Goal: Task Accomplishment & Management: Complete application form

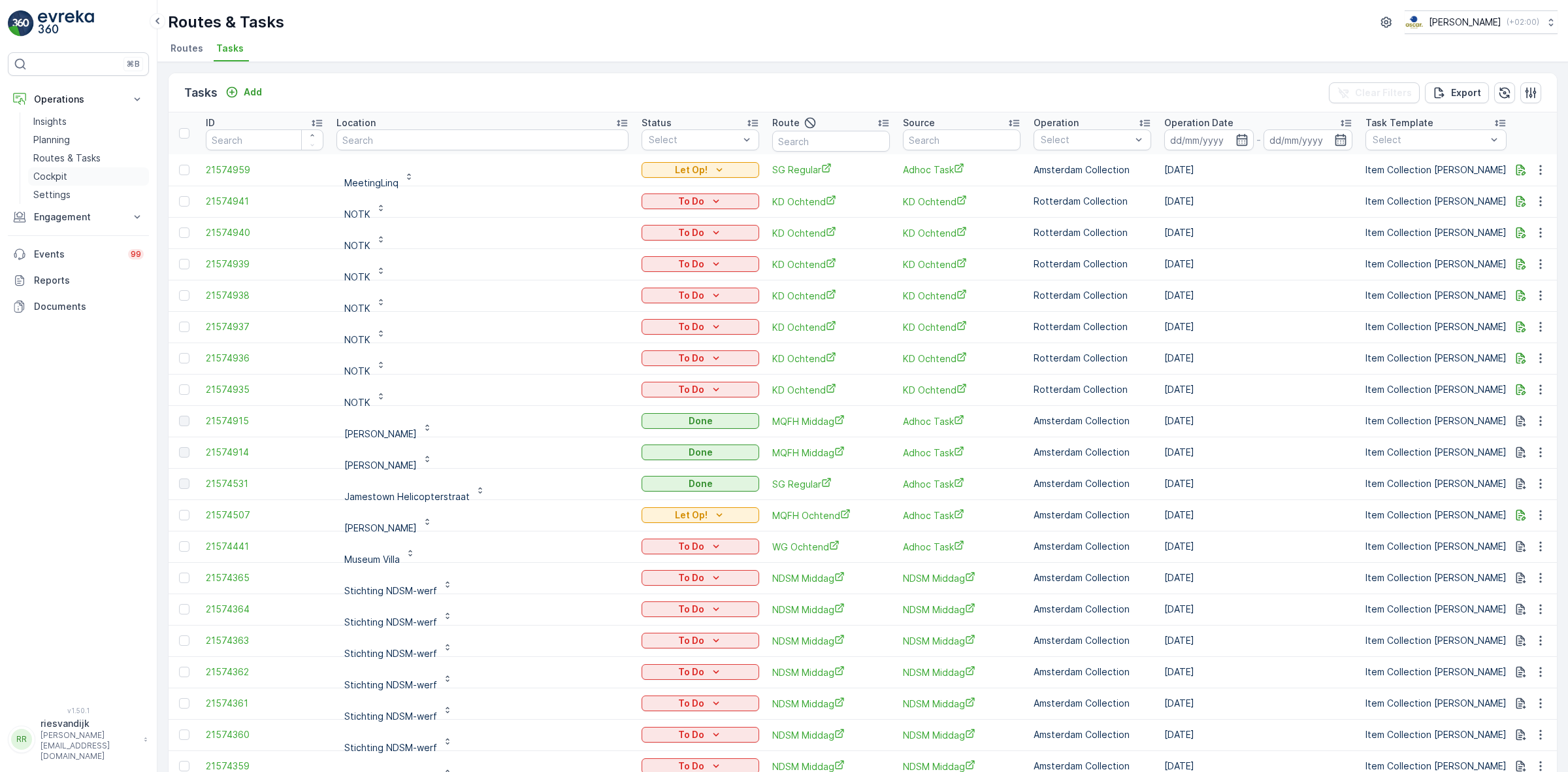
click at [72, 170] on link "Cockpit" at bounding box center [89, 176] width 121 height 18
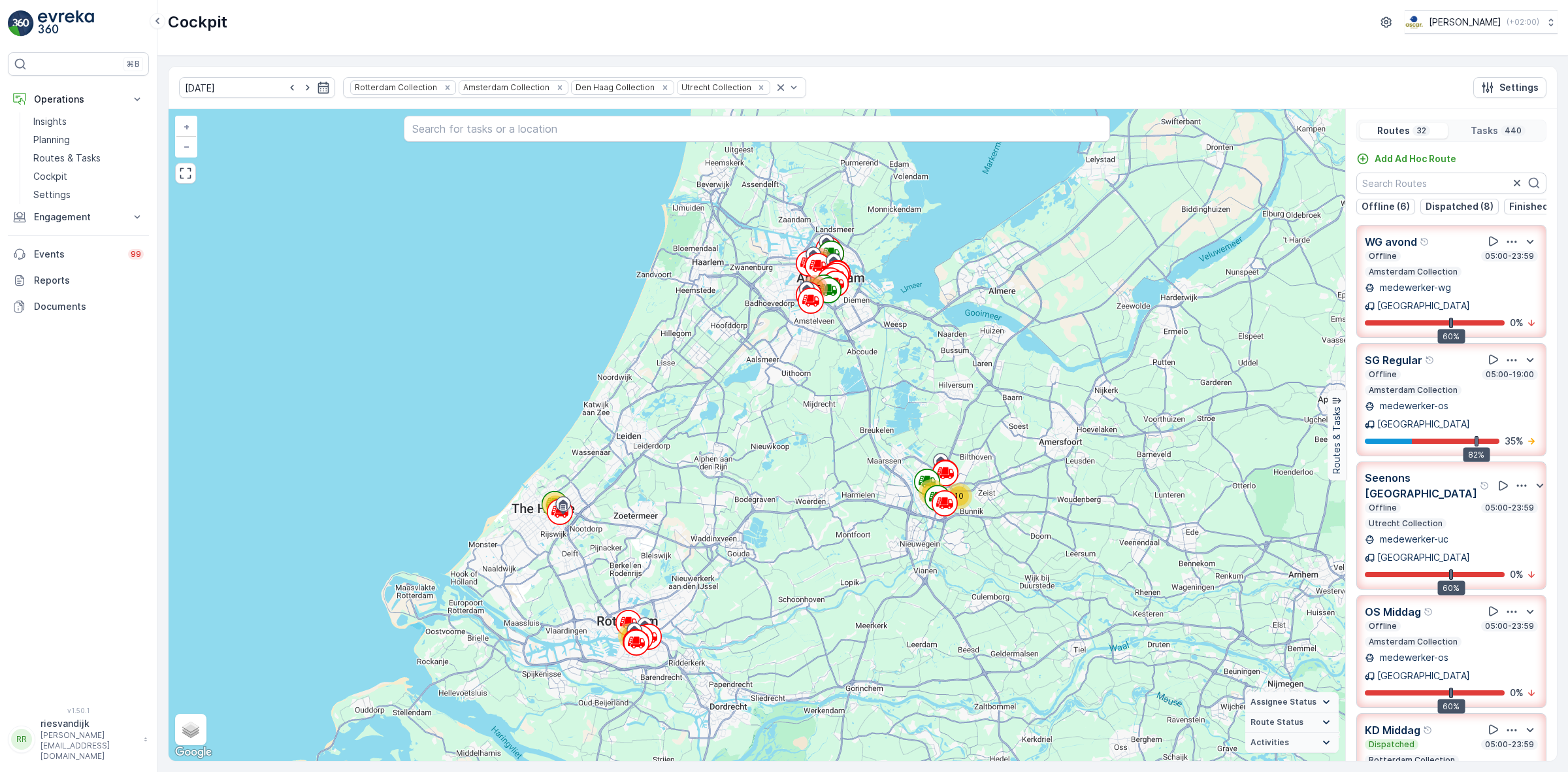
drag, startPoint x: 841, startPoint y: 384, endPoint x: 797, endPoint y: 512, distance: 135.4
click at [804, 556] on div "10 46 70 44 114 156 + − Satellite Roadmap Terrain Hybrid Leaflet Keyboard short…" at bounding box center [757, 435] width 1177 height 652
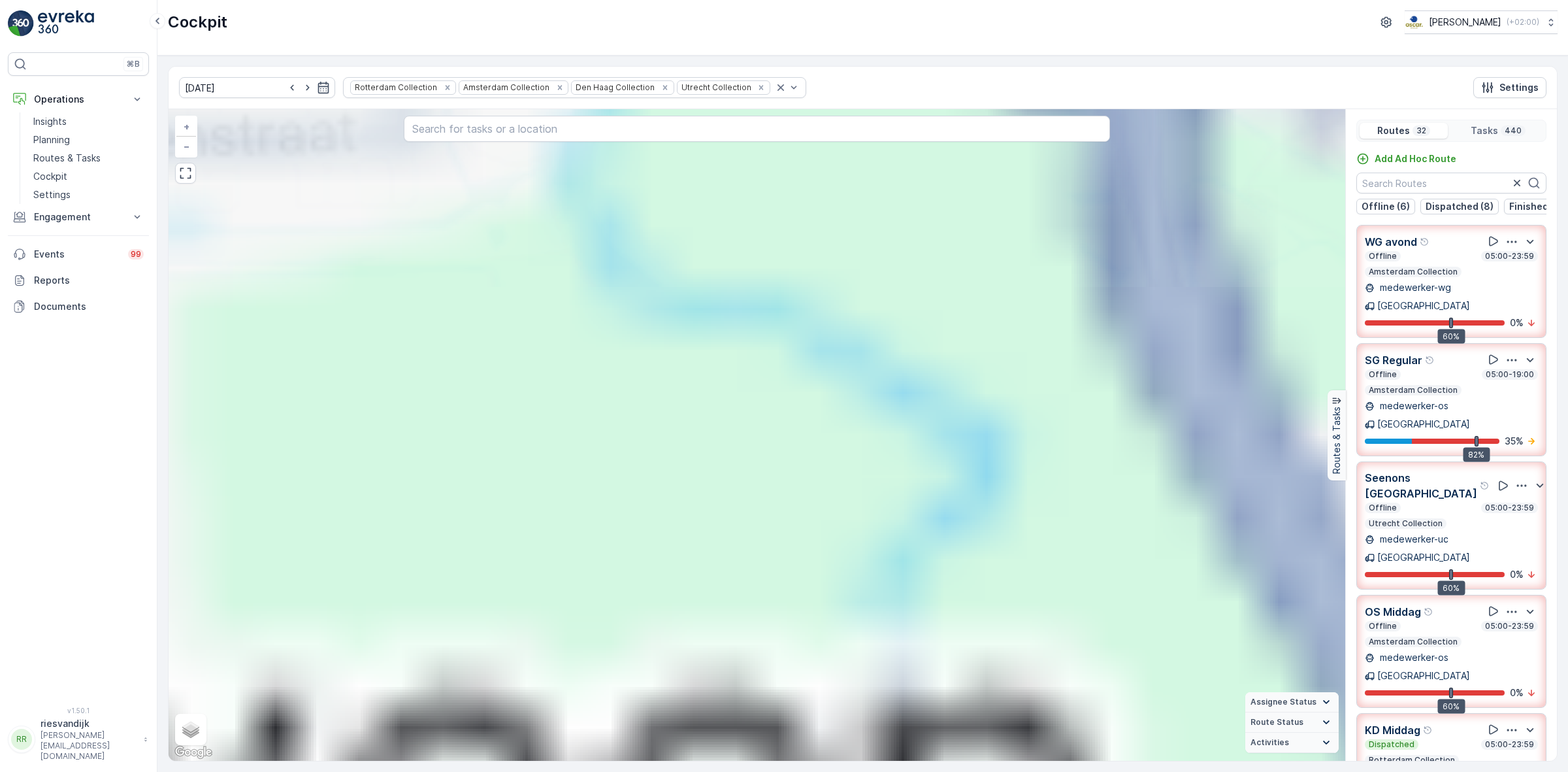
drag, startPoint x: 733, startPoint y: 373, endPoint x: 892, endPoint y: 688, distance: 352.9
click at [869, 670] on div "10 46 70 44 114 156 8 2 2 6 6 11 11 2 2 4 5 11 8 6 5 29 12 2 3 5 8 10 2 4 5 5 8…" at bounding box center [757, 435] width 1177 height 652
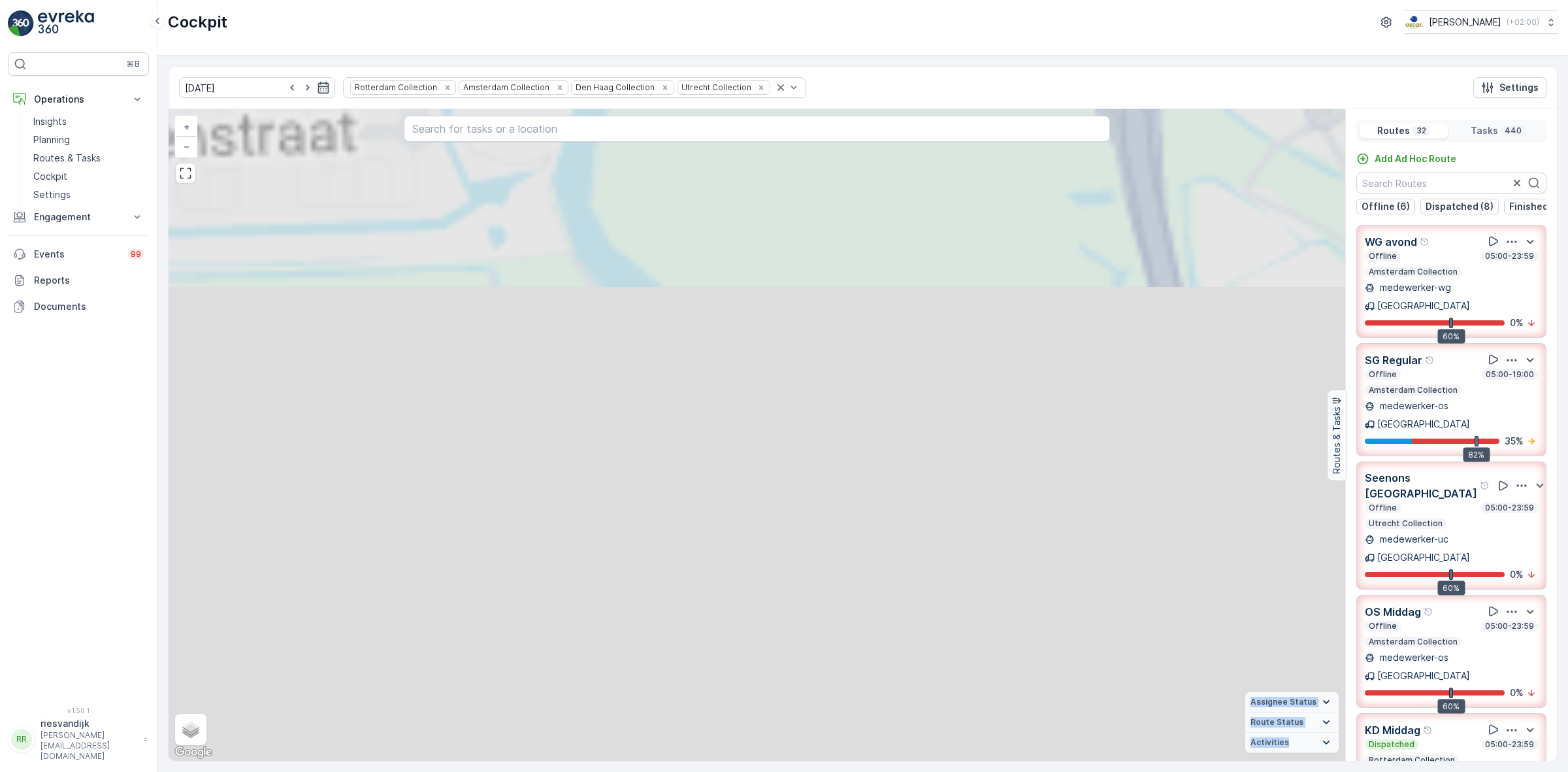
click at [902, 666] on div "2 2 2 2 2 5 3 2 3 2 2 2 2 2 2 2 2 2 2 2 2 5 7 2 3 2 2 2 2 2 2 3 2 3 2 2 2 3 3 4…" at bounding box center [757, 435] width 1177 height 652
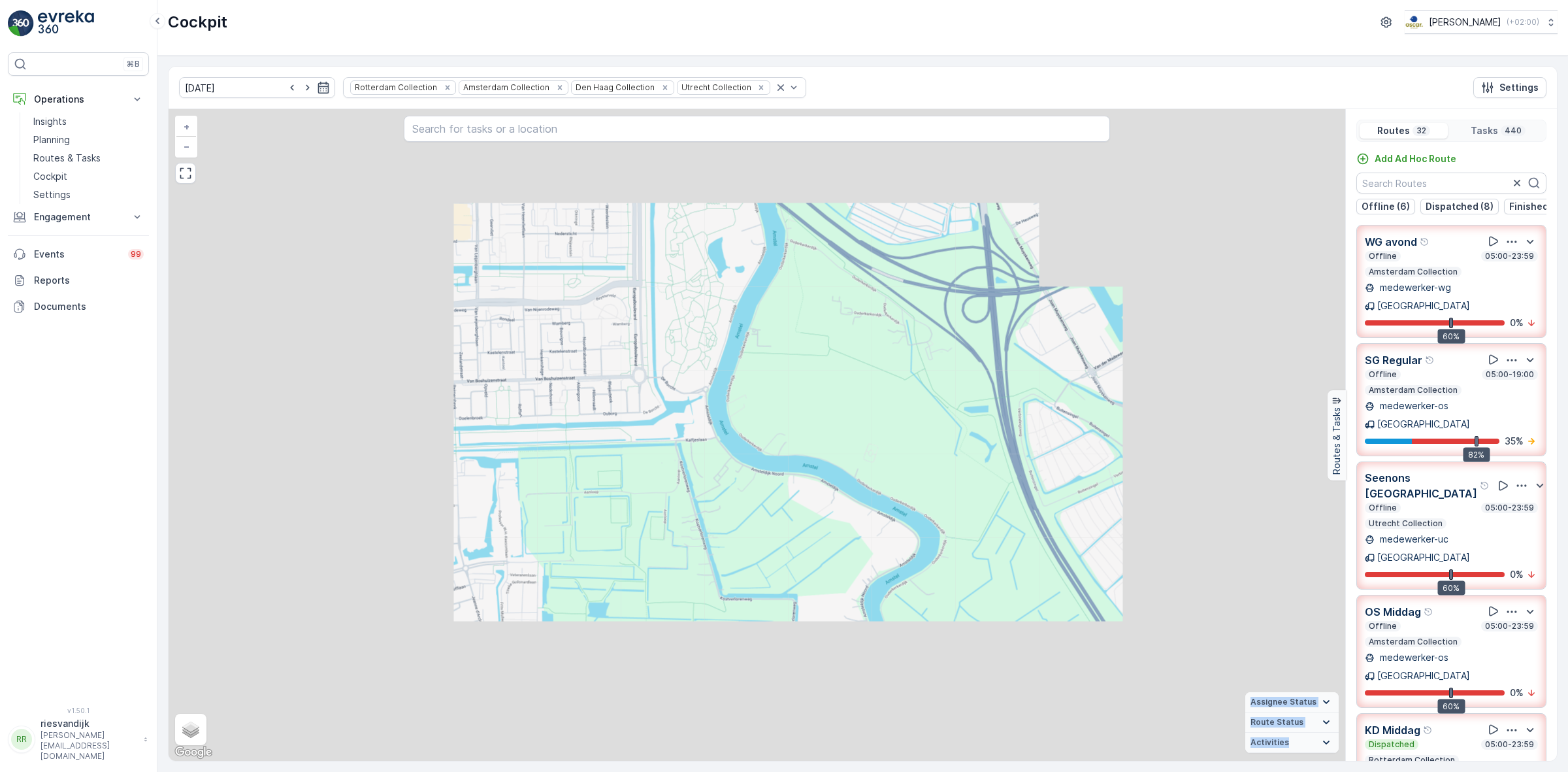
drag, startPoint x: 711, startPoint y: 458, endPoint x: 717, endPoint y: 491, distance: 33.5
click at [716, 494] on div "2 2 2 2 2 2 2 2 2 2 5 7 2 2 2 2 2 3 4 3 4 3 7 12 4 3 2 2 2 4 3 4 2 3 2 2 2 3 5 …" at bounding box center [757, 435] width 1177 height 652
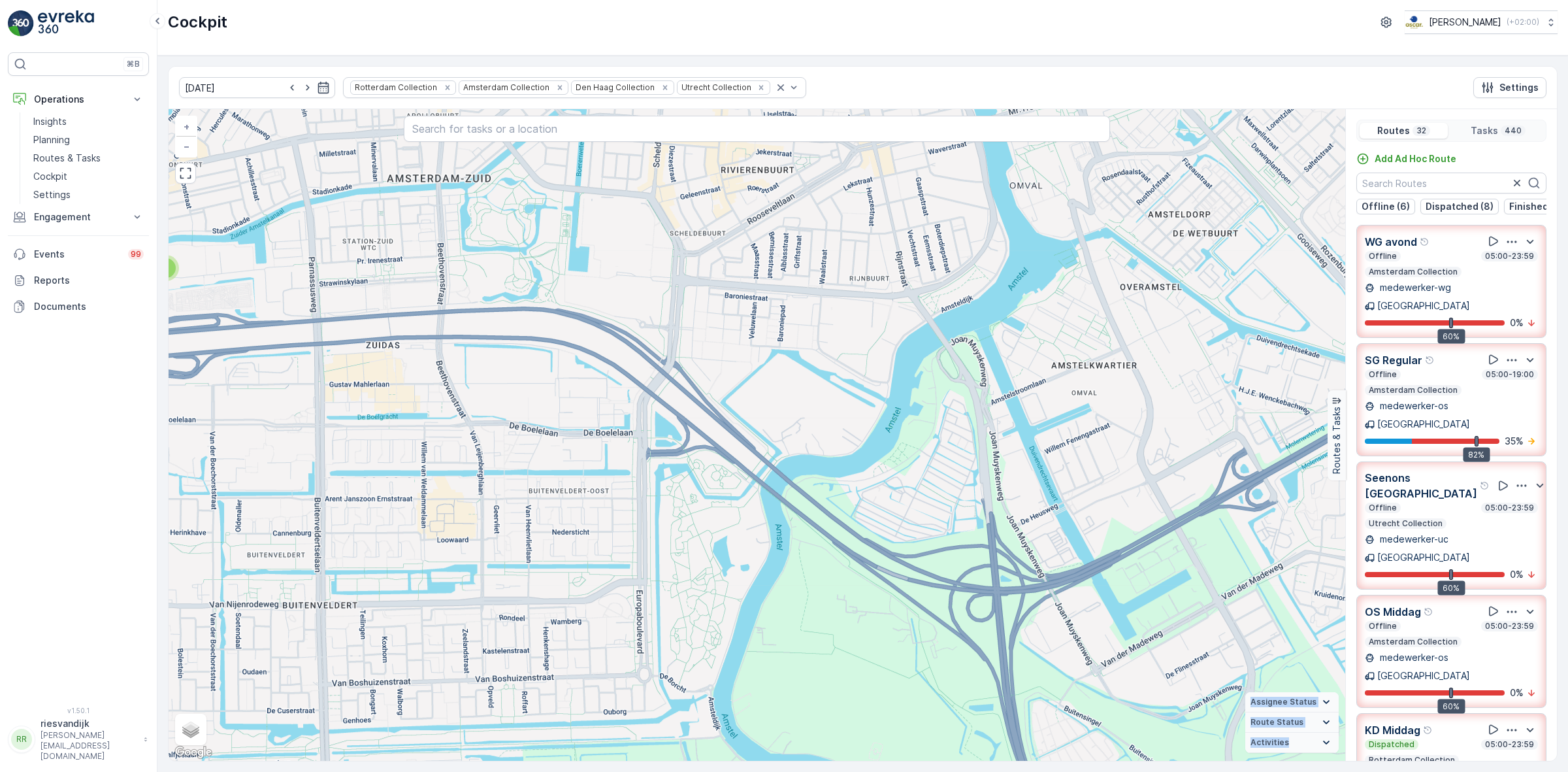
drag, startPoint x: 699, startPoint y: 510, endPoint x: 703, endPoint y: 615, distance: 105.1
click at [703, 615] on div "2 2 2 2 2 2 2 2 2 3 5 3 3 3 5 2 3 2 3 2 3 4 2 3 2 14 3 3 2 2 3 2 2 2 2 3 3 2 3 …" at bounding box center [757, 435] width 1177 height 652
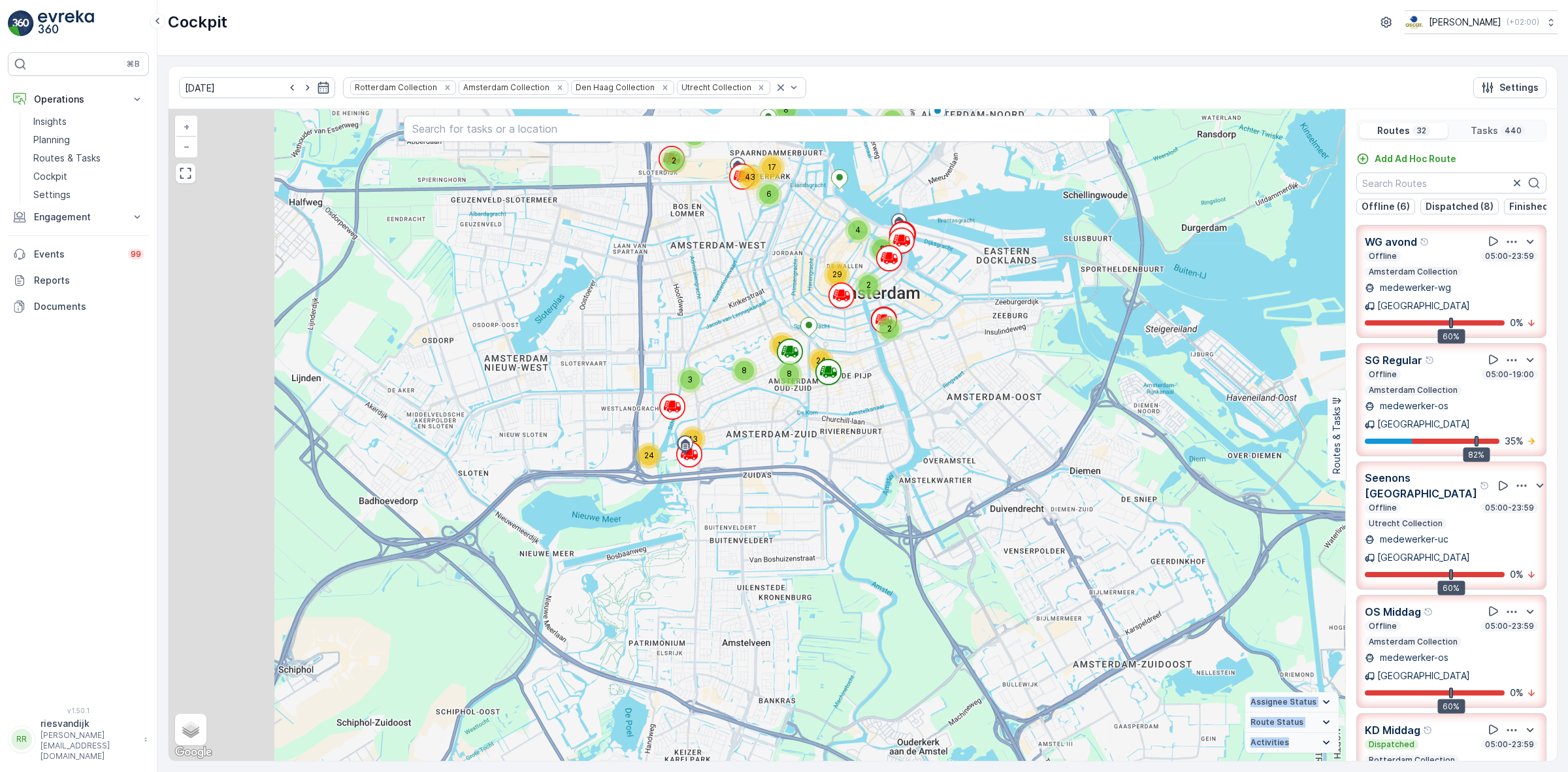
drag, startPoint x: 749, startPoint y: 414, endPoint x: 794, endPoint y: 452, distance: 58.9
click at [876, 446] on div "8 2 2 6 6 11 11 2 2 4 5 11 8 6 5 29 12 2 3 5 8 10 2 4 5 5 8 12 2 4 6 17 43 2 29…" at bounding box center [757, 435] width 1177 height 652
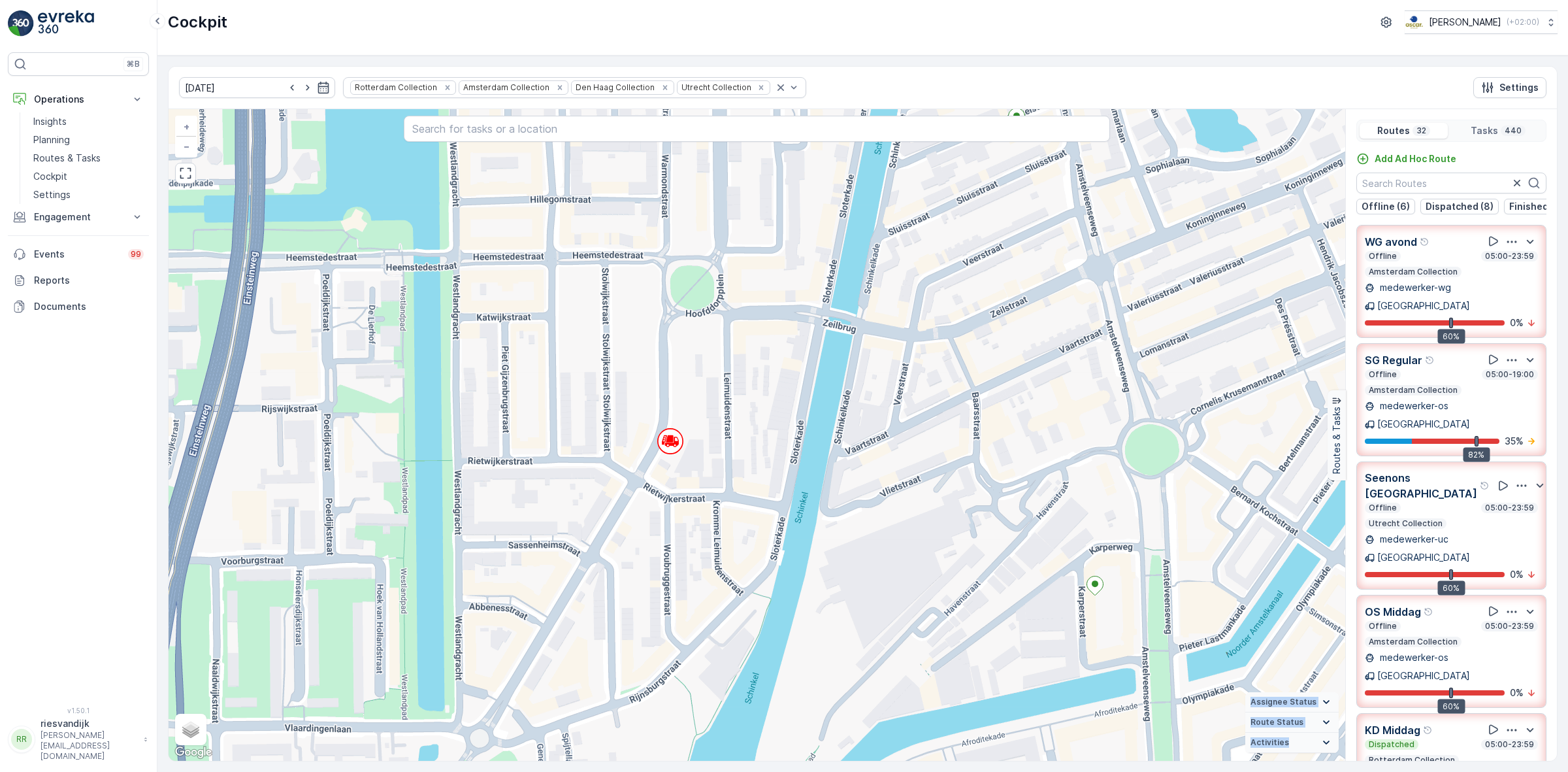
drag, startPoint x: 733, startPoint y: 381, endPoint x: 785, endPoint y: 332, distance: 71.4
click at [776, 361] on div "2 2 2 2 2 2 3 2 2 2 2 2 2 2 2 2 2 2 2 4 7 3 2 2 2 3 2 2 2 2 2 4 2 4 4 2 3 3 4 4…" at bounding box center [757, 435] width 1177 height 652
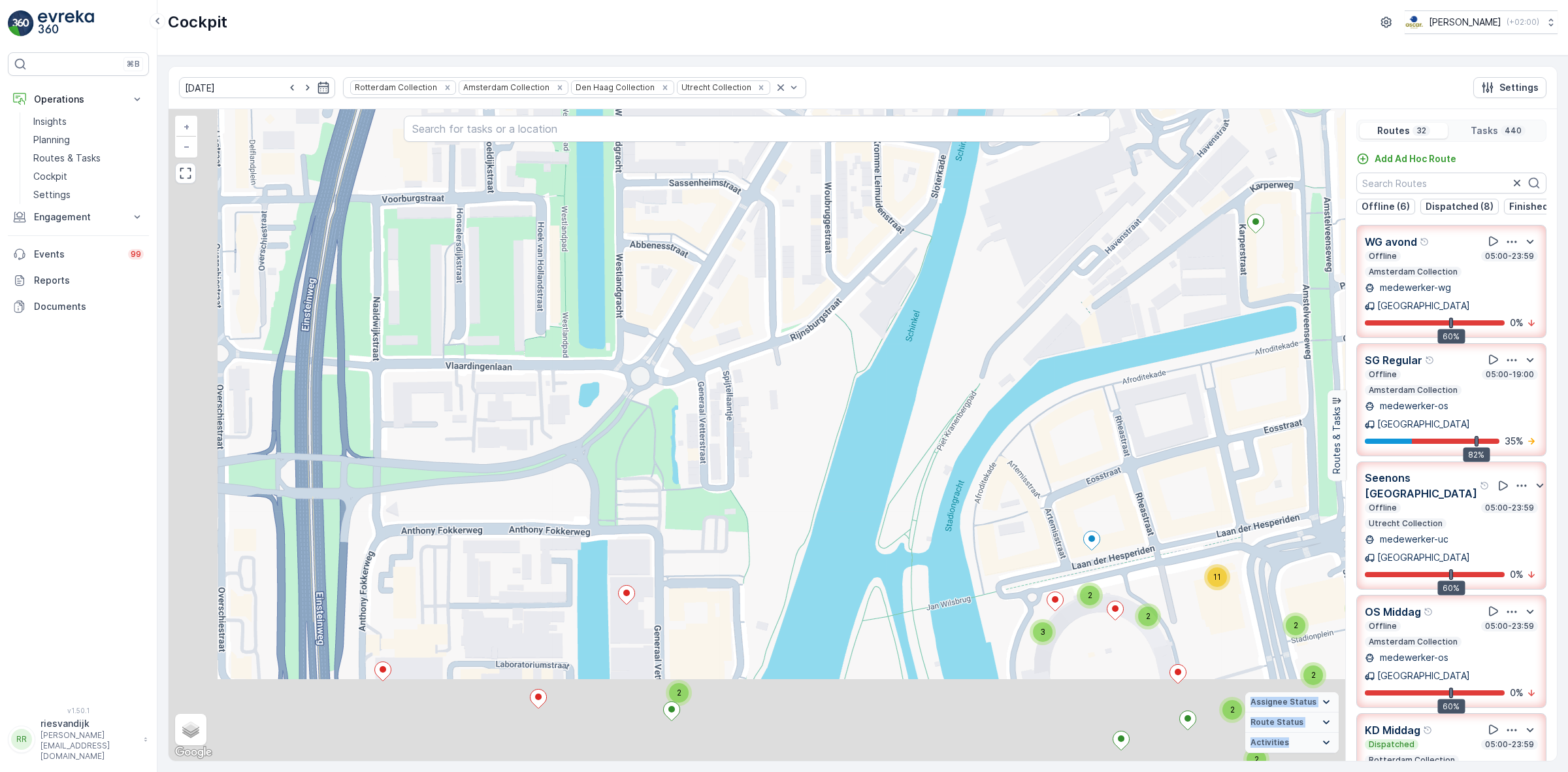
drag, startPoint x: 775, startPoint y: 389, endPoint x: 843, endPoint y: 250, distance: 154.7
click at [843, 249] on div "2 2 2 2 2 2 3 2 2 2 2 2 2 2 2 2 2 2 2 4 7 3 2 2 2 3 2 2 2 2 2 4 2 4 4 2 3 3 4 4…" at bounding box center [757, 435] width 1177 height 652
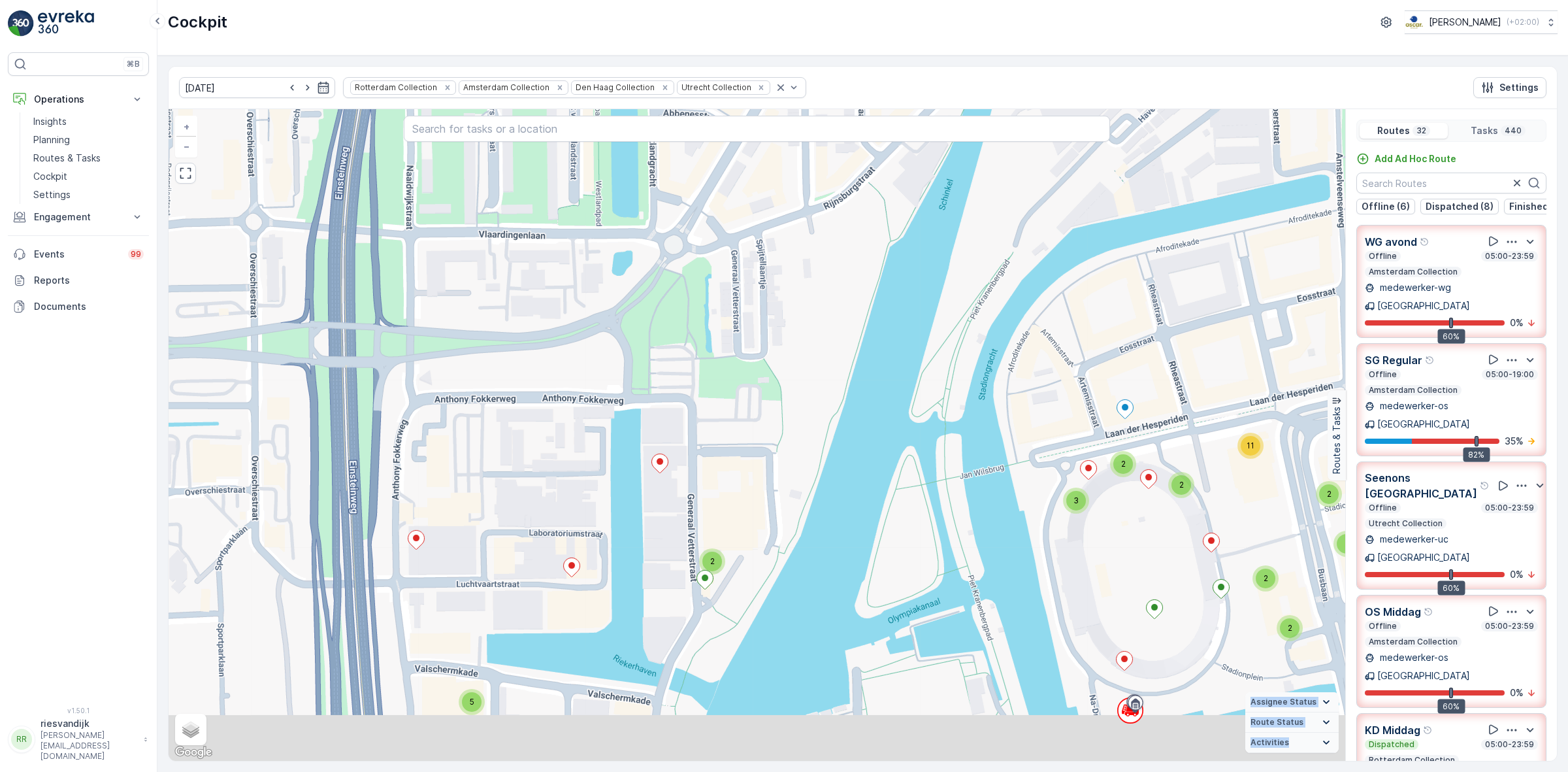
drag, startPoint x: 831, startPoint y: 360, endPoint x: 861, endPoint y: 238, distance: 125.6
click at [861, 238] on div "2 2 2 2 2 2 3 2 2 2 2 2 2 2 2 2 2 2 2 4 7 3 2 2 2 3 2 2 2 2 2 4 2 4 4 2 3 3 4 4…" at bounding box center [757, 435] width 1177 height 652
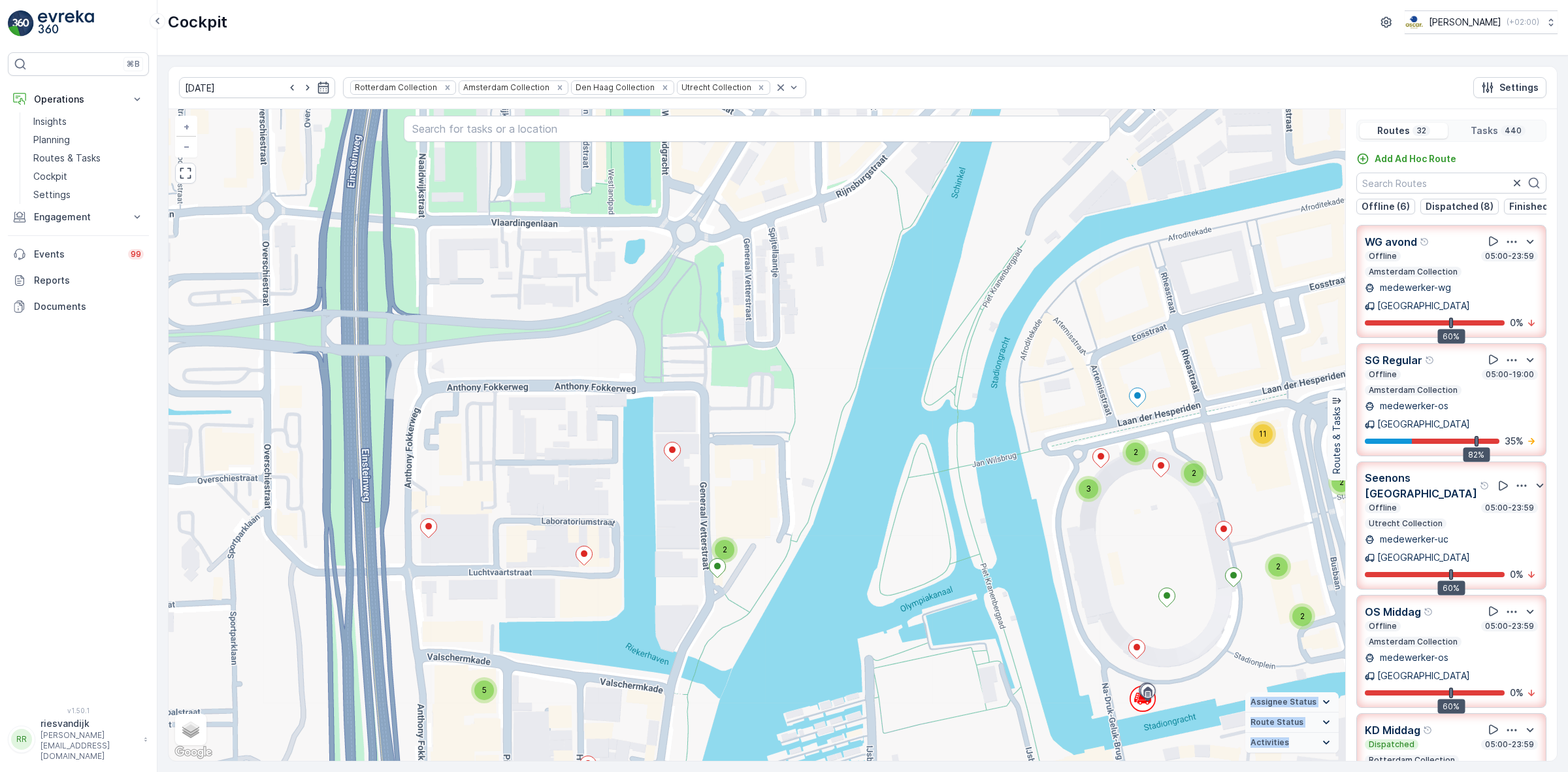
drag, startPoint x: 824, startPoint y: 452, endPoint x: 840, endPoint y: 410, distance: 44.9
click at [840, 410] on div "2 2 2 2 2 2 3 2 2 2 2 2 2 2 2 2 2 2 2 4 7 3 2 2 2 3 2 2 2 2 2 4 2 4 4 2 3 3 4 4…" at bounding box center [757, 435] width 1177 height 652
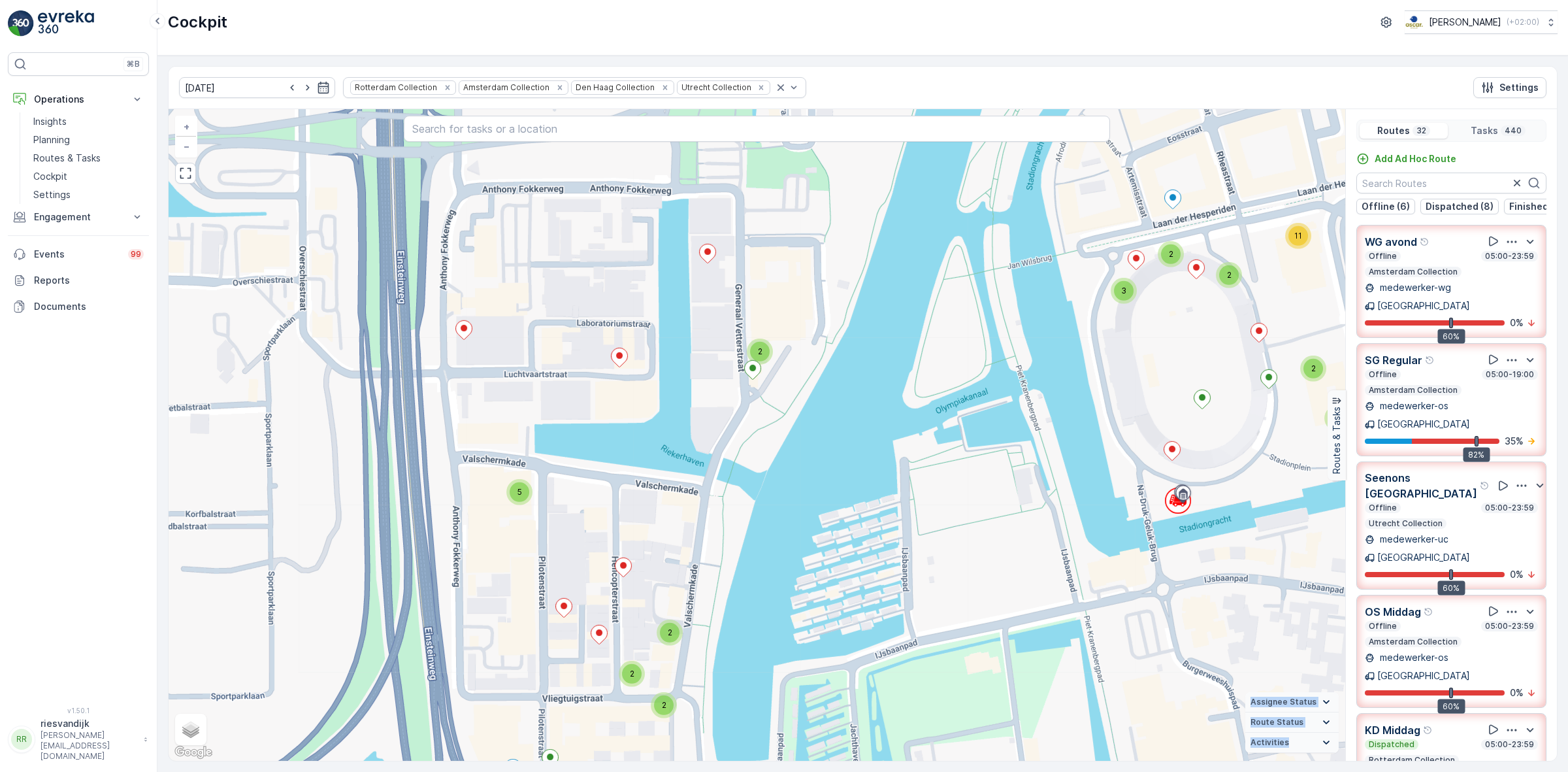
drag, startPoint x: 846, startPoint y: 275, endPoint x: 836, endPoint y: 206, distance: 69.7
click at [836, 209] on div "2 2 2 2 2 2 3 2 2 2 2 2 2 2 2 2 2 2 2 4 7 3 2 2 2 3 2 2 2 2 2 4 2 4 4 2 3 3 4 4…" at bounding box center [757, 435] width 1177 height 652
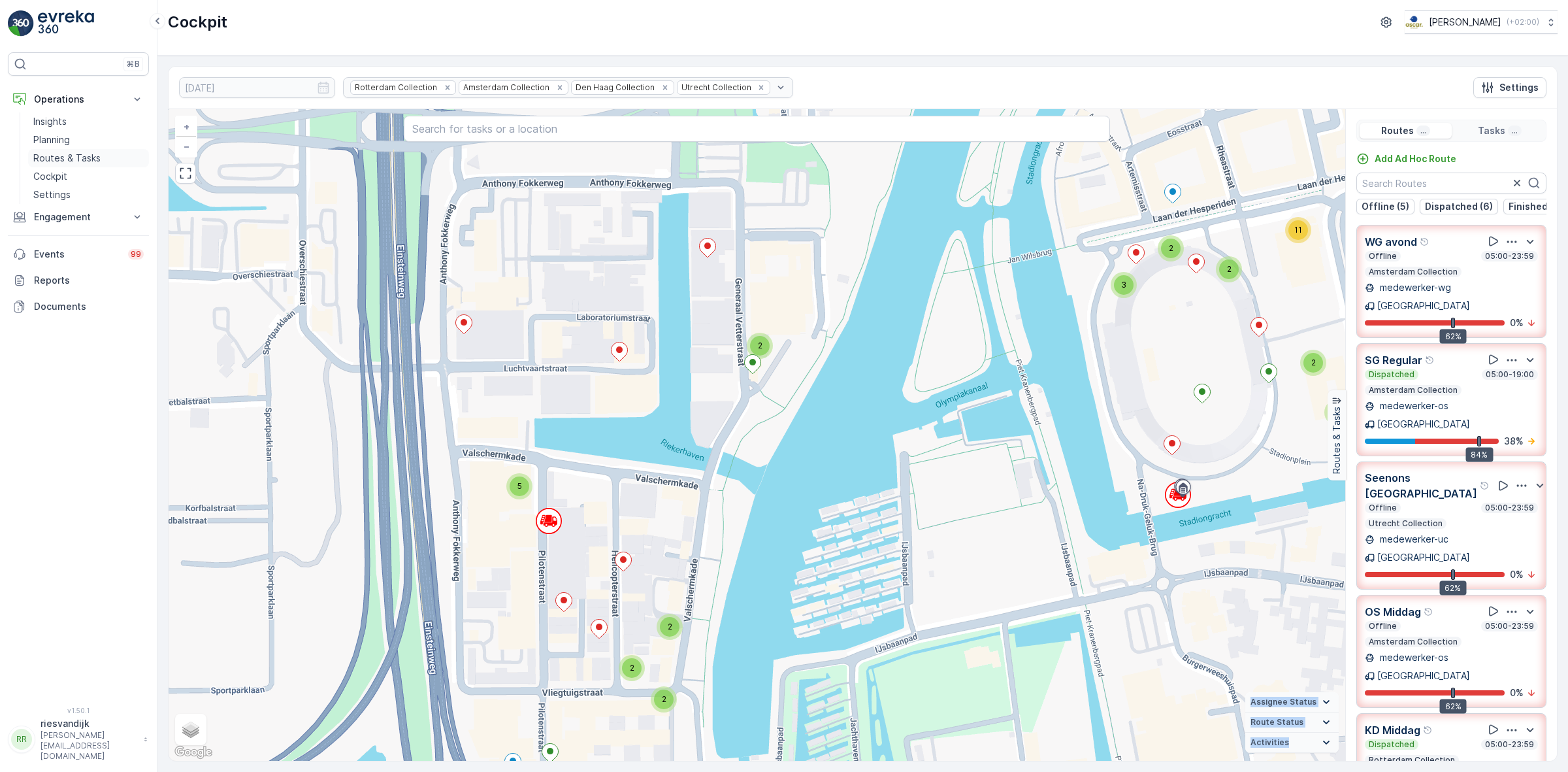
click at [57, 155] on p "Routes & Tasks" at bounding box center [66, 158] width 67 height 13
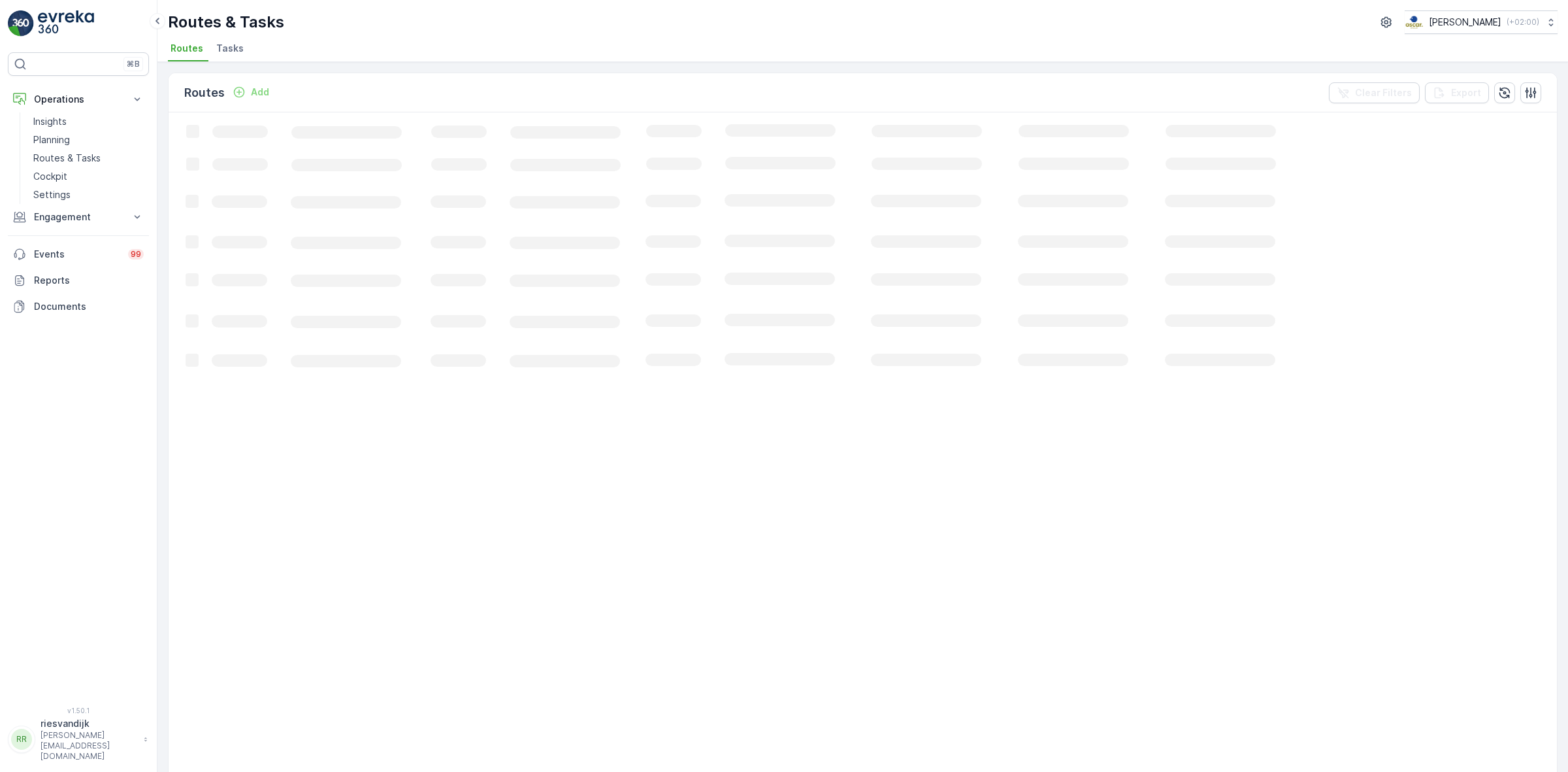
click at [230, 51] on span "Tasks" at bounding box center [229, 48] width 27 height 13
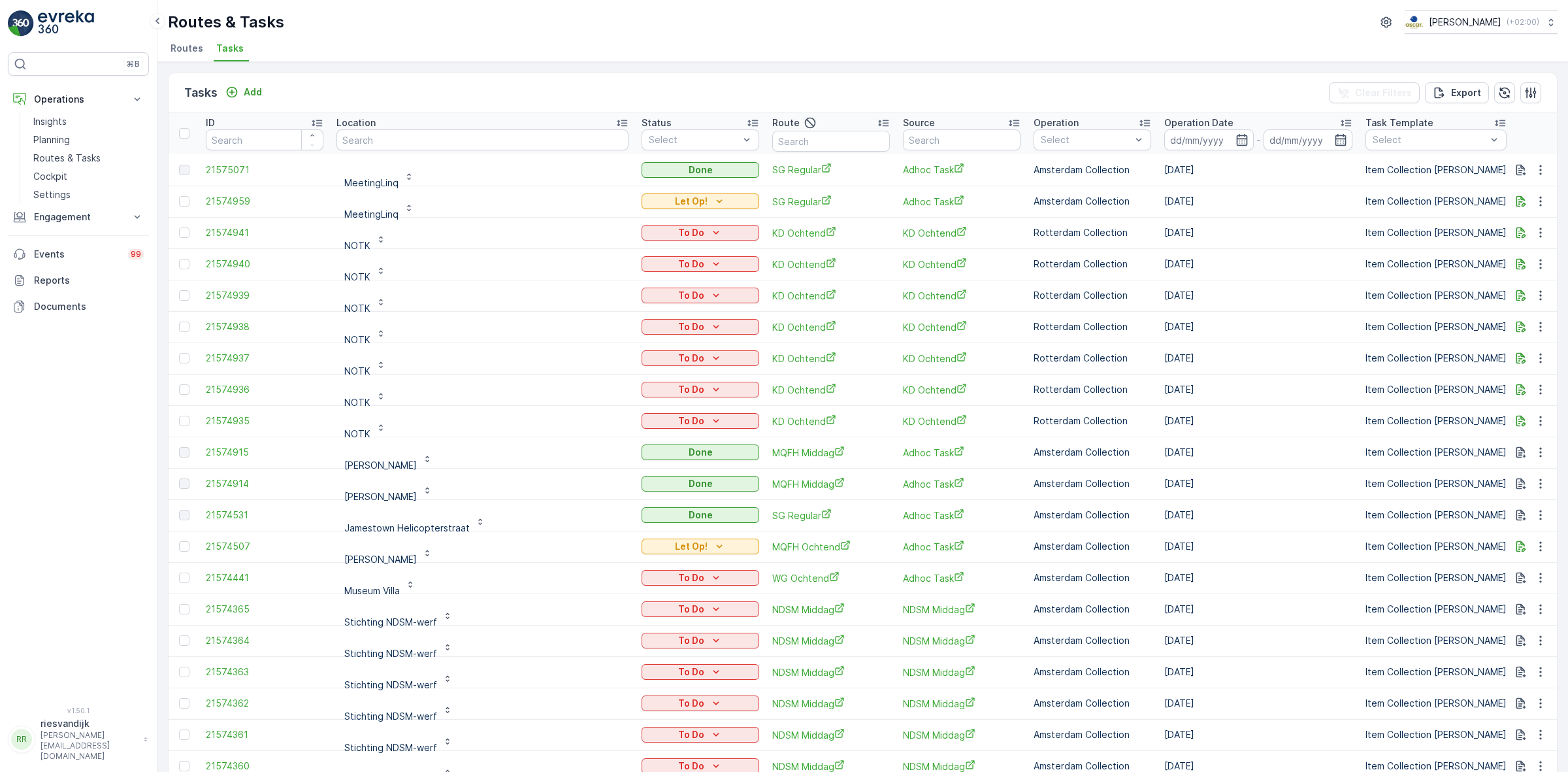
click at [336, 82] on div "Tasks Add Clear Filters Export" at bounding box center [862, 92] width 1388 height 39
click at [249, 88] on p "Add" at bounding box center [252, 92] width 18 height 13
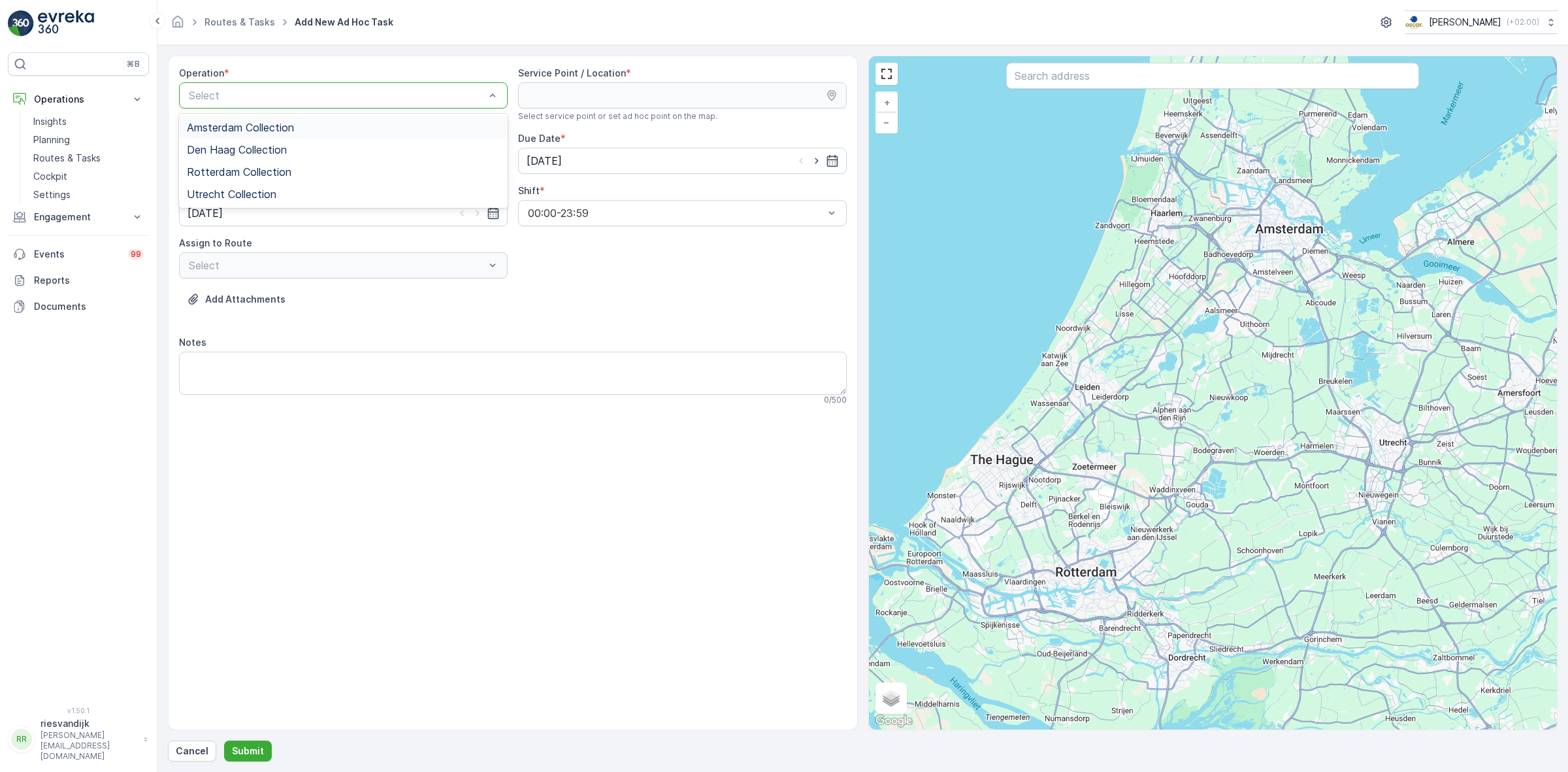
drag, startPoint x: 287, startPoint y: 127, endPoint x: 341, endPoint y: 122, distance: 54.2
click at [288, 127] on span "Amsterdam Collection" at bounding box center [240, 127] width 107 height 12
click at [1125, 85] on input "text" at bounding box center [1212, 76] width 413 height 26
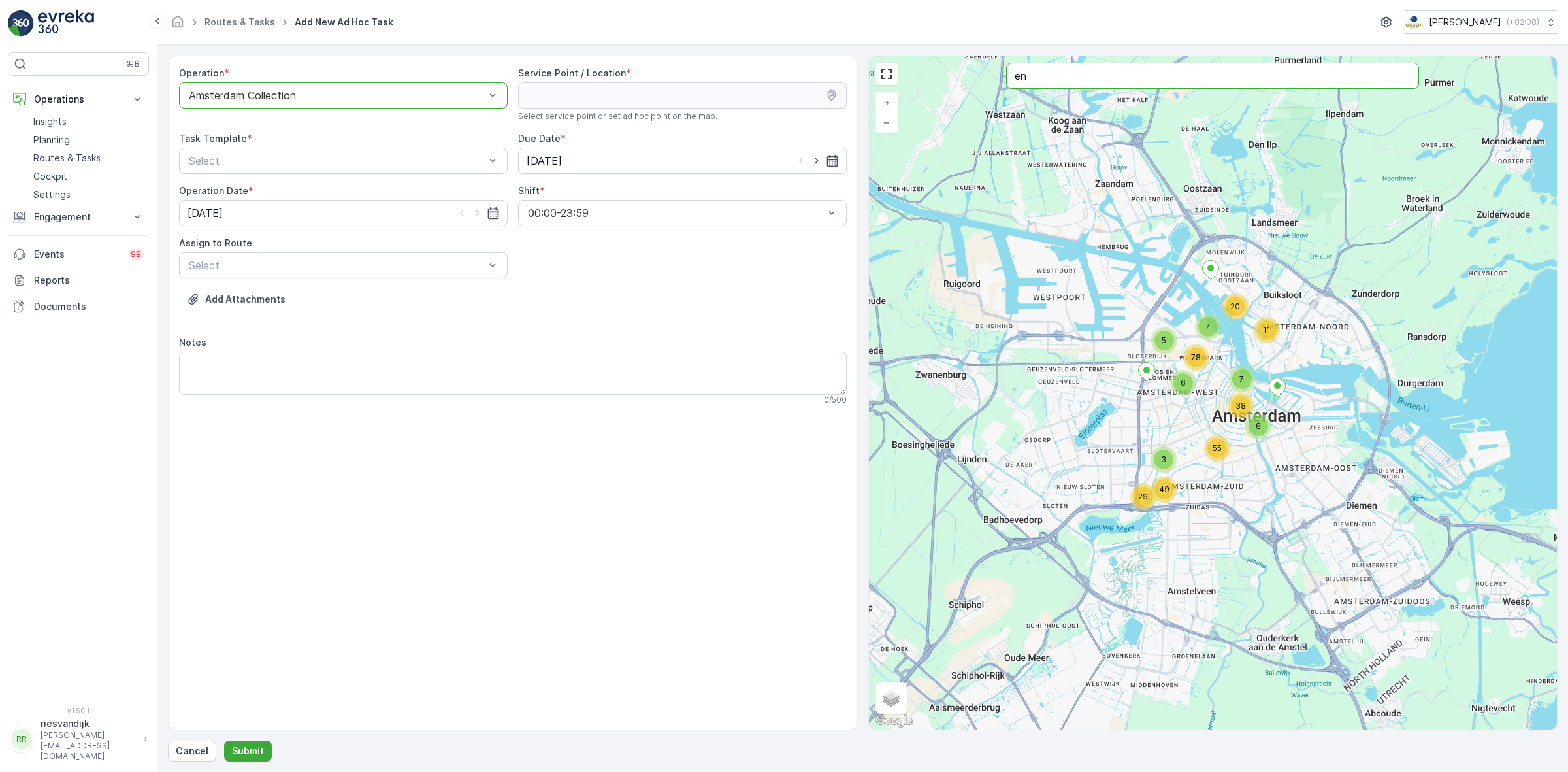
type input "e"
type input "neni"
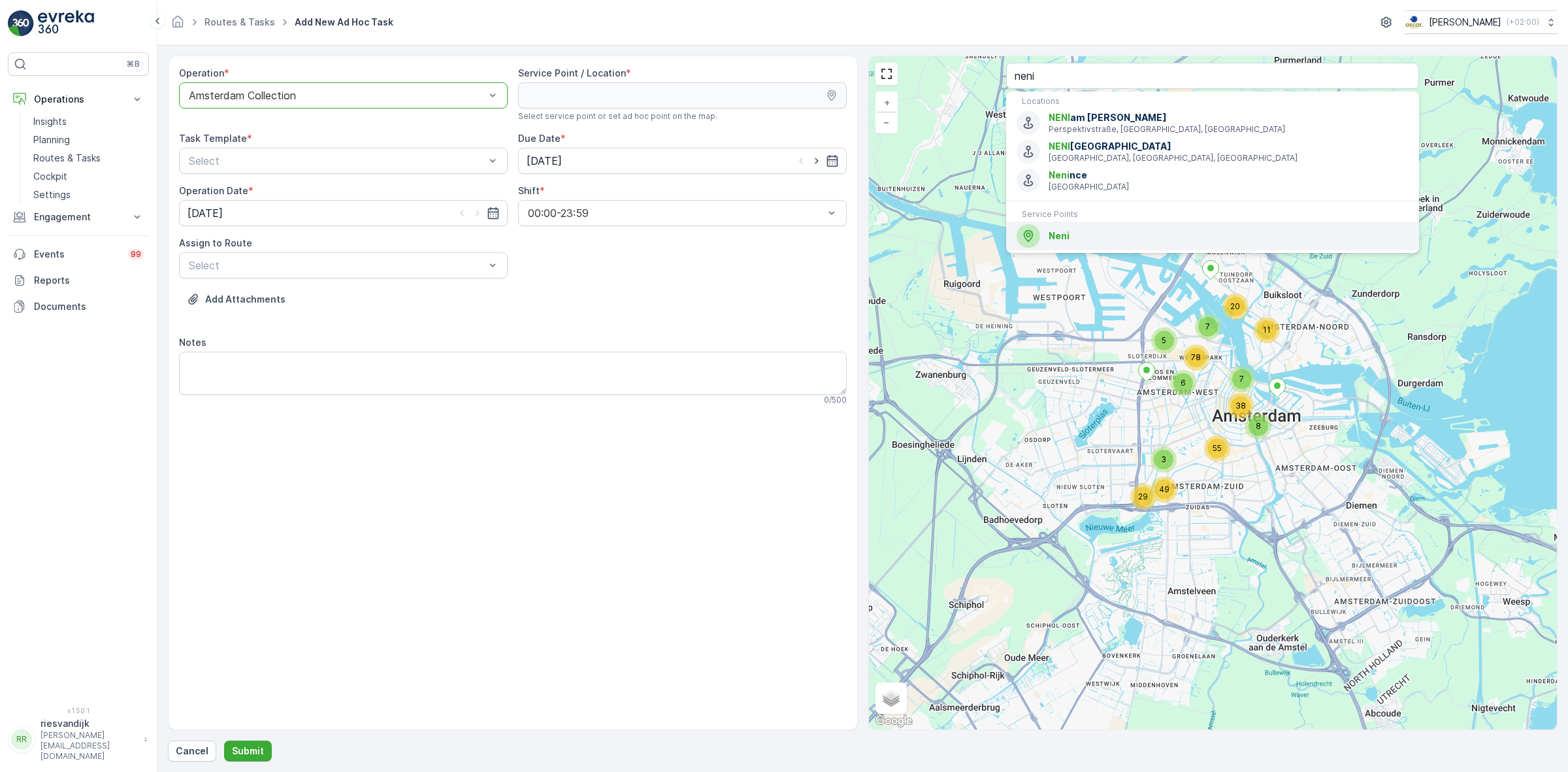
click at [1117, 243] on span "Neni" at bounding box center [1227, 236] width 360 height 13
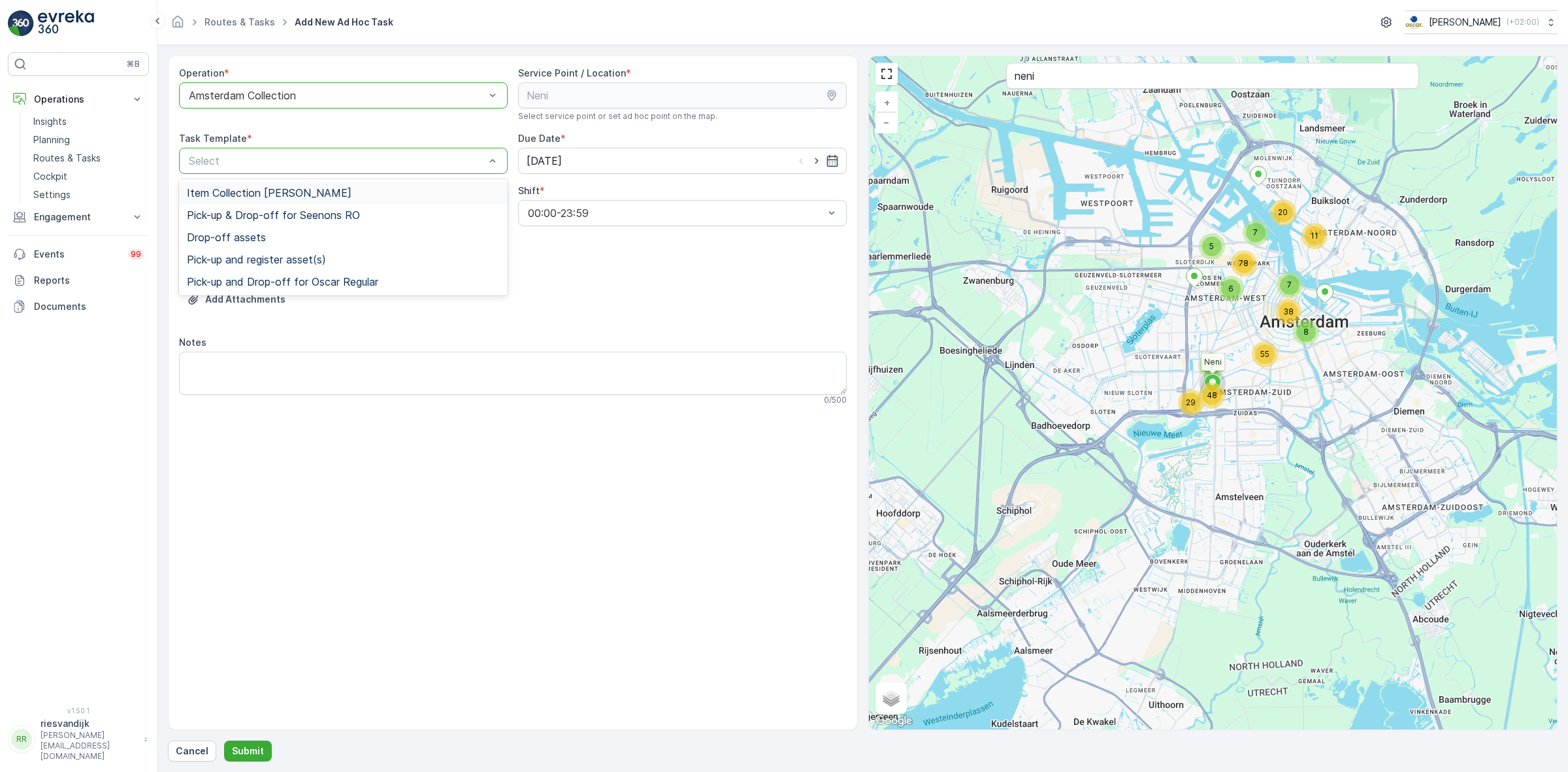
click at [407, 150] on div "Select" at bounding box center [344, 160] width 329 height 26
click at [296, 194] on span "Item Collection [PERSON_NAME]" at bounding box center [269, 193] width 164 height 12
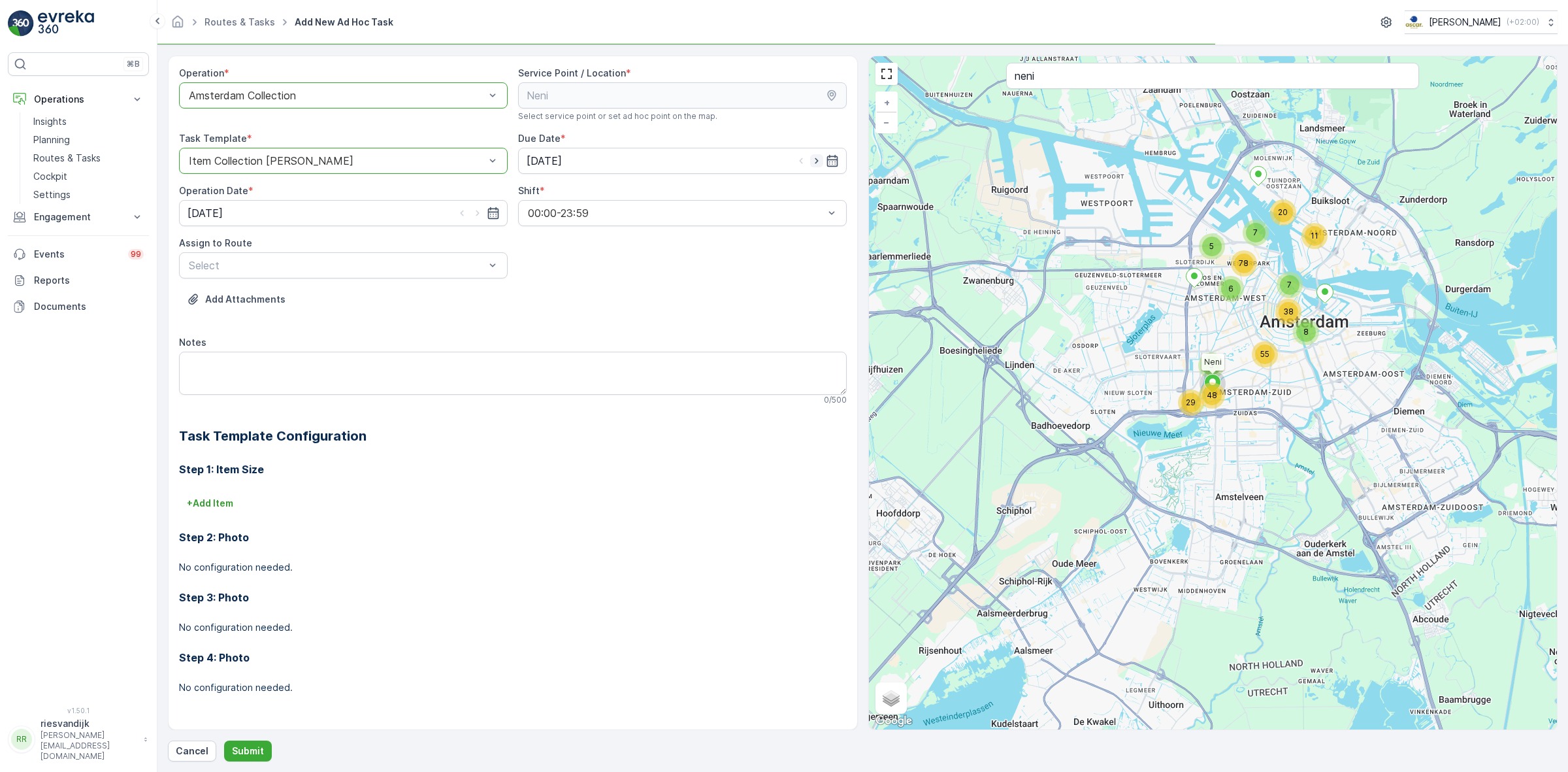
click at [820, 160] on icon "button" at bounding box center [816, 161] width 13 height 13
type input "[DATE]"
click at [473, 214] on icon "button" at bounding box center [478, 214] width 13 height 13
type input "[DATE]"
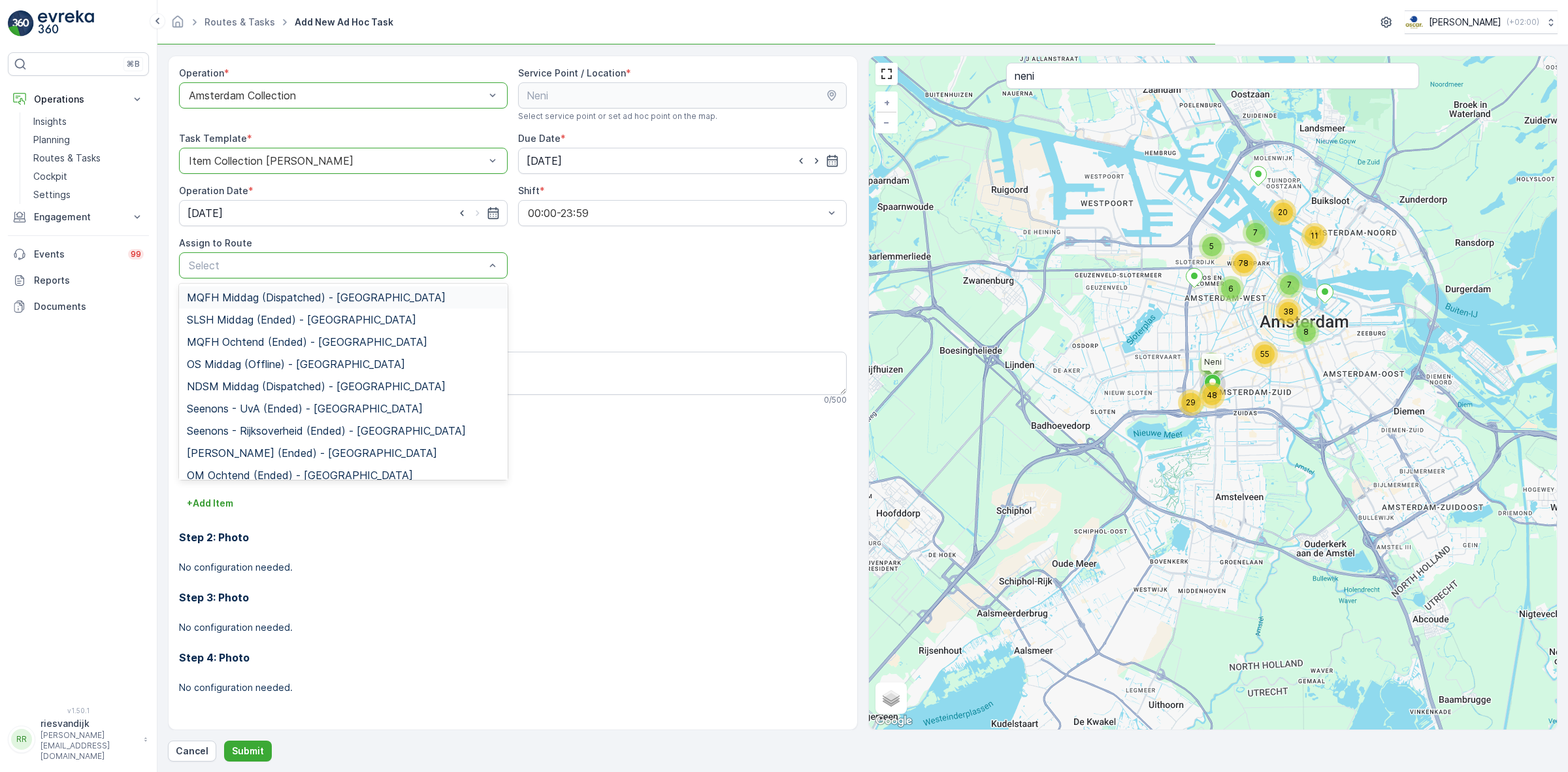
click at [414, 256] on div "Select" at bounding box center [344, 265] width 329 height 26
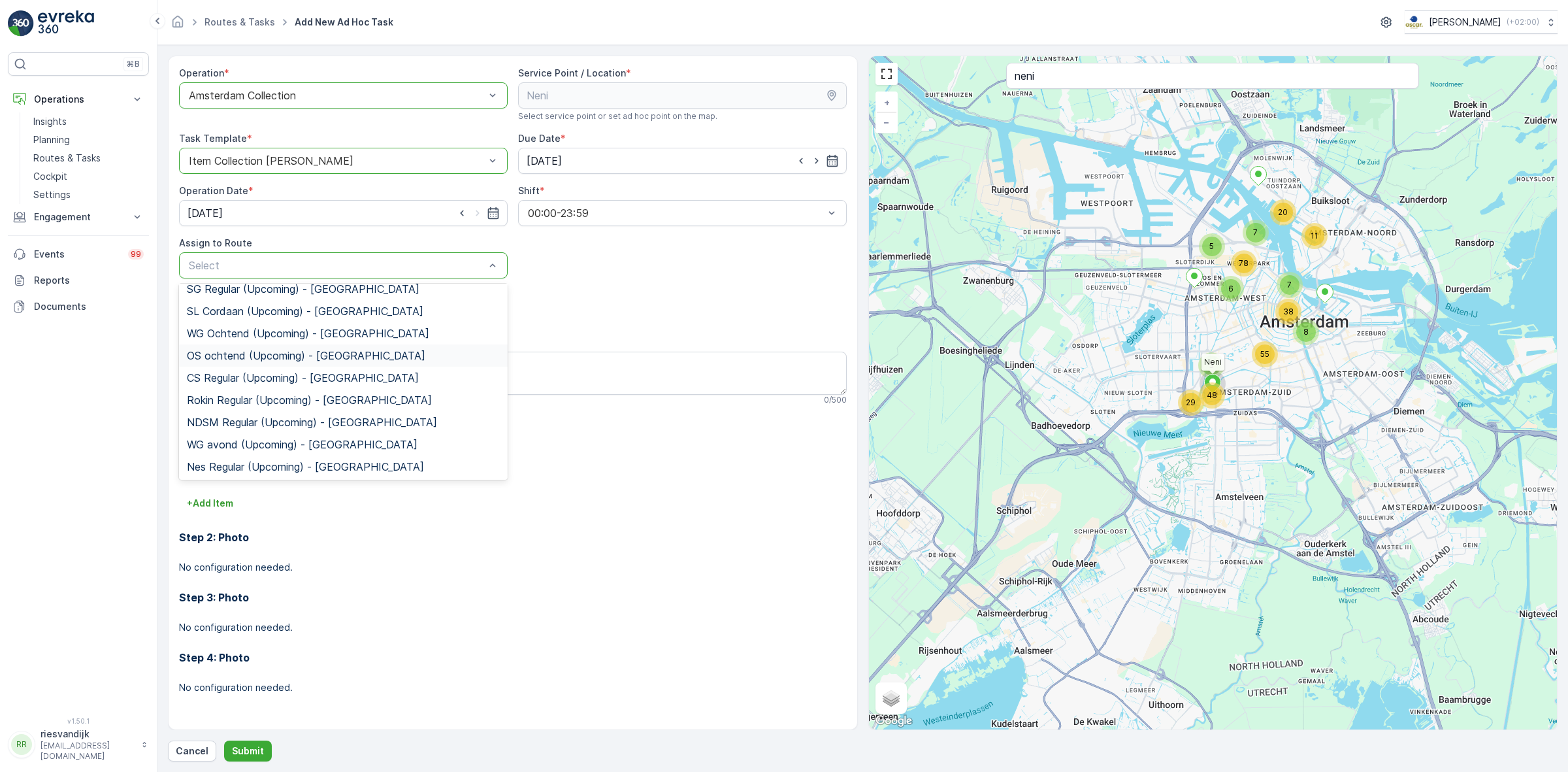
click at [247, 354] on span "OS ochtend (Upcoming) - Amsterdam" at bounding box center [306, 356] width 238 height 12
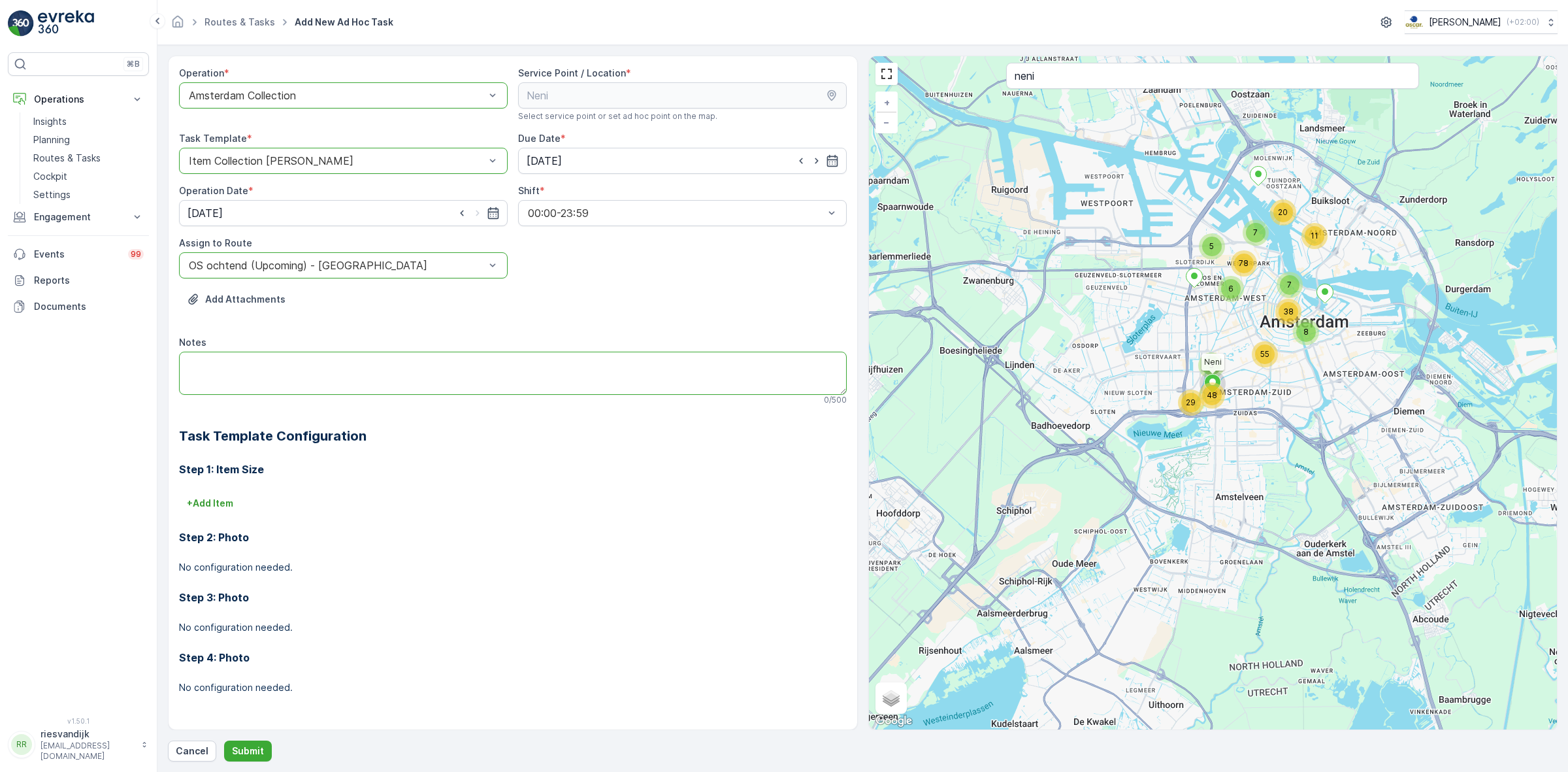
click at [331, 367] on textarea "Notes" at bounding box center [513, 373] width 668 height 43
type textarea "Graag zo veel mogelijk van hun glas meenemen (zie attachment)"
click at [255, 299] on p "Add Attachments" at bounding box center [245, 299] width 81 height 13
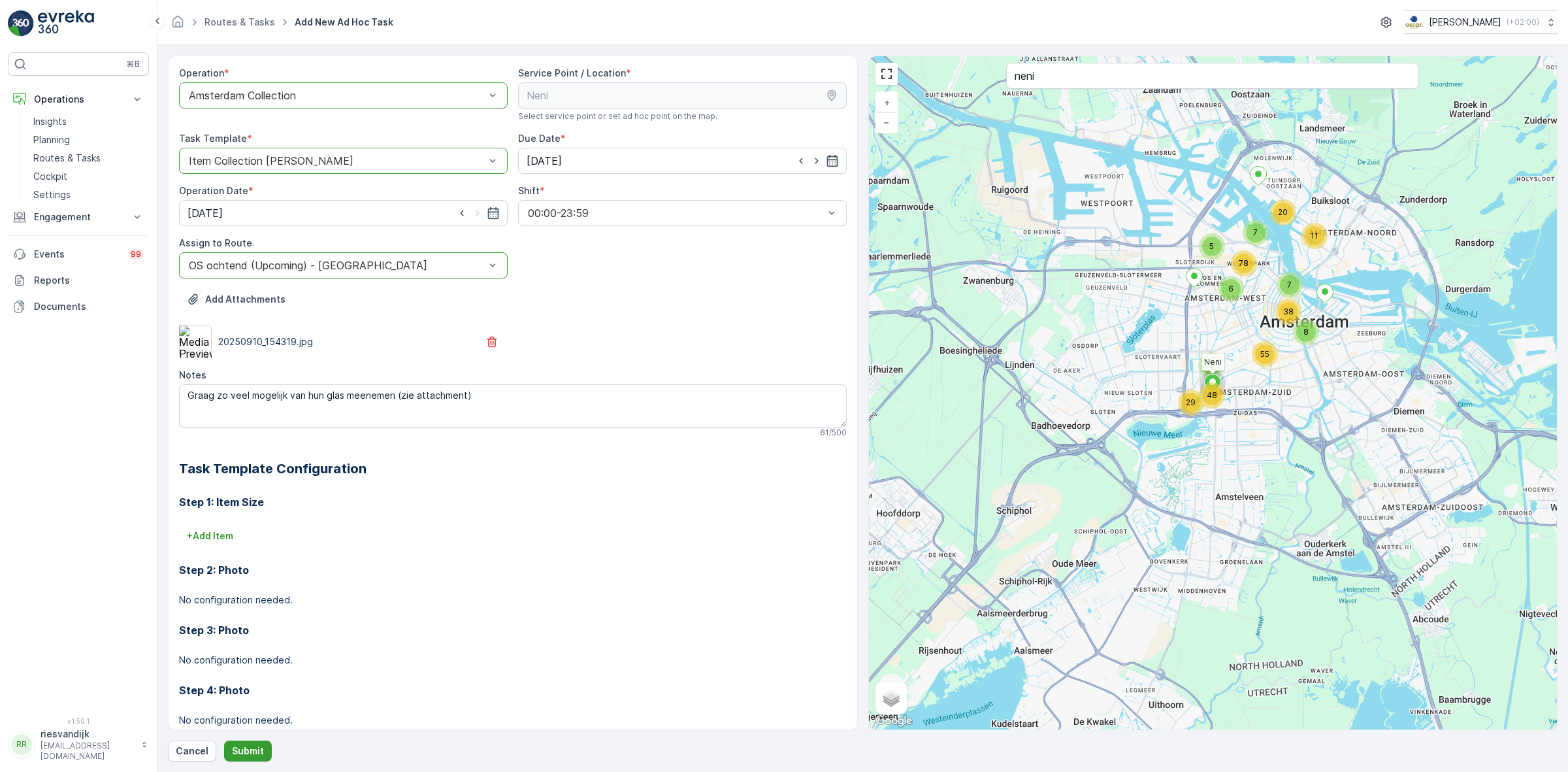
click at [268, 743] on button "Submit" at bounding box center [247, 750] width 47 height 21
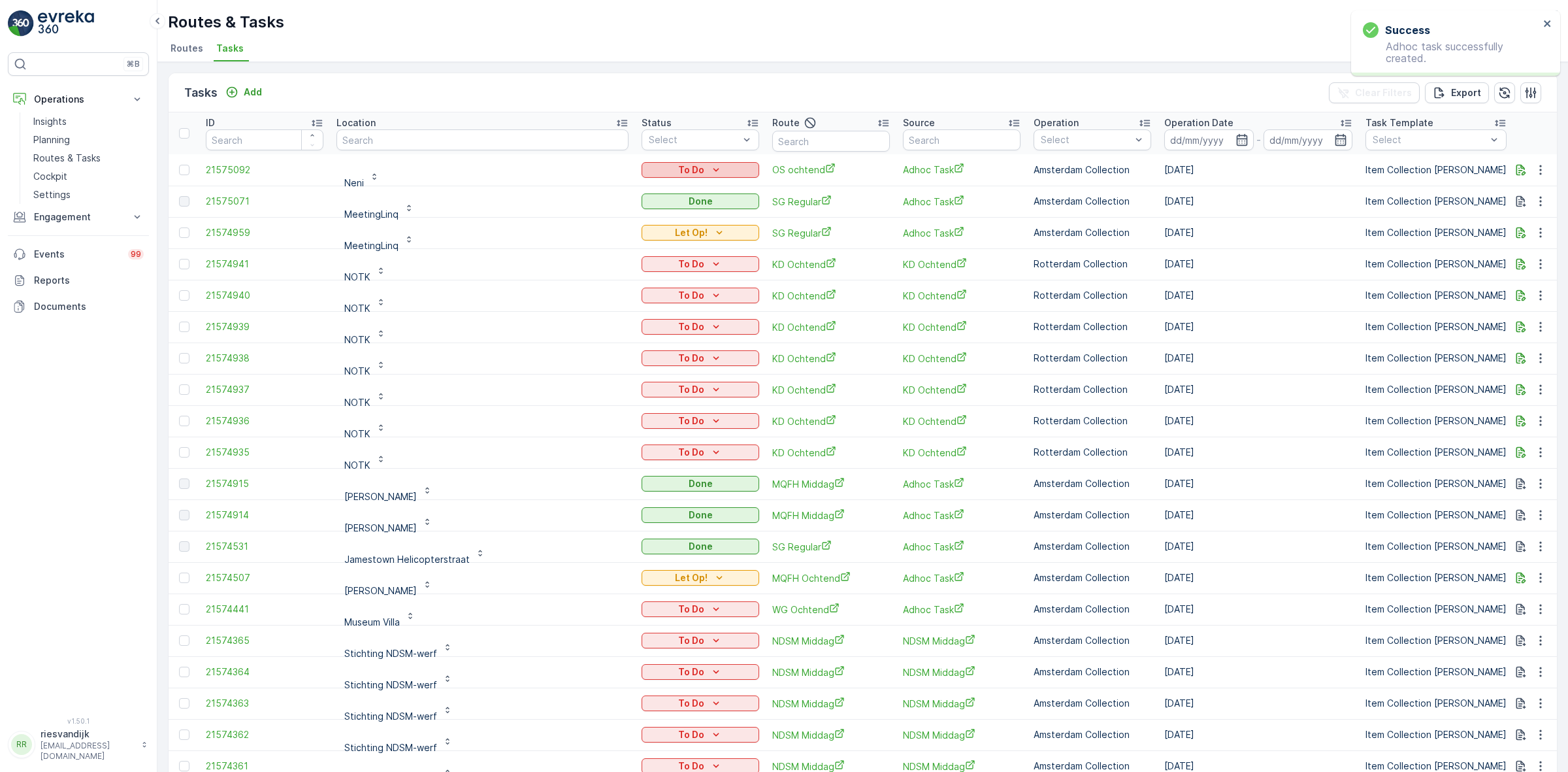
click at [678, 174] on p "To Do" at bounding box center [690, 170] width 26 height 13
click at [601, 190] on span "Let Op!" at bounding box center [605, 189] width 32 height 13
click at [423, 130] on input "text" at bounding box center [483, 140] width 292 height 21
type input "tobacco"
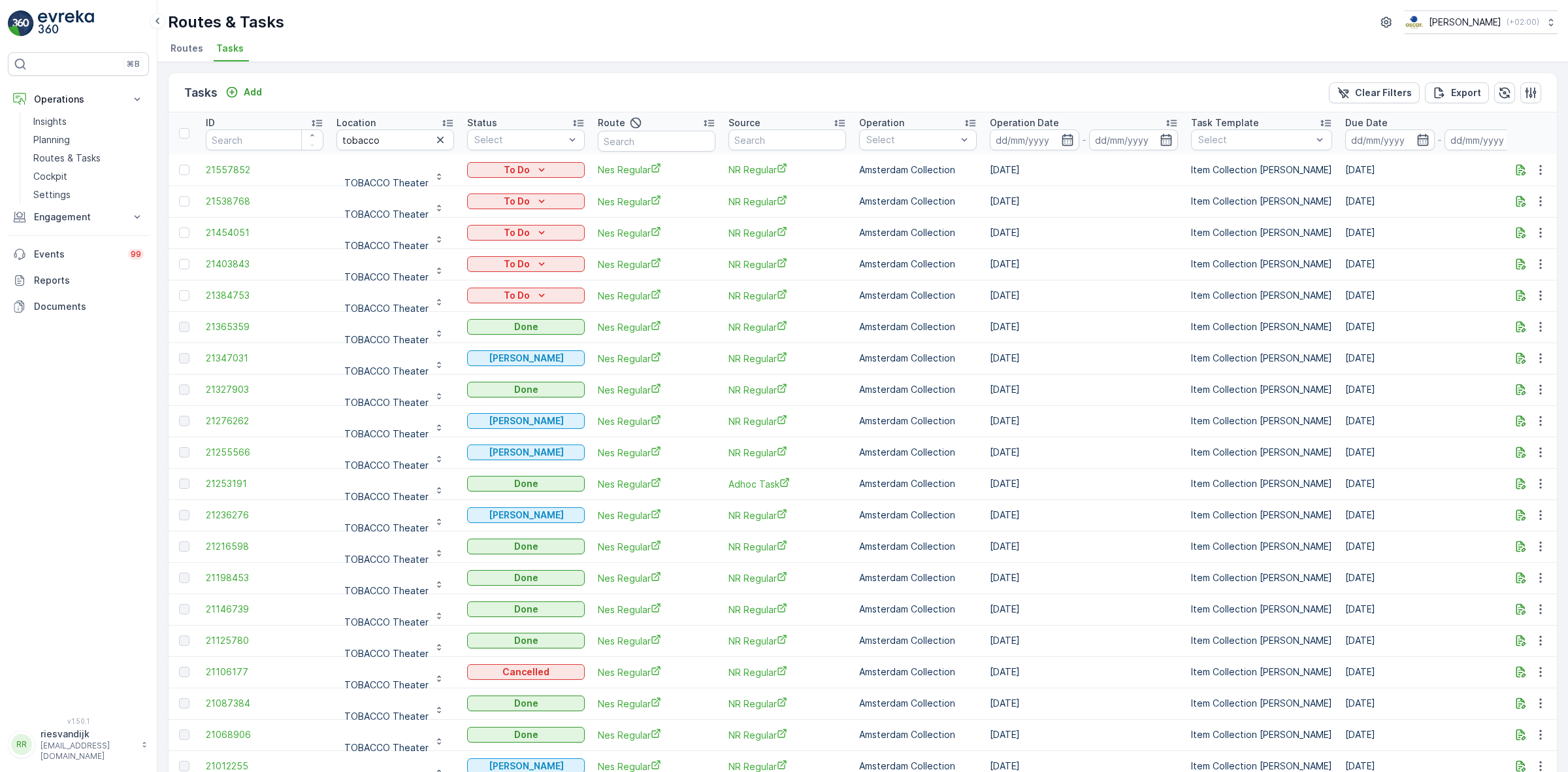
drag, startPoint x: 442, startPoint y: 142, endPoint x: 426, endPoint y: 130, distance: 20.0
click at [442, 142] on icon "button" at bounding box center [440, 140] width 7 height 7
type input "sent"
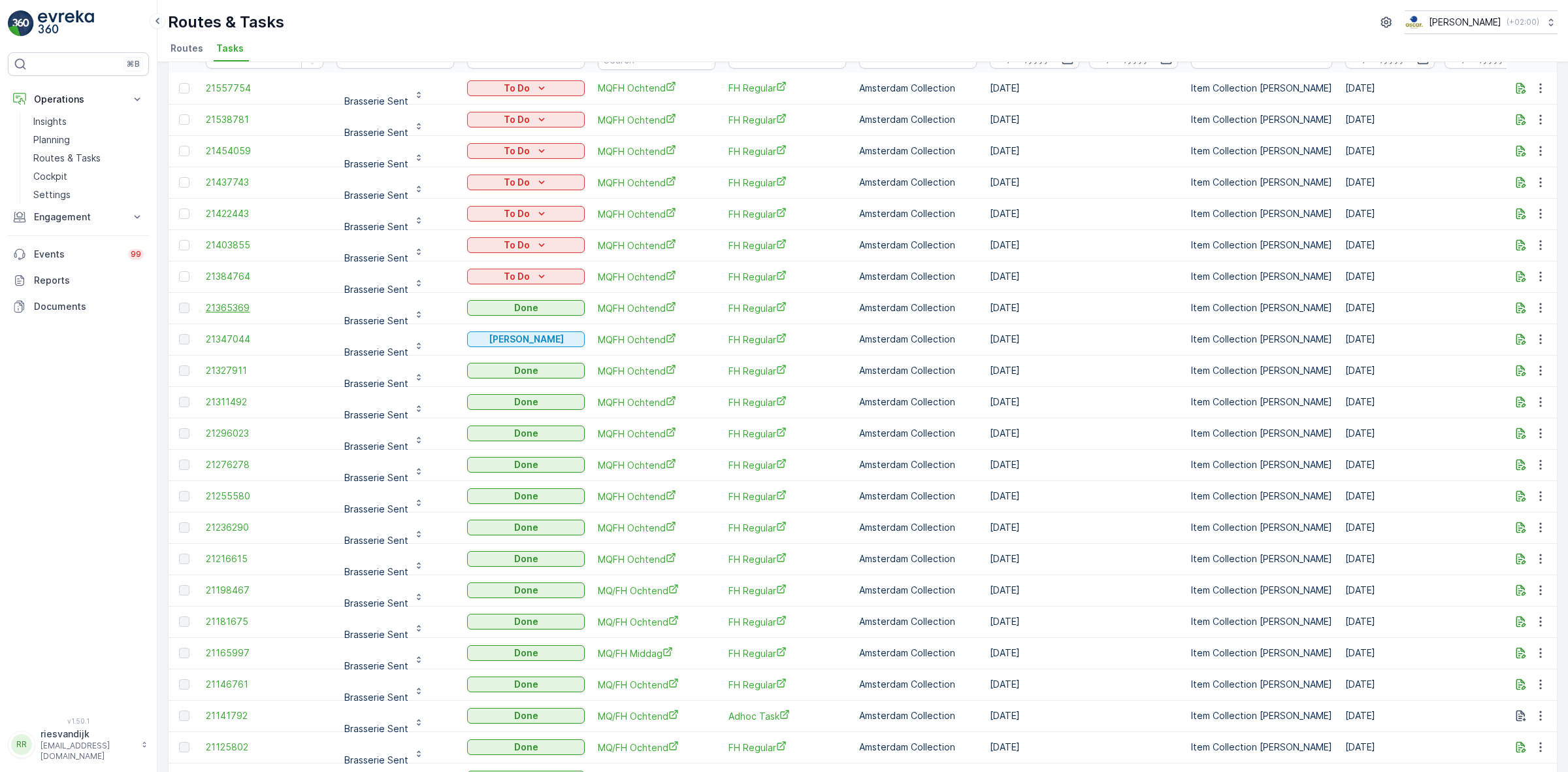
click at [236, 305] on span "21365369" at bounding box center [265, 308] width 118 height 13
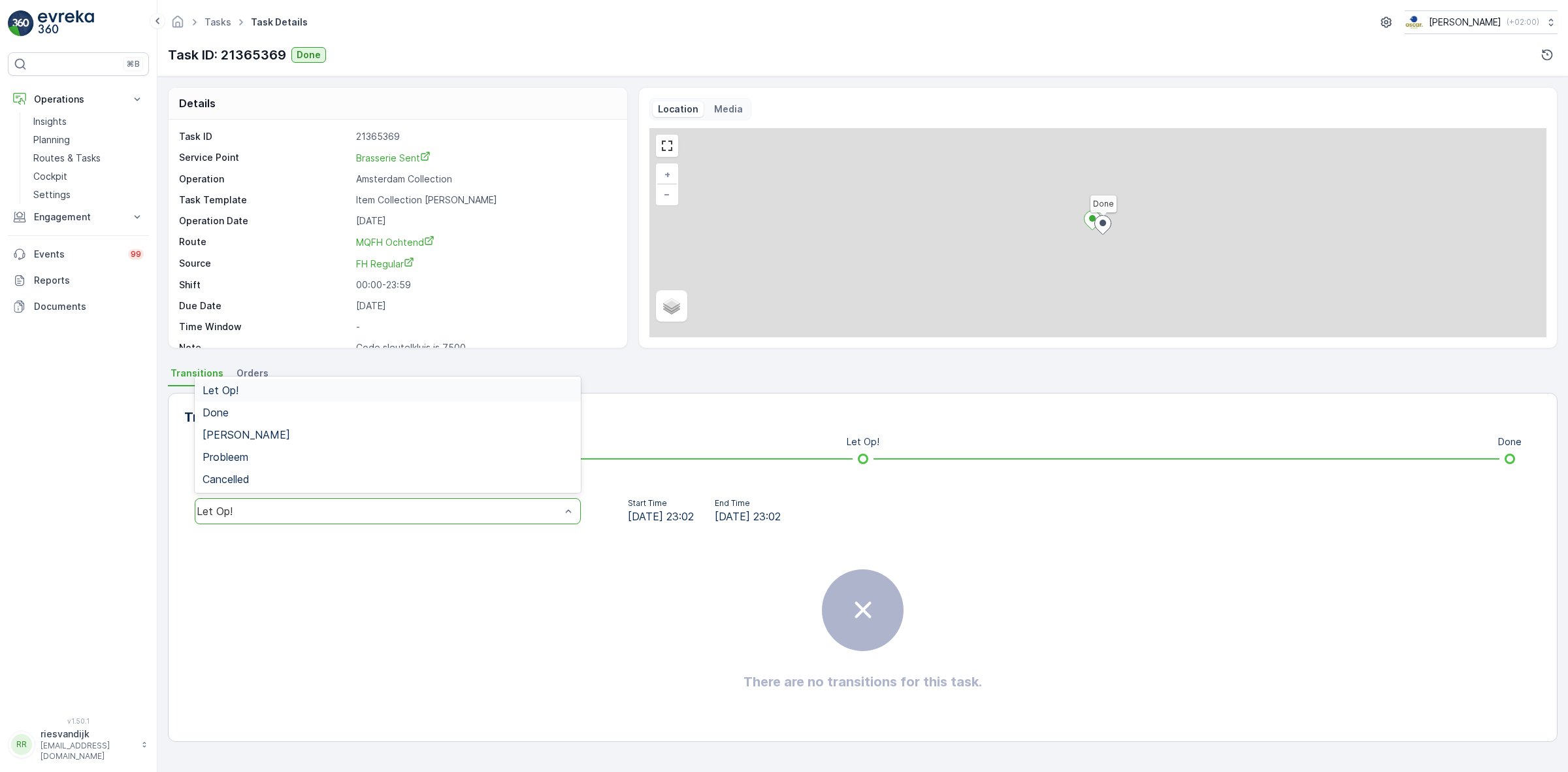
click at [385, 521] on div "Let Op!" at bounding box center [387, 510] width 386 height 26
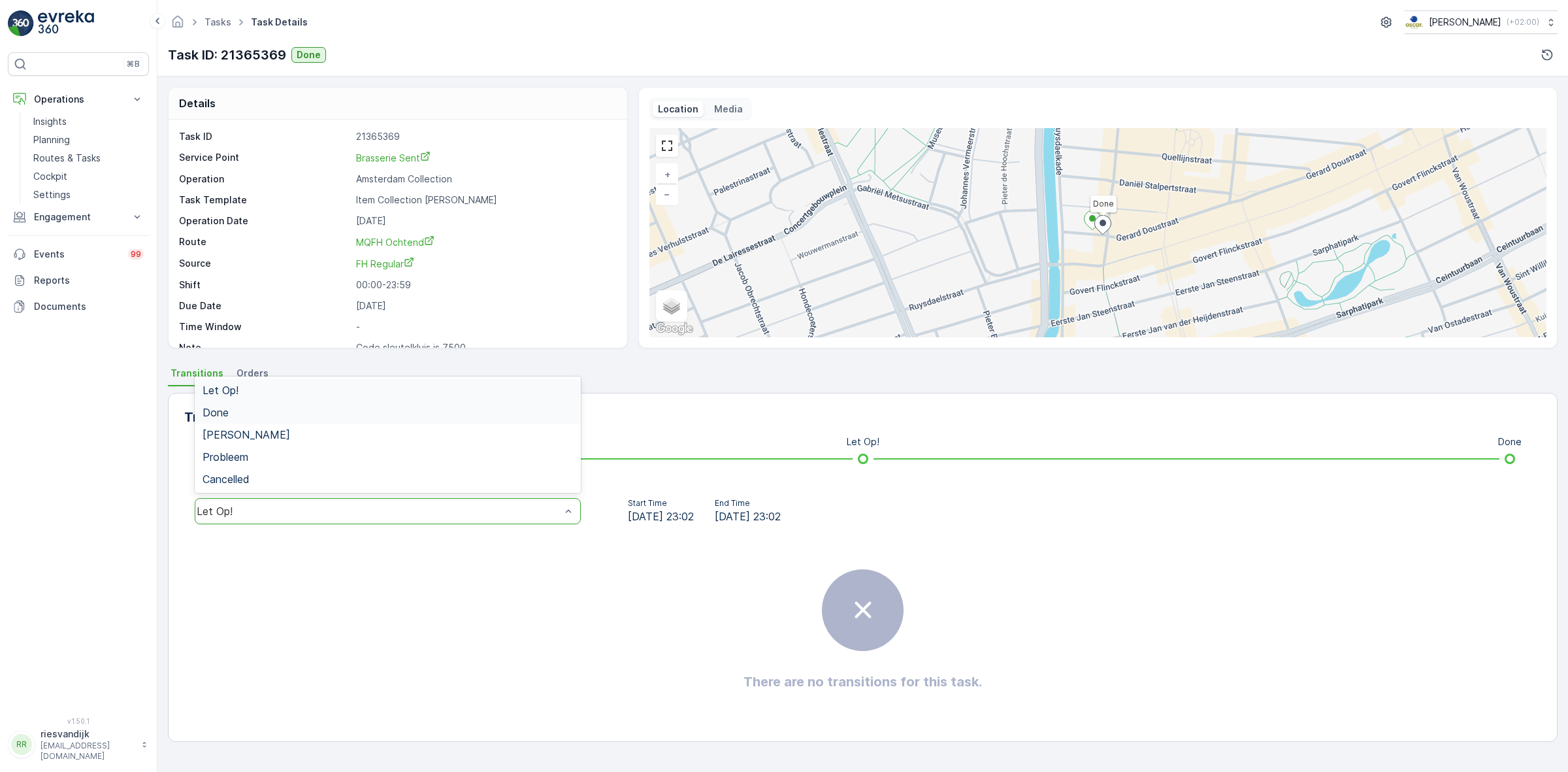
click at [298, 417] on div "Done" at bounding box center [388, 412] width 370 height 12
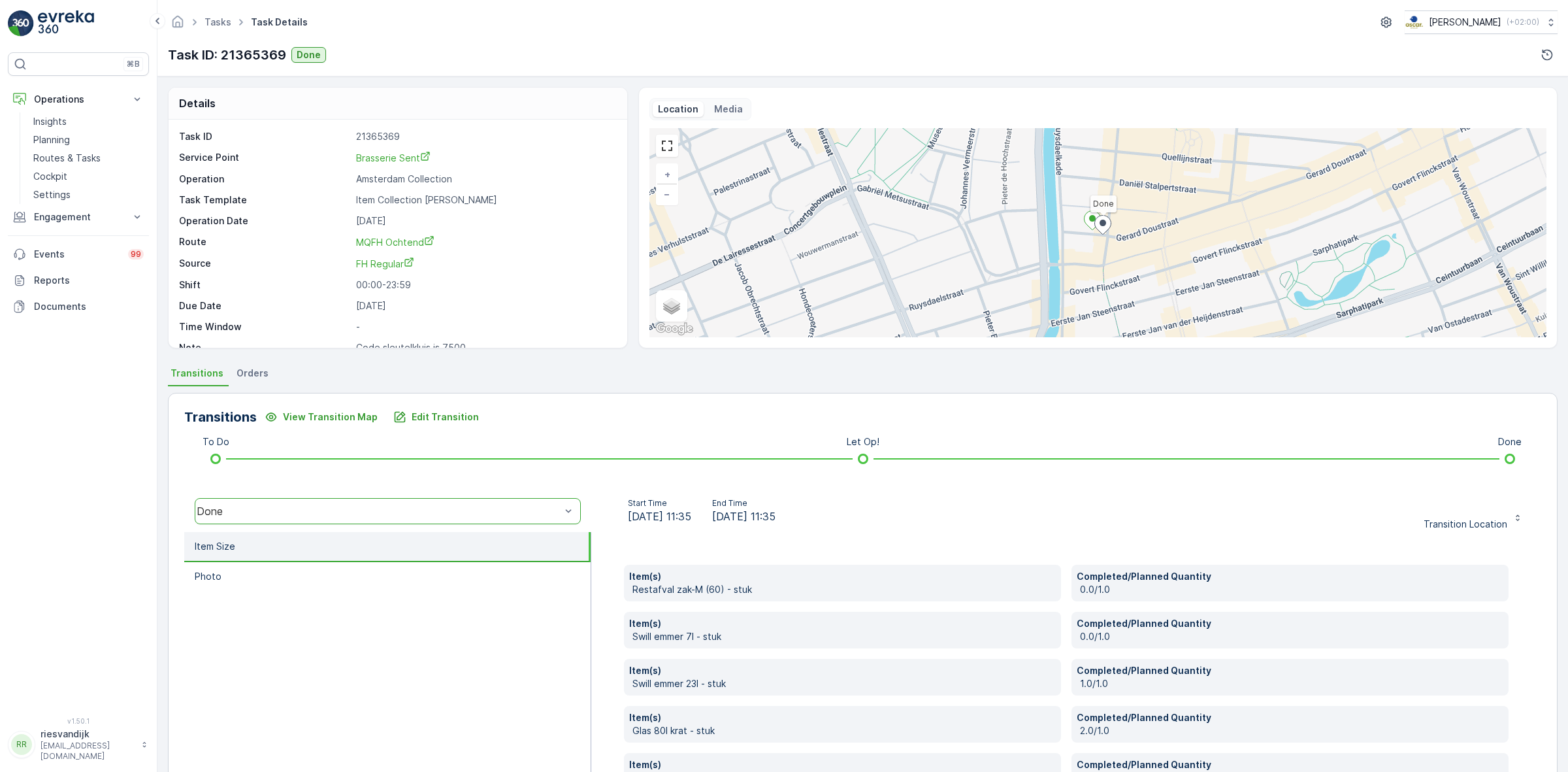
click at [219, 32] on ul "Tasks" at bounding box center [225, 22] width 47 height 19
click at [220, 20] on link "Tasks" at bounding box center [218, 22] width 27 height 11
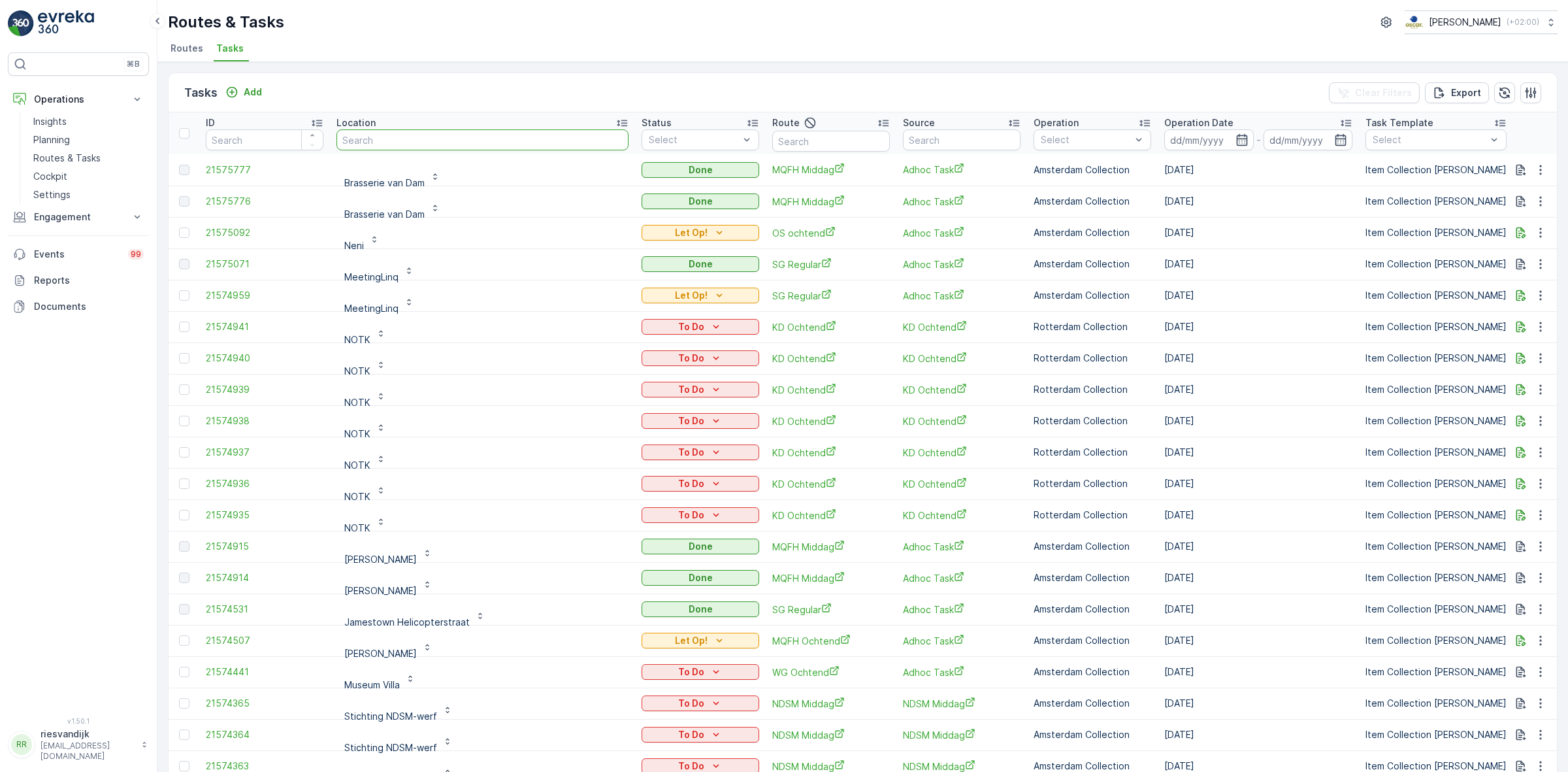
click at [424, 140] on input "text" at bounding box center [483, 140] width 292 height 21
type input "sent"
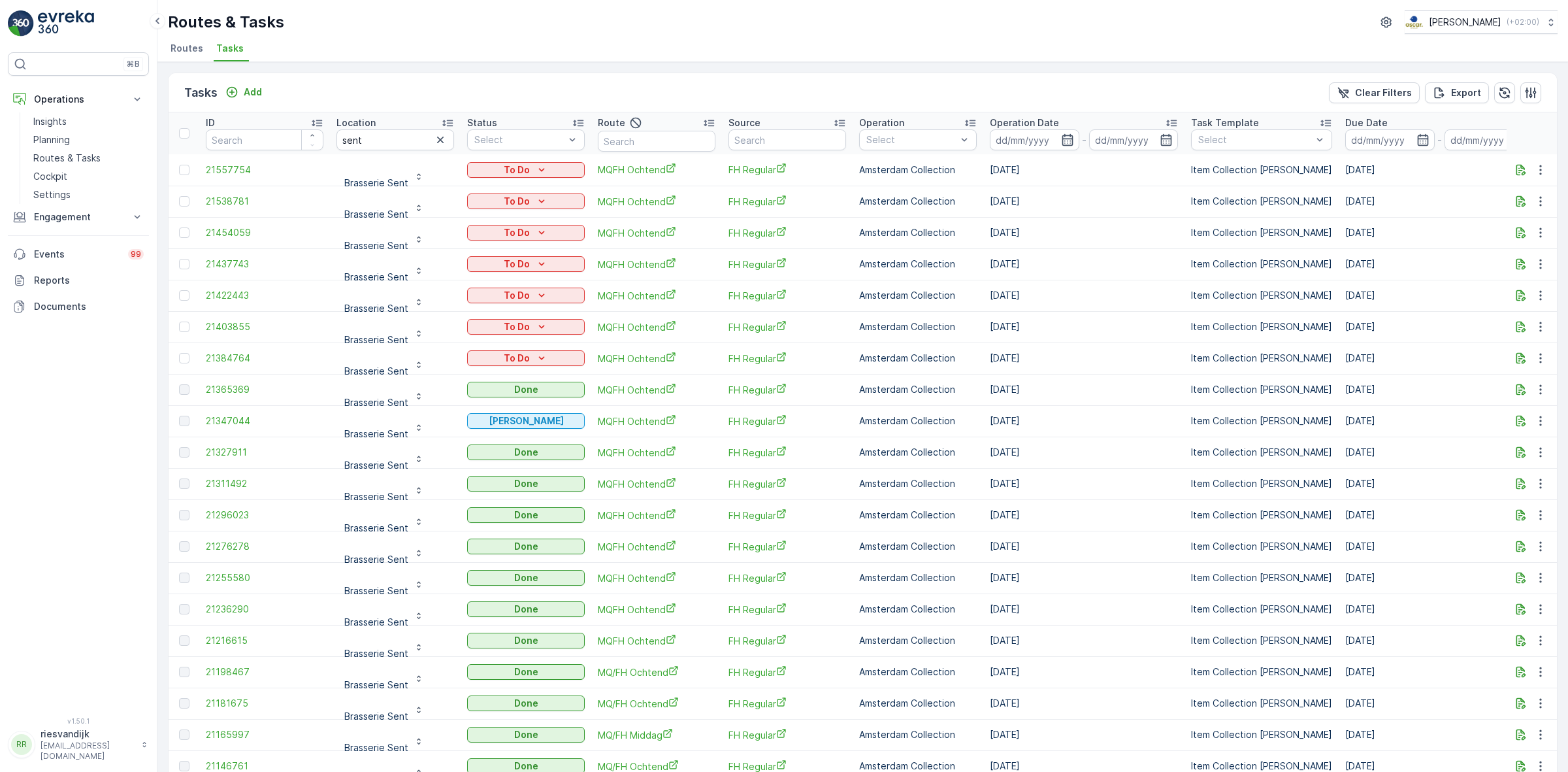
click at [436, 140] on icon "button" at bounding box center [440, 140] width 13 height 13
click at [249, 93] on p "Add" at bounding box center [252, 92] width 18 height 13
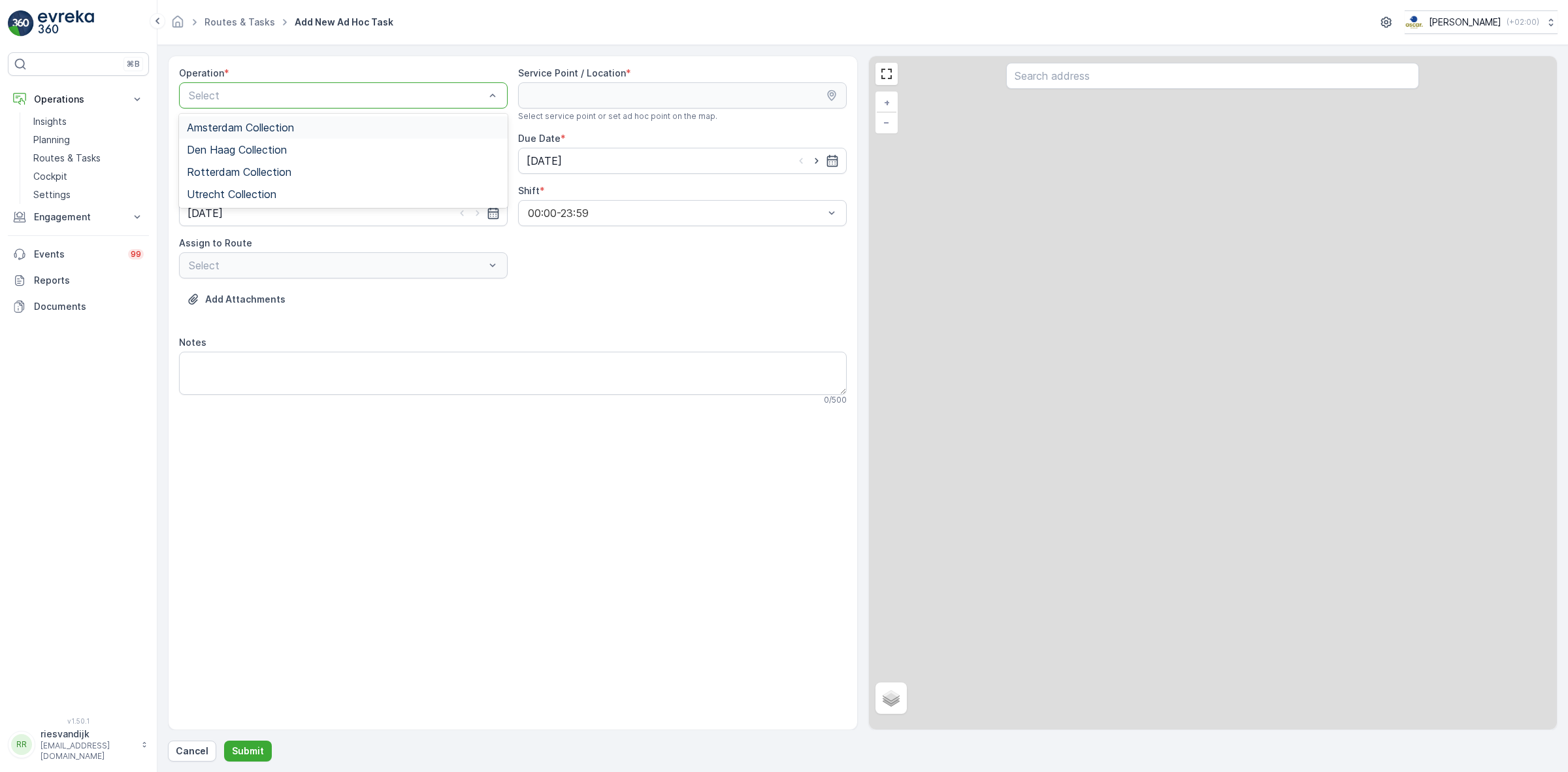
click at [319, 127] on div "Amsterdam Collection" at bounding box center [343, 127] width 313 height 12
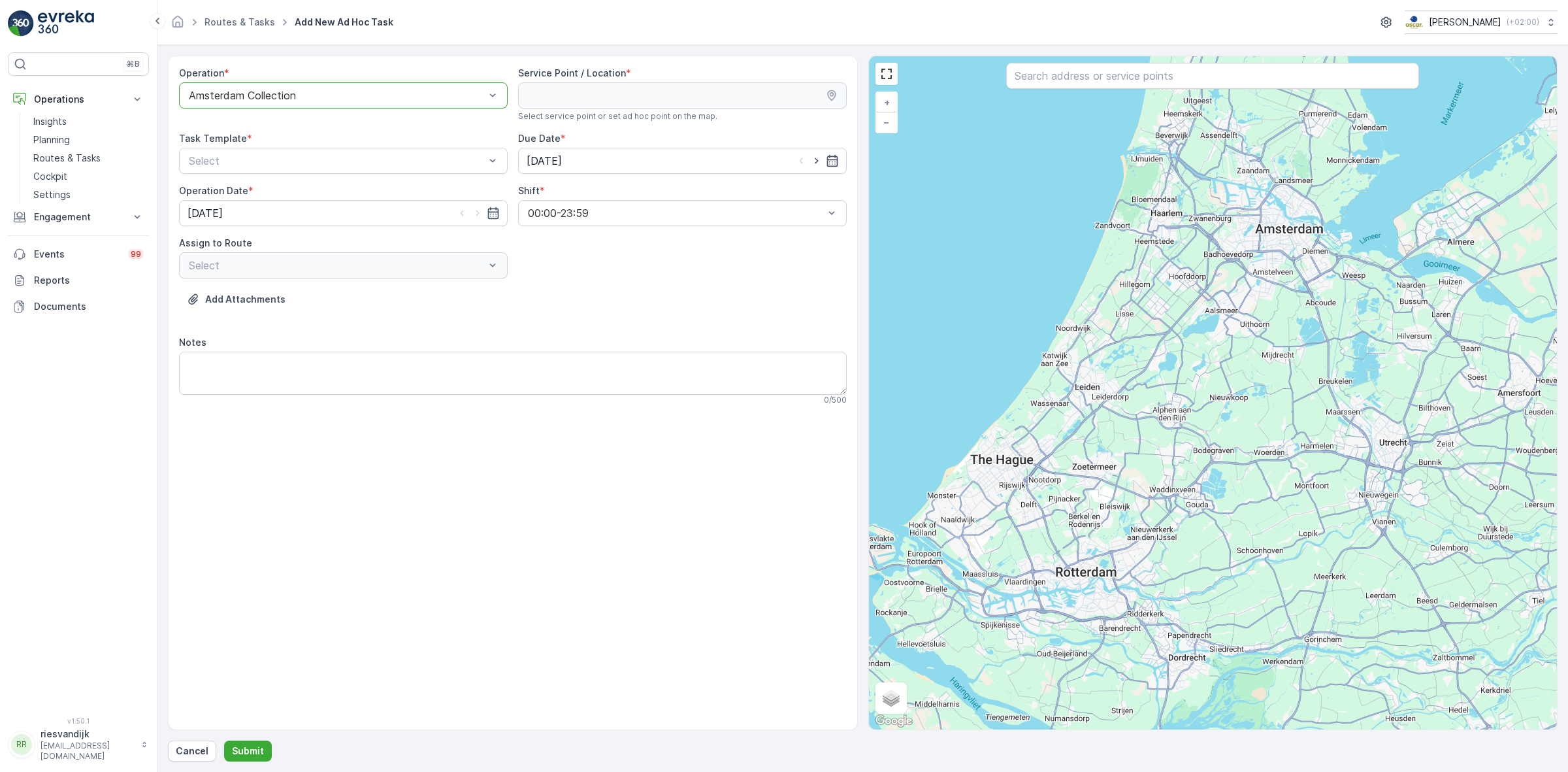
drag, startPoint x: 1161, startPoint y: 91, endPoint x: 1161, endPoint y: 82, distance: 9.0
click at [1161, 90] on div "+ − Satellite Roadmap Terrain Hybrid Leaflet Keyboard shortcuts Map Data Map da…" at bounding box center [1213, 393] width 688 height 673
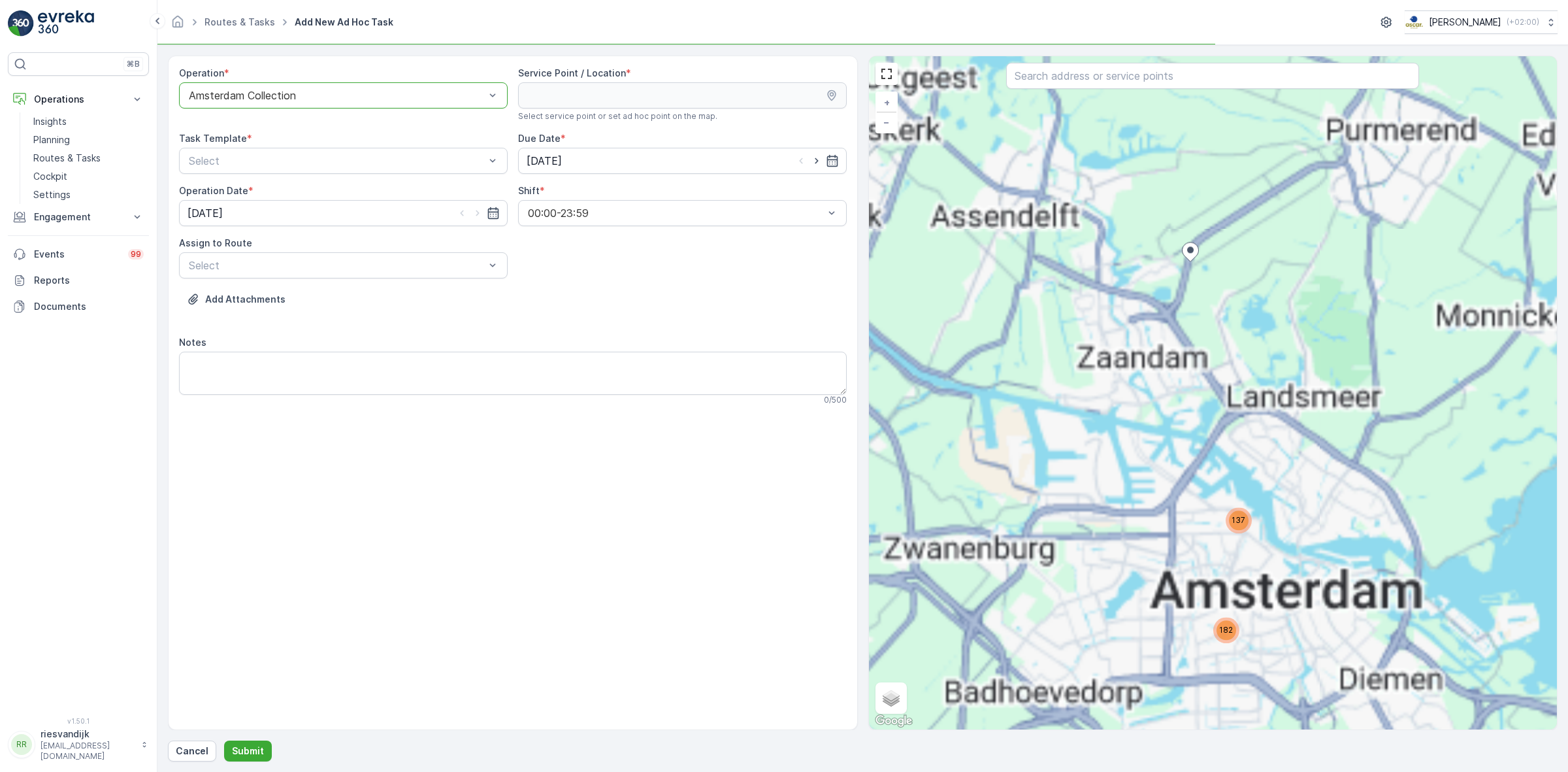
click at [1161, 81] on input "text" at bounding box center [1212, 76] width 413 height 26
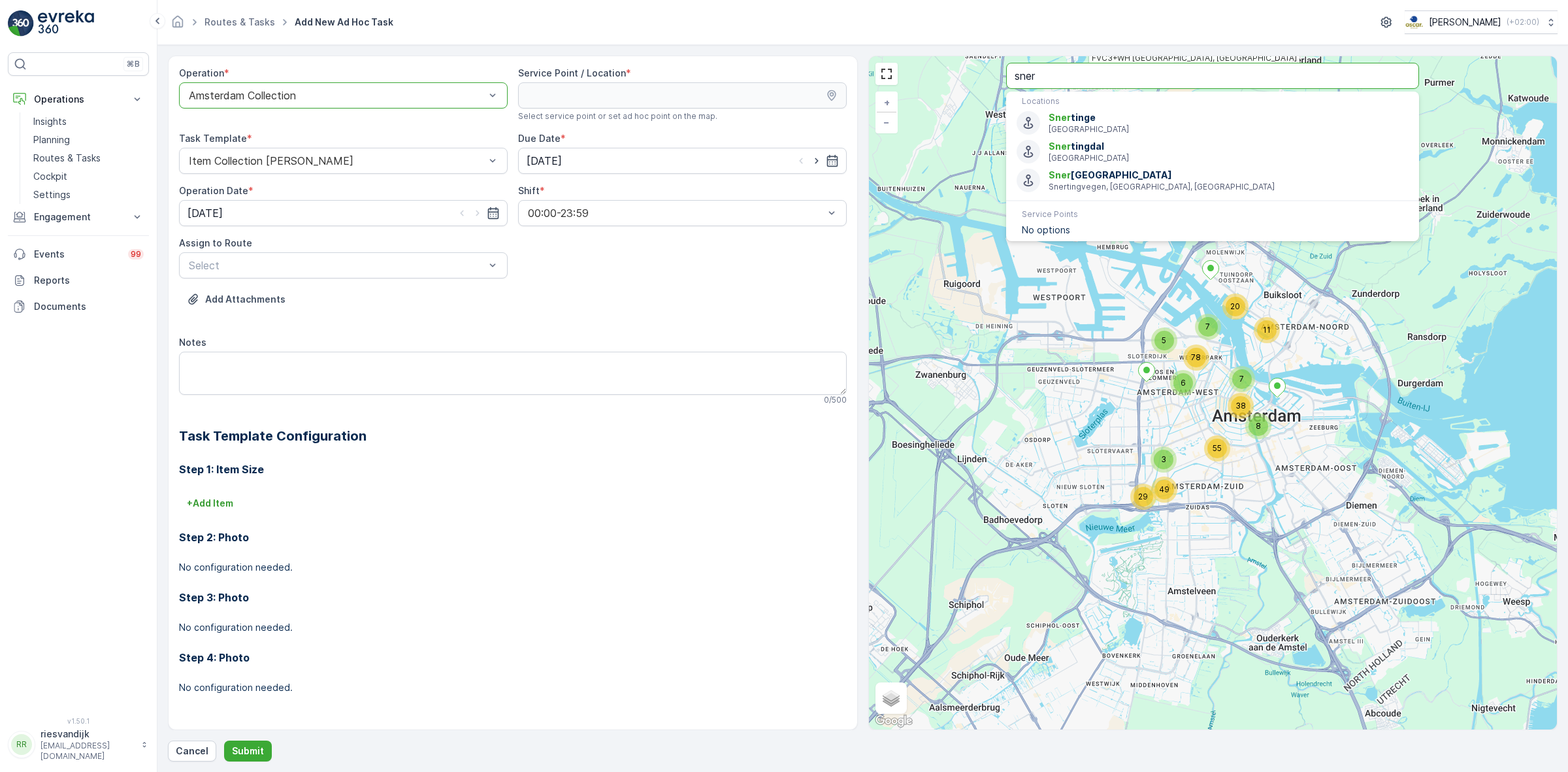
click at [1160, 79] on input "sner" at bounding box center [1212, 76] width 413 height 26
type input "sent"
click at [1122, 227] on div "Brasserie Sent" at bounding box center [1213, 236] width 392 height 23
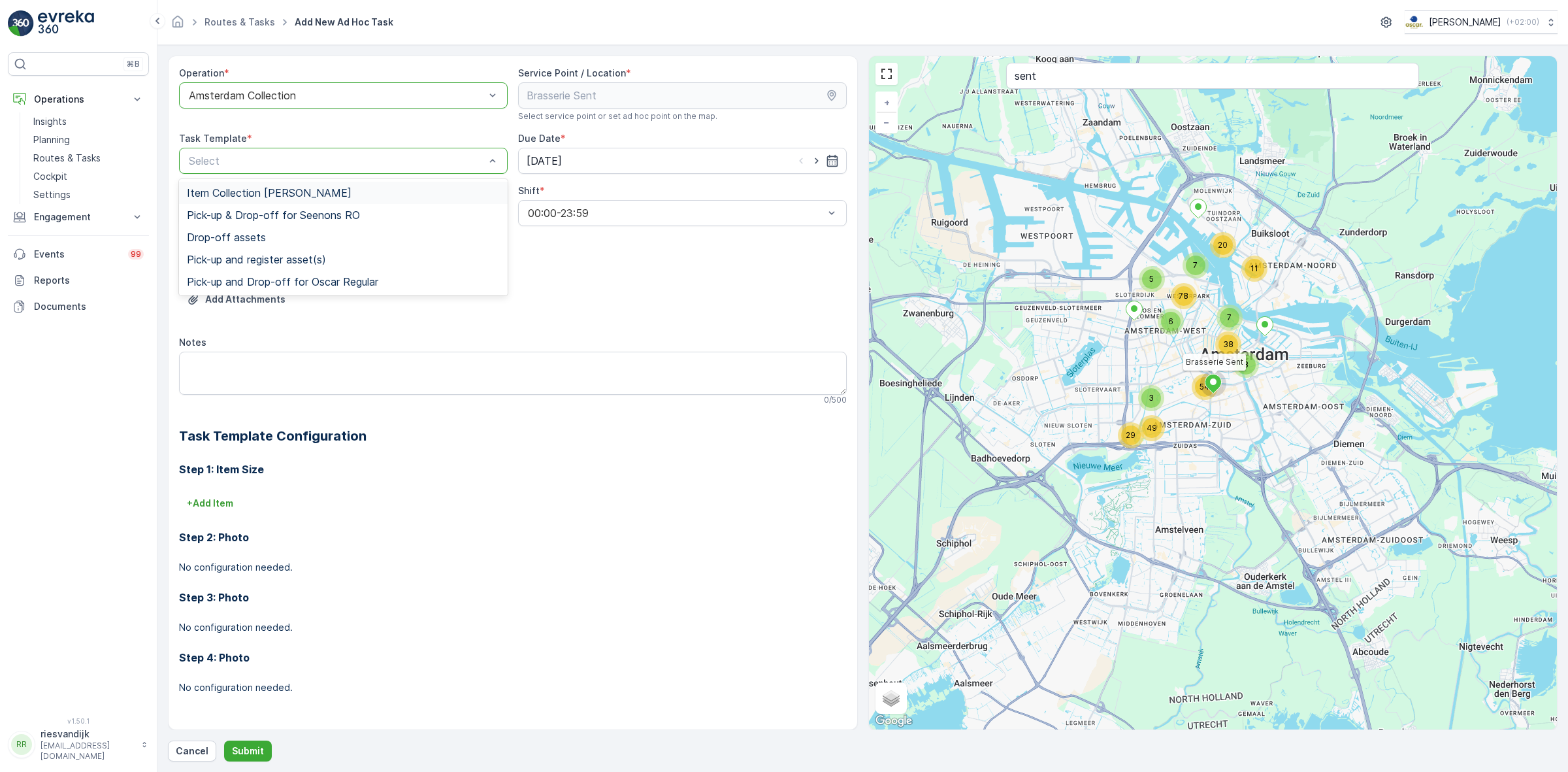
click at [363, 193] on div "Item Collection [PERSON_NAME]" at bounding box center [343, 193] width 313 height 12
click at [620, 165] on input "[DATE]" at bounding box center [683, 160] width 329 height 26
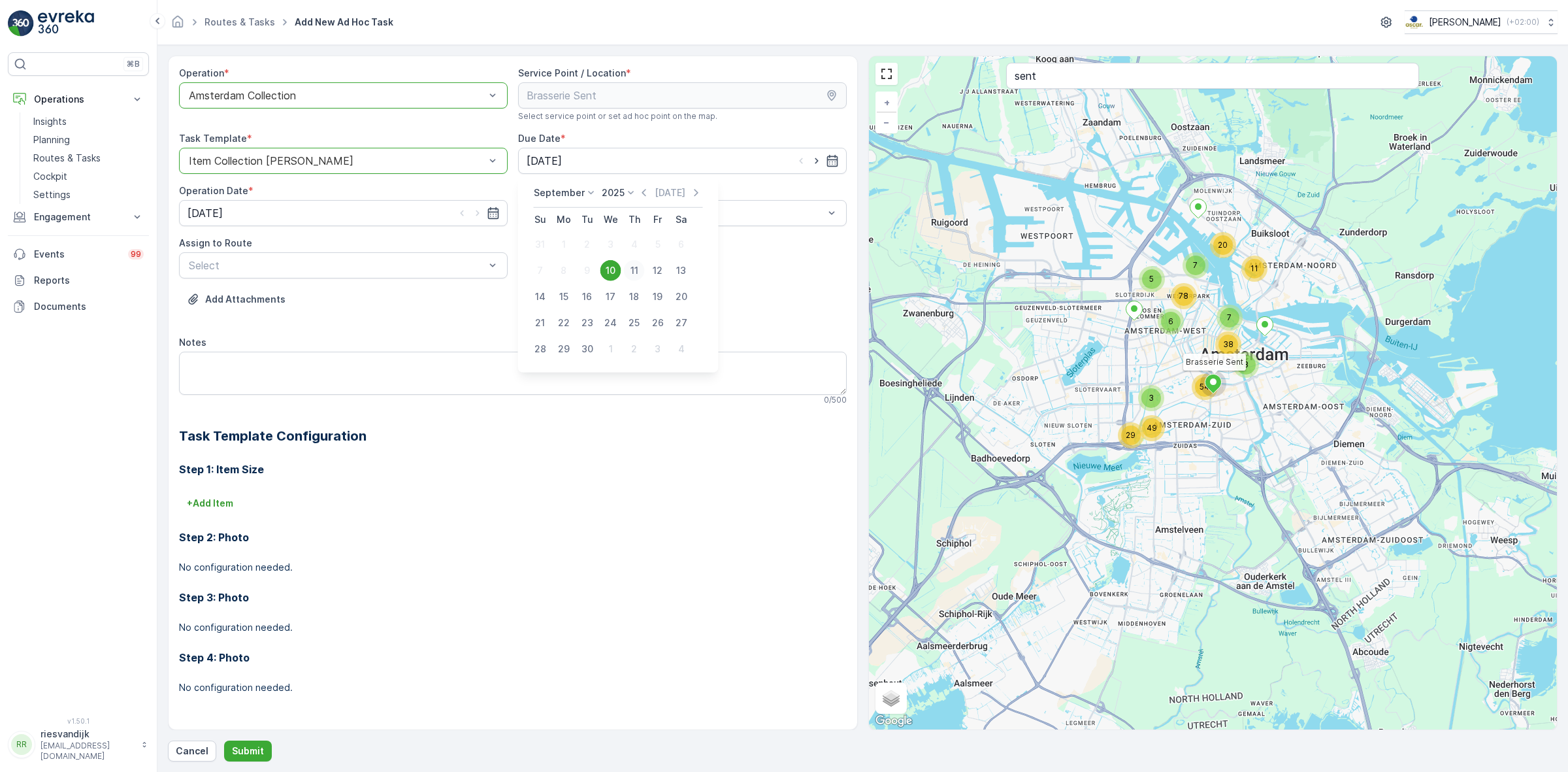
click at [634, 272] on div "11" at bounding box center [634, 270] width 21 height 21
type input "[DATE]"
click at [399, 210] on input "[DATE]" at bounding box center [344, 213] width 329 height 26
click at [297, 326] on div "11" at bounding box center [295, 322] width 21 height 21
type input "[DATE]"
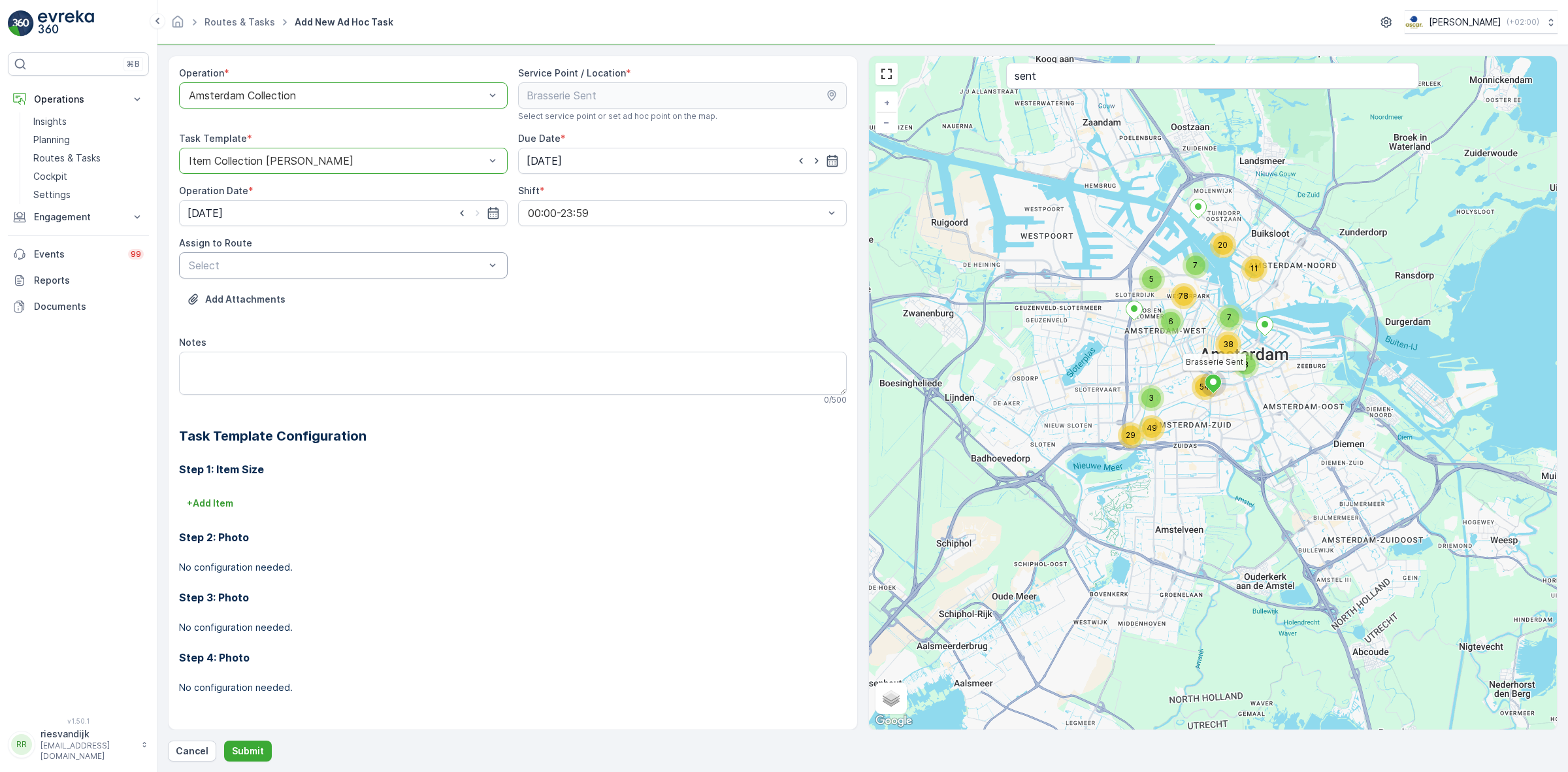
click at [446, 258] on div "Select" at bounding box center [344, 265] width 329 height 26
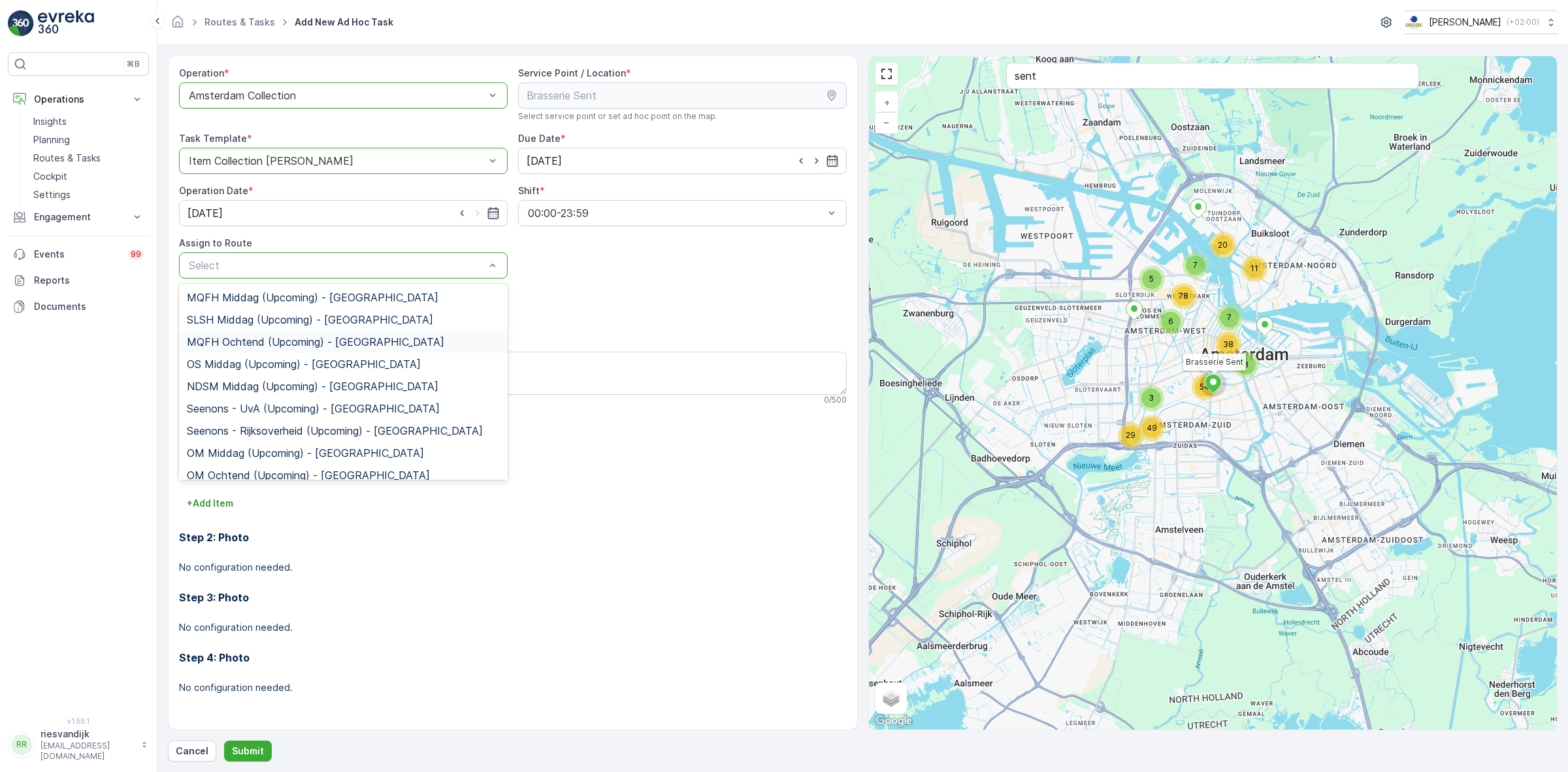
click at [289, 344] on span "MQFH Ochtend (Upcoming) - Amsterdam" at bounding box center [316, 342] width 257 height 12
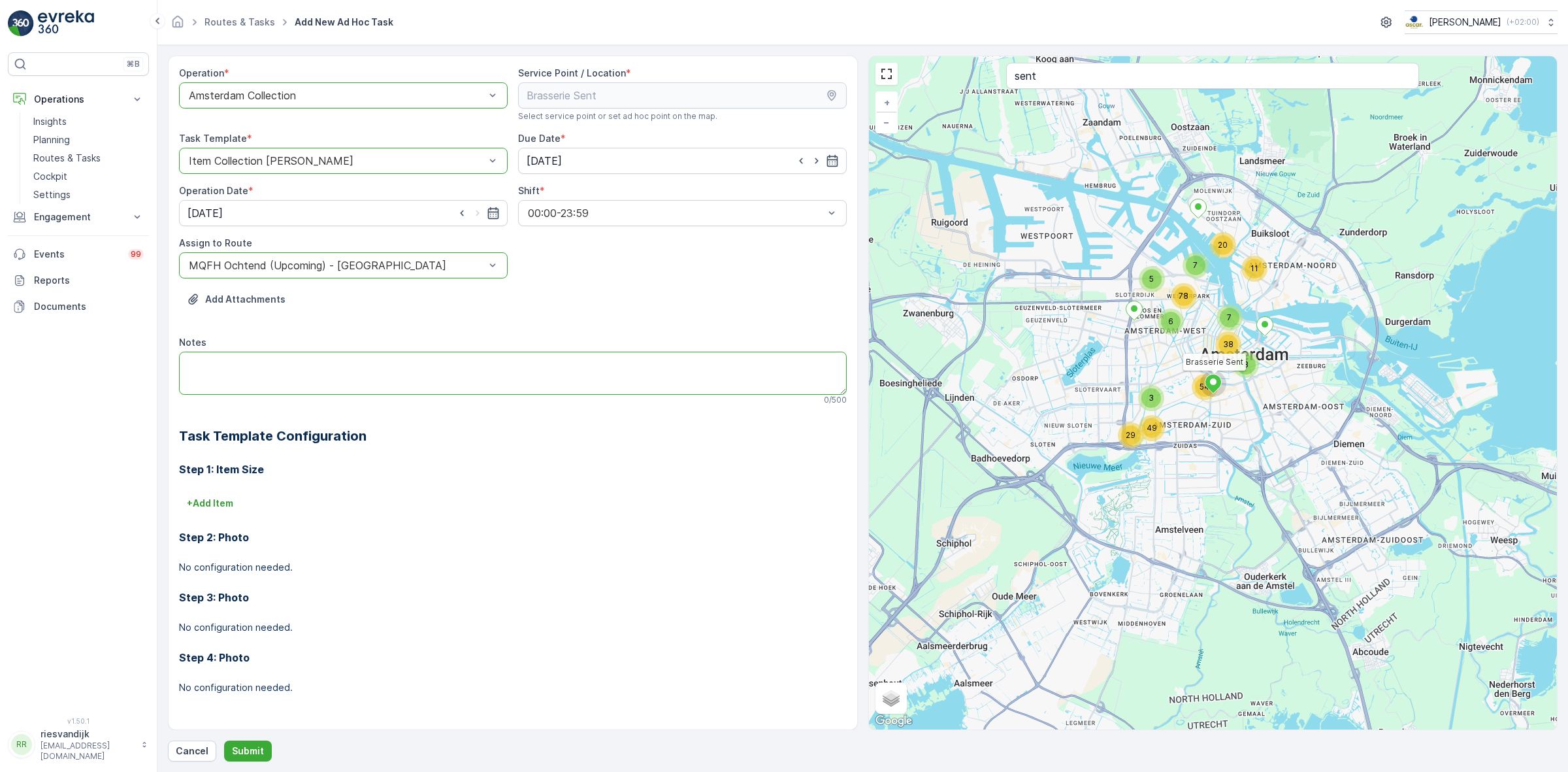
click at [406, 380] on textarea "Notes" at bounding box center [513, 373] width 668 height 43
click at [295, 363] on textarea "Graag hun restafval bak omruilen, of leeghalen (hij stinkt heel erg)" at bounding box center [513, 373] width 668 height 43
click at [572, 361] on textarea "Graag hun restafval bak (240L) omruilen, of leeghalen (hij stinkt heel erg)" at bounding box center [513, 373] width 668 height 43
type textarea "Graag hun restafval bak (240L) omruilen, of leeghalen (hij stinkt heel erg) Mis…"
click at [260, 750] on p "Submit" at bounding box center [247, 751] width 32 height 13
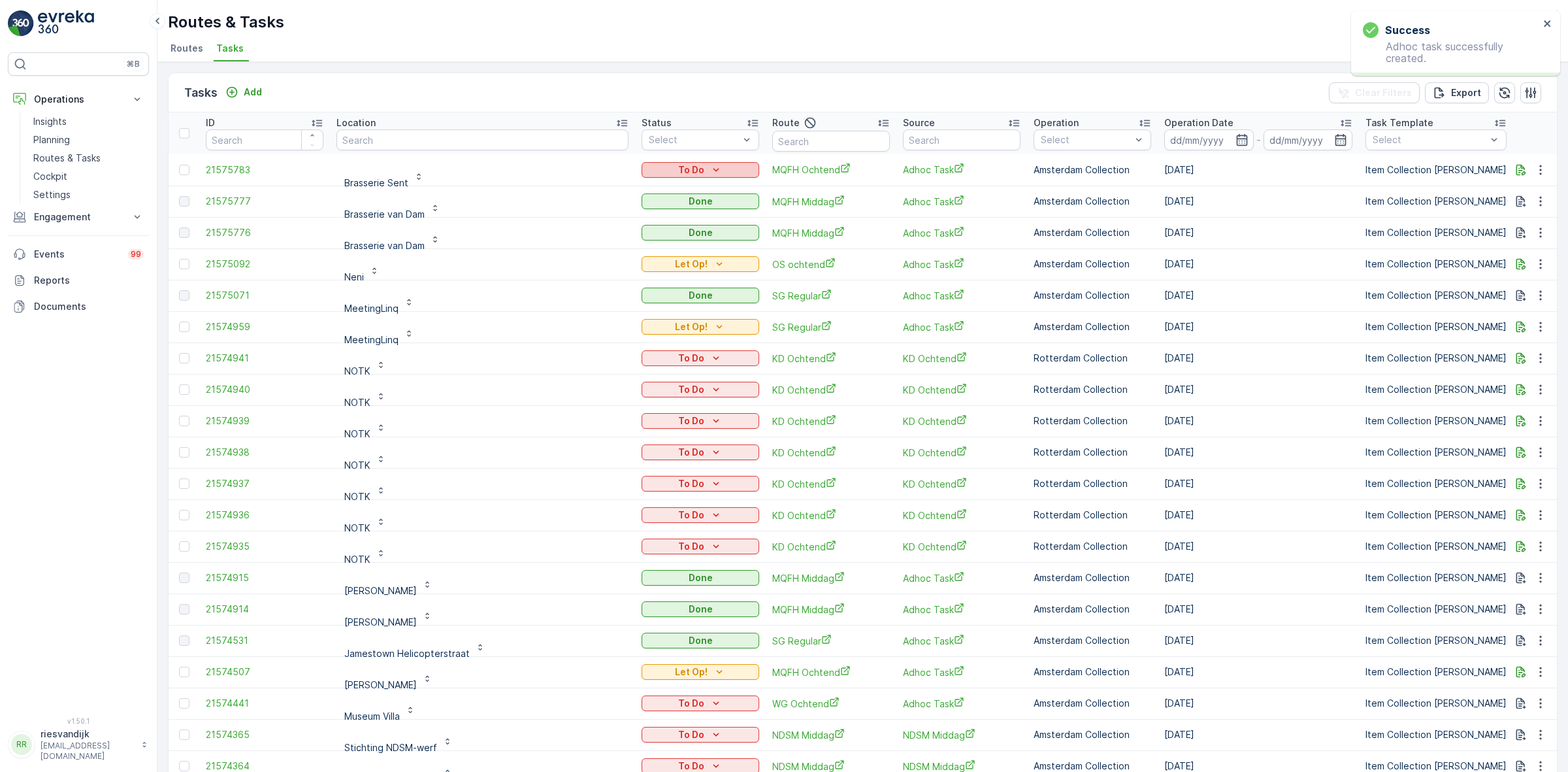
click at [709, 169] on icon "To Do" at bounding box center [716, 170] width 13 height 13
click at [620, 193] on span "Let Op!" at bounding box center [605, 189] width 32 height 13
click at [560, 62] on div "Tasks Add Clear Filters Export ID Location Status Select Route Source Operation…" at bounding box center [863, 417] width 1410 height 710
click at [537, 141] on input "text" at bounding box center [483, 140] width 292 height 21
type input "muggen"
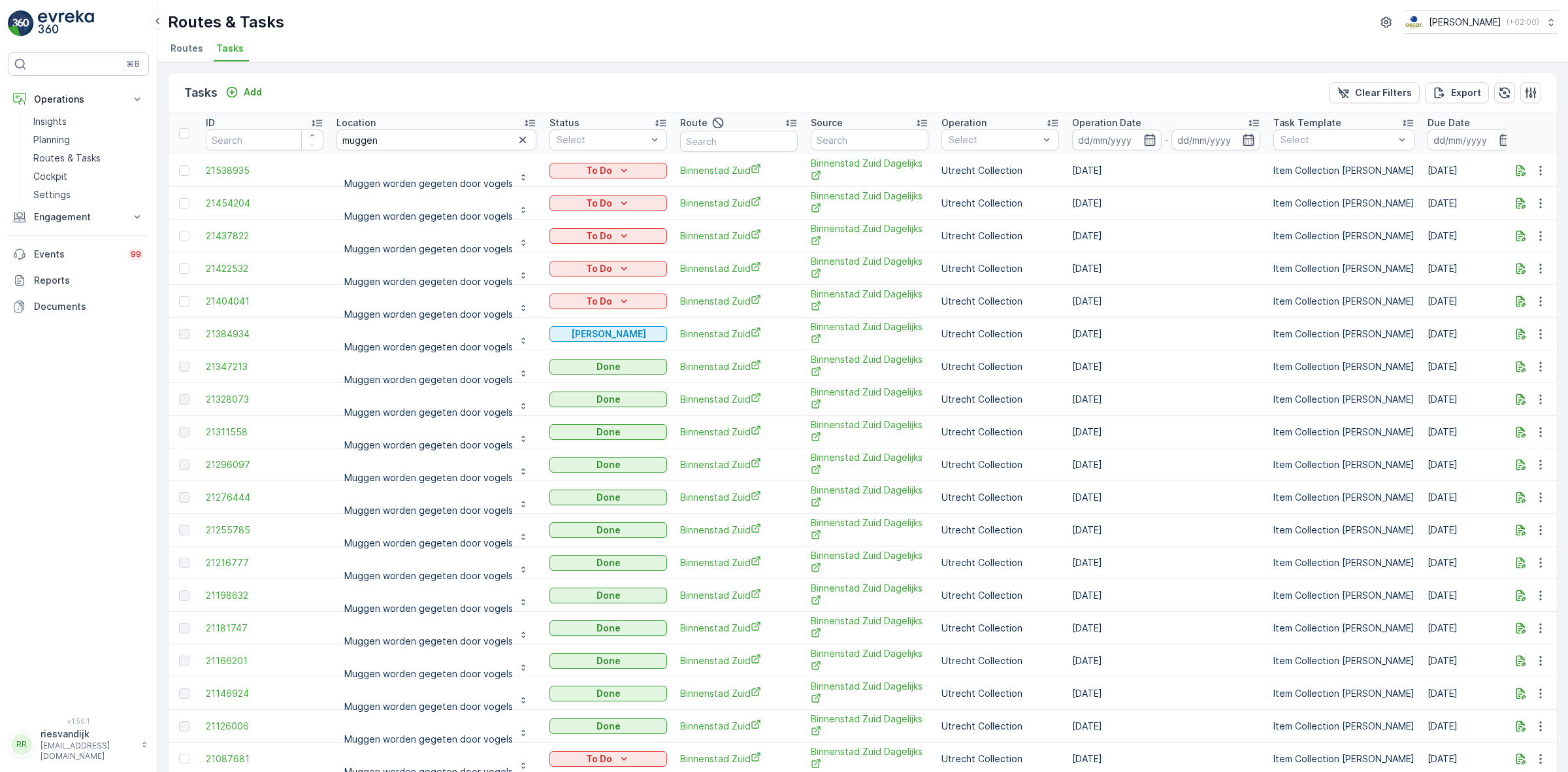
drag, startPoint x: 519, startPoint y: 135, endPoint x: 503, endPoint y: 140, distance: 16.8
click at [519, 137] on icon "button" at bounding box center [522, 140] width 13 height 13
click at [481, 140] on input "text" at bounding box center [436, 140] width 200 height 21
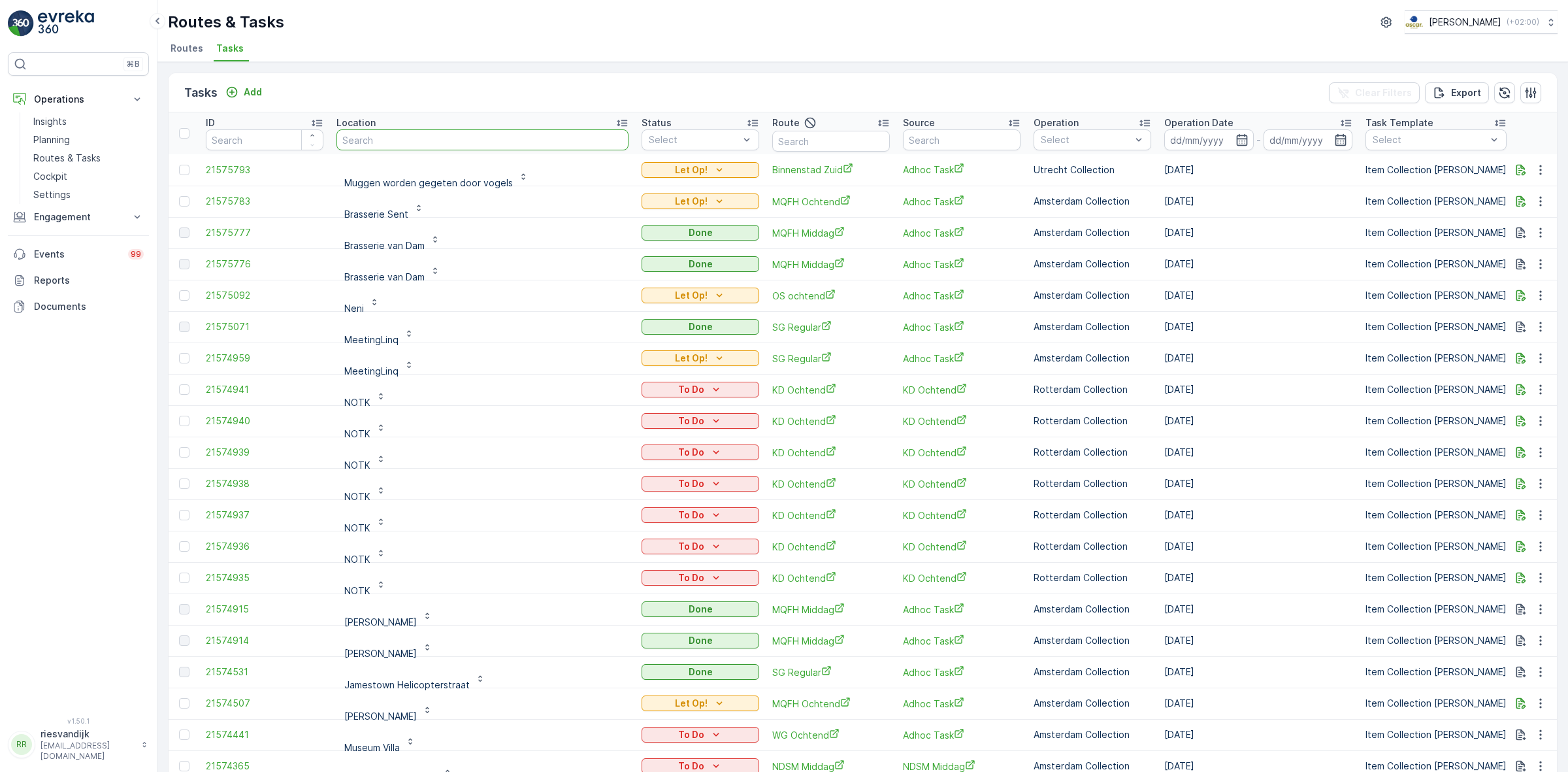
click at [500, 140] on input "text" at bounding box center [483, 140] width 292 height 21
click at [497, 139] on input "text" at bounding box center [483, 140] width 292 height 21
type input "landhui"
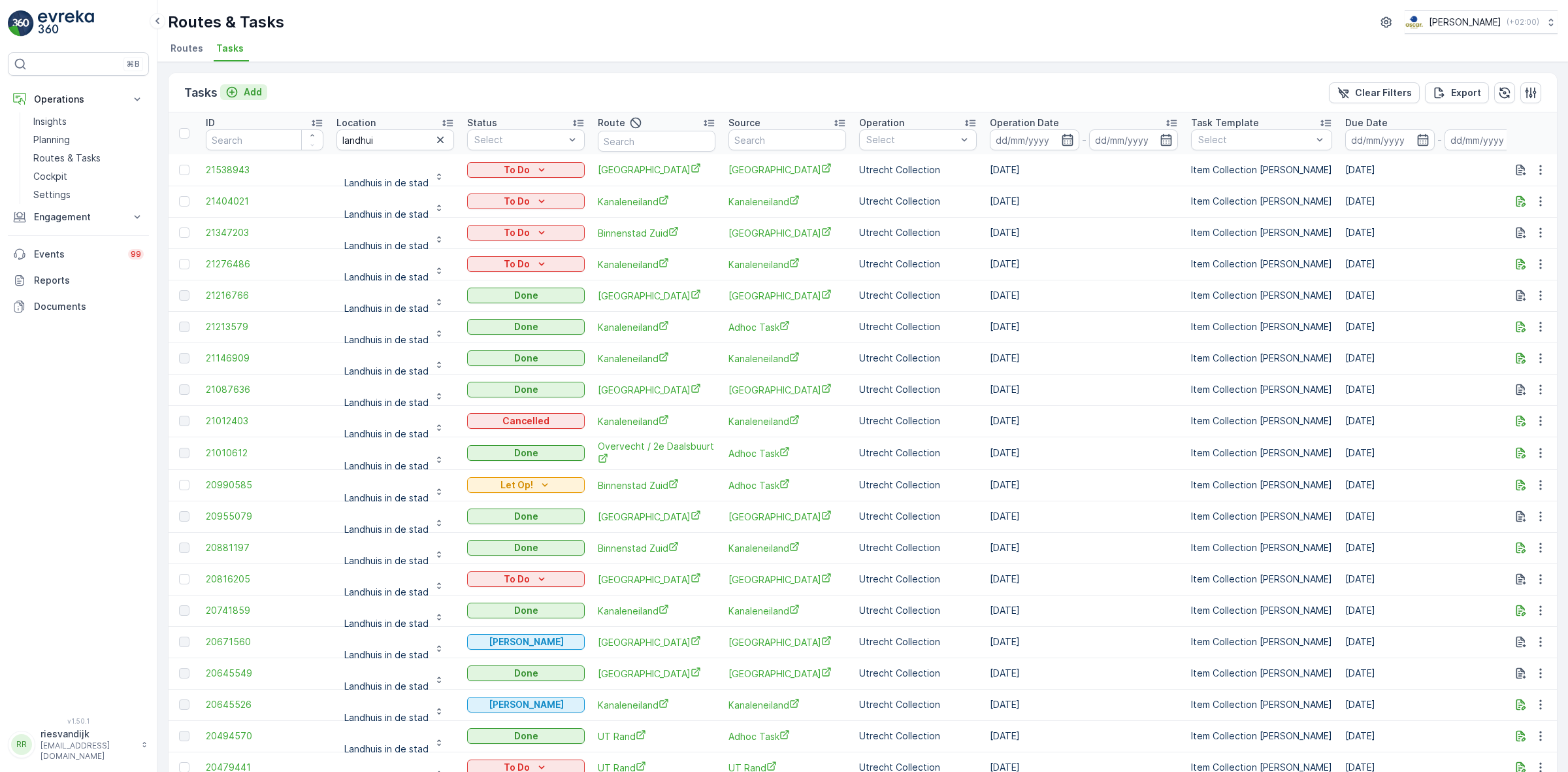
click at [250, 91] on p "Add" at bounding box center [252, 92] width 18 height 13
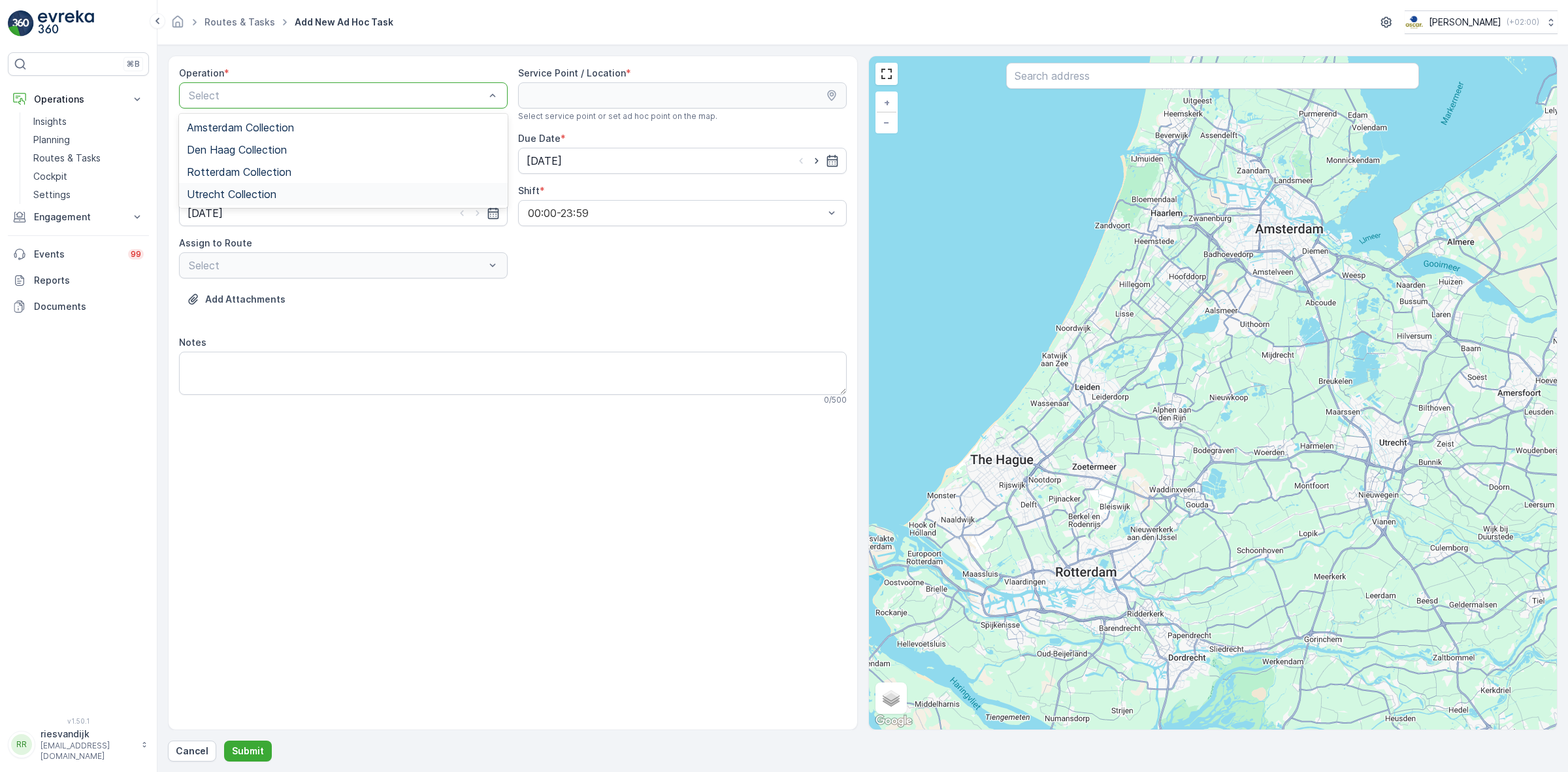
drag, startPoint x: 326, startPoint y: 125, endPoint x: 305, endPoint y: 193, distance: 71.2
click at [305, 193] on div "Amsterdam Collection Den Haag Collection Rotterdam Collection Utrecht Collection" at bounding box center [344, 160] width 329 height 94
click at [305, 193] on div "Utrecht Collection" at bounding box center [343, 194] width 313 height 12
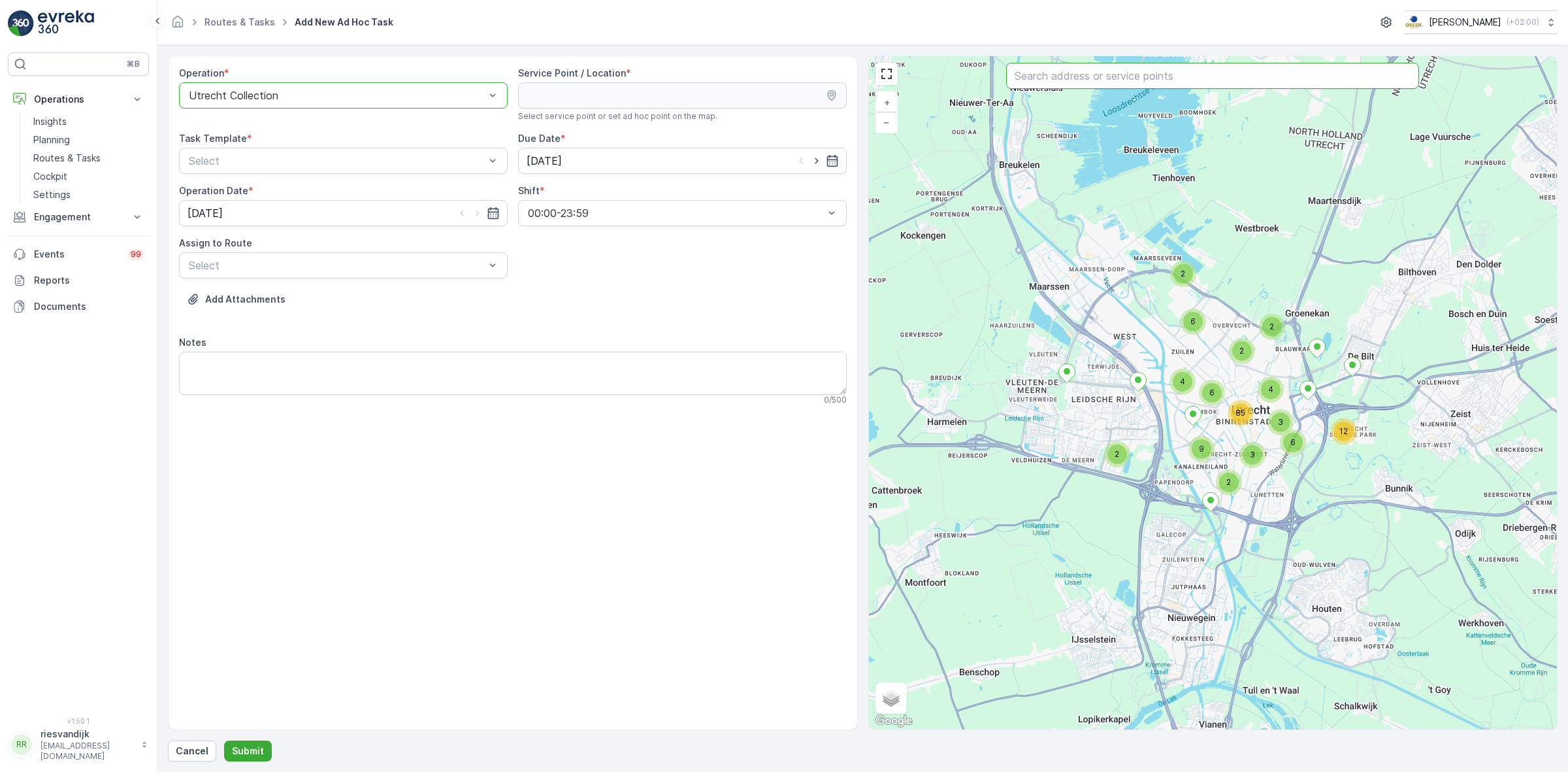
click at [1024, 81] on input "text" at bounding box center [1212, 76] width 413 height 26
type input "landhuis"
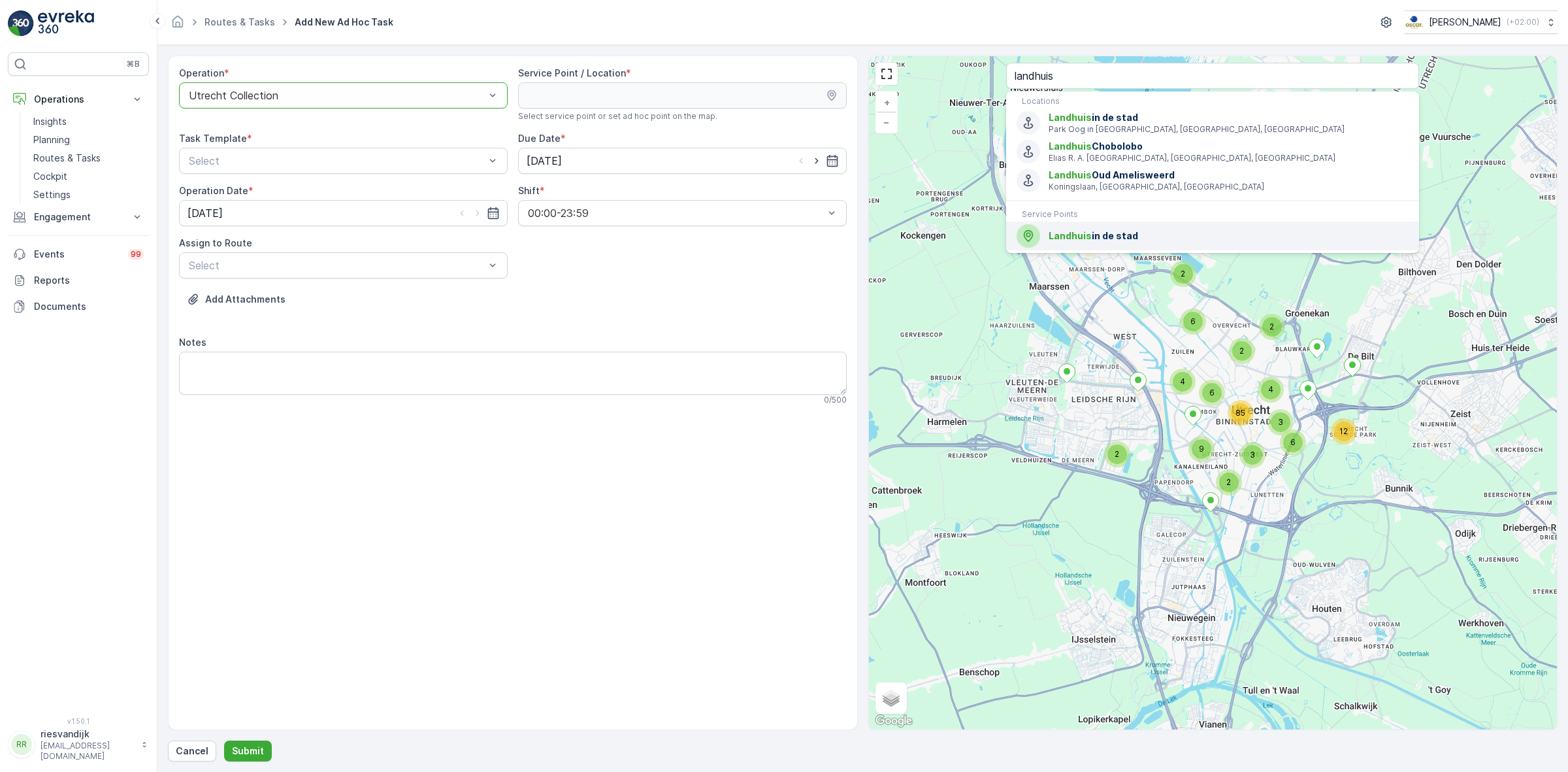
click at [1092, 238] on span "Landhuis in de stad" at bounding box center [1227, 236] width 360 height 13
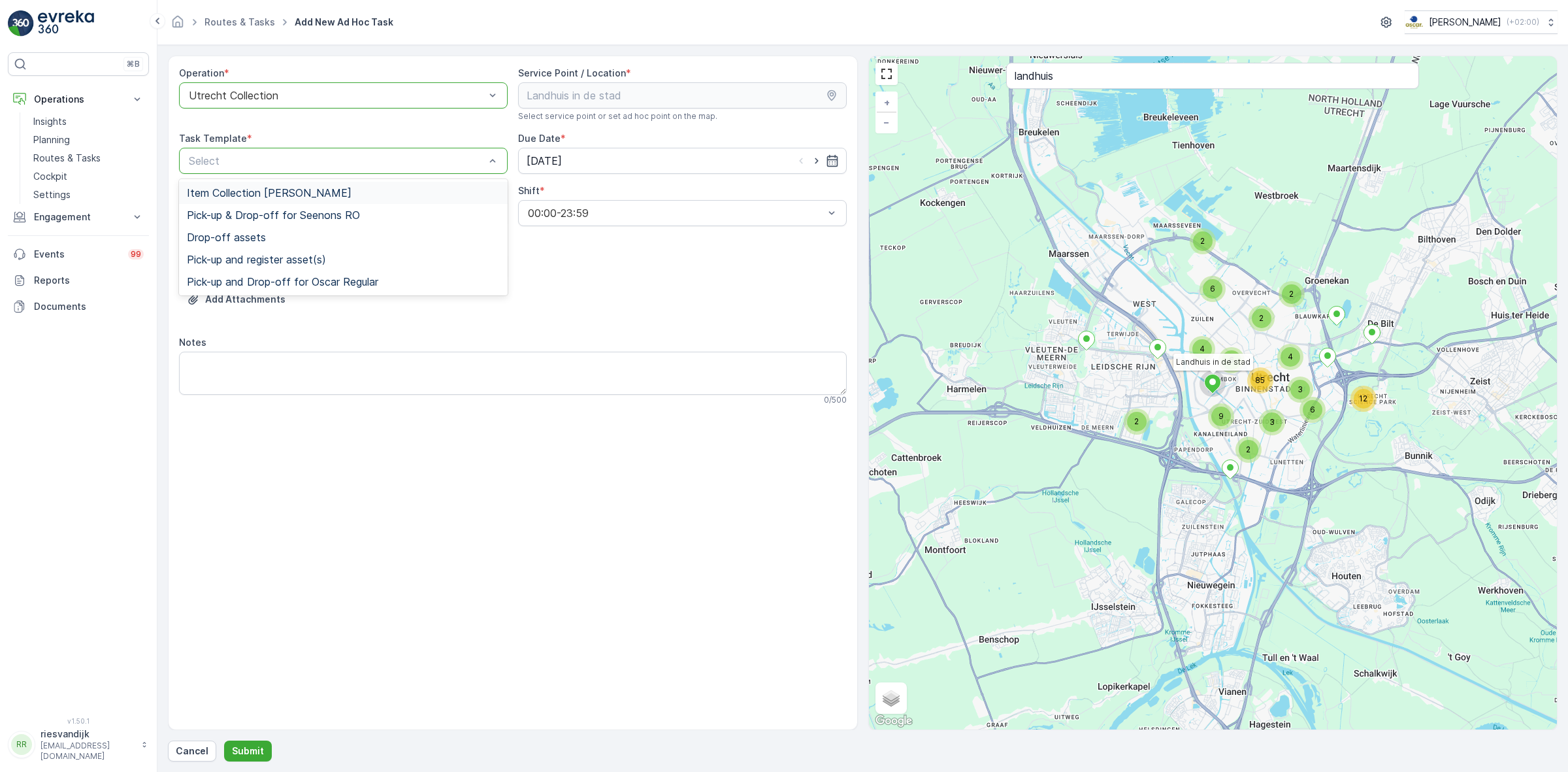
click at [324, 186] on div "Item Collection [PERSON_NAME]" at bounding box center [344, 193] width 329 height 22
click at [620, 145] on div "Due Date * 10.09.2025" at bounding box center [683, 153] width 329 height 42
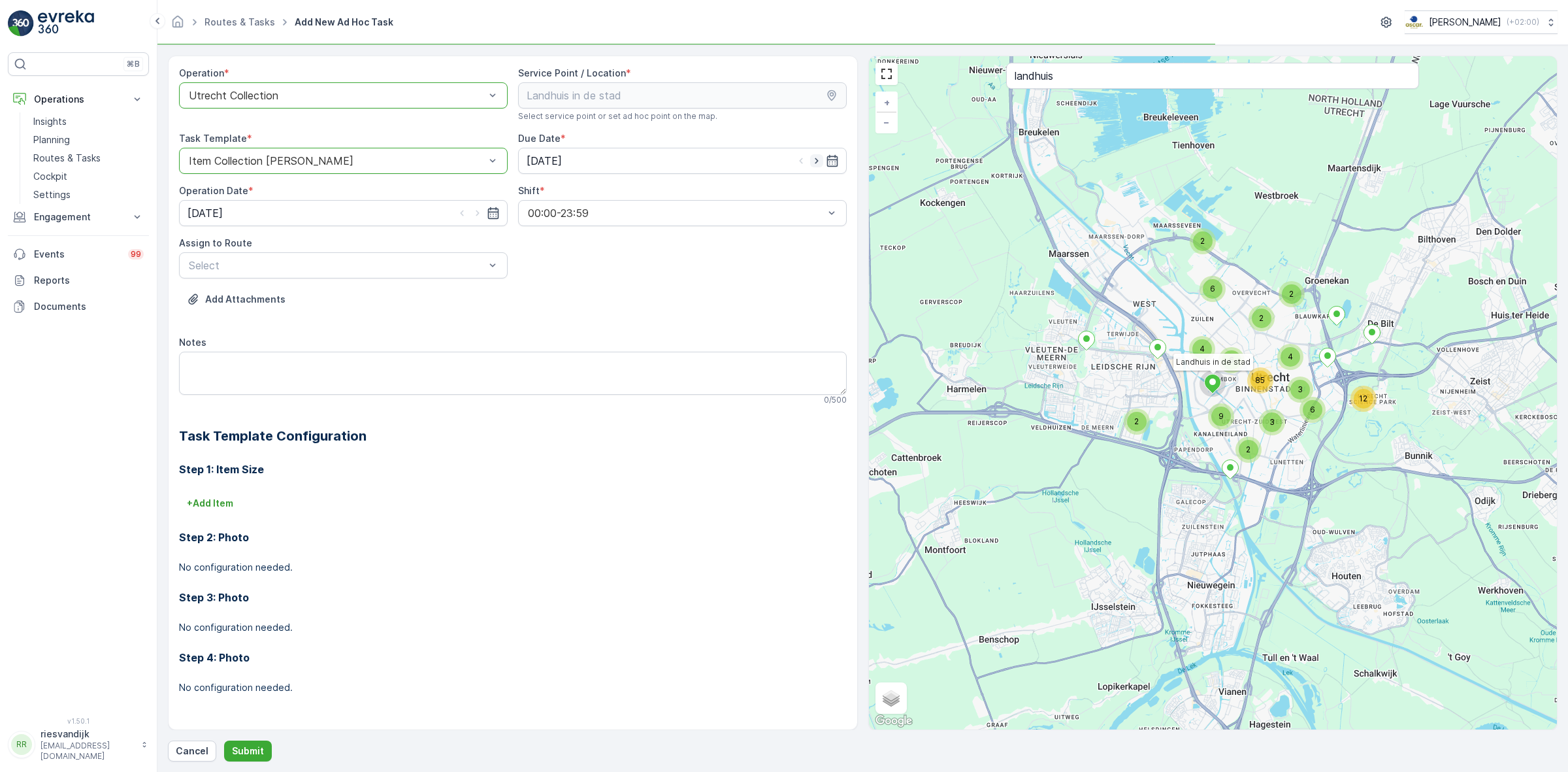
click at [819, 159] on icon "button" at bounding box center [816, 161] width 13 height 13
type input "[DATE]"
click at [477, 211] on icon "button" at bounding box center [478, 213] width 3 height 6
type input "[DATE]"
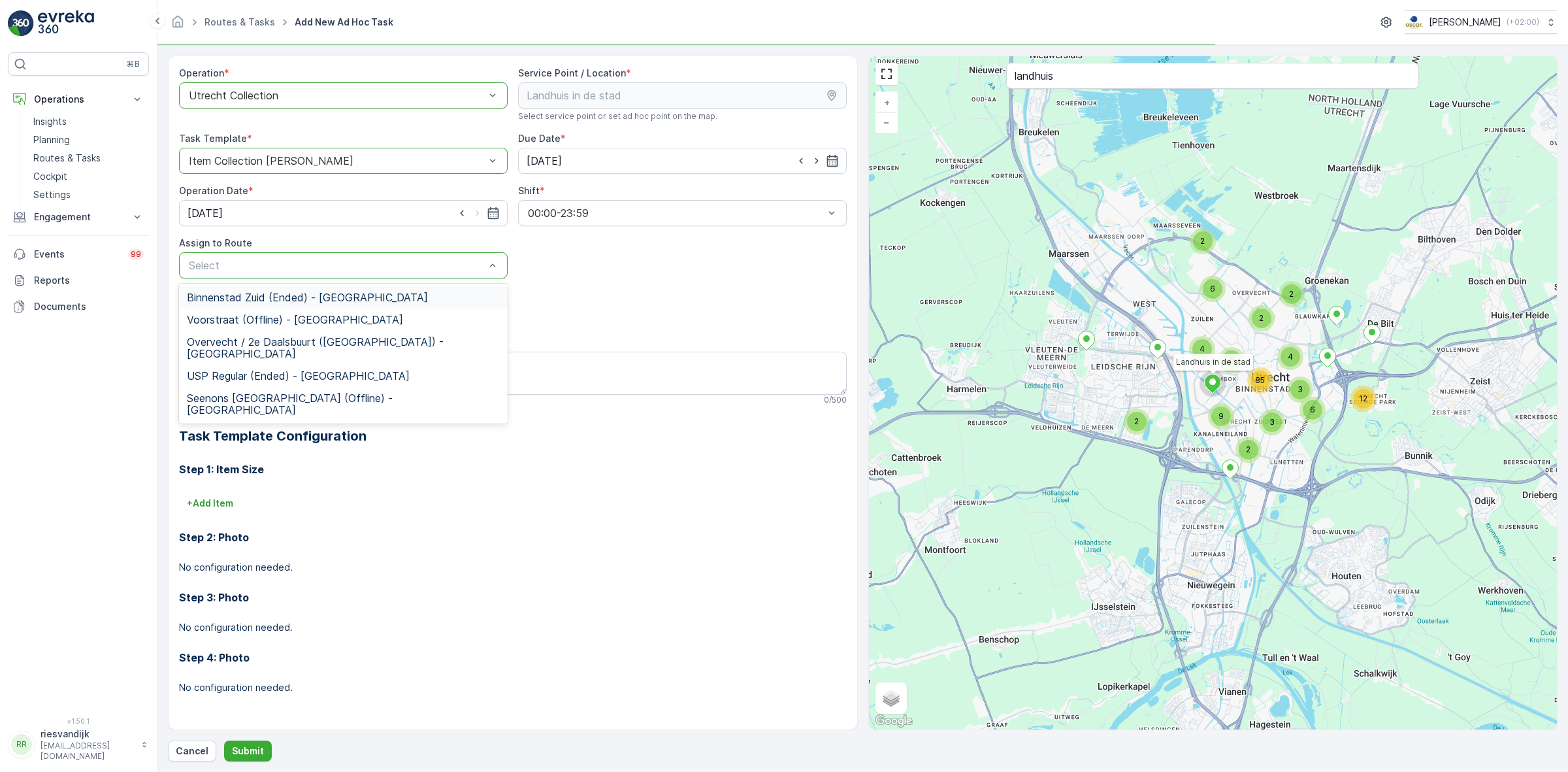
click at [456, 274] on div "Select" at bounding box center [344, 265] width 329 height 26
click at [334, 387] on span "Kanaleneiland (Upcoming) - Utrecht" at bounding box center [310, 386] width 247 height 12
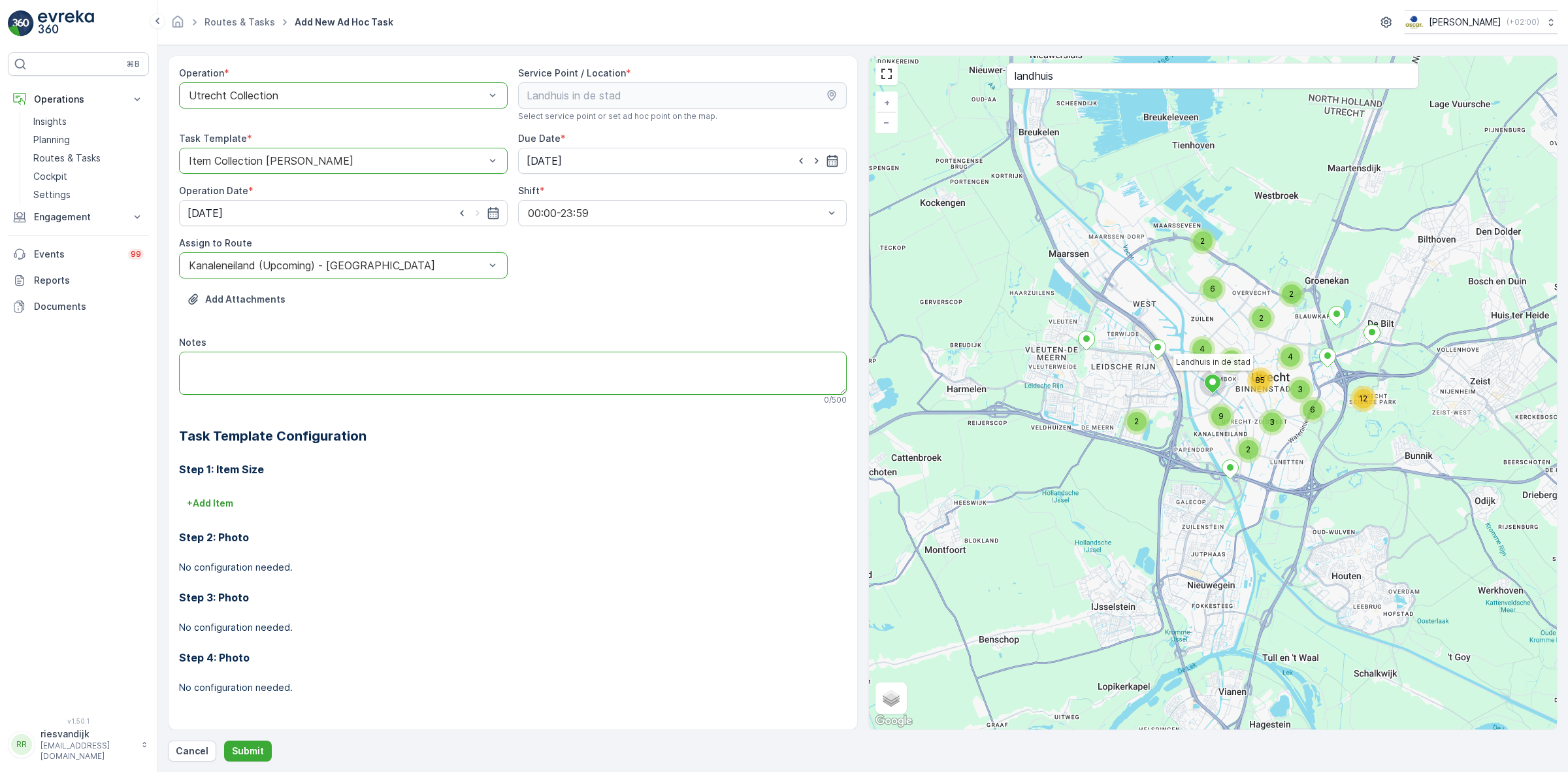
click at [338, 378] on textarea "Notes" at bounding box center [513, 373] width 668 height 43
click at [194, 376] on textarea "Graag goed servicen, wordt vaak gemist graag veel lege swill emmers 23L meenemen" at bounding box center [513, 373] width 668 height 43
click at [268, 360] on textarea "Graag goed servicen, wordt vaak gemist Graag veel lege swill emmers 23L meenemen" at bounding box center [513, 373] width 668 height 43
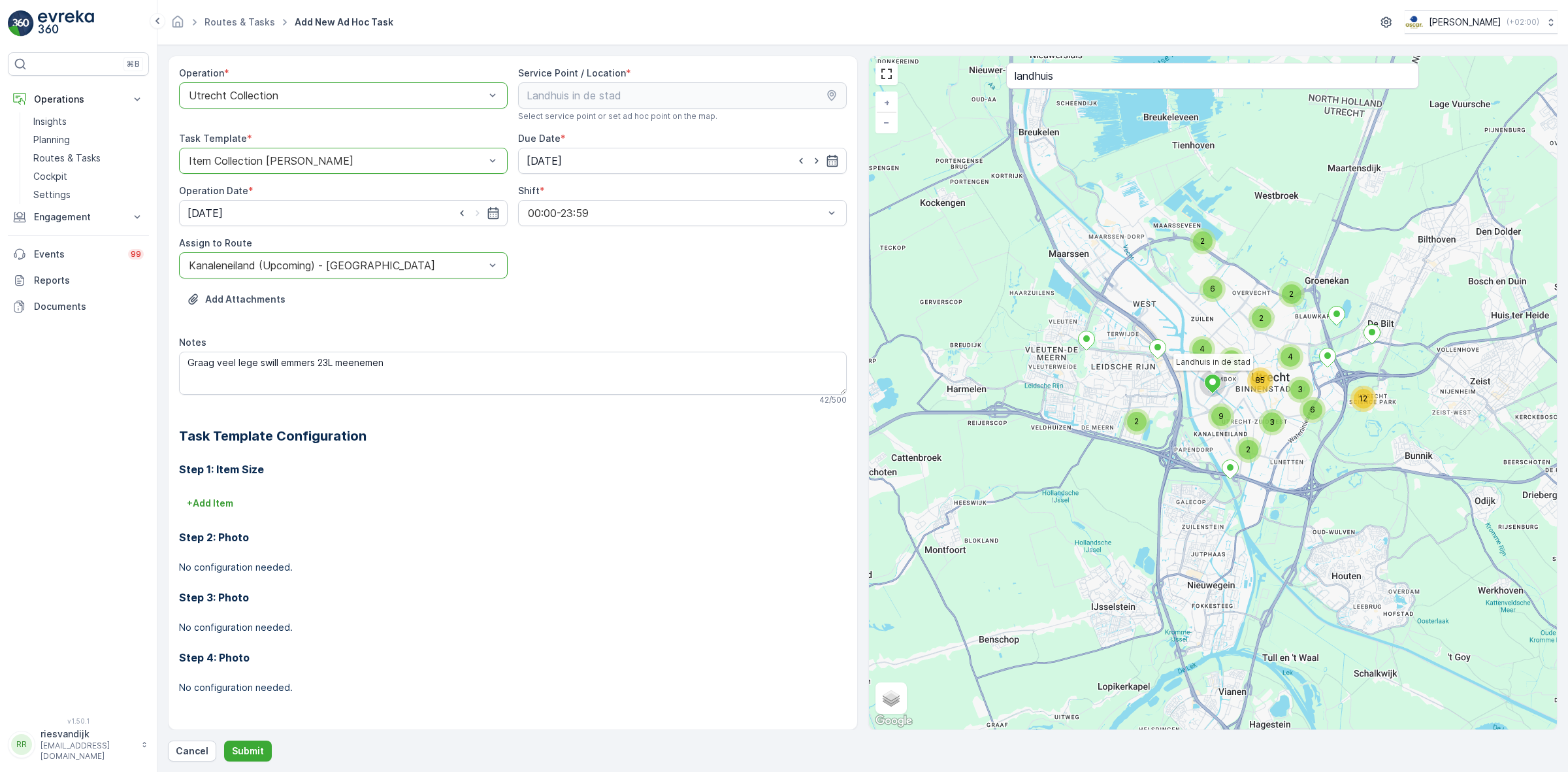
click at [433, 347] on div "Notes" at bounding box center [513, 342] width 668 height 13
click at [333, 364] on textarea "Graag veel lege swill emmers 23L meenemen" at bounding box center [513, 373] width 668 height 43
click at [727, 363] on textarea "Graag veel lege swill emmers 23L (klant geeft 50 aan, maar vind ik te veel, kij…" at bounding box center [513, 373] width 668 height 43
click at [333, 361] on textarea "Graag veel lege swill emmers 23L (klant geeft 50 aan, maar vind ik te veel, kij…" at bounding box center [513, 373] width 668 height 43
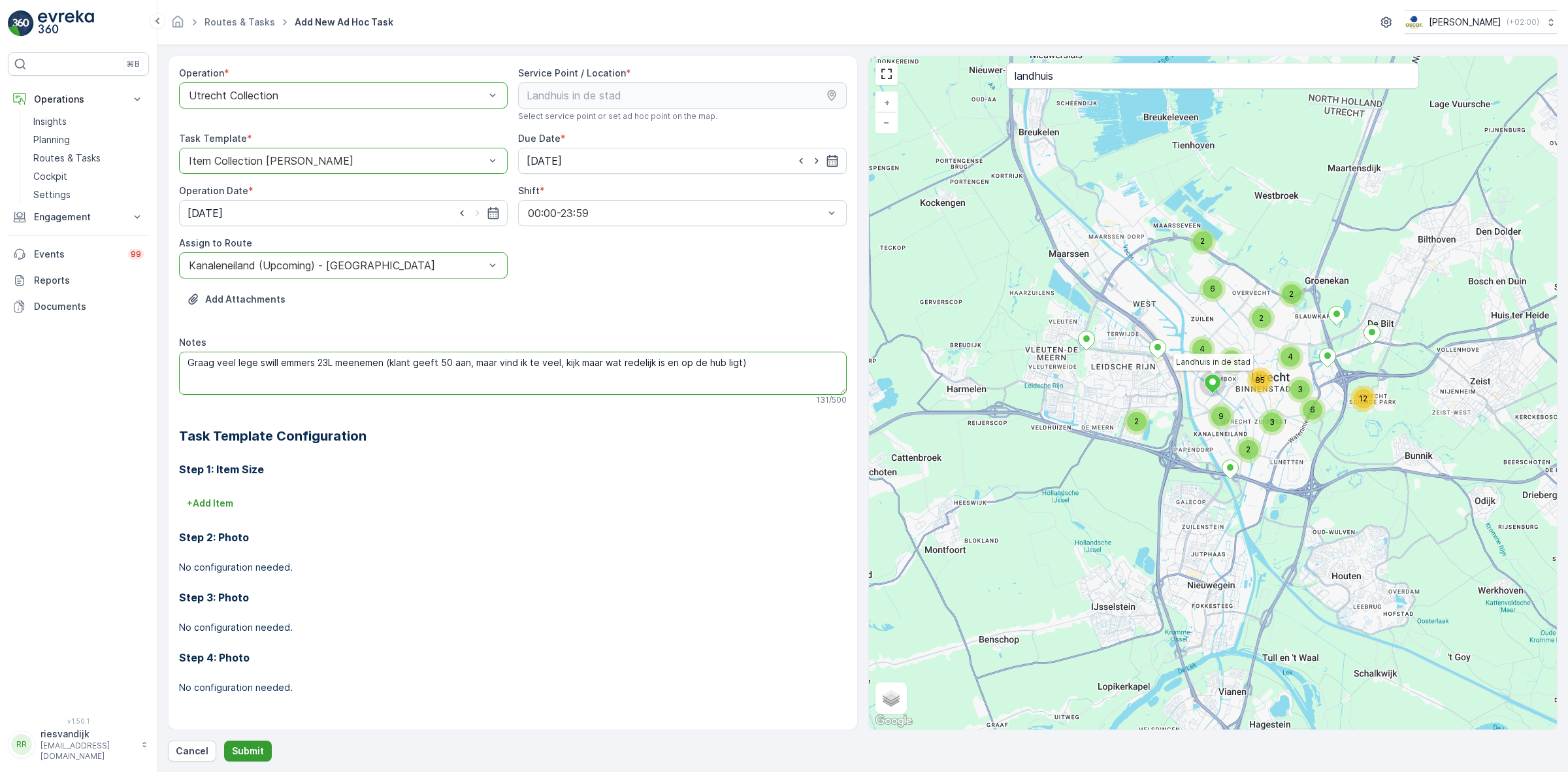
type textarea "Graag veel lege swill emmers 23L meenemen (klant geeft 50 aan, maar vind ik te …"
click at [263, 747] on button "Submit" at bounding box center [247, 750] width 47 height 21
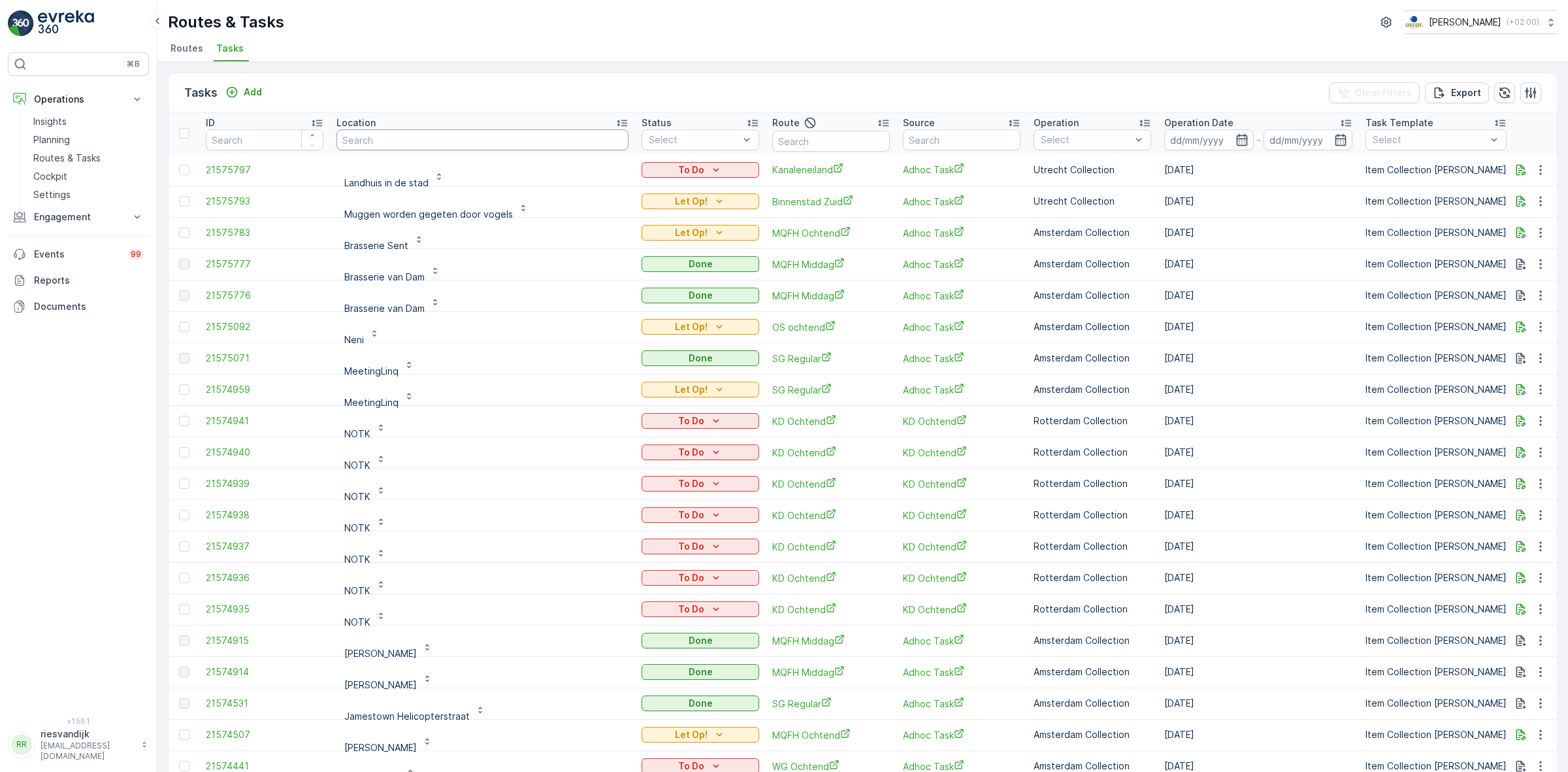
click at [484, 139] on input "text" at bounding box center [483, 140] width 292 height 21
type input "axion"
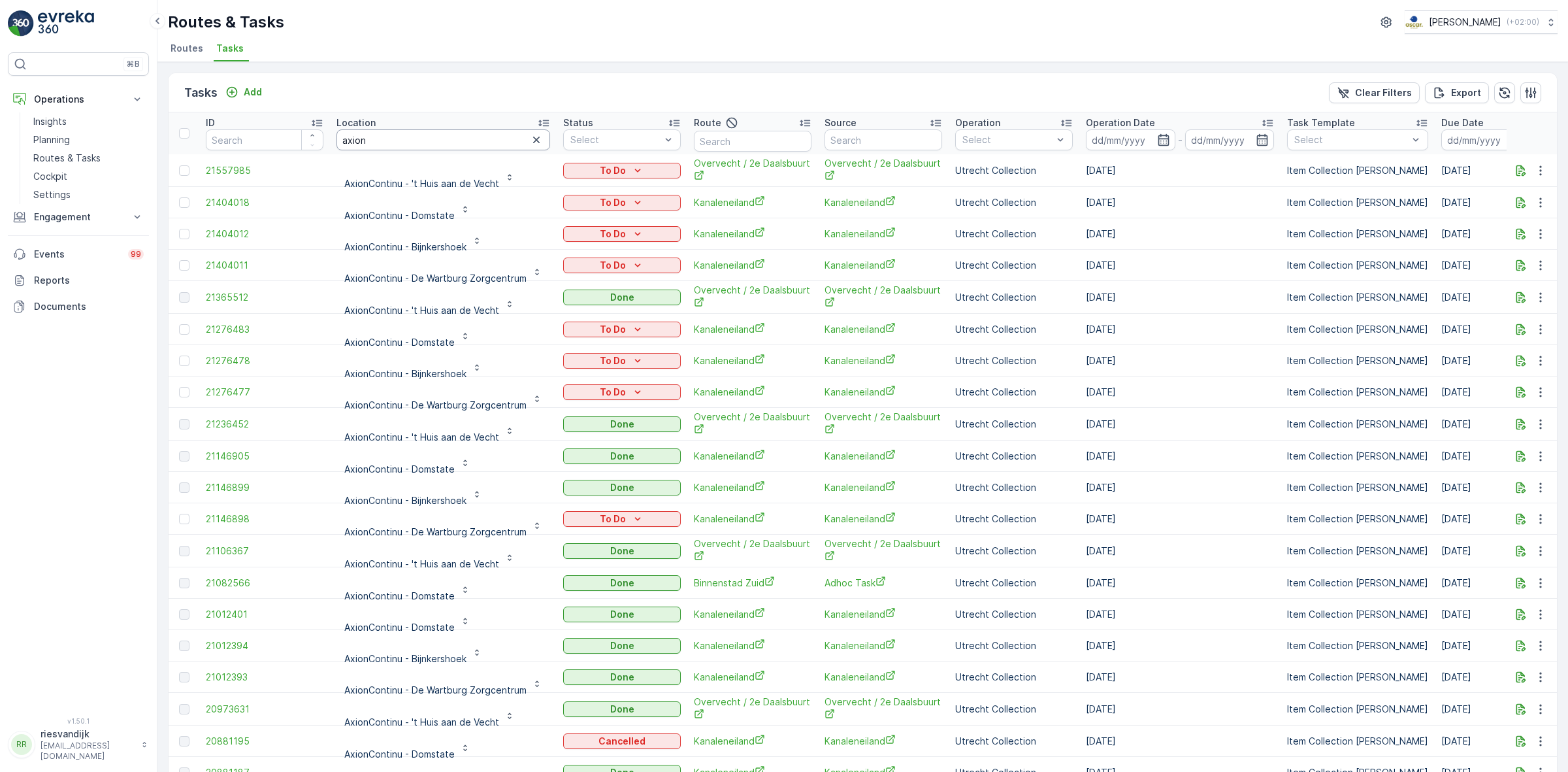
click at [442, 141] on input "axion" at bounding box center [443, 140] width 213 height 21
type input "axion -"
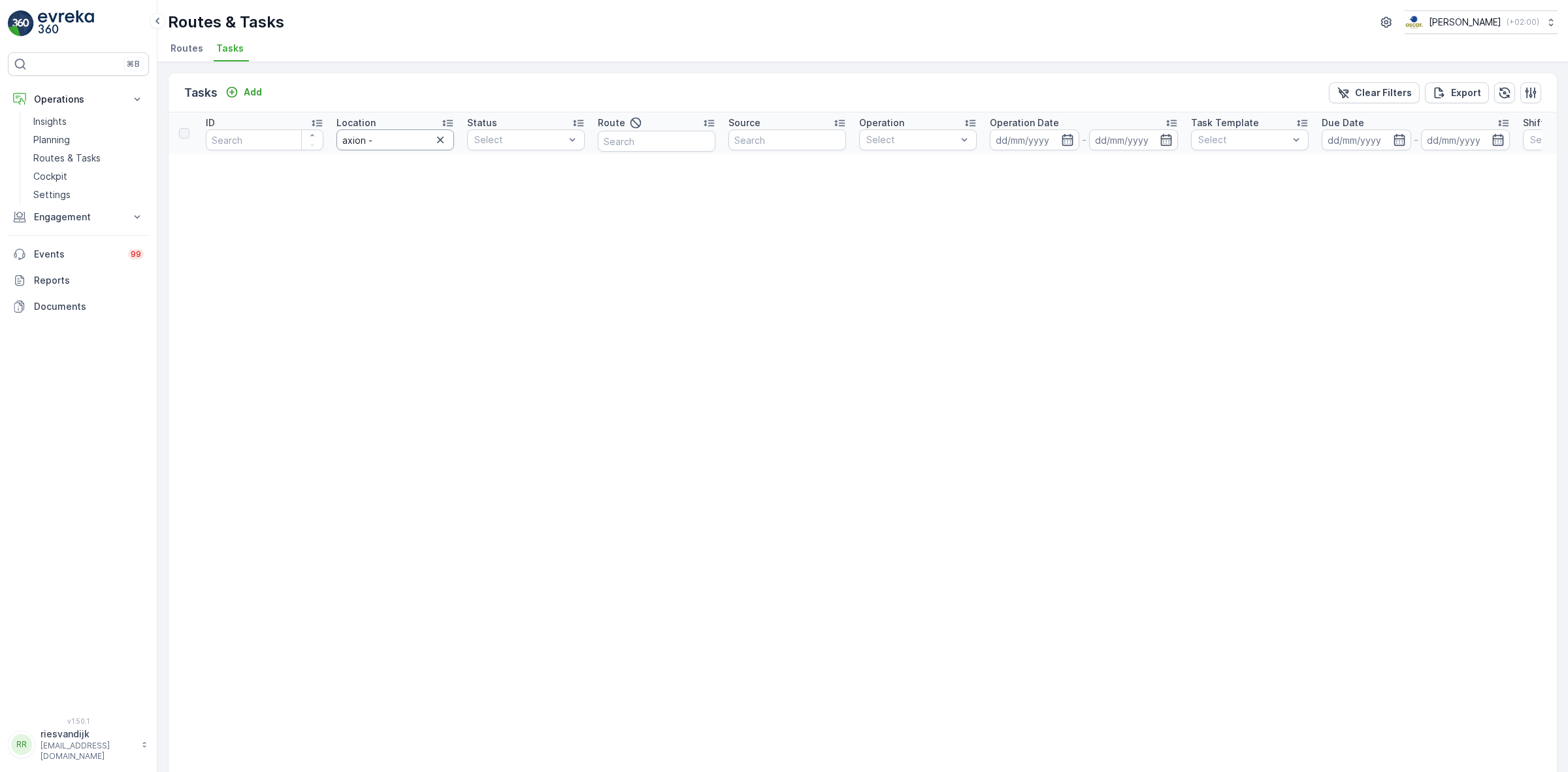
click at [365, 142] on input "axion -" at bounding box center [395, 140] width 118 height 21
type input "axioncontinu -"
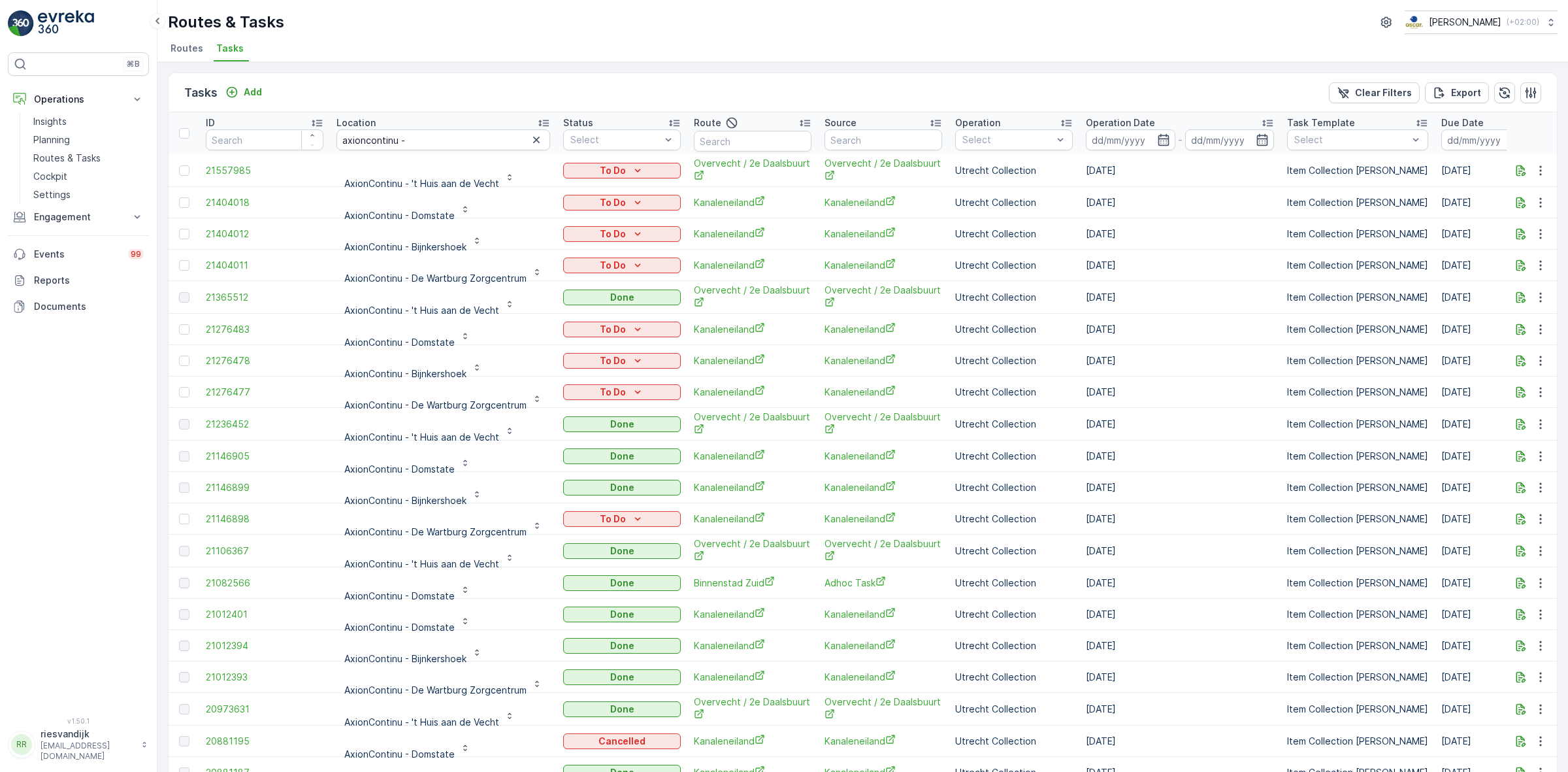
click at [1158, 120] on div "Operation Date" at bounding box center [1179, 123] width 189 height 13
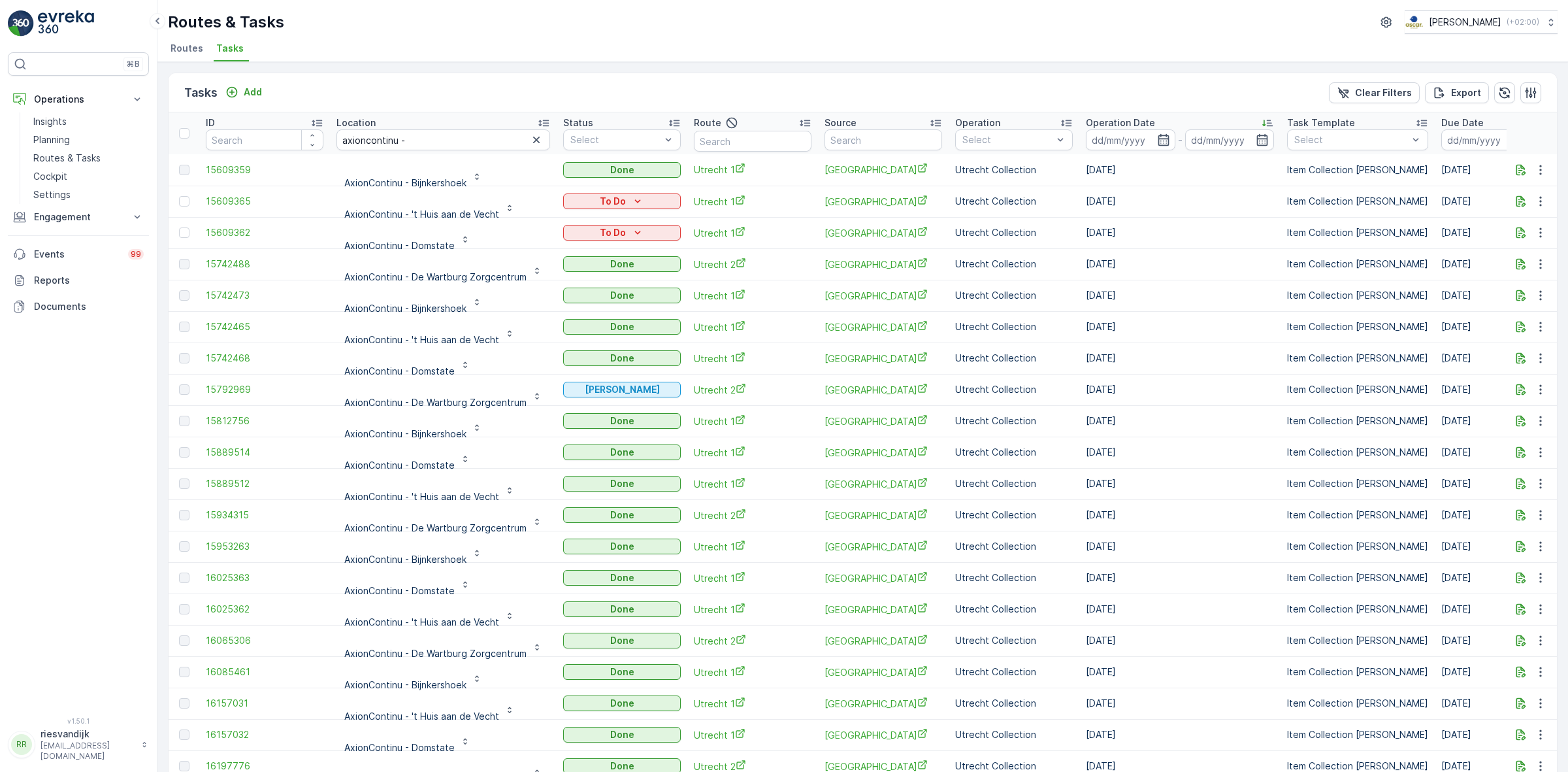
click at [1164, 119] on div "Operation Date" at bounding box center [1179, 123] width 189 height 13
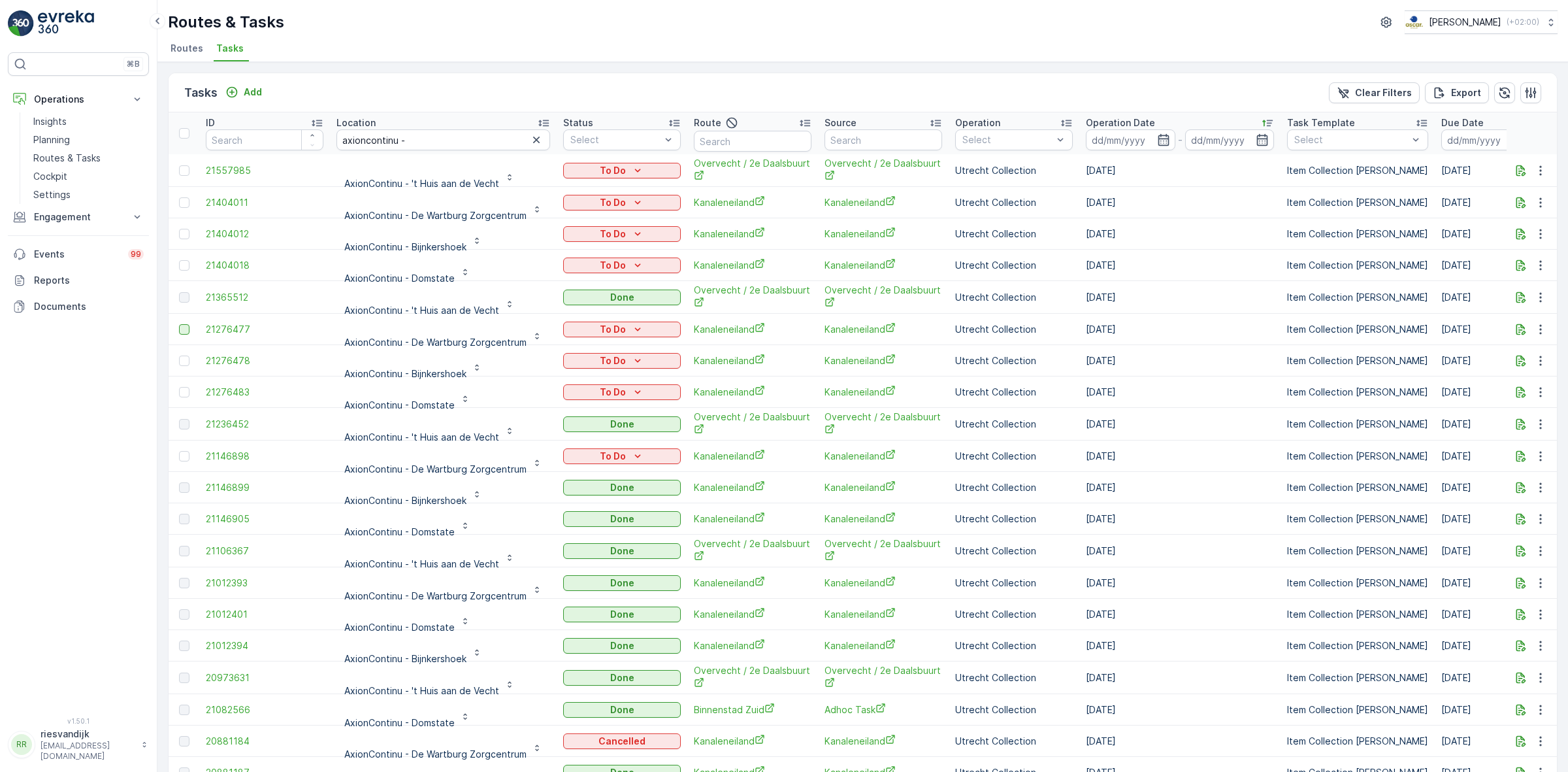
drag, startPoint x: 1164, startPoint y: 387, endPoint x: 183, endPoint y: 325, distance: 983.0
click at [1514, 260] on icon "button" at bounding box center [1521, 265] width 13 height 13
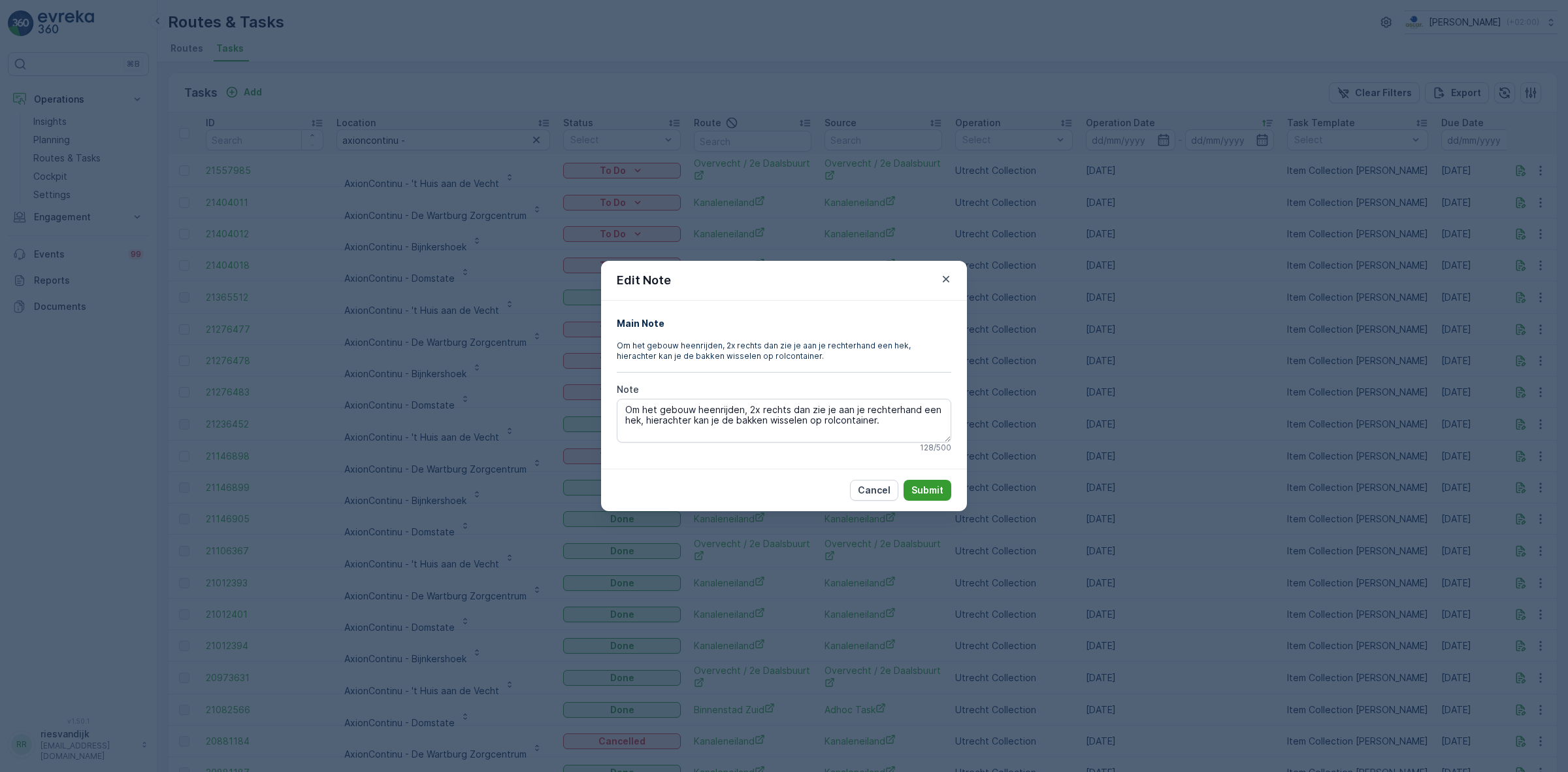
click at [929, 487] on p "Submit" at bounding box center [927, 490] width 32 height 13
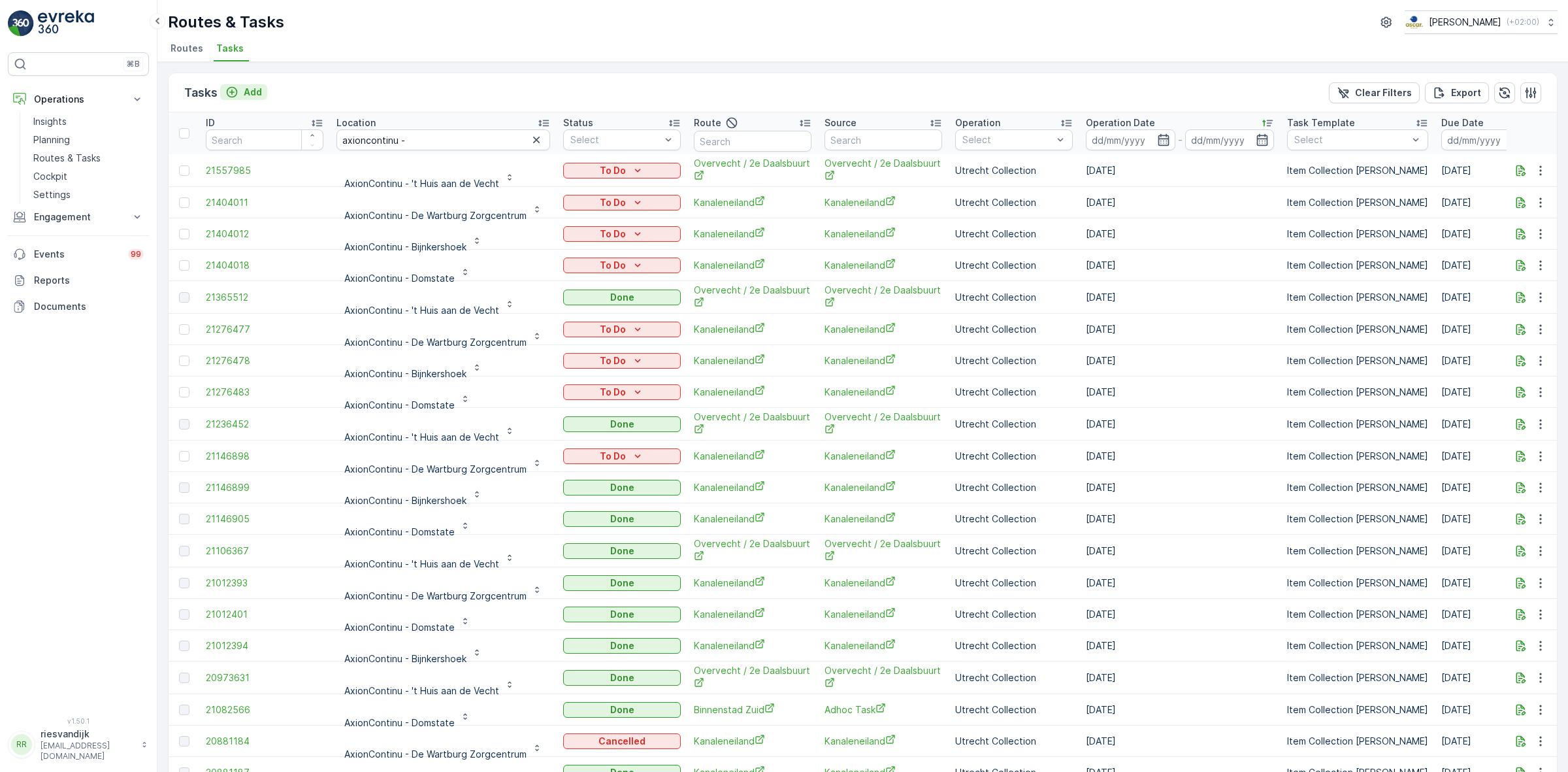
click at [247, 84] on button "Add" at bounding box center [243, 91] width 47 height 16
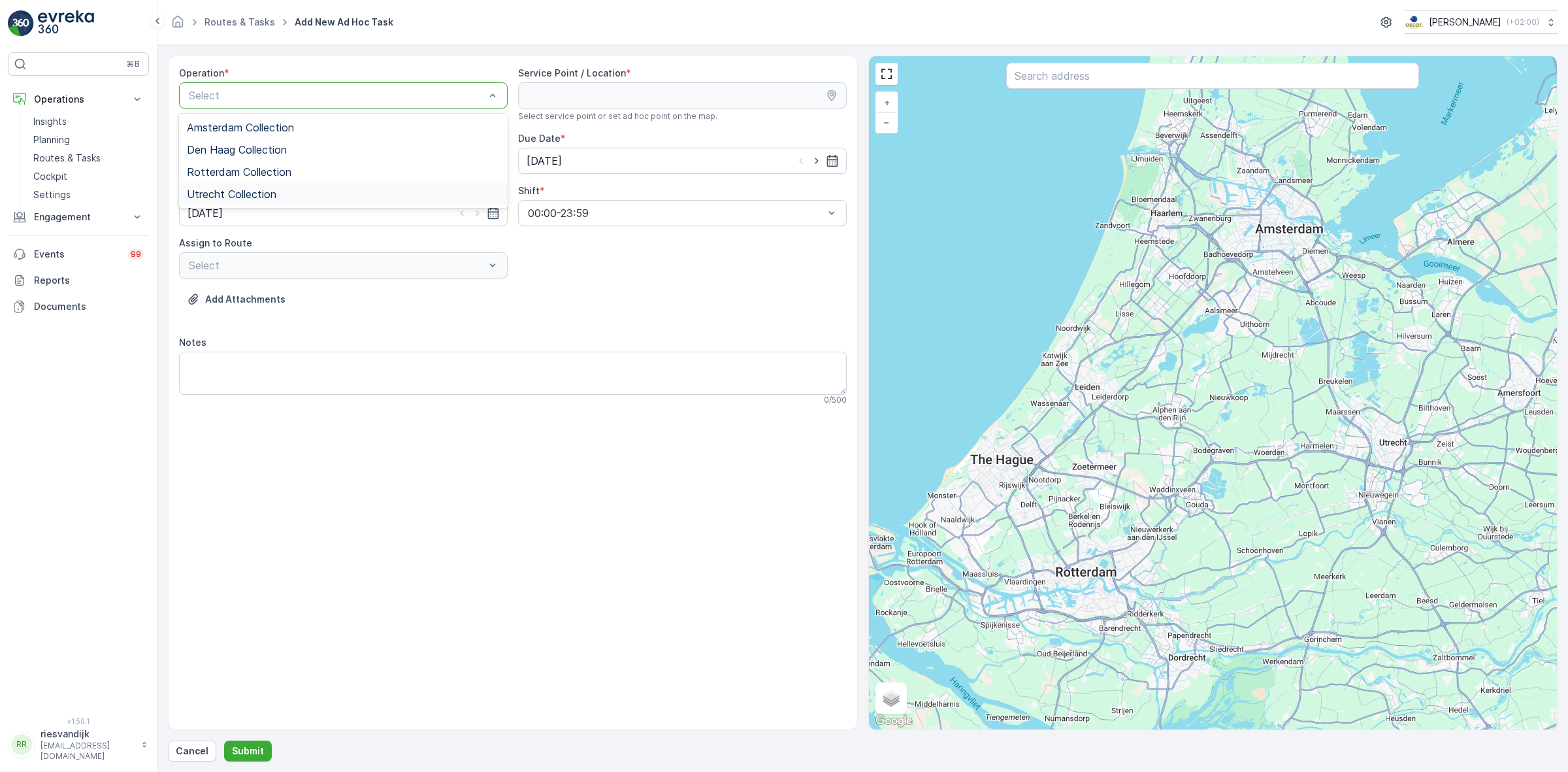
click at [238, 194] on span "Utrecht Collection" at bounding box center [232, 194] width 90 height 12
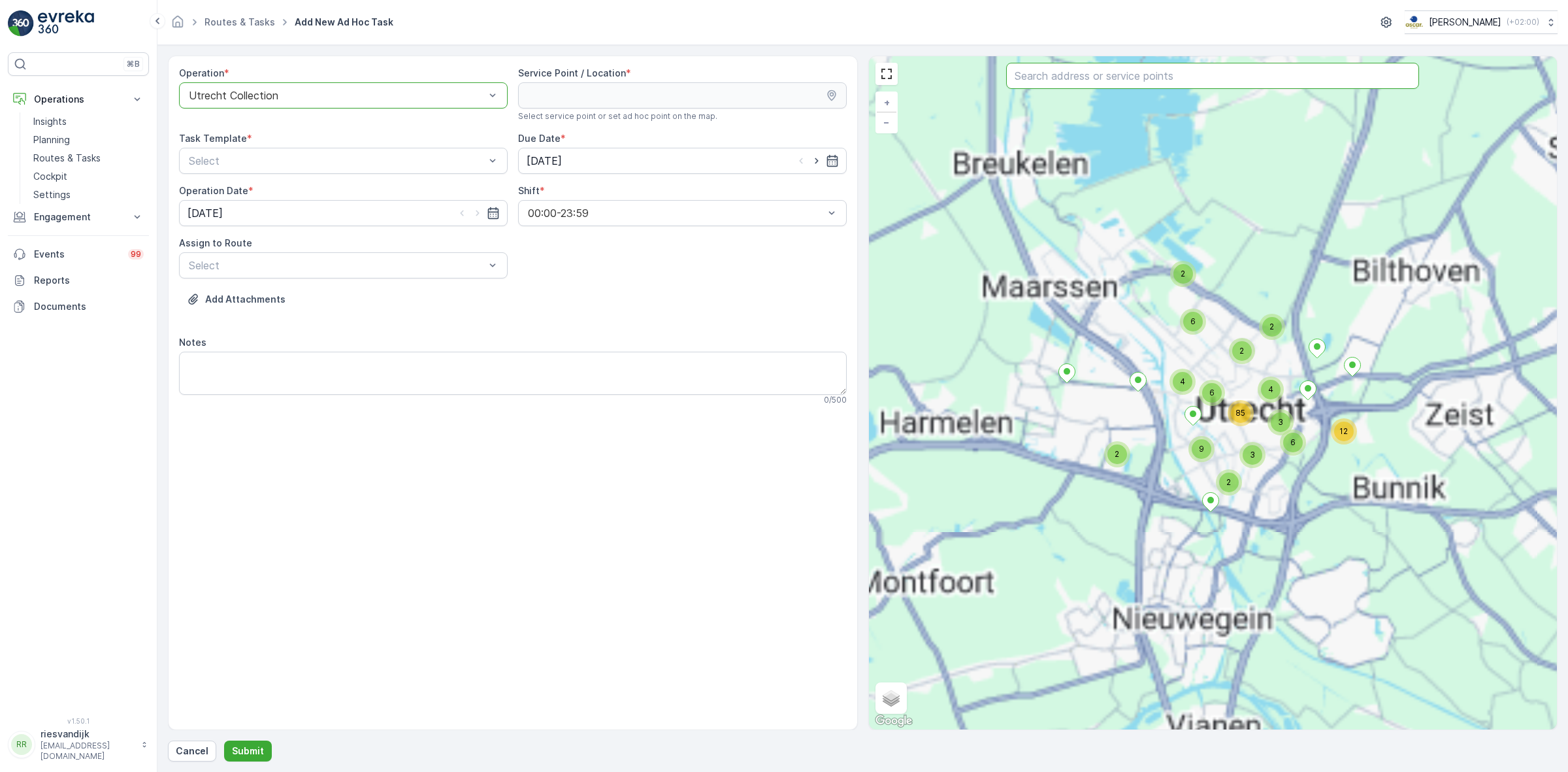
click at [1052, 69] on input "text" at bounding box center [1212, 76] width 413 height 26
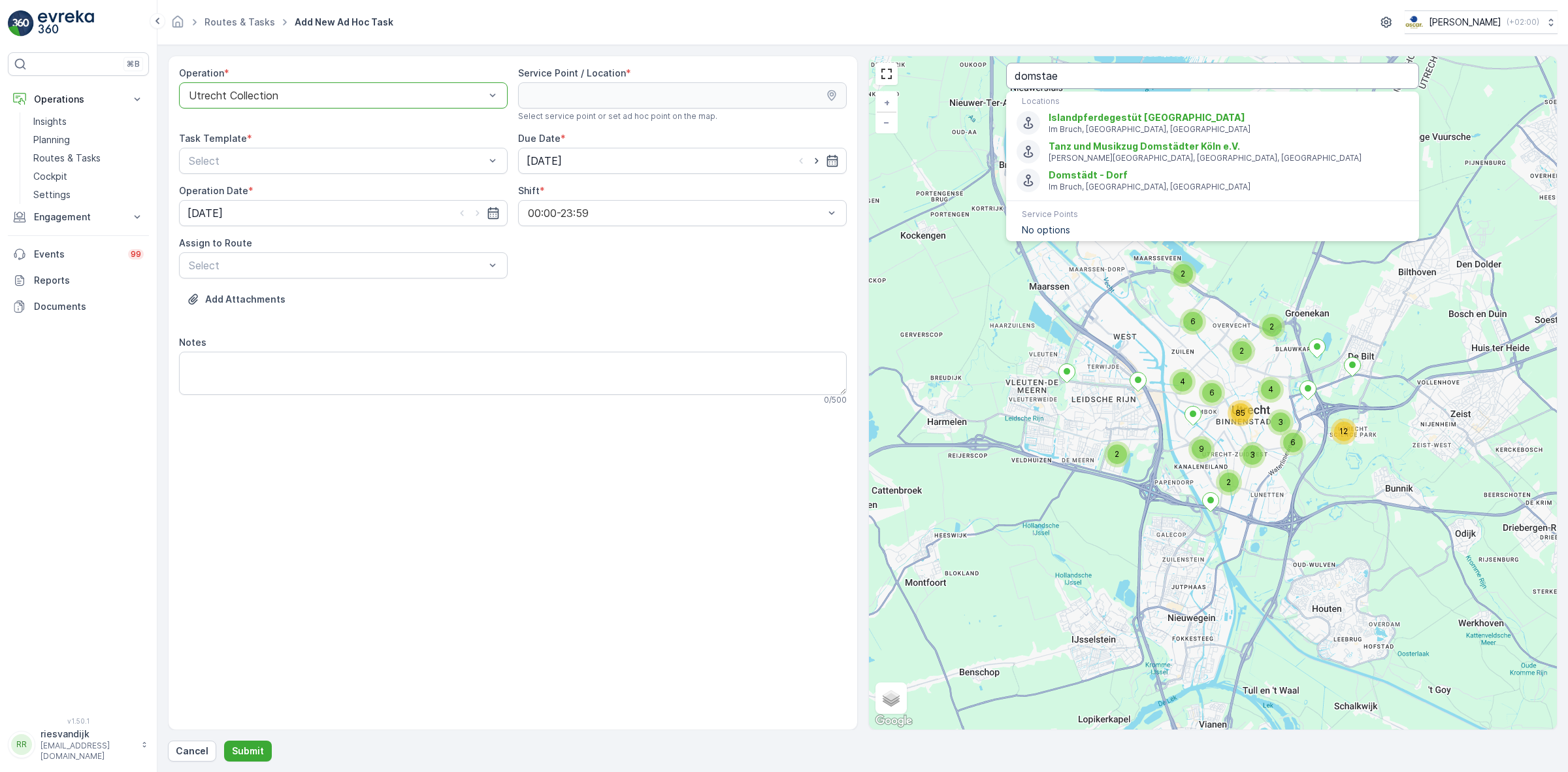
click at [1056, 75] on input "domstae" at bounding box center [1212, 76] width 413 height 26
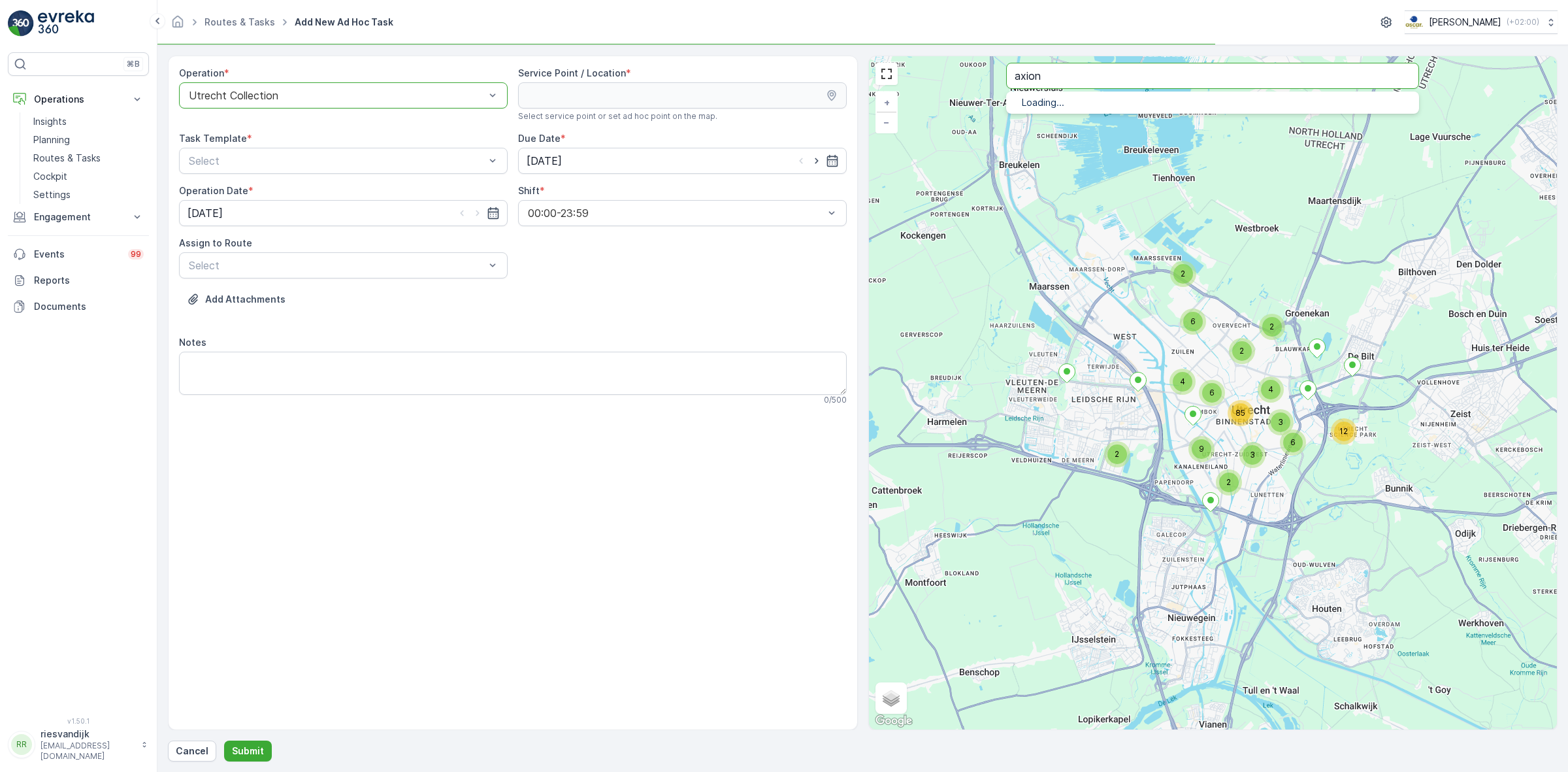
type input "axion"
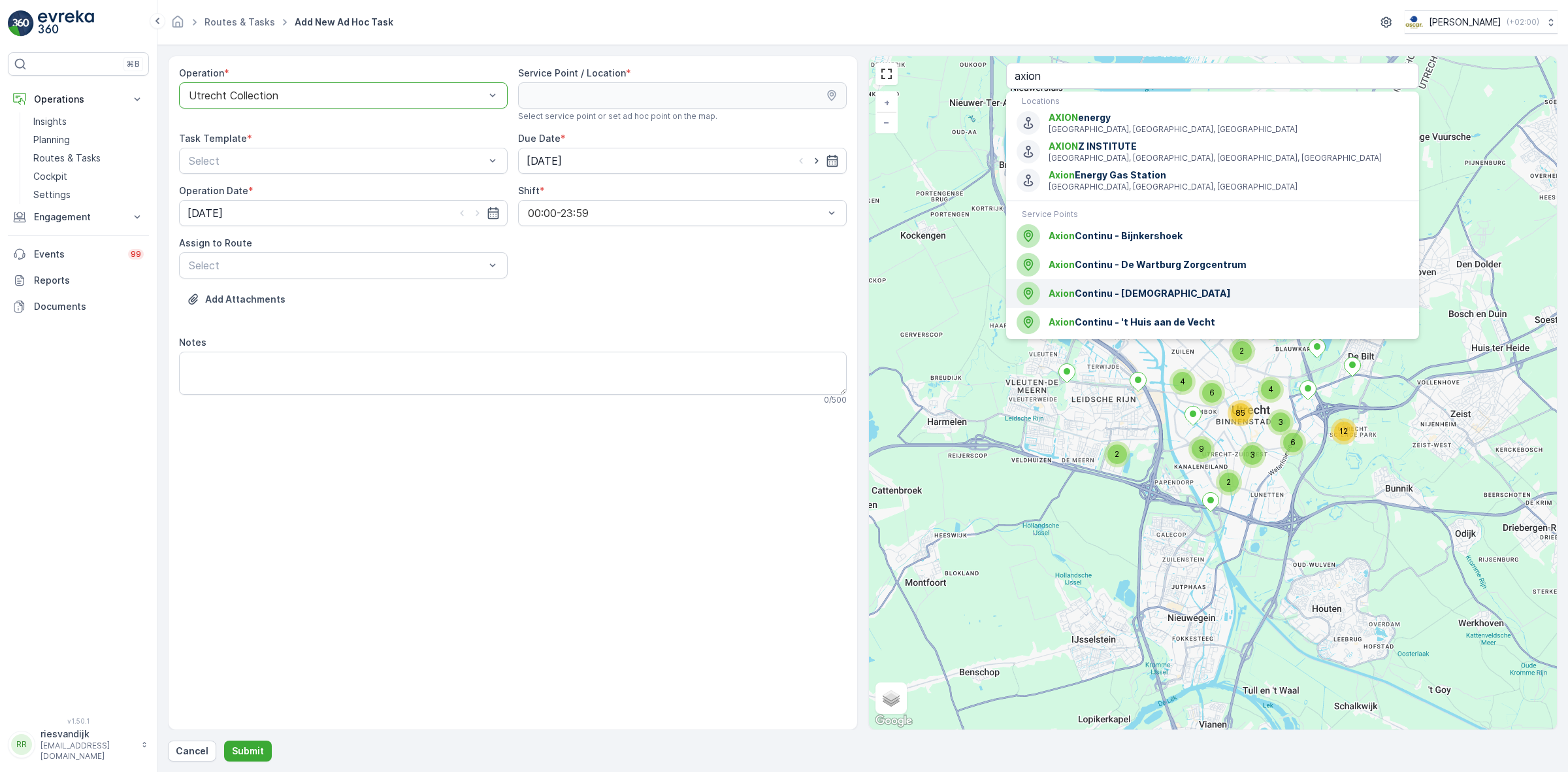
click at [1177, 285] on div "Axion Continu - Domstate" at bounding box center [1213, 293] width 392 height 23
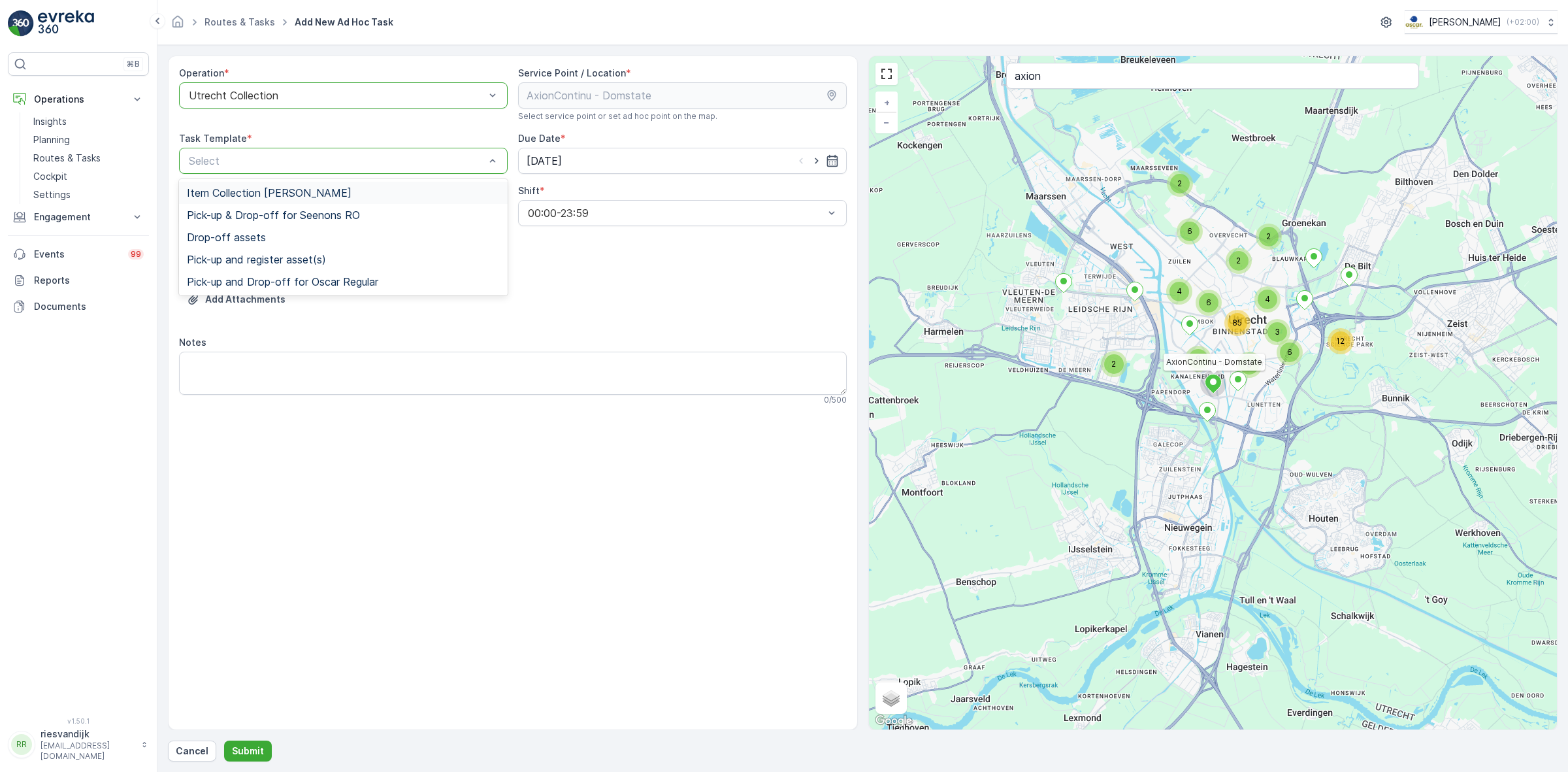
click at [329, 191] on span "Item Collection Oscar Regulier" at bounding box center [269, 193] width 164 height 12
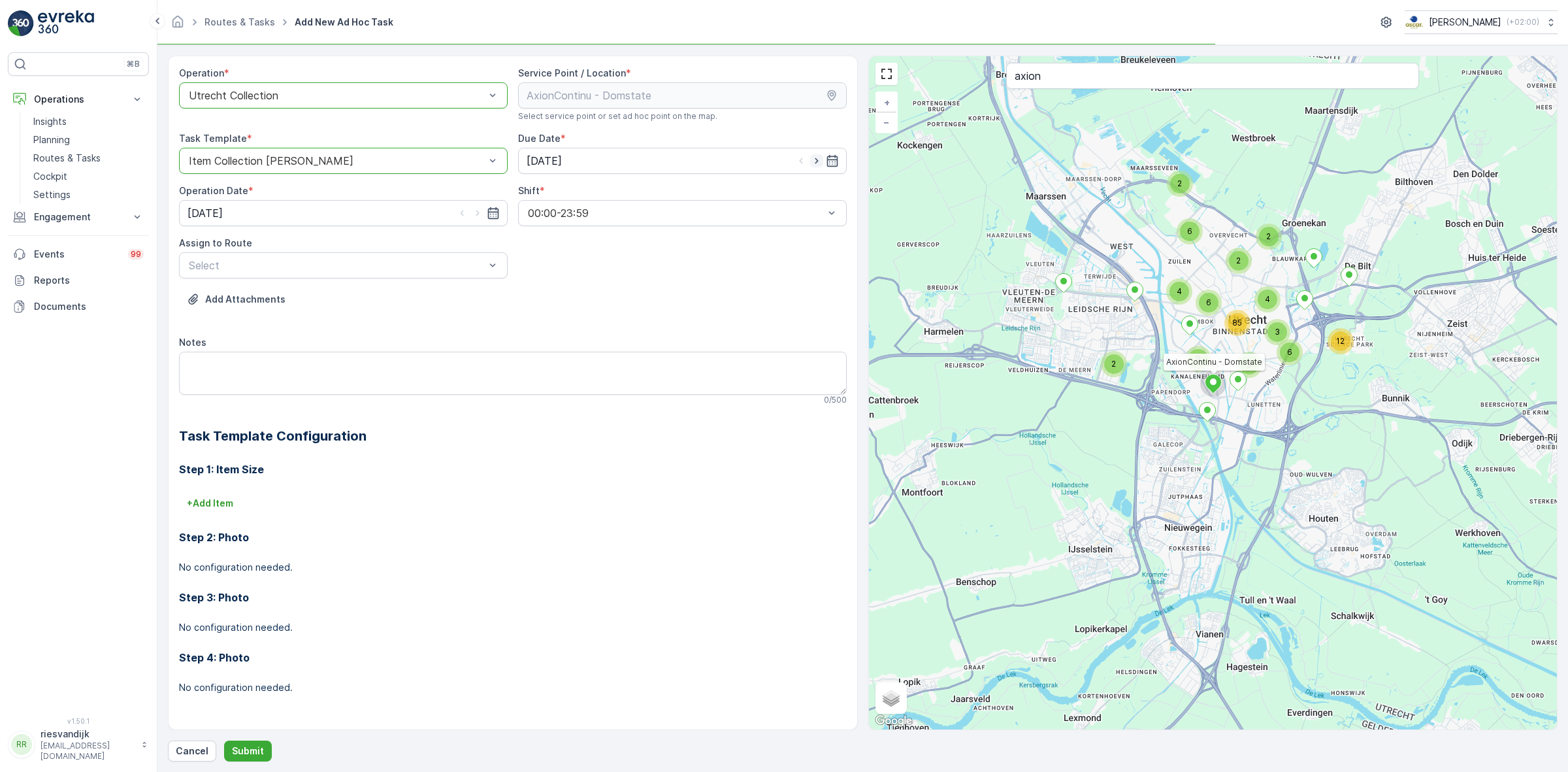
click at [813, 162] on icon "button" at bounding box center [816, 161] width 13 height 13
type input "[DATE]"
click at [474, 216] on icon "button" at bounding box center [478, 214] width 13 height 13
type input "[DATE]"
click at [465, 256] on div "Select" at bounding box center [344, 265] width 329 height 26
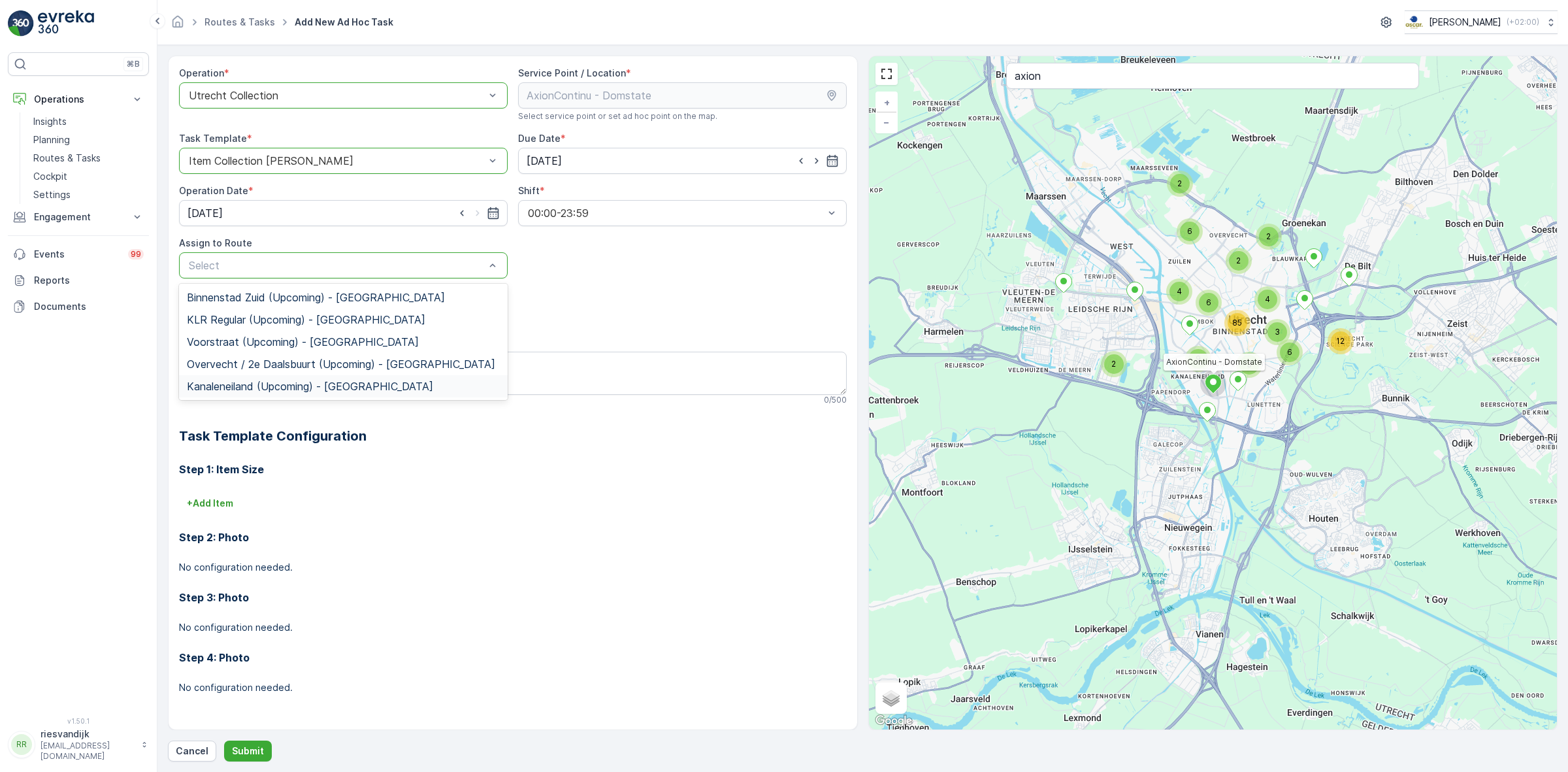
click at [284, 386] on span "Kanaleneiland (Upcoming) - Utrecht" at bounding box center [310, 386] width 247 height 12
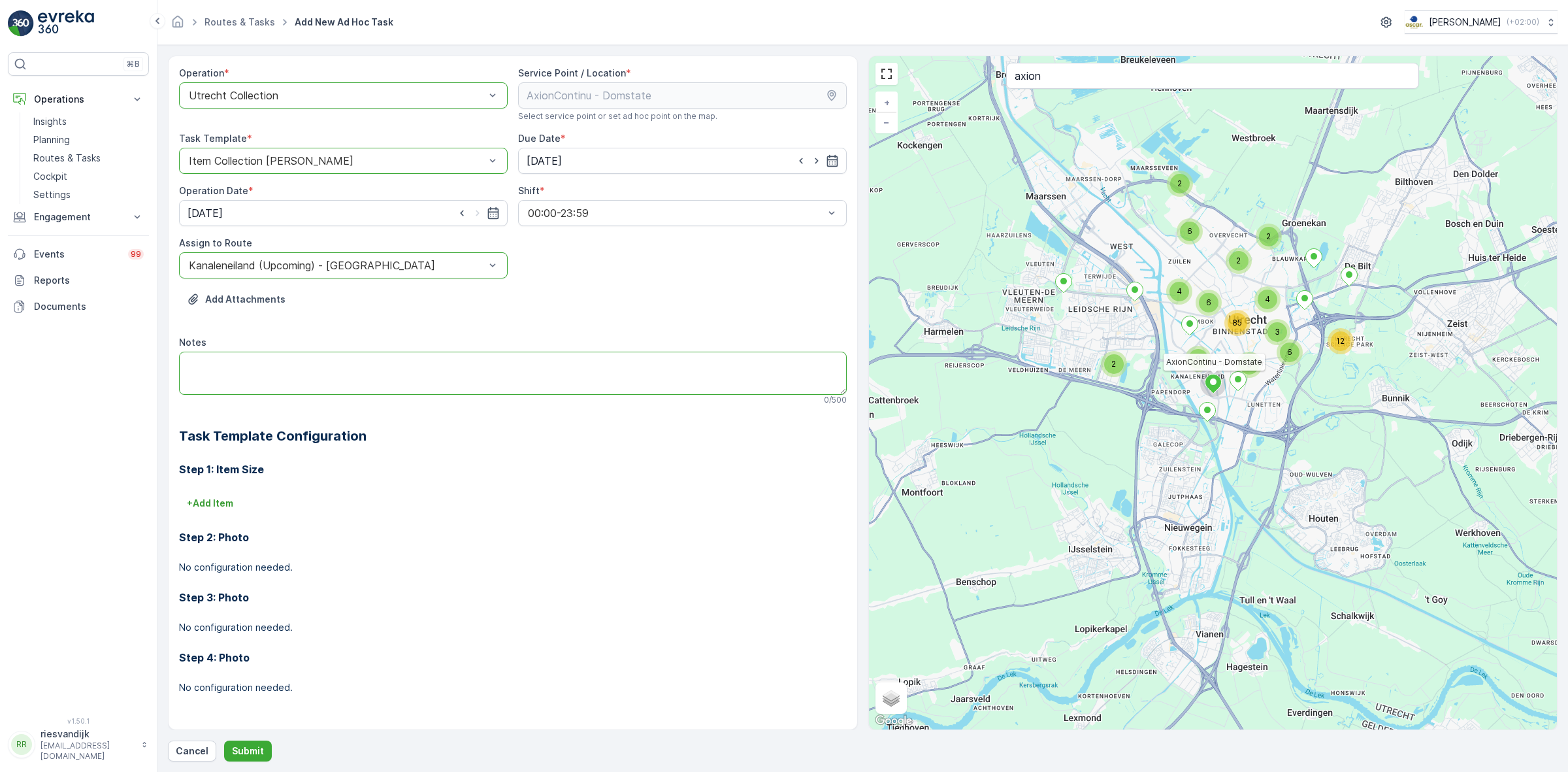
click at [308, 376] on textarea "Notes" at bounding box center [513, 373] width 668 height 43
type textarea "Graag 18 swill emmers meenemen :)"
click at [256, 752] on p "Submit" at bounding box center [247, 751] width 32 height 13
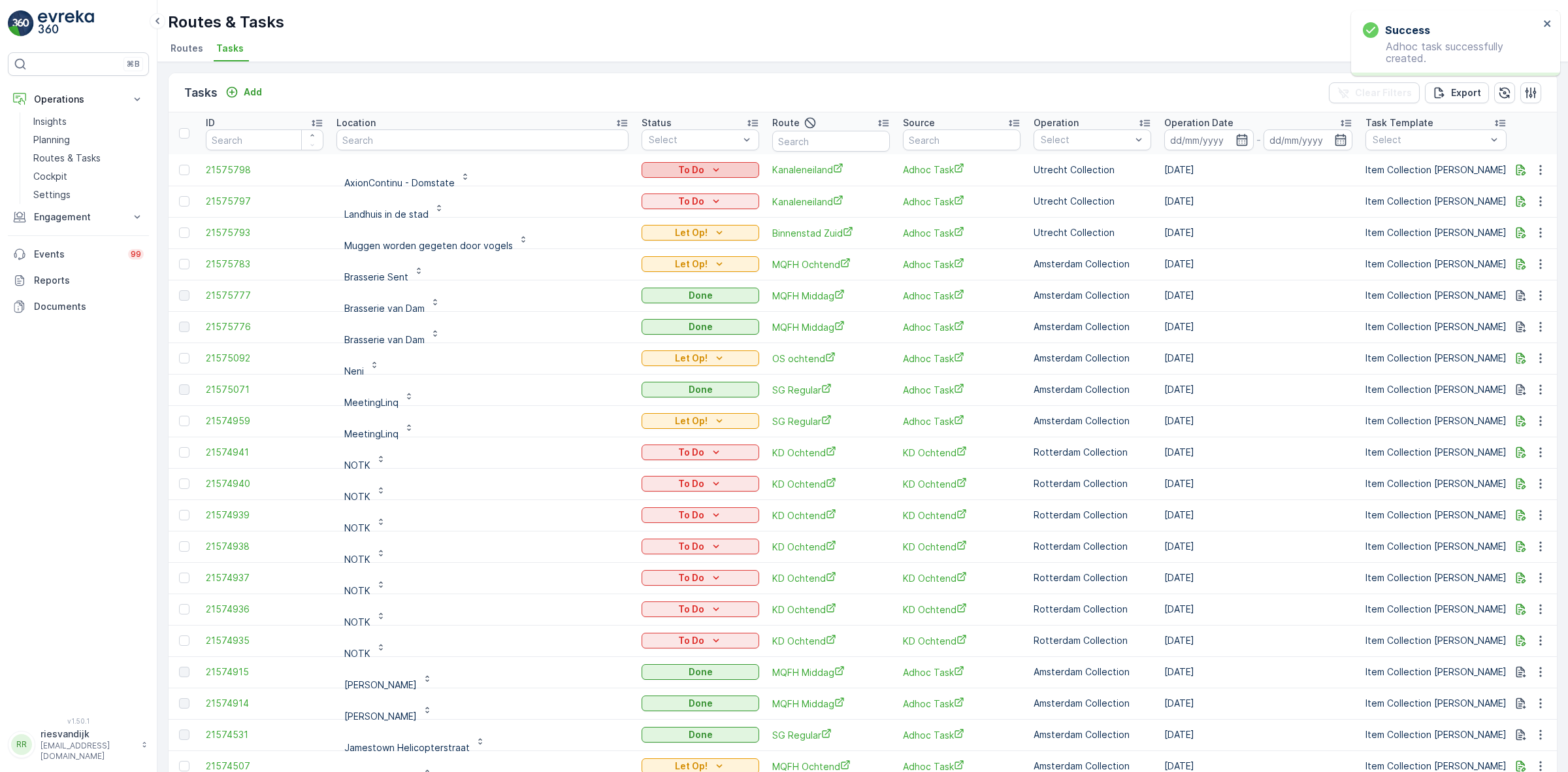
click at [678, 172] on p "To Do" at bounding box center [690, 170] width 26 height 13
click at [620, 219] on span "Let Op!" at bounding box center [605, 225] width 32 height 13
click at [709, 194] on icon "To Do" at bounding box center [716, 201] width 13 height 13
click at [622, 255] on div "Let Op!" at bounding box center [625, 257] width 83 height 18
drag, startPoint x: 382, startPoint y: 116, endPoint x: 382, endPoint y: 127, distance: 11.0
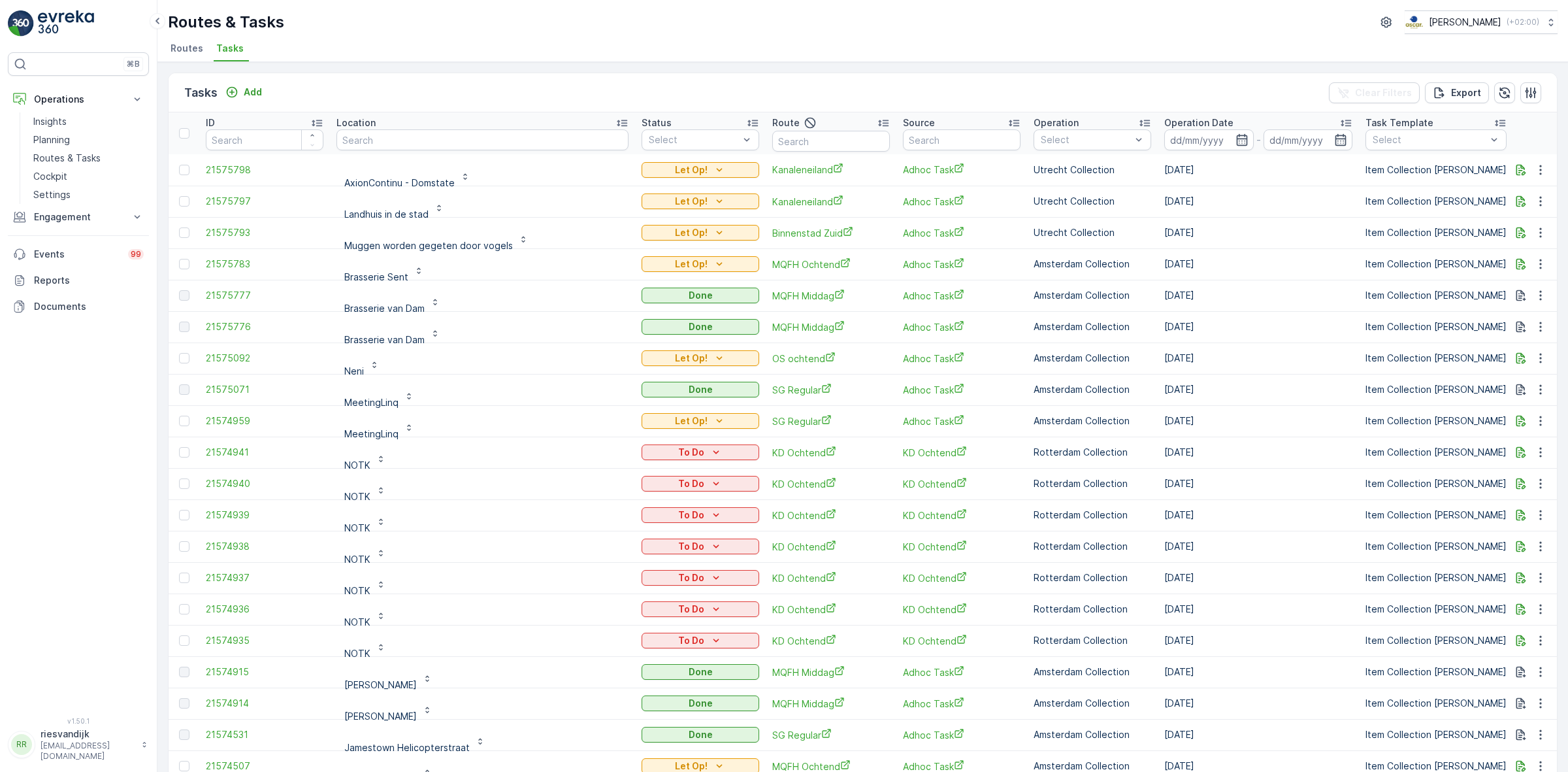
click at [382, 124] on div "Location" at bounding box center [483, 123] width 292 height 13
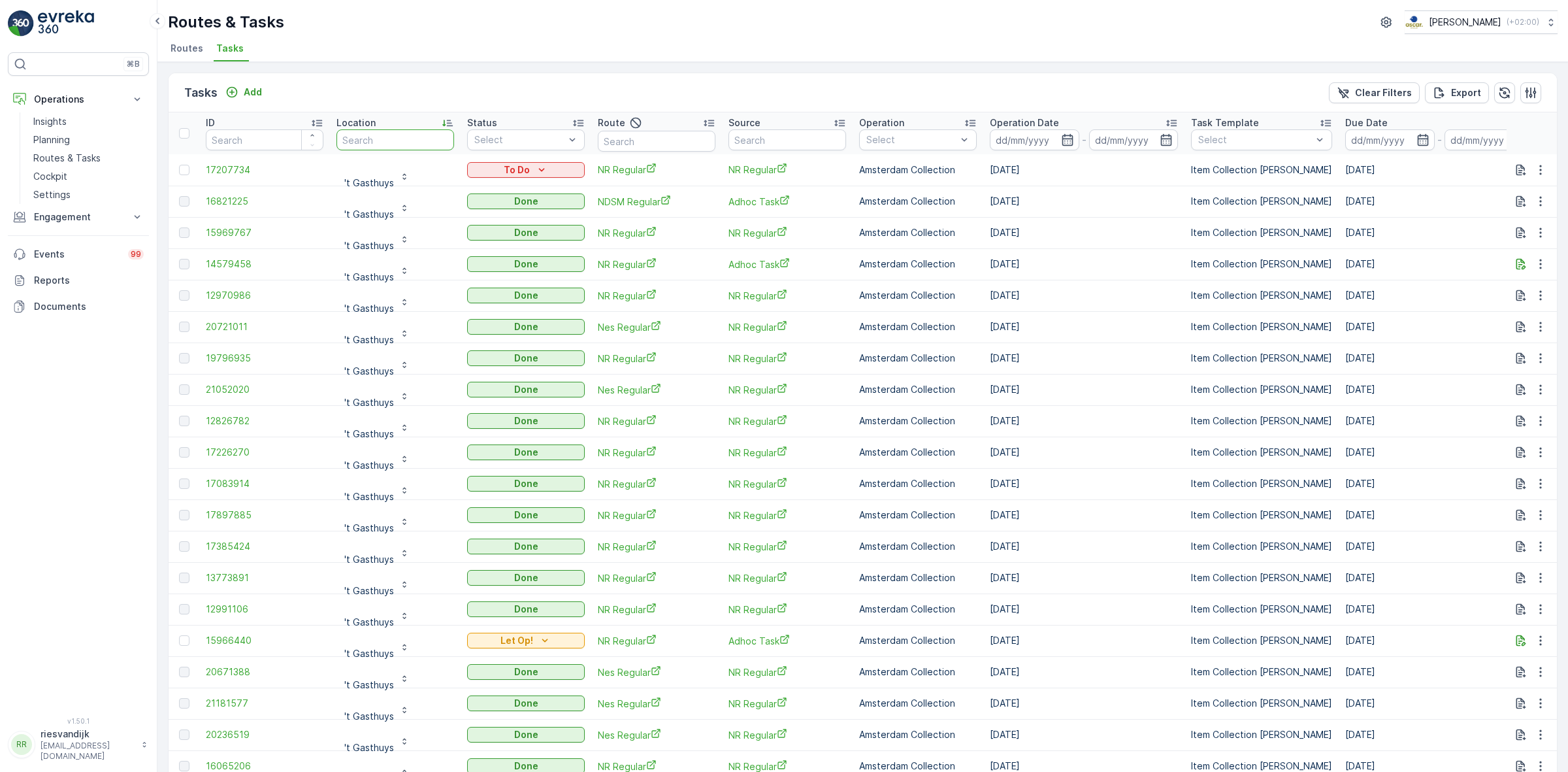
click at [399, 138] on input "text" at bounding box center [395, 140] width 118 height 21
click at [221, 47] on span "Tasks" at bounding box center [229, 48] width 27 height 13
click at [394, 142] on input "text" at bounding box center [395, 140] width 118 height 21
type input "brasser"
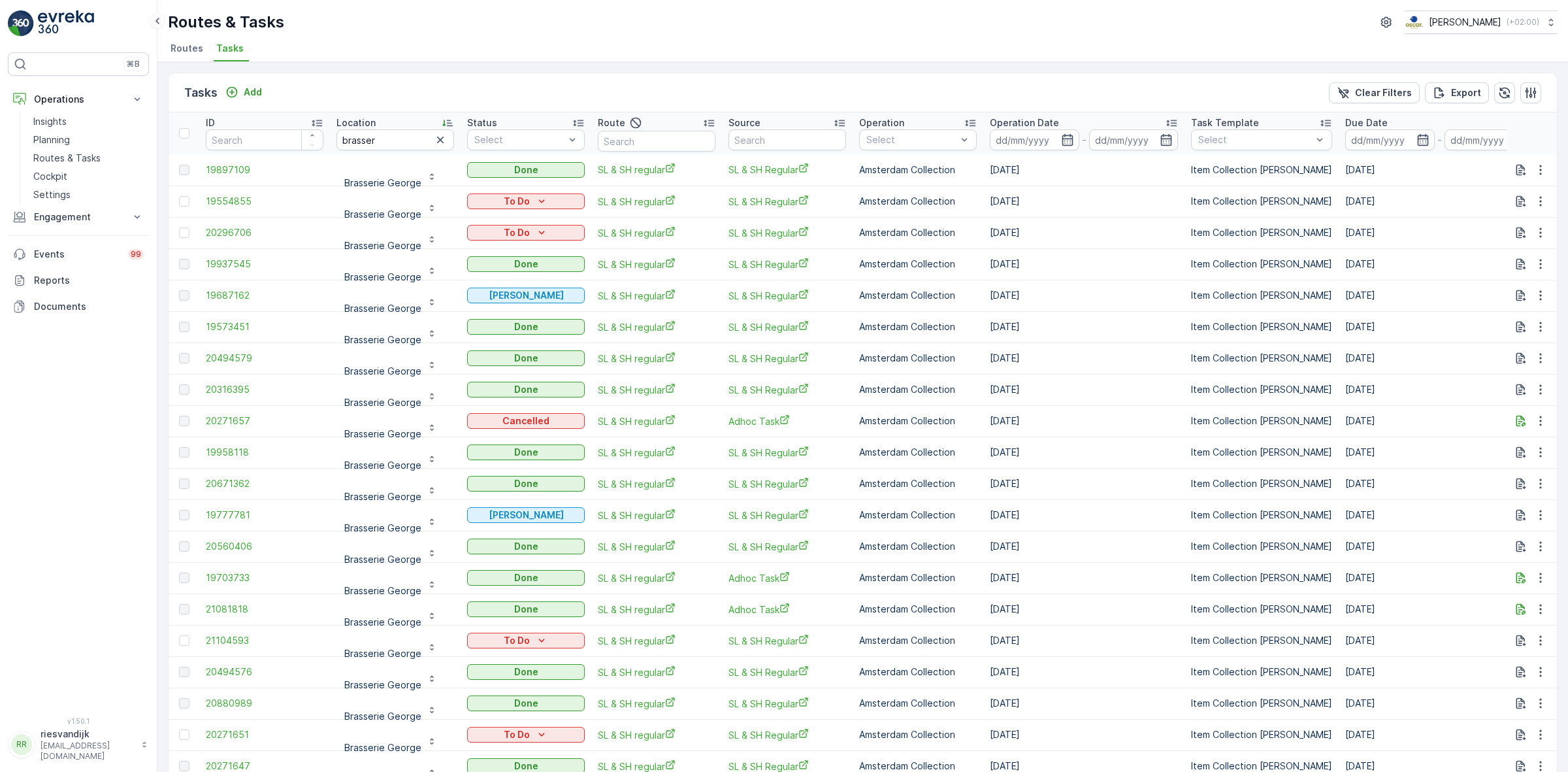
click at [1049, 120] on p "Operation Date" at bounding box center [1024, 123] width 69 height 13
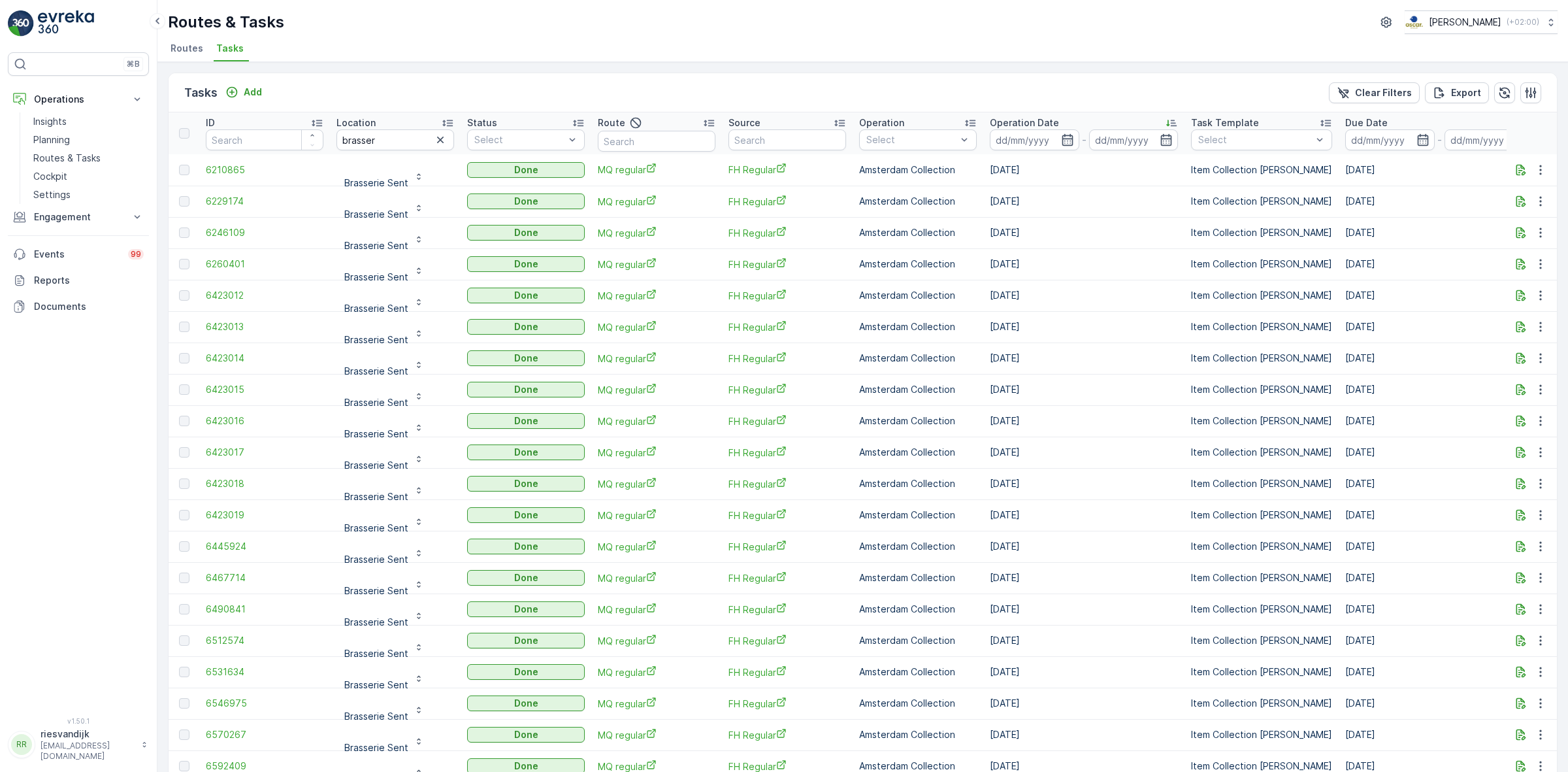
click at [1088, 121] on div "Operation Date" at bounding box center [1084, 123] width 189 height 13
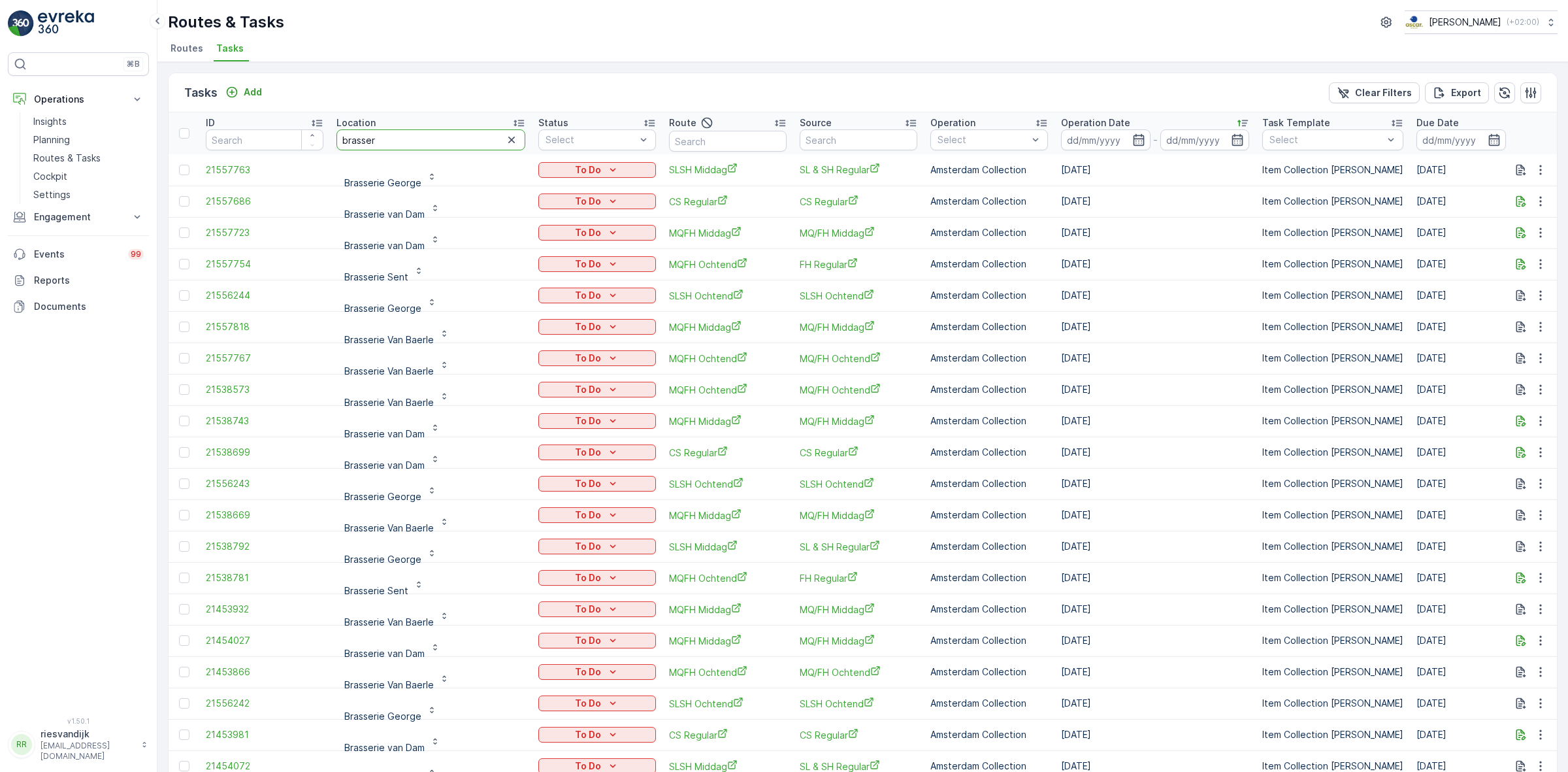
click at [427, 136] on input "brasser" at bounding box center [430, 140] width 189 height 21
type input "brasserie van"
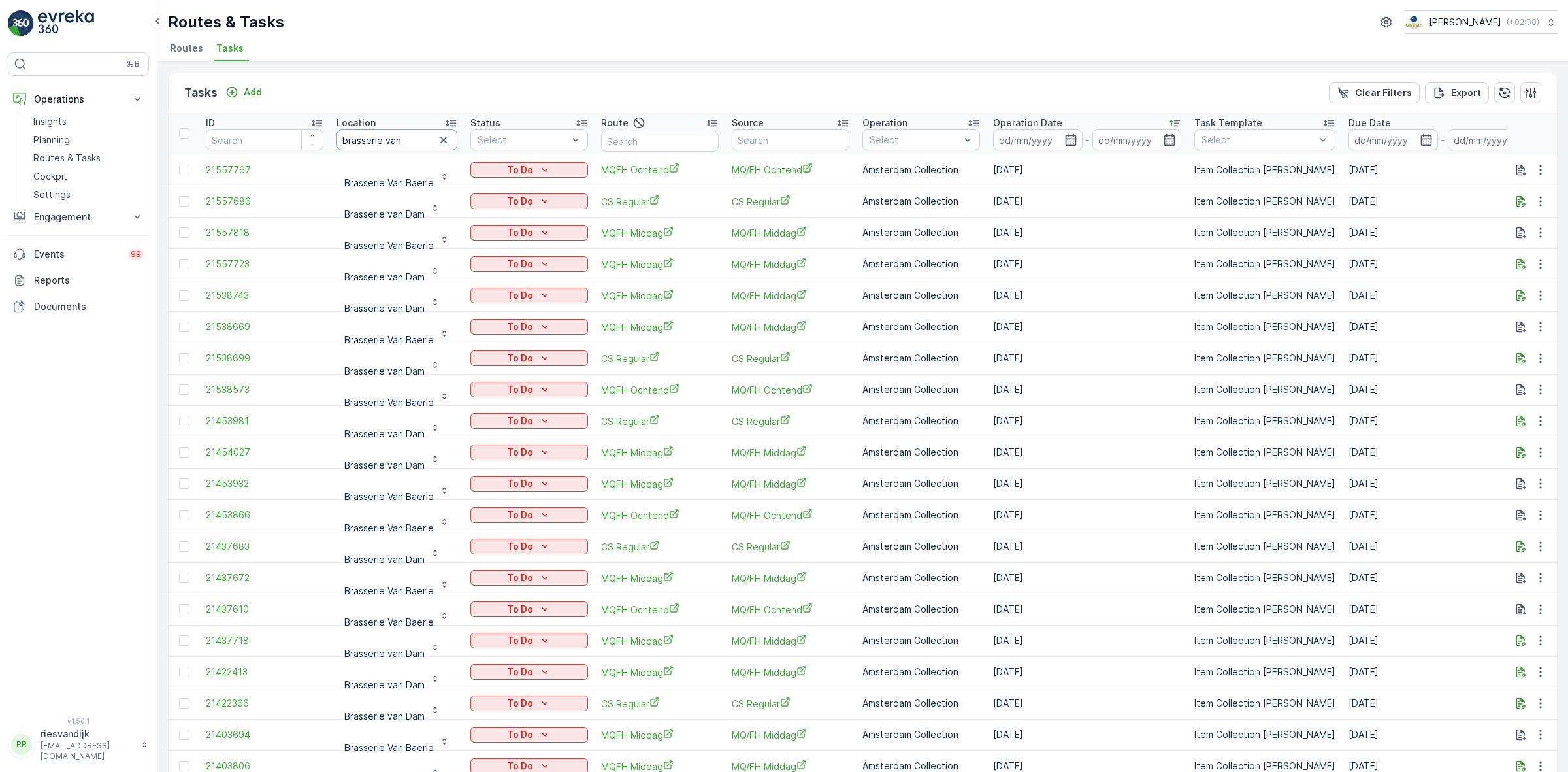
click at [431, 137] on input "brasserie van" at bounding box center [397, 140] width 121 height 21
type input "brasserie van dam"
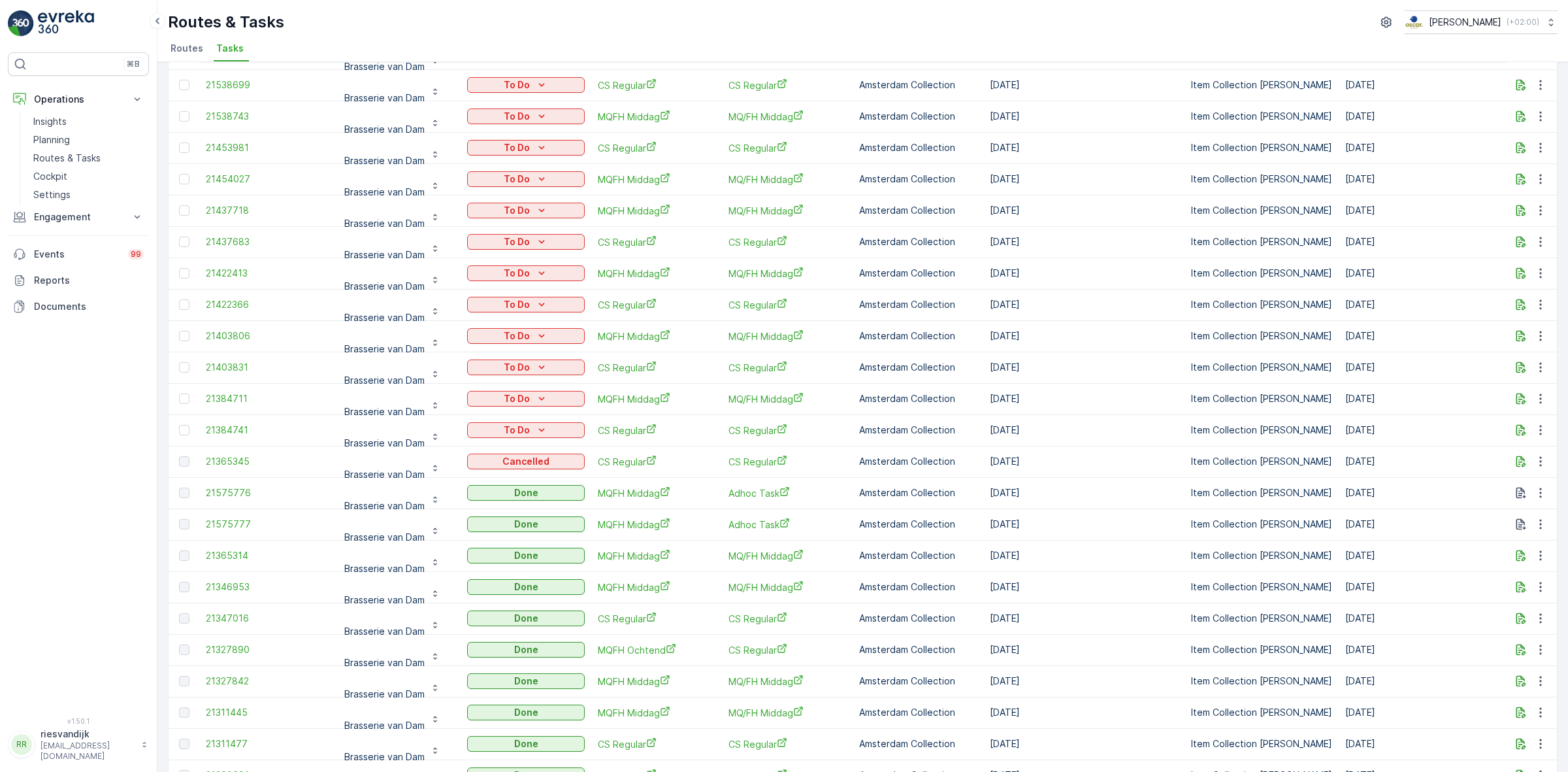
scroll to position [164, 0]
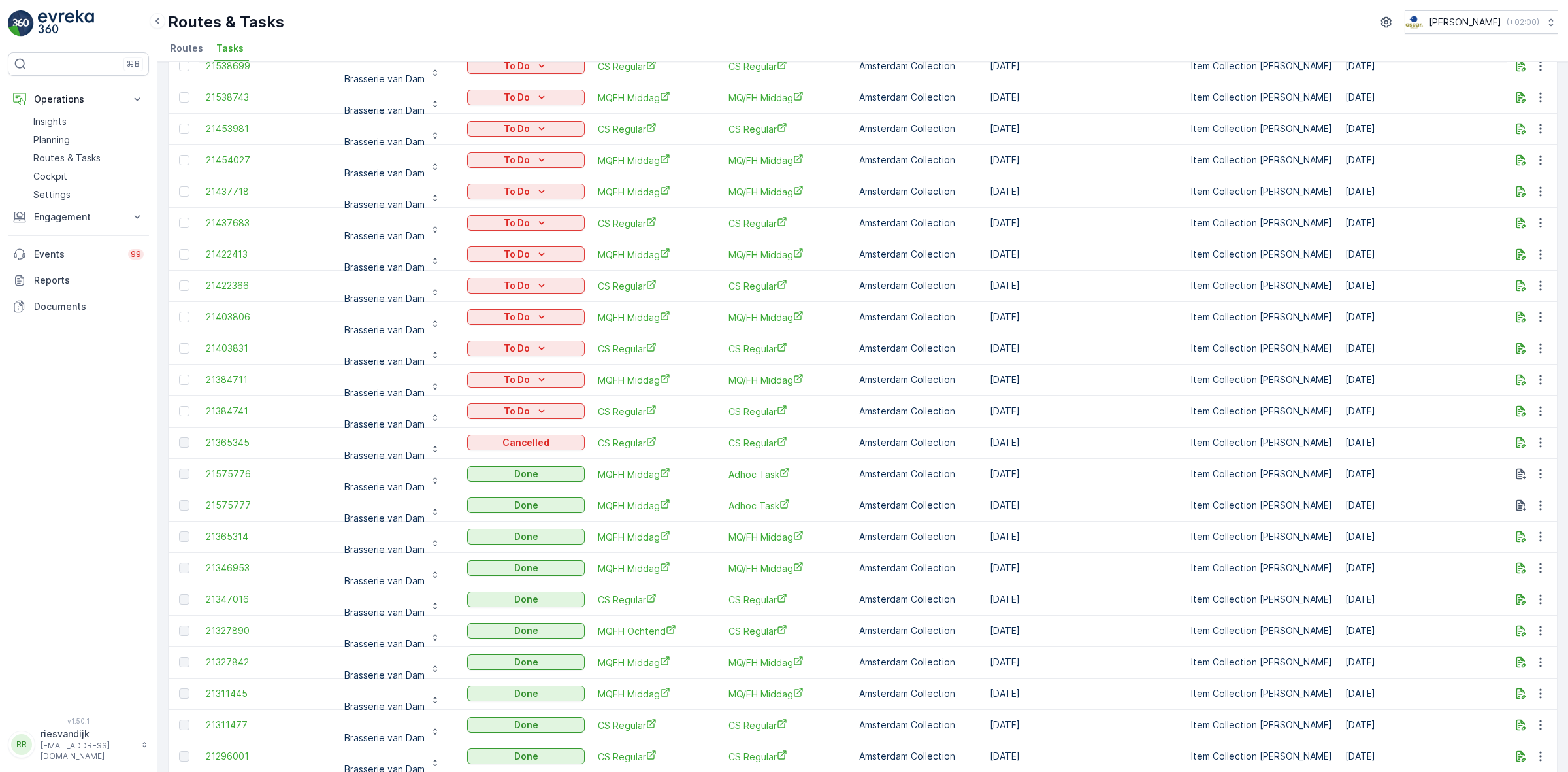
drag, startPoint x: 970, startPoint y: 478, endPoint x: 224, endPoint y: 475, distance: 746.0
click at [224, 475] on tr "21575776 Brasserie van Dam Done MQFH Middag Adhoc Task Amsterdam Collection 10.…" at bounding box center [1176, 474] width 2016 height 32
click at [1078, 504] on td "10.09.2025" at bounding box center [1084, 505] width 201 height 32
drag, startPoint x: 1049, startPoint y: 540, endPoint x: 243, endPoint y: 479, distance: 808.3
click at [243, 479] on tbody "21557723 Brasserie van Dam To Do MQFH Middag MQ/FH Middag Amsterdam Collection …" at bounding box center [1176, 772] width 2016 height 1569
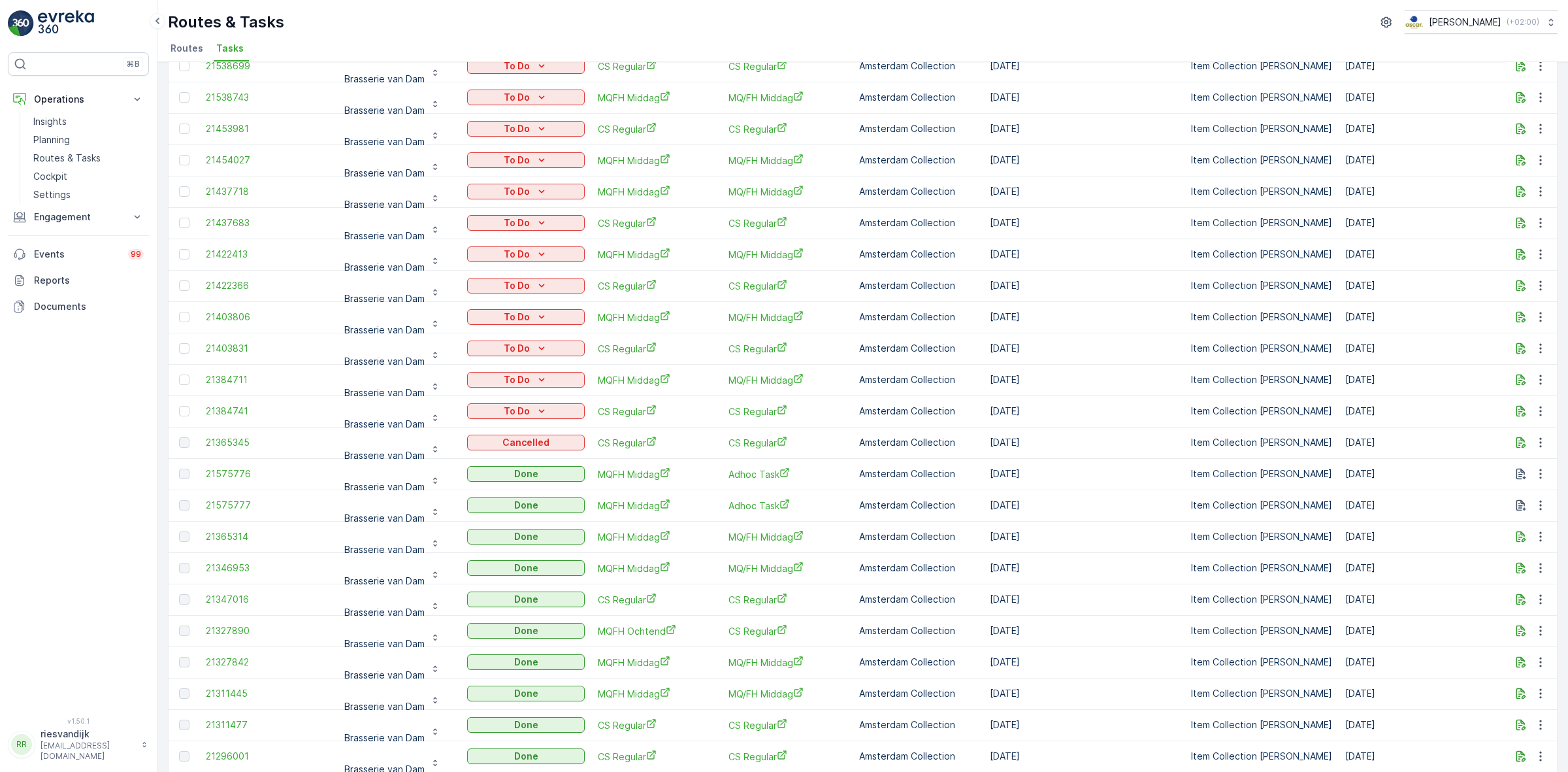
click at [1085, 482] on td "10.09.2025" at bounding box center [1084, 474] width 201 height 32
click at [1111, 494] on td "10.09.2025" at bounding box center [1084, 505] width 201 height 32
drag, startPoint x: 1389, startPoint y: 541, endPoint x: 189, endPoint y: 480, distance: 1201.5
click at [189, 480] on tbody "21557723 Brasserie van Dam To Do MQFH Middag MQ/FH Middag Amsterdam Collection …" at bounding box center [1176, 772] width 2016 height 1569
click at [1164, 485] on td "10.09.2025" at bounding box center [1084, 474] width 201 height 32
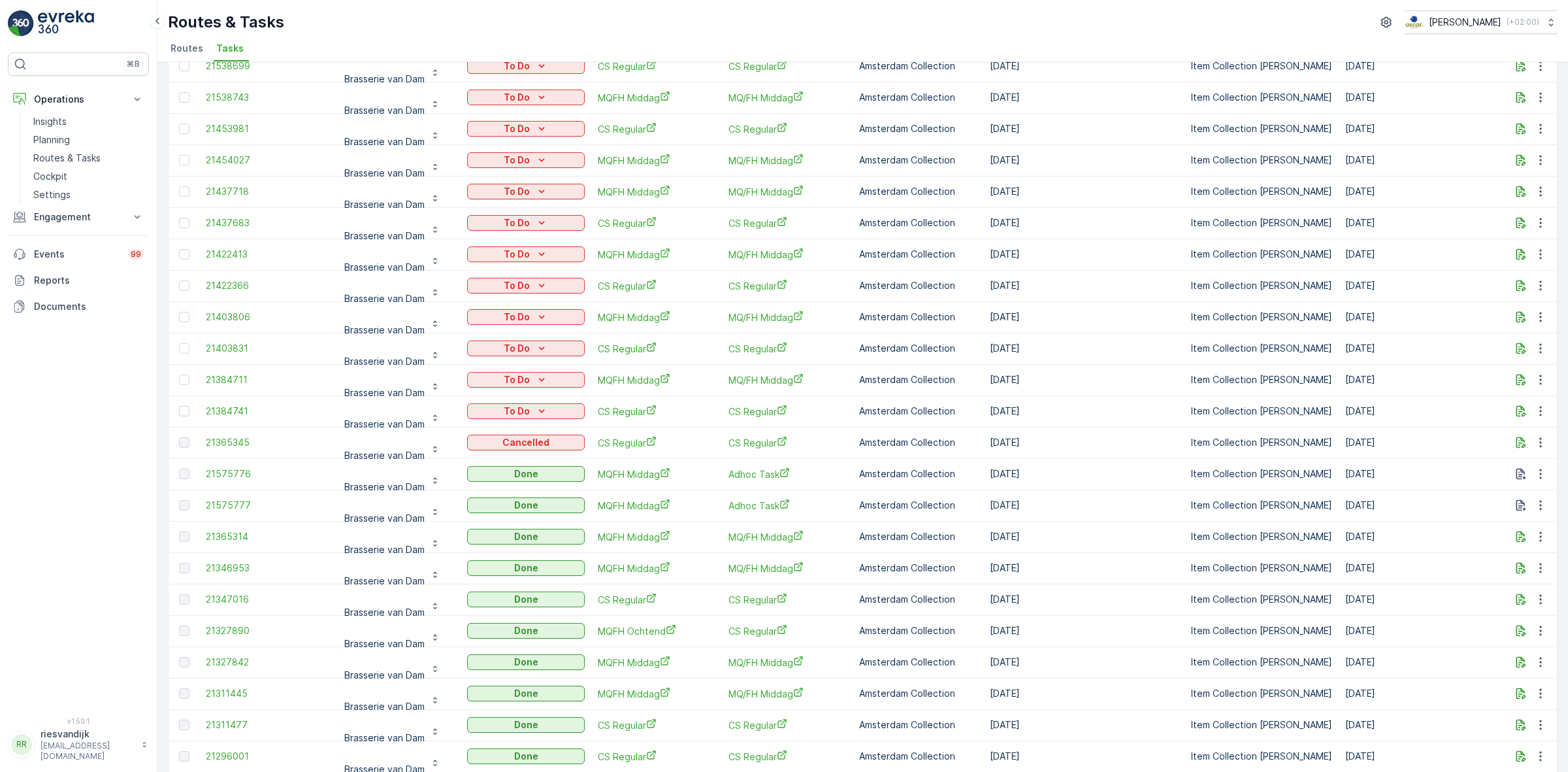
click at [1106, 500] on td "10.09.2025" at bounding box center [1084, 505] width 201 height 32
click at [1076, 514] on td "10.09.2025" at bounding box center [1084, 505] width 201 height 32
drag, startPoint x: 1404, startPoint y: 536, endPoint x: 194, endPoint y: 474, distance: 1211.6
click at [194, 474] on tbody "21557723 Brasserie van Dam To Do MQFH Middag MQ/FH Middag Amsterdam Collection …" at bounding box center [1176, 772] width 2016 height 1569
click at [1144, 470] on td "10.09.2025" at bounding box center [1084, 474] width 201 height 32
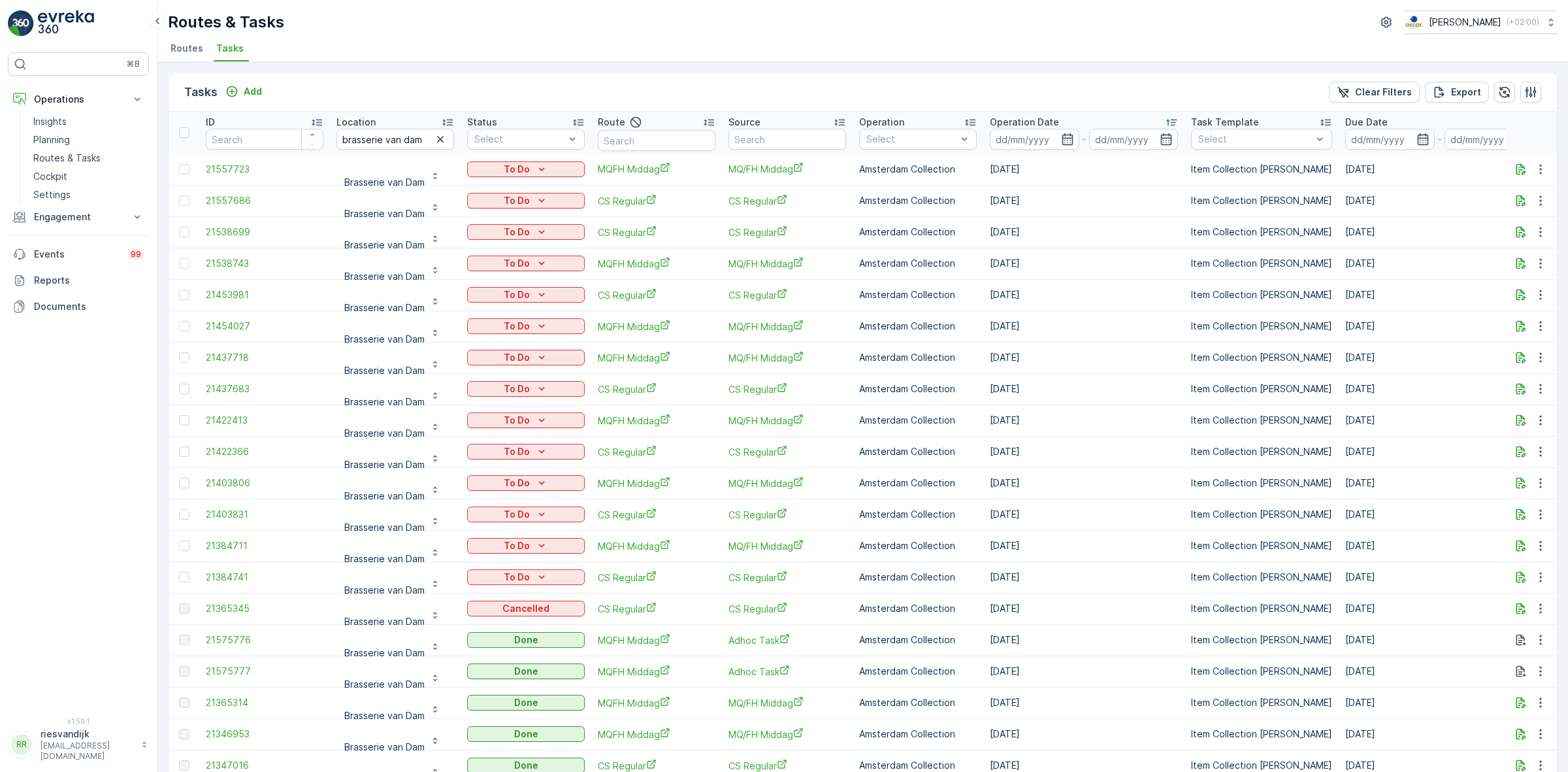
scroll to position [0, 0]
click at [441, 145] on icon "button" at bounding box center [440, 140] width 13 height 13
type input "ouderzij"
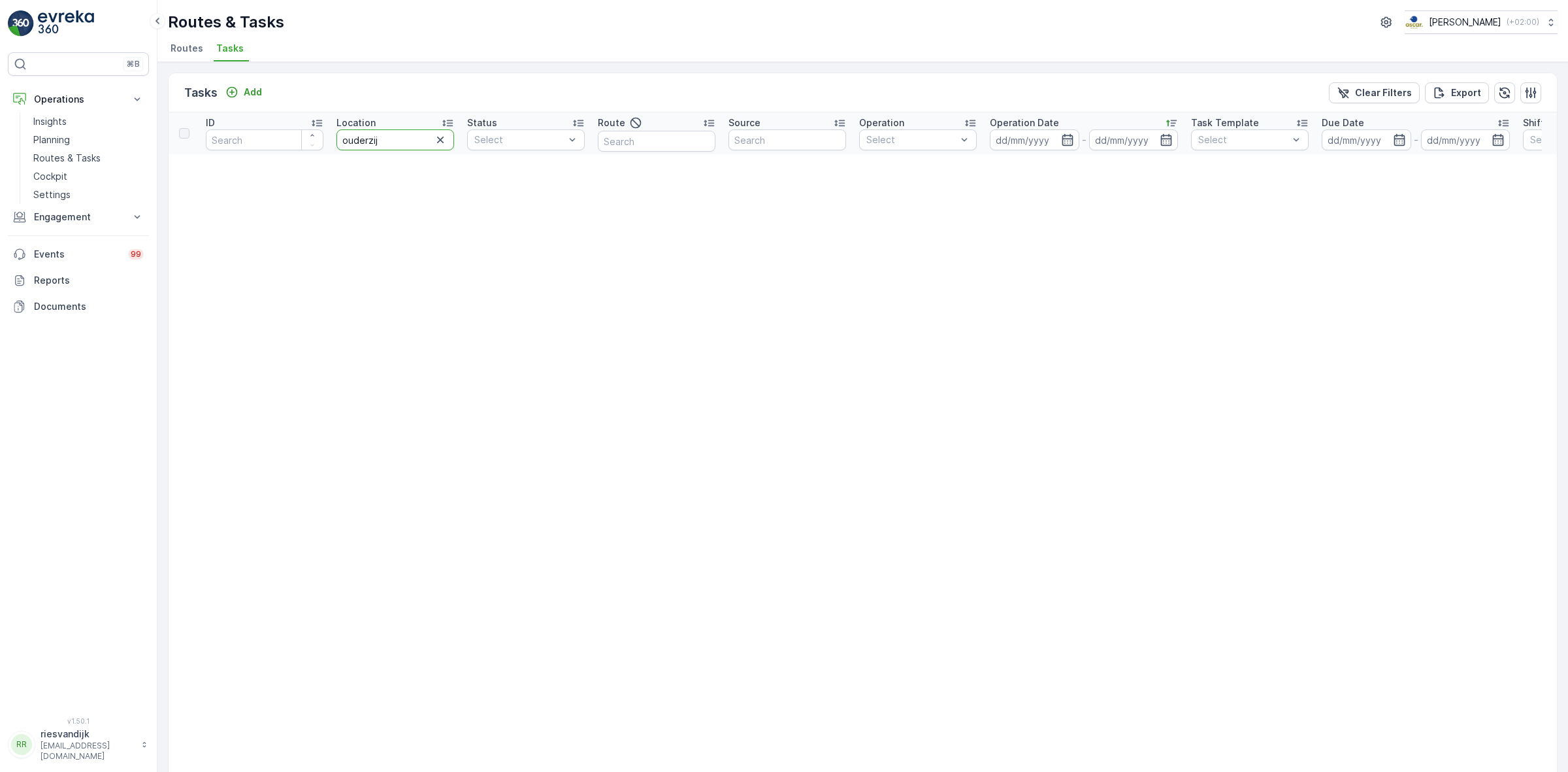
click at [369, 140] on input "ouderzij" at bounding box center [395, 140] width 118 height 21
type input "oudezij"
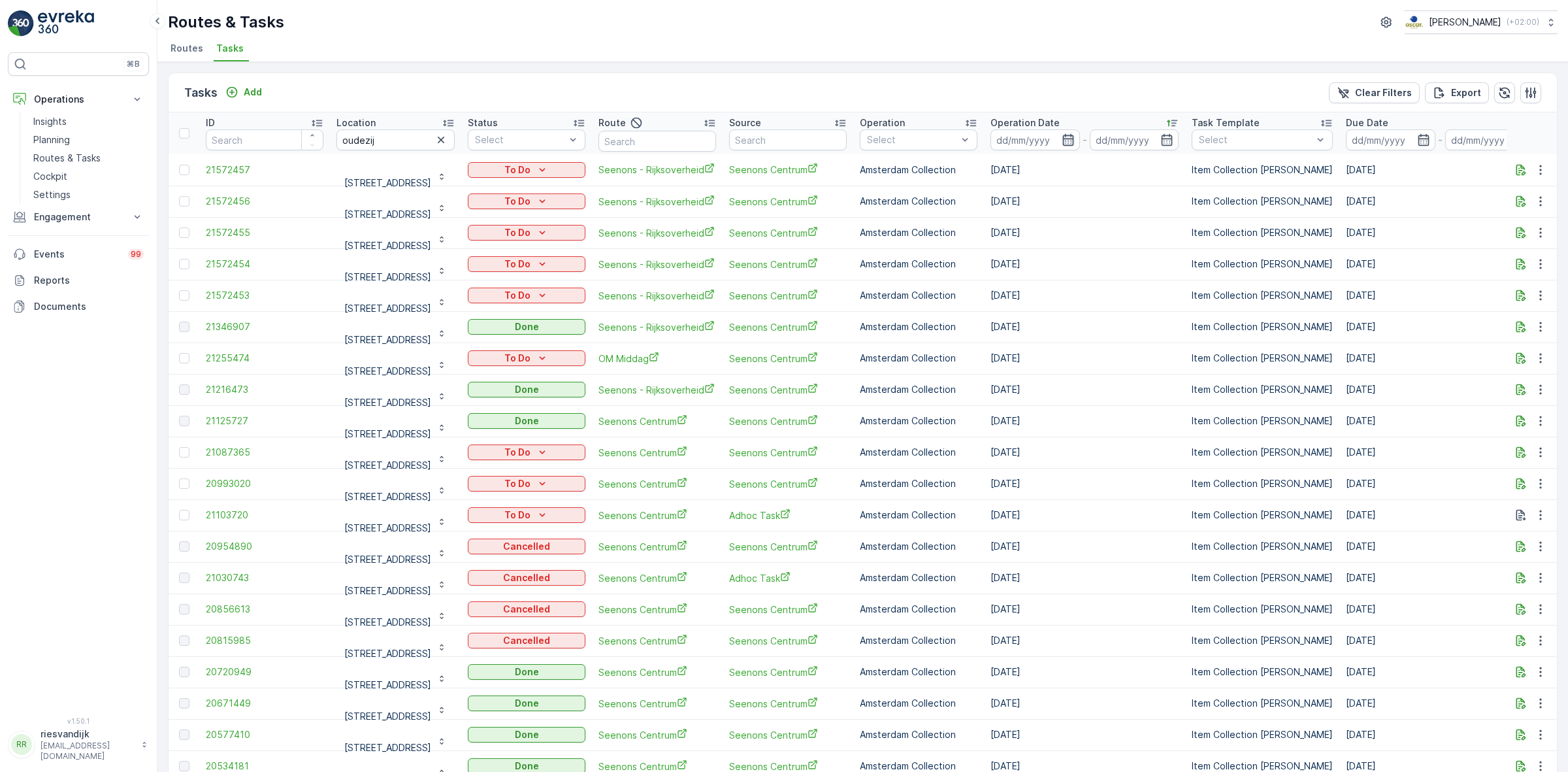
click at [1100, 118] on div "Operation Date" at bounding box center [1084, 123] width 189 height 13
click at [1117, 121] on div "Operation Date" at bounding box center [1084, 123] width 189 height 13
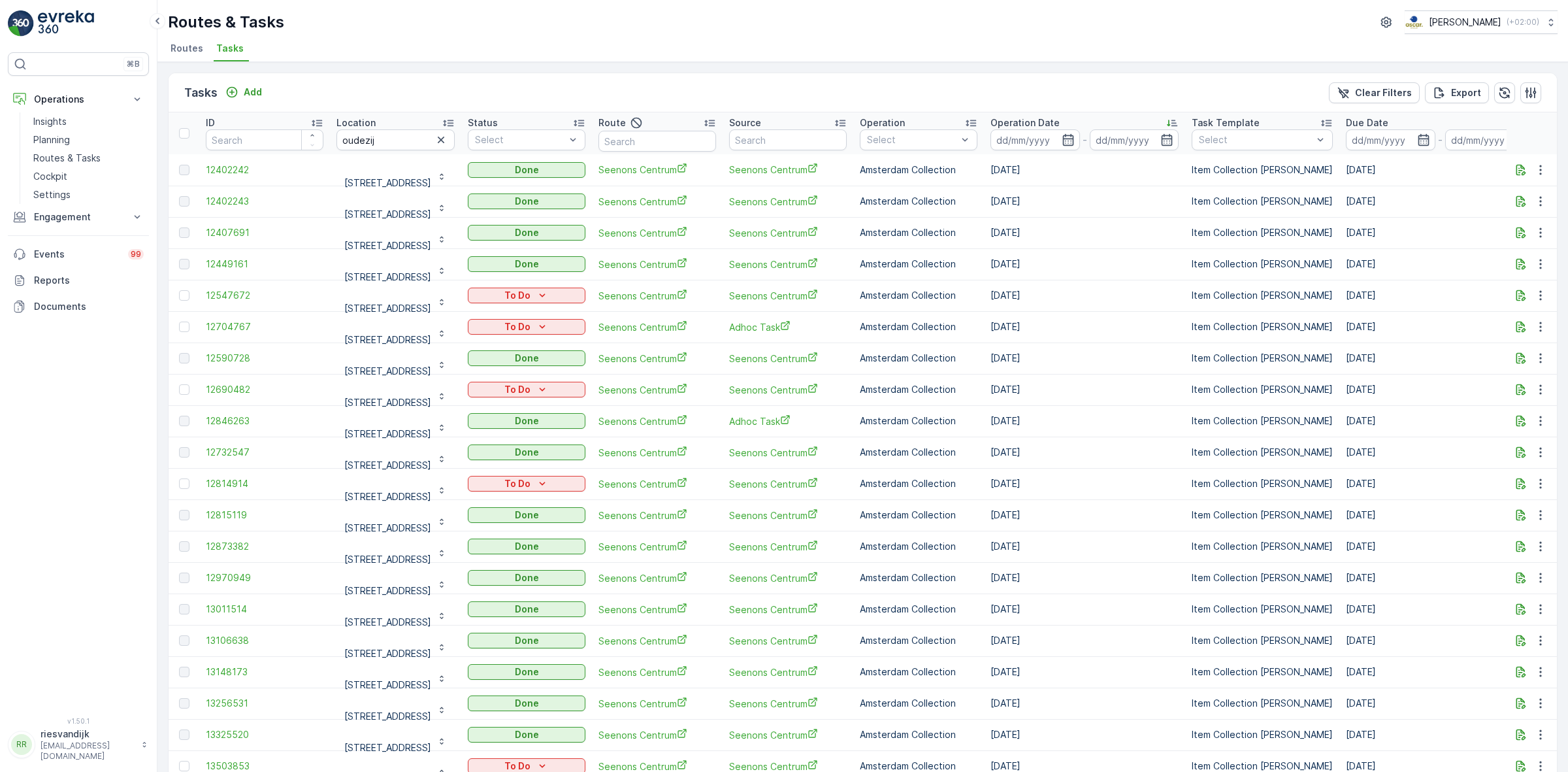
click at [1118, 118] on div "Operation Date" at bounding box center [1084, 123] width 189 height 13
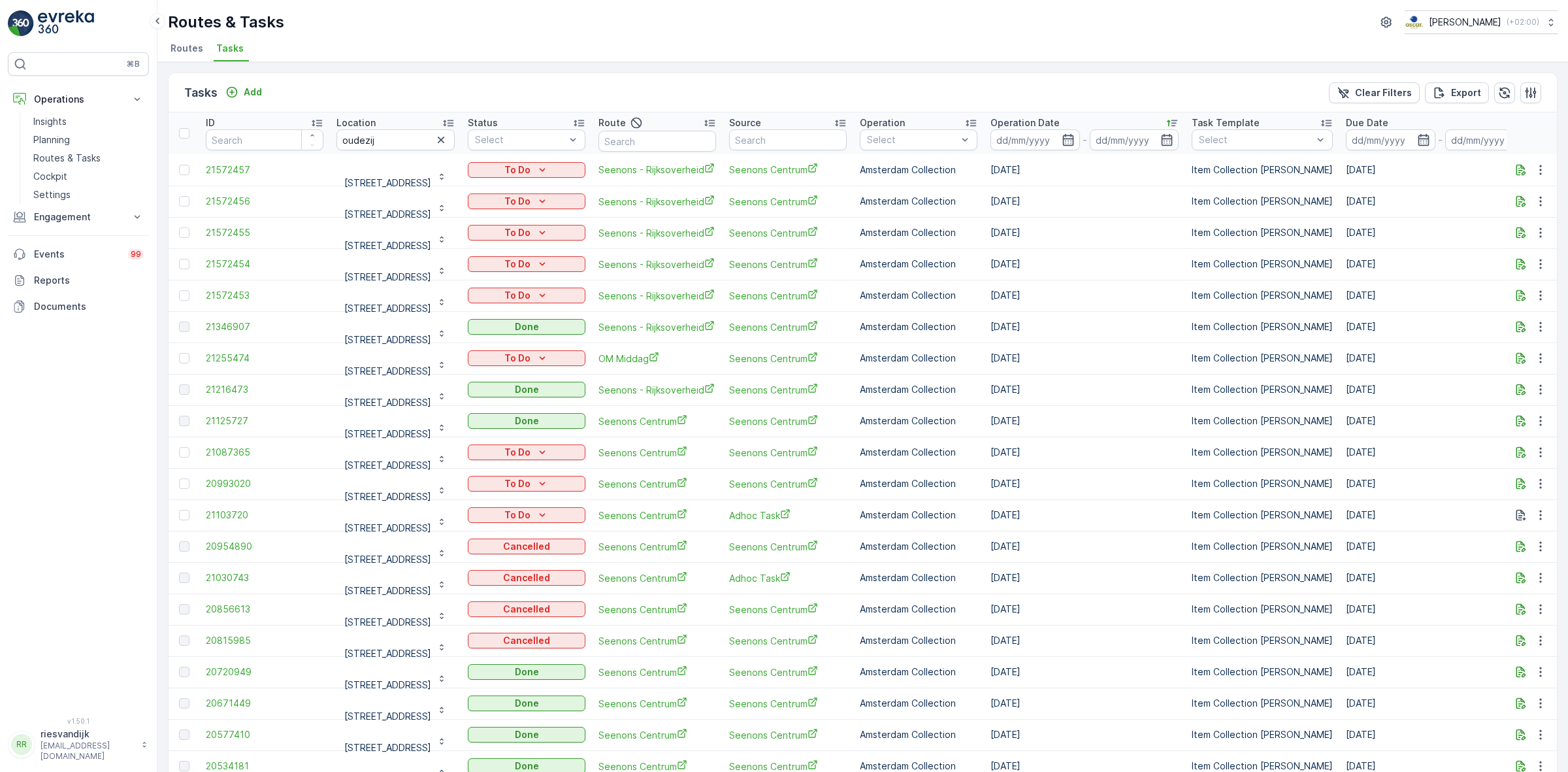
drag, startPoint x: 1096, startPoint y: 289, endPoint x: 213, endPoint y: 302, distance: 883.1
click at [213, 302] on tr "21572453 Oudezijds Voorburgwal 300 To Do Seenons - Rijksoverheid Seenons Centru…" at bounding box center [1176, 296] width 2016 height 32
click at [459, 69] on div "Tasks Add Clear Filters Export ID Location oudezij Status Select Route Source O…" at bounding box center [863, 417] width 1410 height 710
click at [449, 140] on div at bounding box center [441, 140] width 17 height 16
click at [444, 139] on icon "button" at bounding box center [441, 140] width 7 height 7
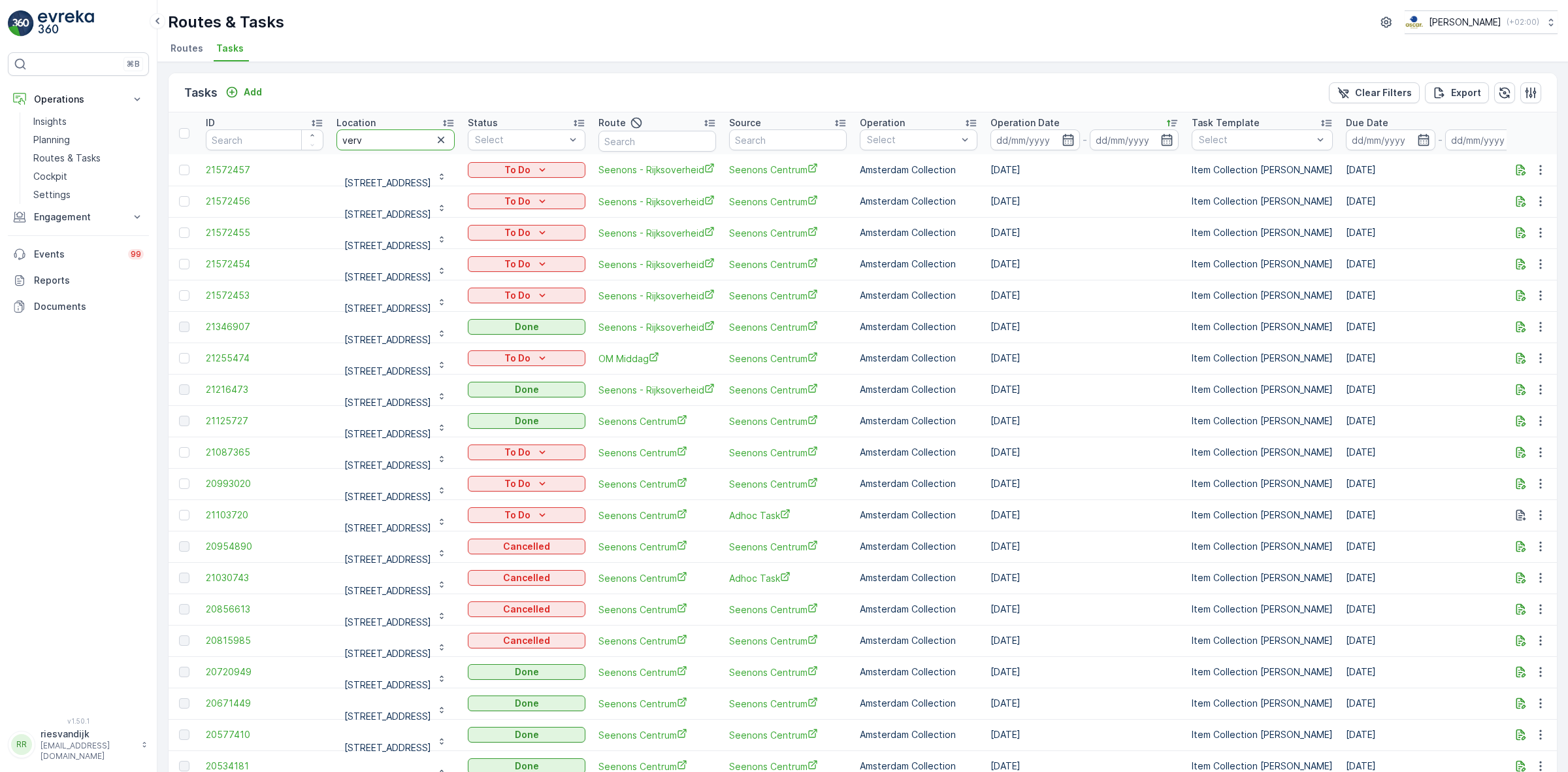
type input "verva"
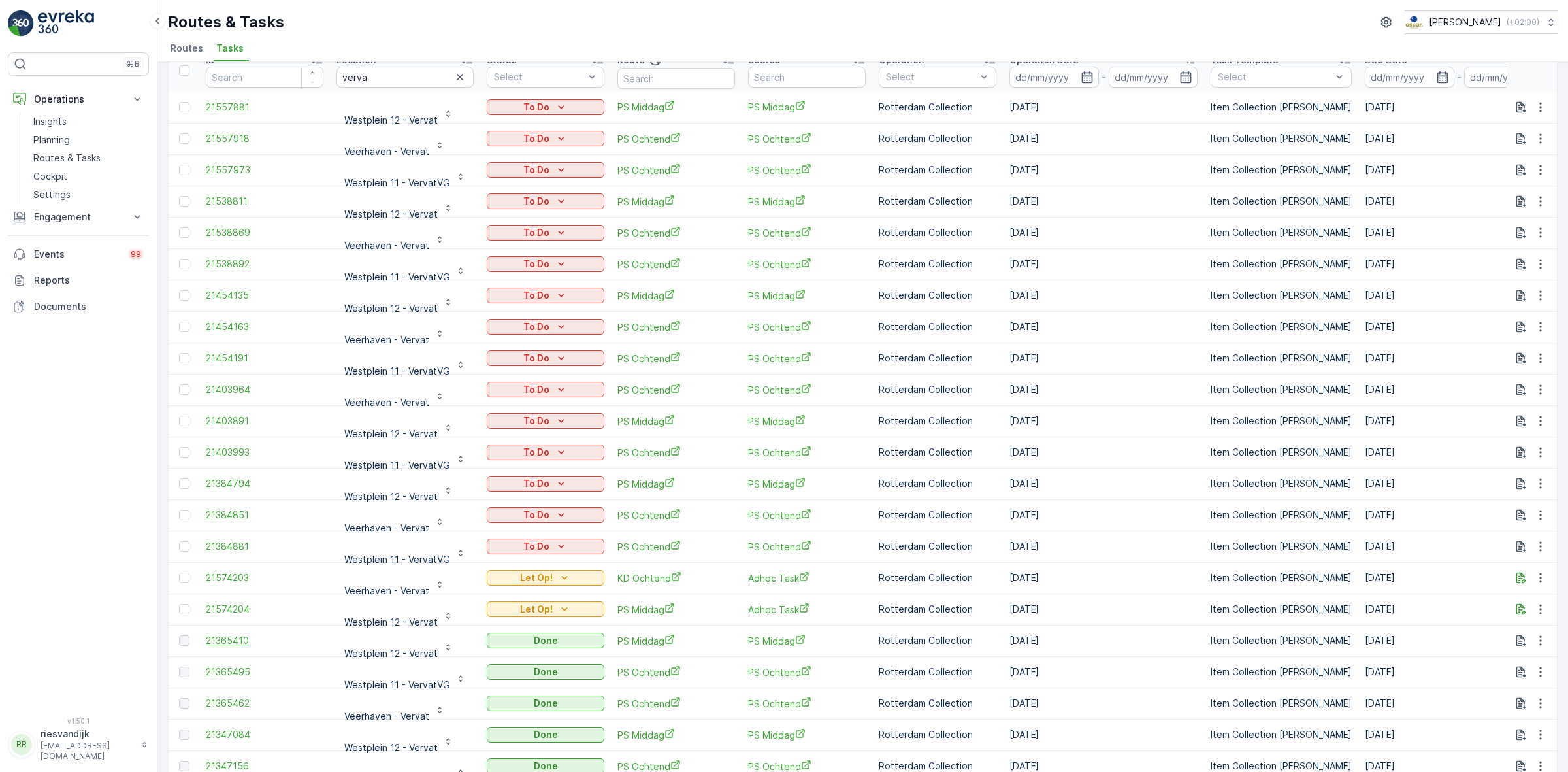
scroll to position [164, 0]
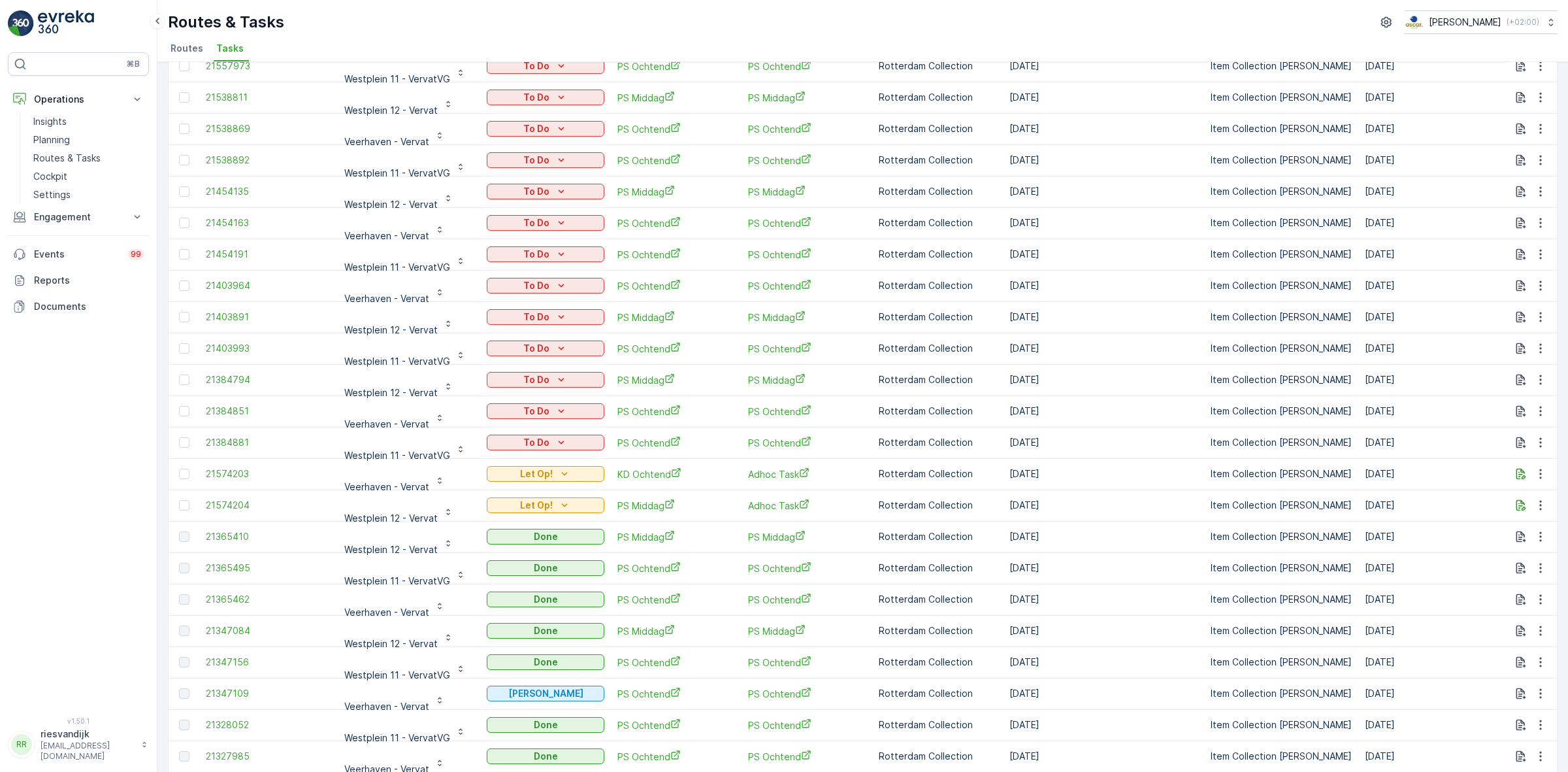
drag, startPoint x: 186, startPoint y: 472, endPoint x: 189, endPoint y: 499, distance: 27.2
click at [186, 472] on div at bounding box center [184, 474] width 11 height 11
click at [179, 469] on input "checkbox" at bounding box center [179, 469] width 0 height 0
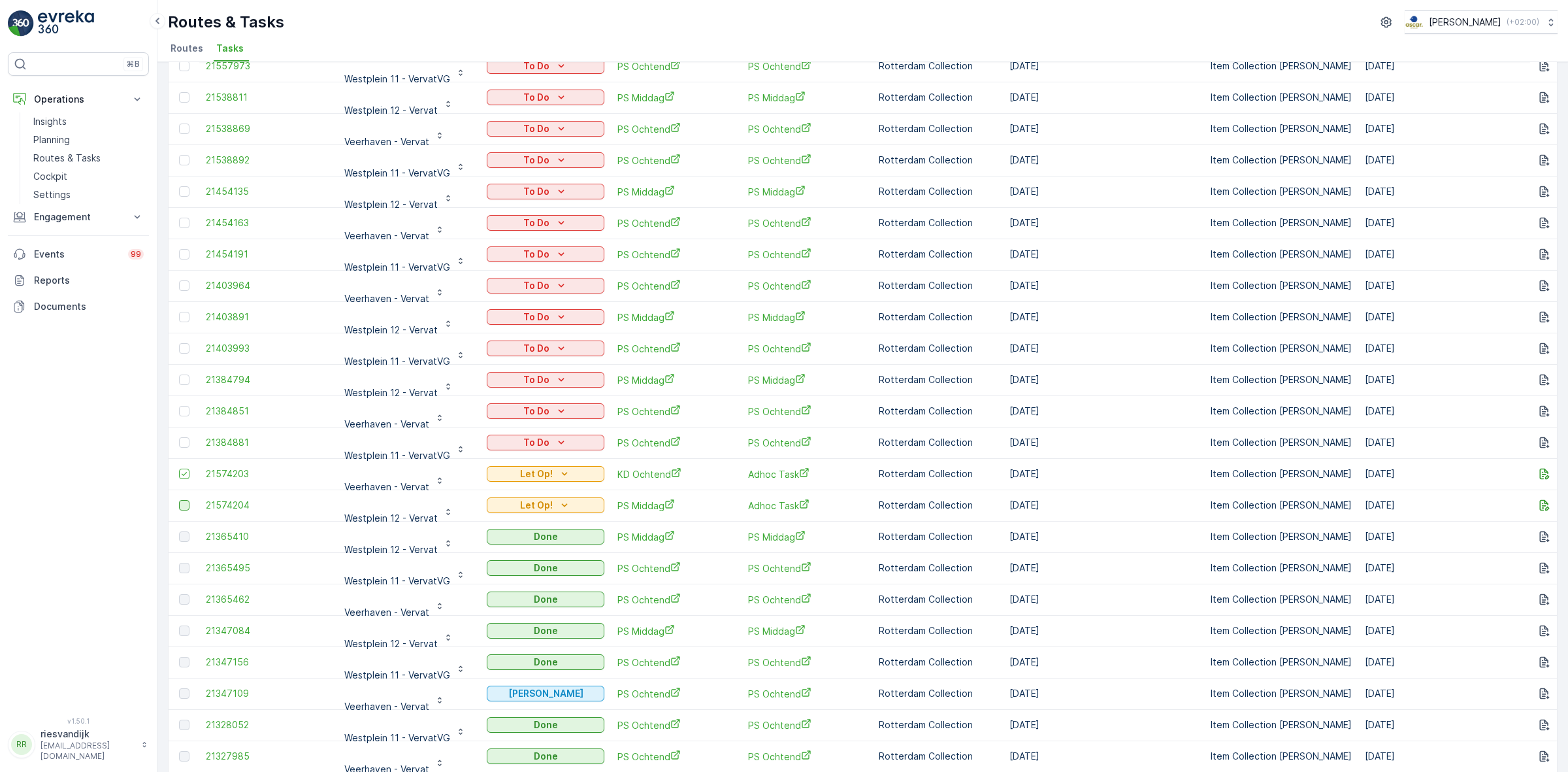
click at [189, 507] on div at bounding box center [184, 505] width 11 height 11
click at [179, 500] on input "checkbox" at bounding box center [179, 500] width 0 height 0
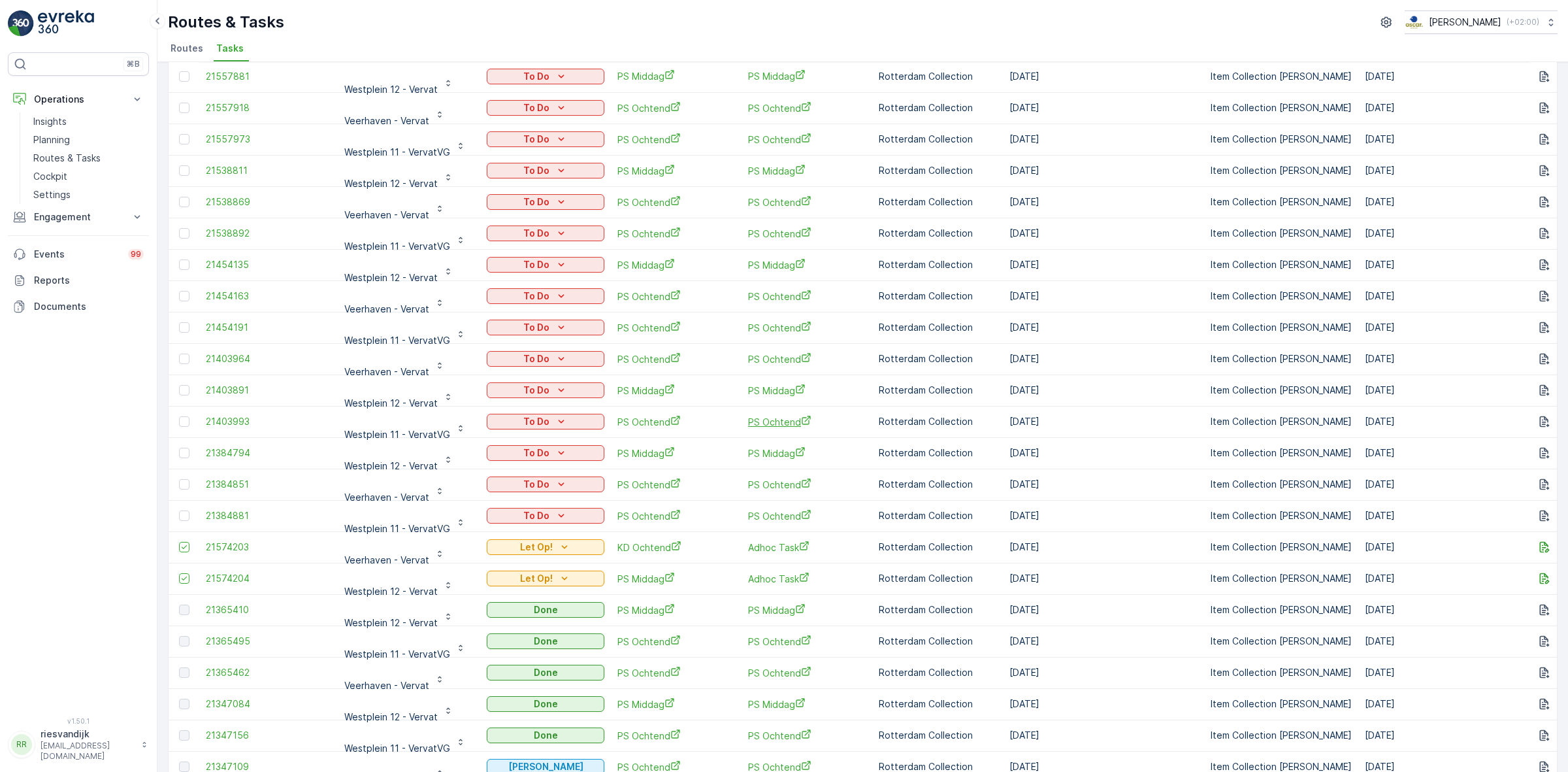
scroll to position [0, 0]
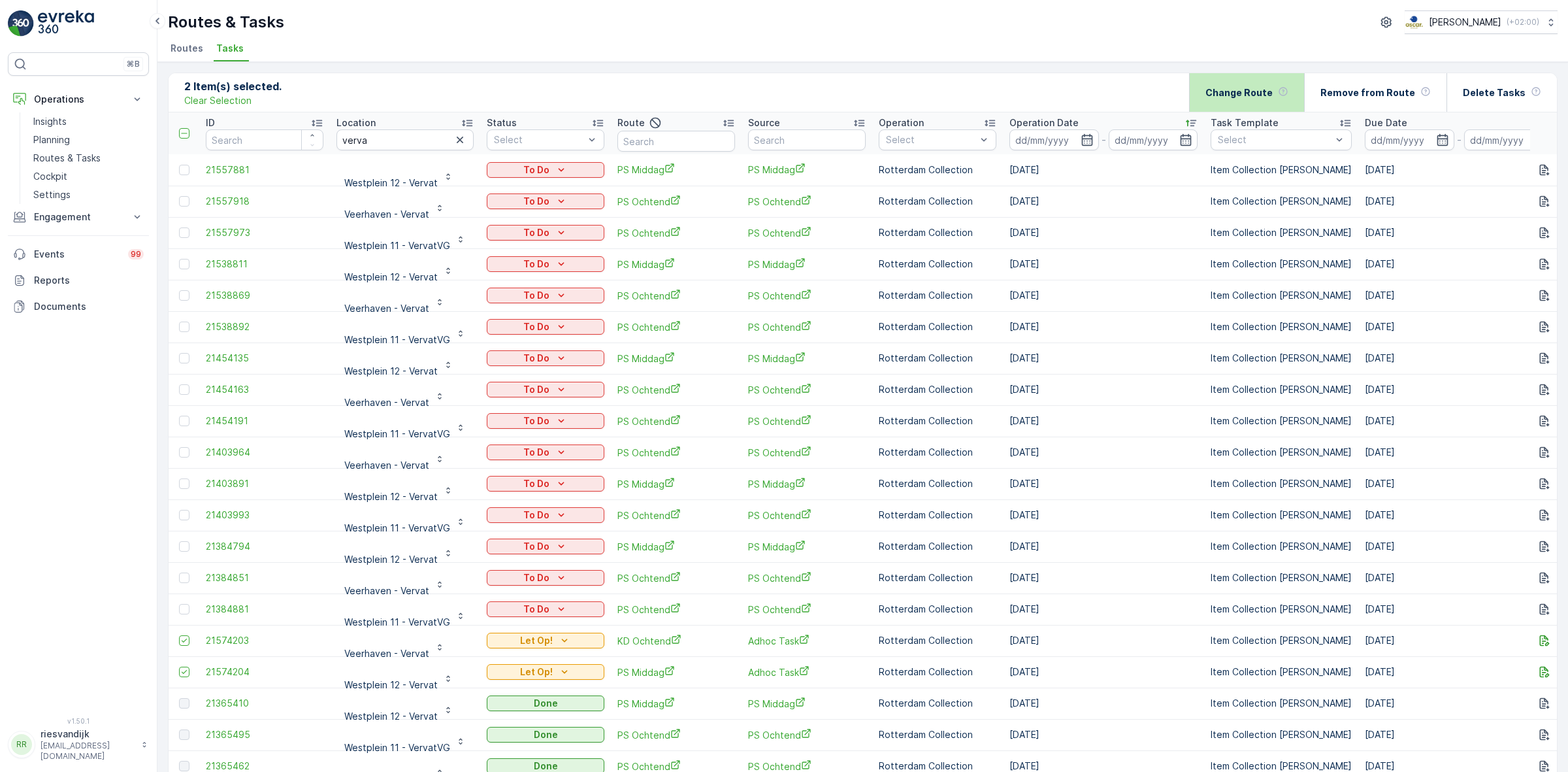
click at [1272, 87] on p "Change Route" at bounding box center [1238, 93] width 67 height 13
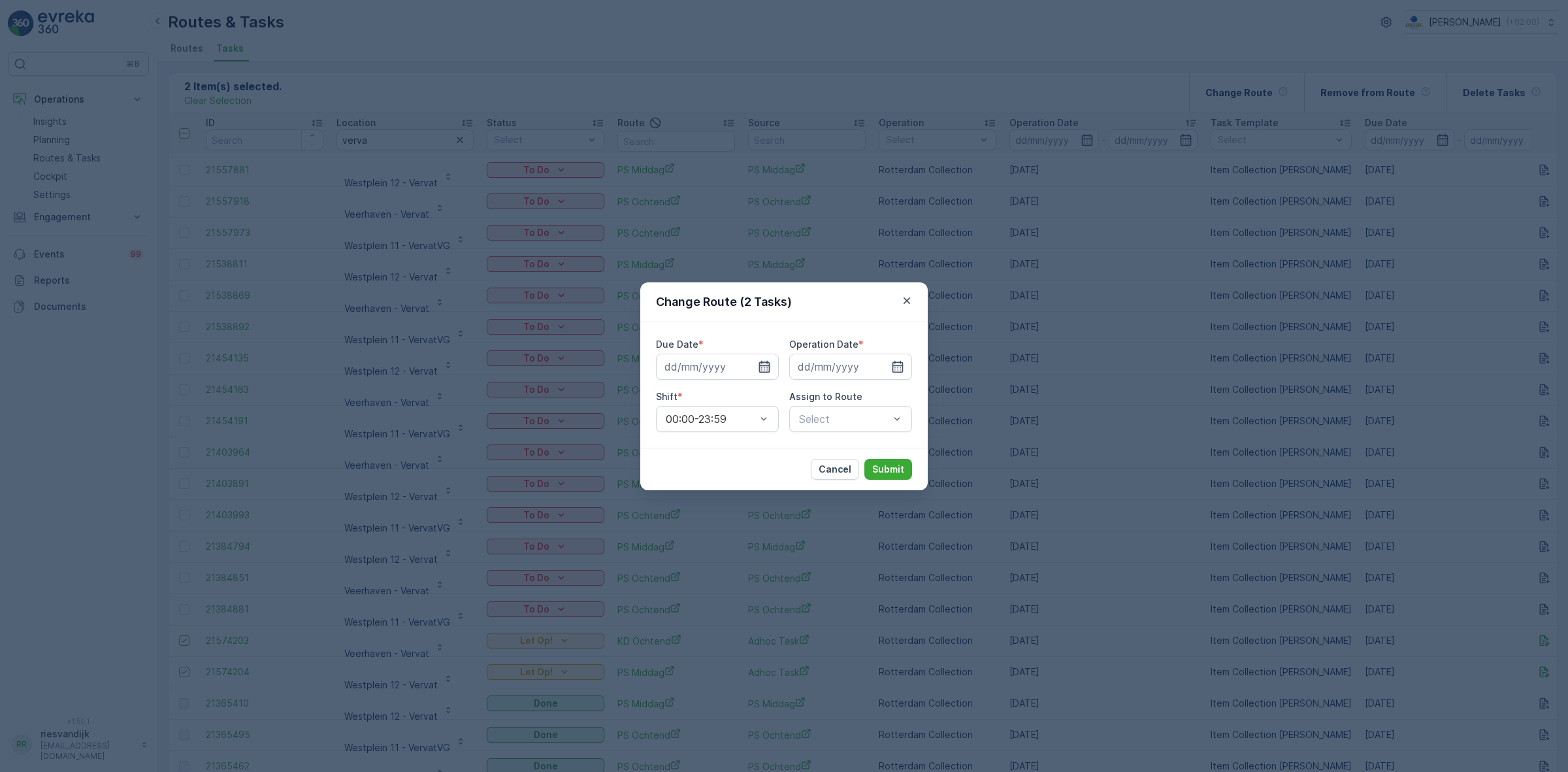
click at [758, 367] on icon "button" at bounding box center [764, 366] width 13 height 13
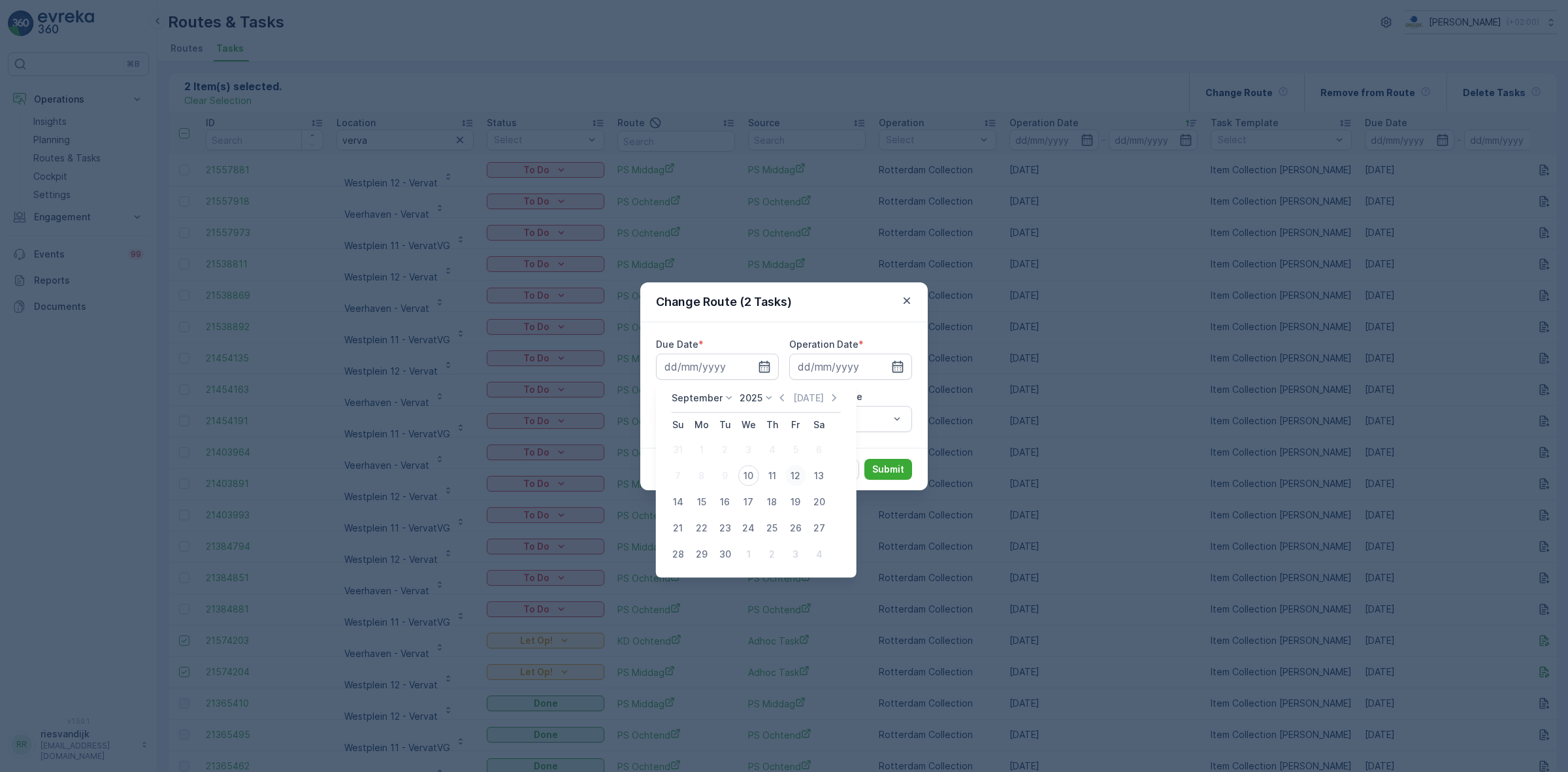
drag, startPoint x: 774, startPoint y: 475, endPoint x: 794, endPoint y: 475, distance: 20.0
click at [794, 475] on tr "7 8 9 10 11 12 13" at bounding box center [748, 475] width 164 height 26
click at [794, 475] on div "12" at bounding box center [795, 475] width 21 height 21
type input "12.09.2025"
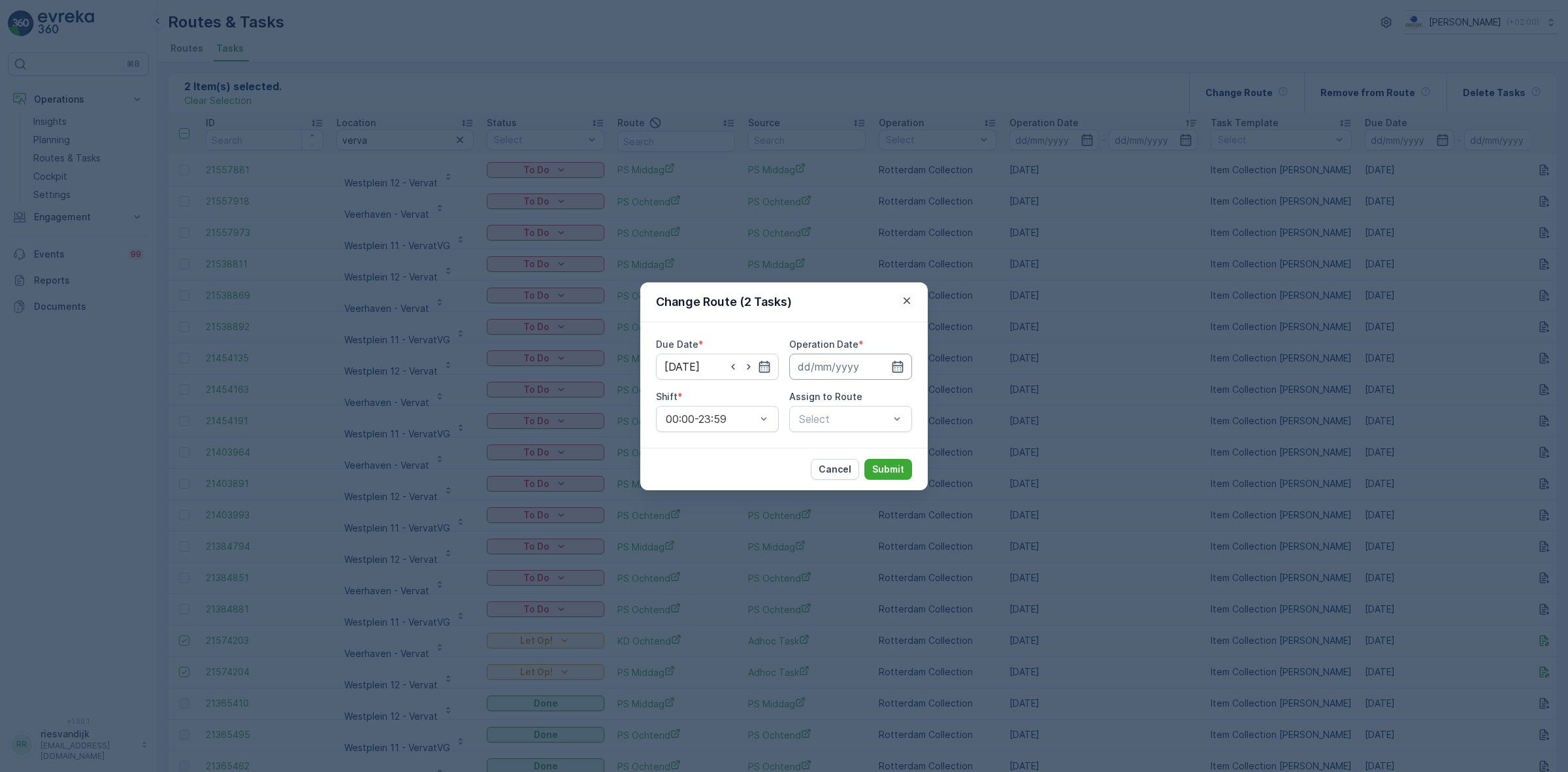
click at [869, 369] on input at bounding box center [850, 366] width 123 height 26
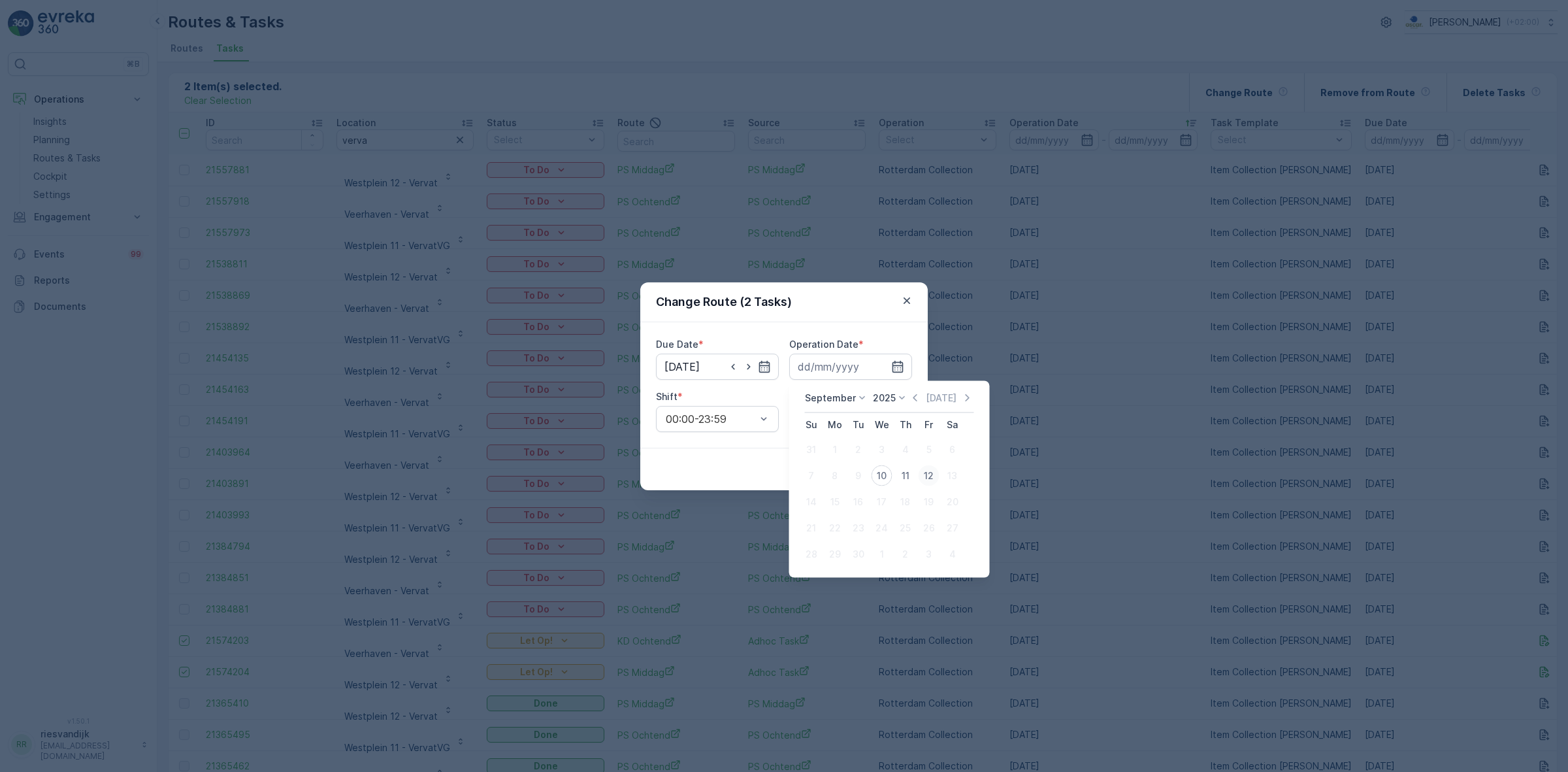
click at [929, 480] on div "12" at bounding box center [929, 475] width 21 height 21
type input "12.09.2025"
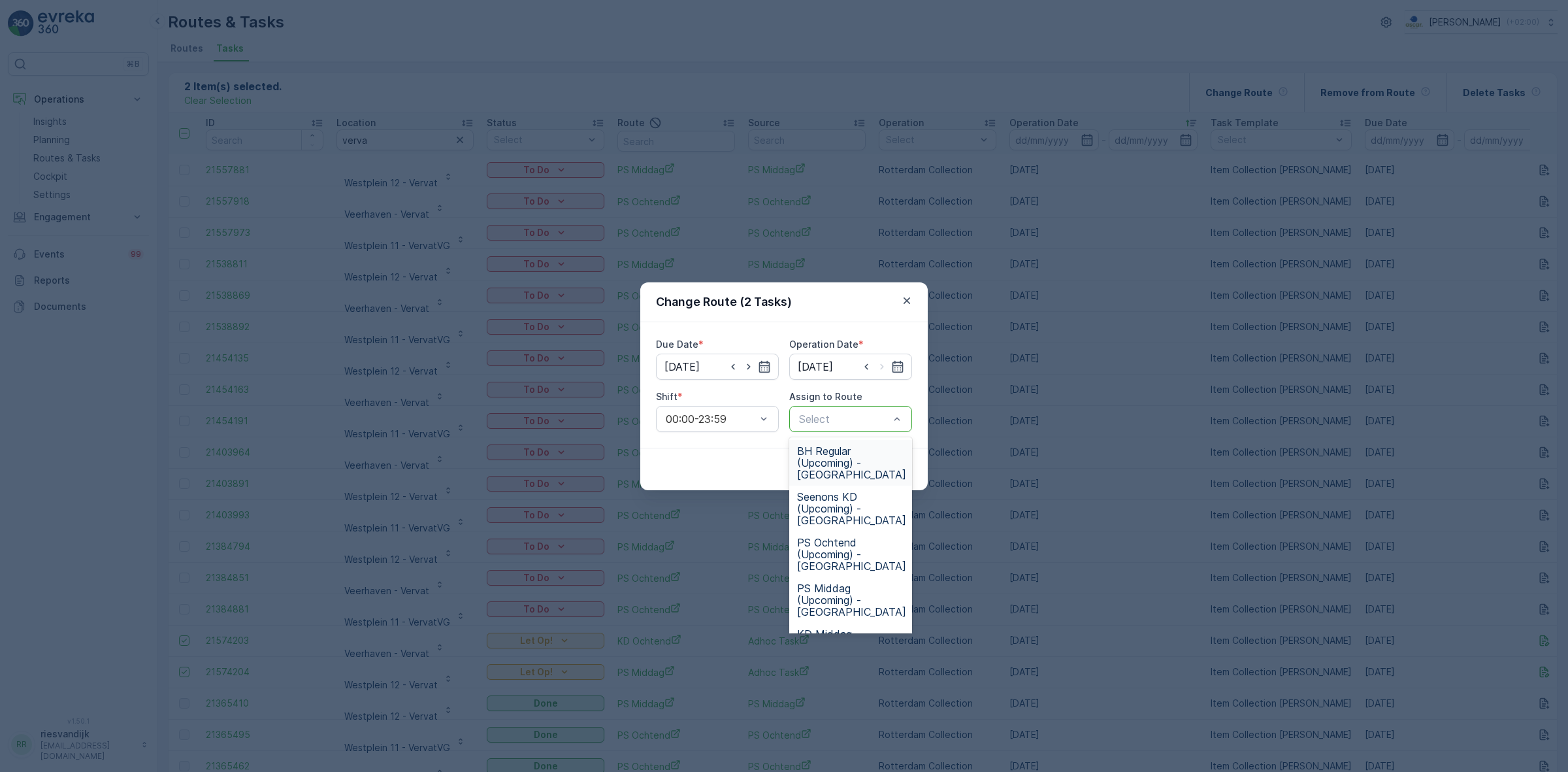
click at [1015, 430] on div "Change Route (2 Tasks) Due Date * 12.09.2025 Operation Date * 12.09.2025 Shift …" at bounding box center [784, 386] width 1568 height 772
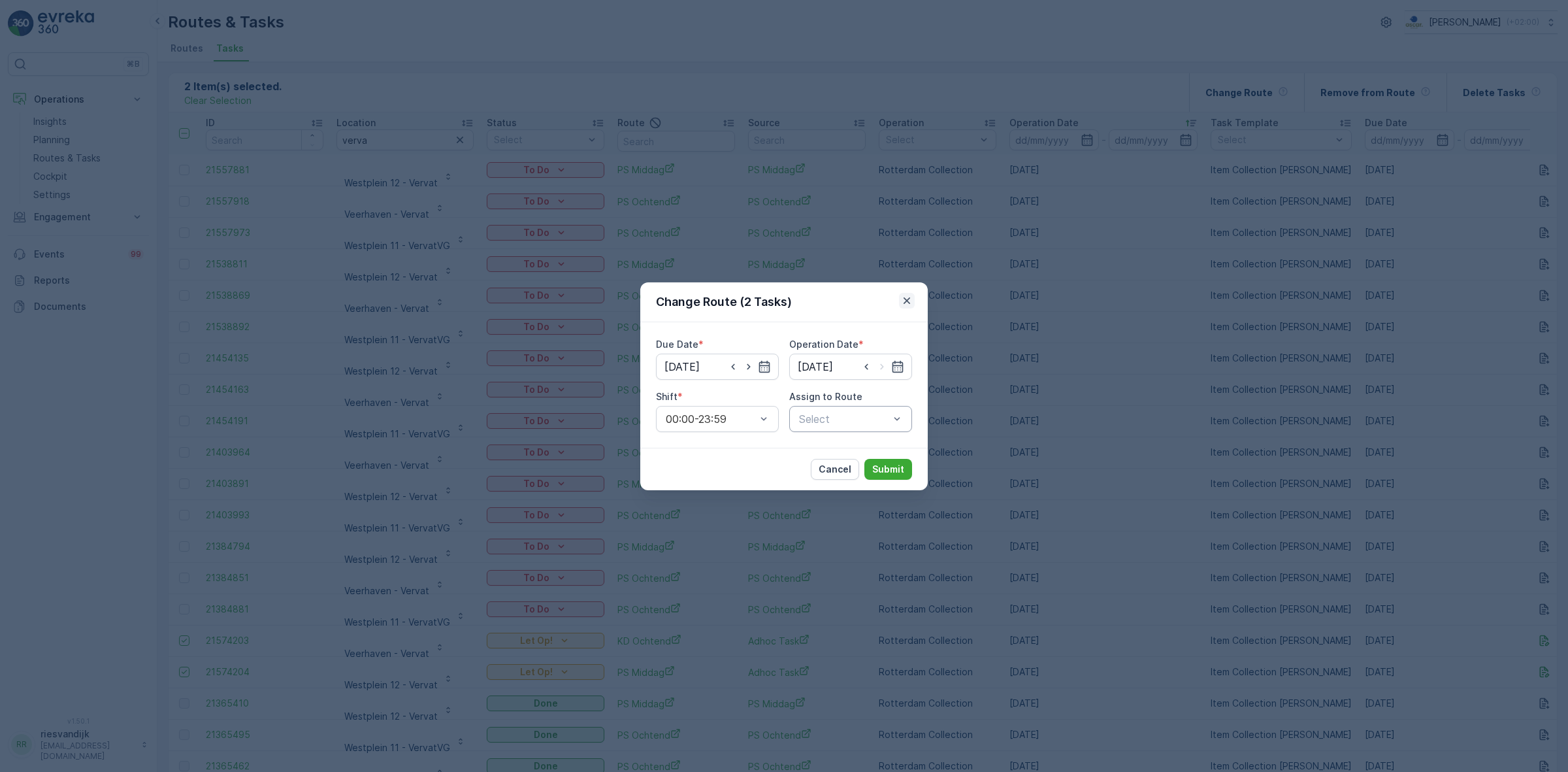
click at [908, 298] on icon "button" at bounding box center [907, 300] width 7 height 7
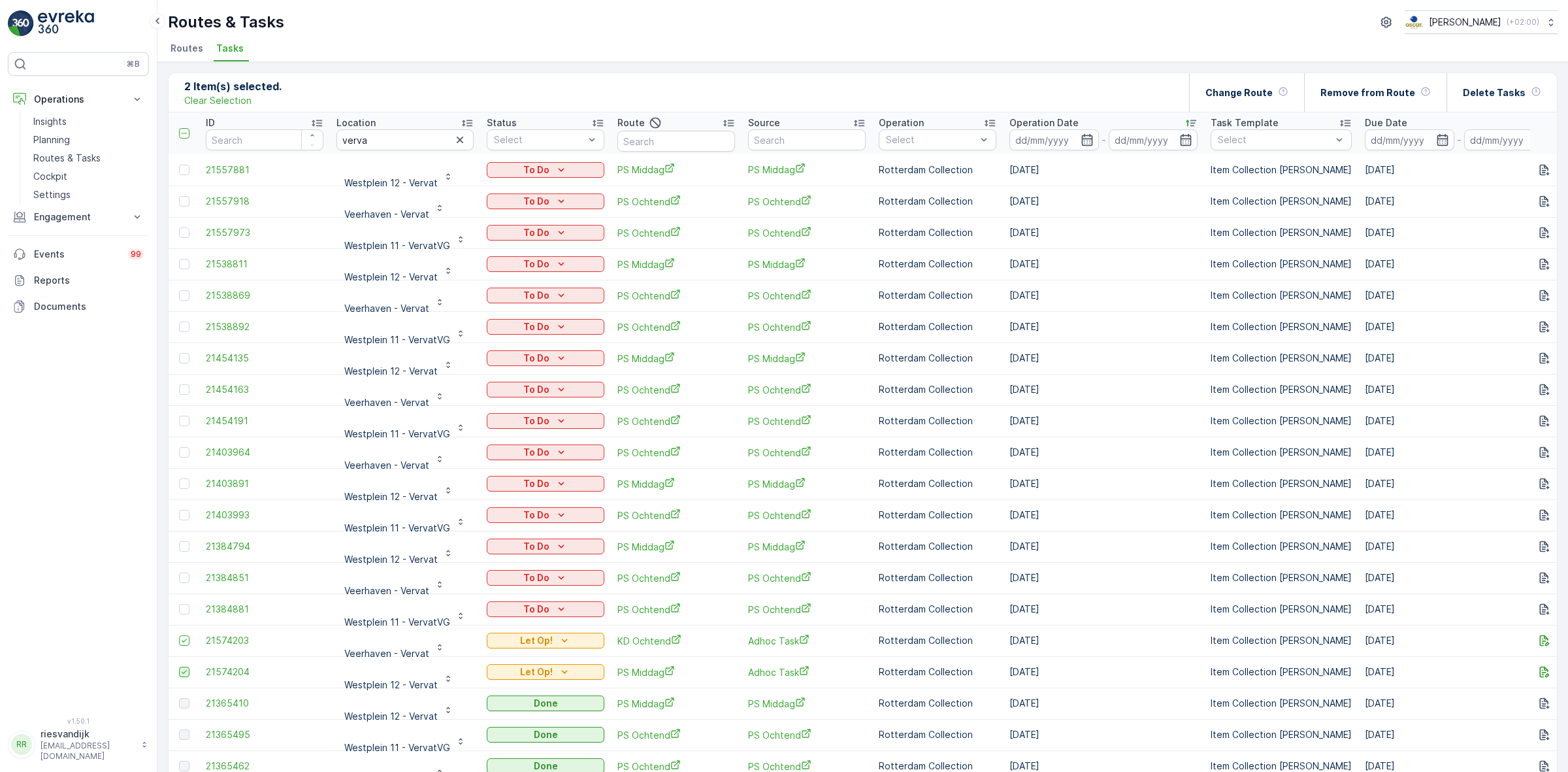
click at [181, 669] on icon at bounding box center [184, 671] width 9 height 9
click at [179, 666] on input "checkbox" at bounding box center [179, 666] width 0 height 0
click at [180, 638] on icon at bounding box center [184, 640] width 9 height 9
click at [179, 636] on input "checkbox" at bounding box center [179, 636] width 0 height 0
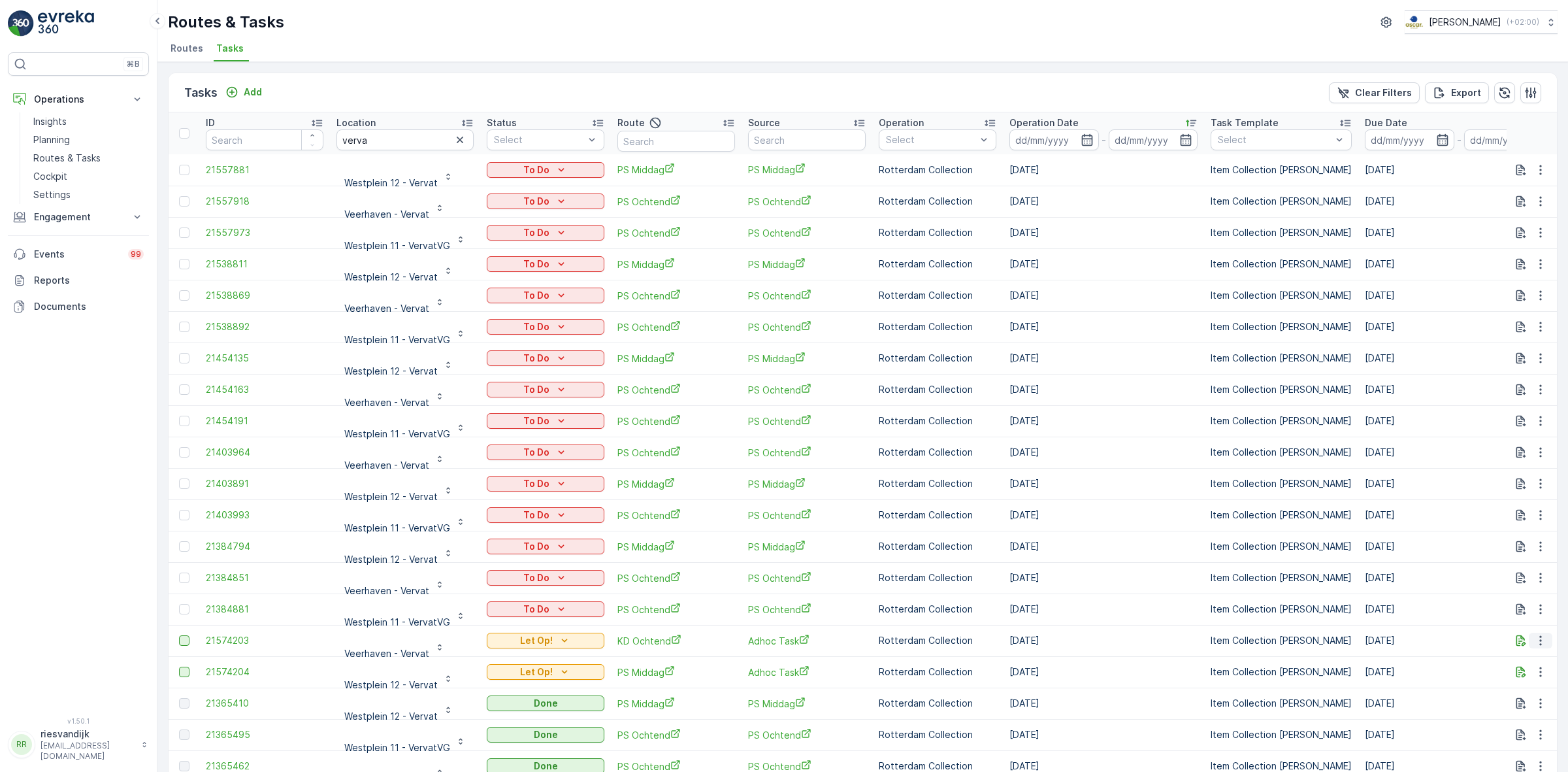
click at [1534, 642] on icon "button" at bounding box center [1541, 641] width 13 height 13
click at [1512, 696] on span "Change Route" at bounding box center [1507, 697] width 63 height 13
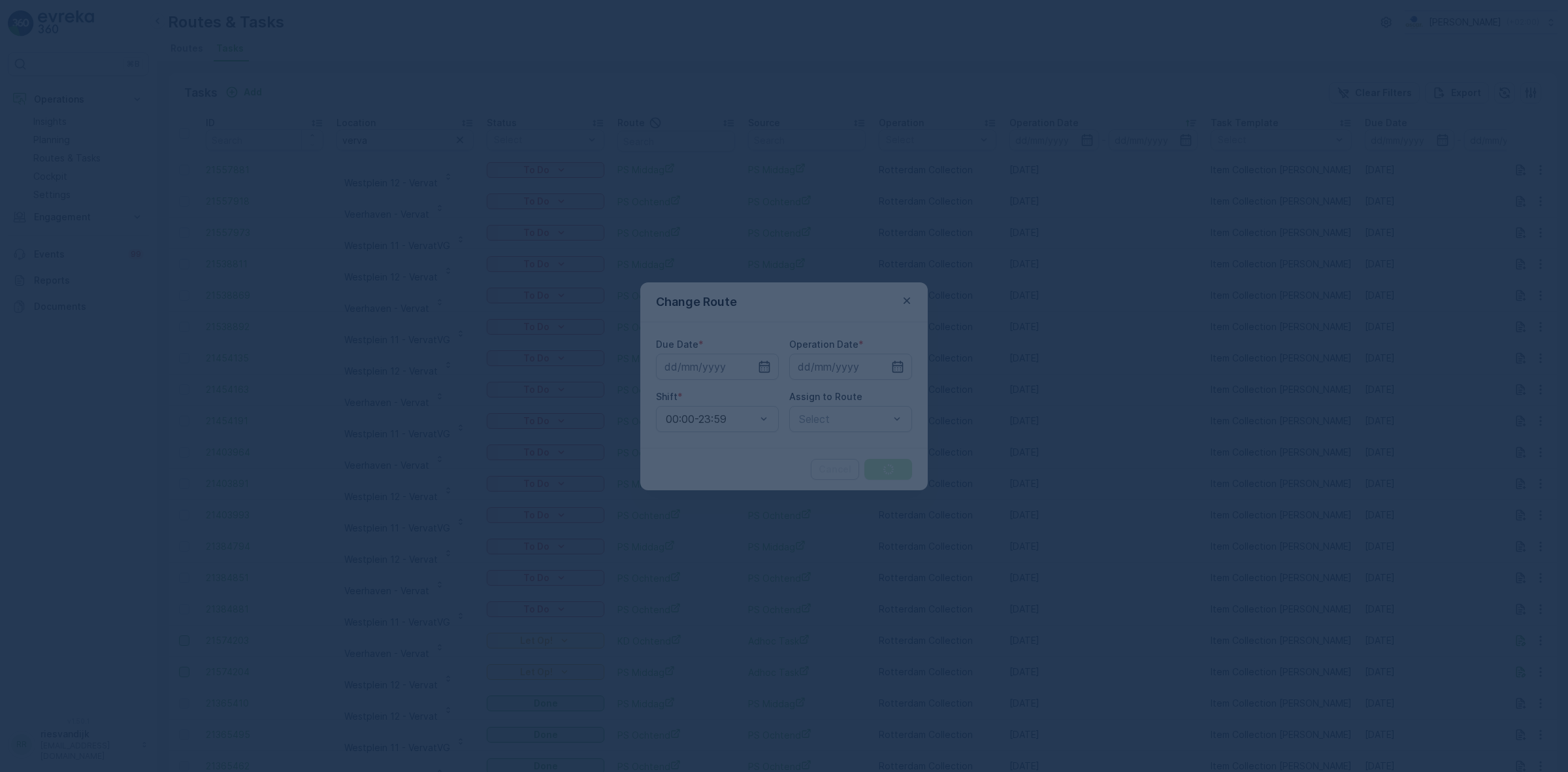
type input "[DATE]"
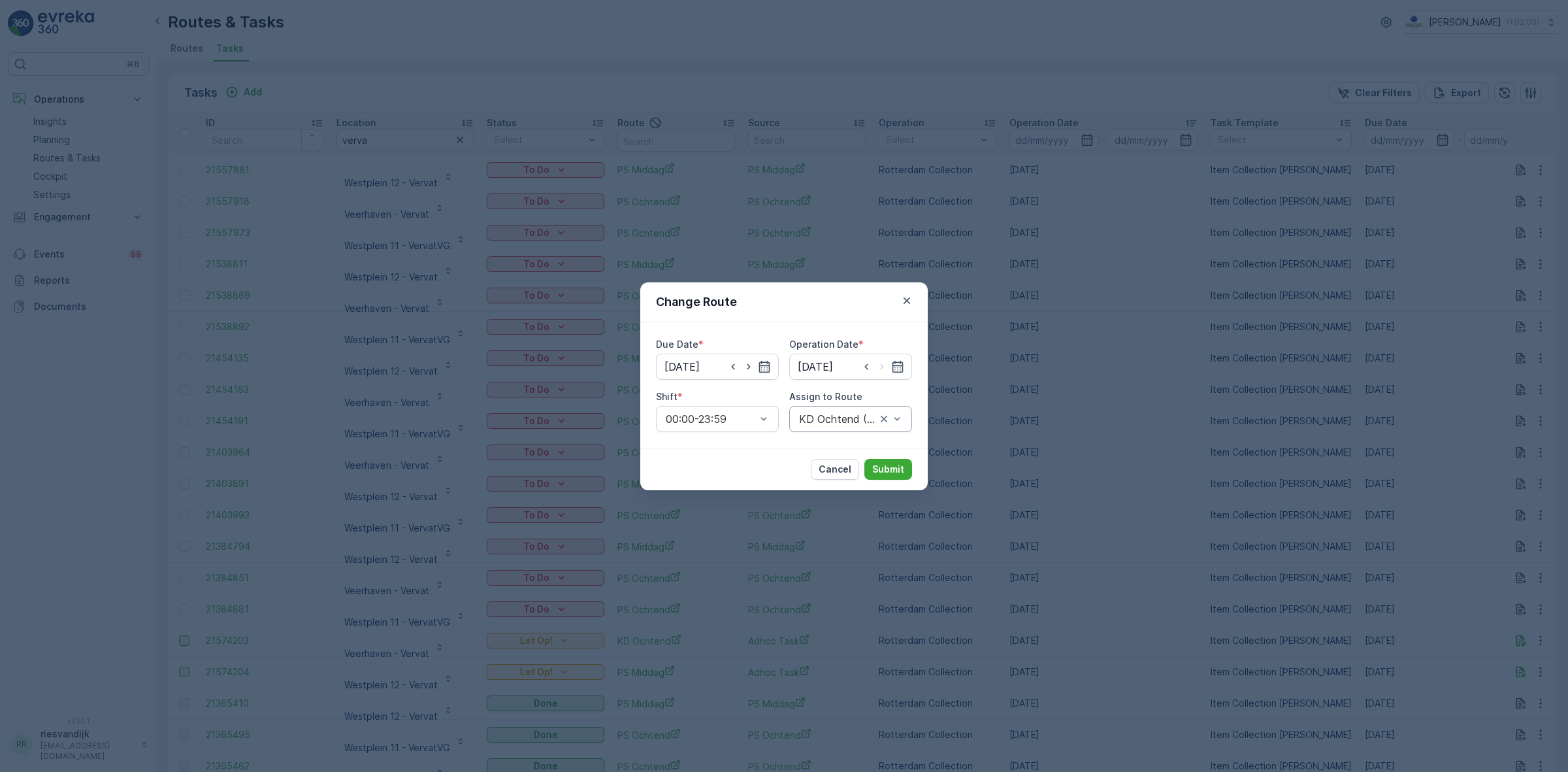
click at [820, 425] on div "KD Ochtend (Upcoming) - Rotterdam" at bounding box center [850, 418] width 123 height 26
click at [739, 366] on icon "button" at bounding box center [733, 366] width 13 height 13
type input "10.09.2025"
click at [742, 366] on icon "button" at bounding box center [749, 366] width 13 height 13
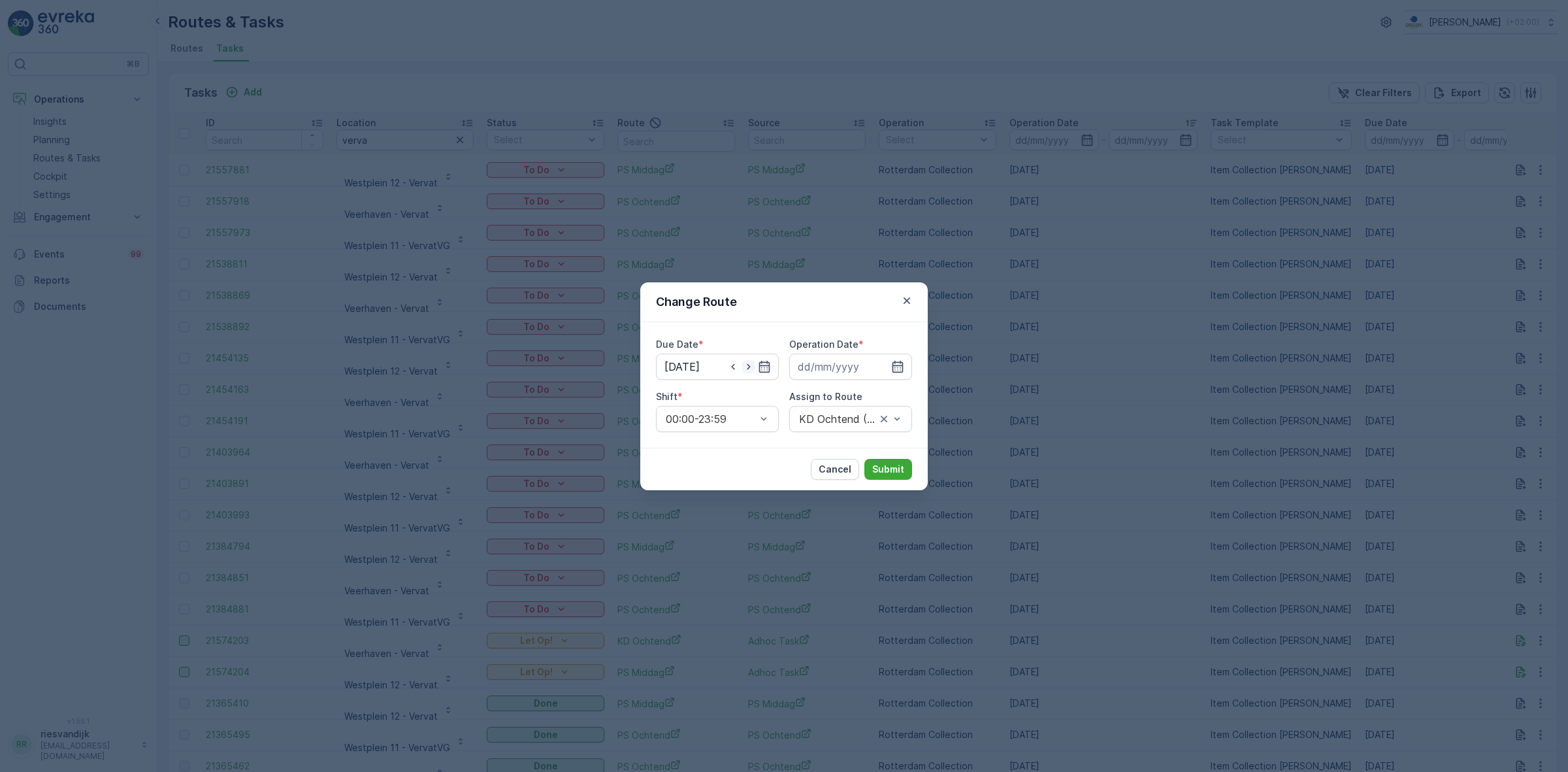
click at [746, 366] on icon "button" at bounding box center [749, 366] width 13 height 13
type input "13.09.2025"
click at [867, 368] on input at bounding box center [850, 366] width 123 height 26
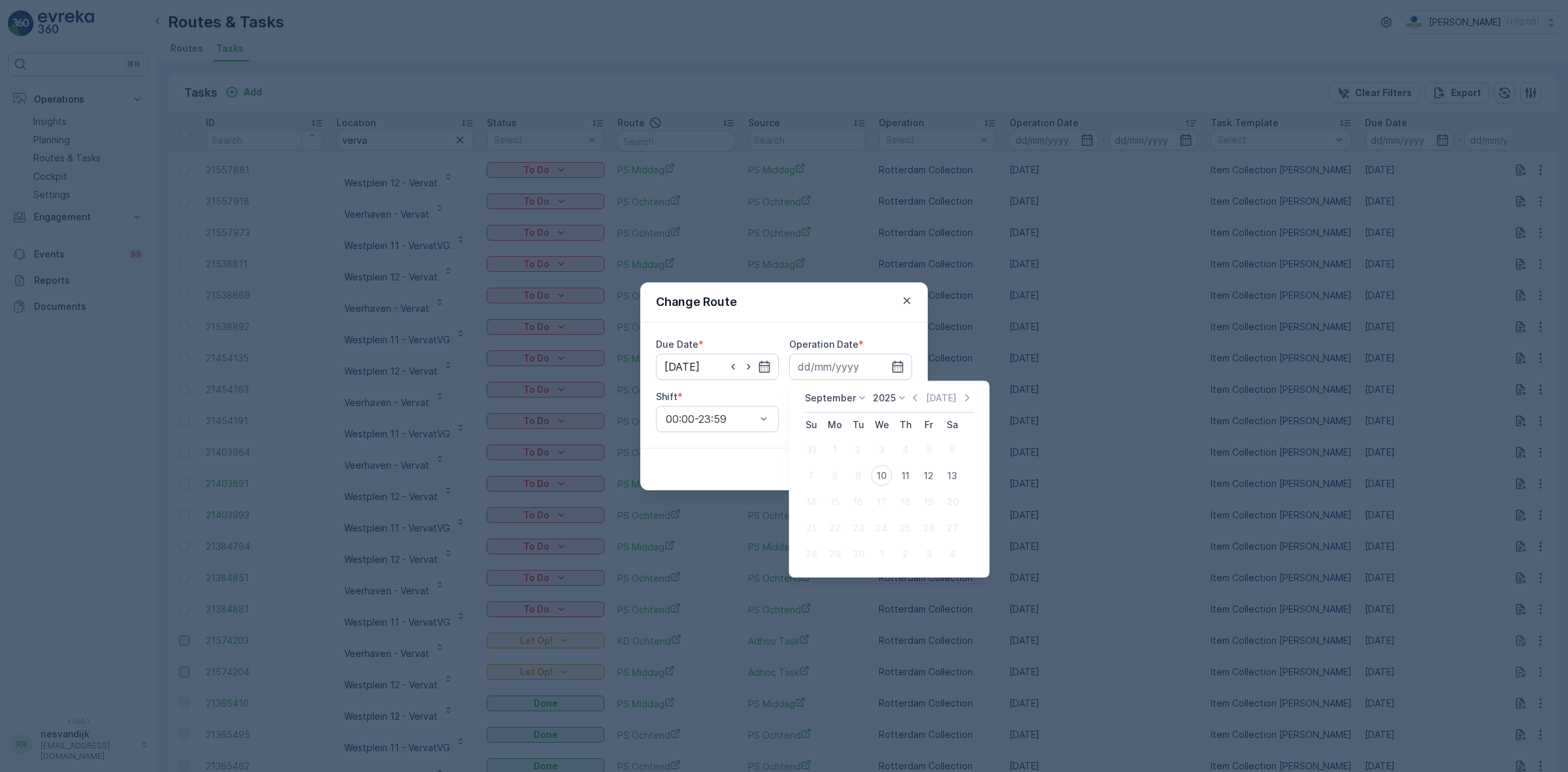
click at [929, 472] on div "12" at bounding box center [929, 475] width 21 height 21
type input "12.09.2025"
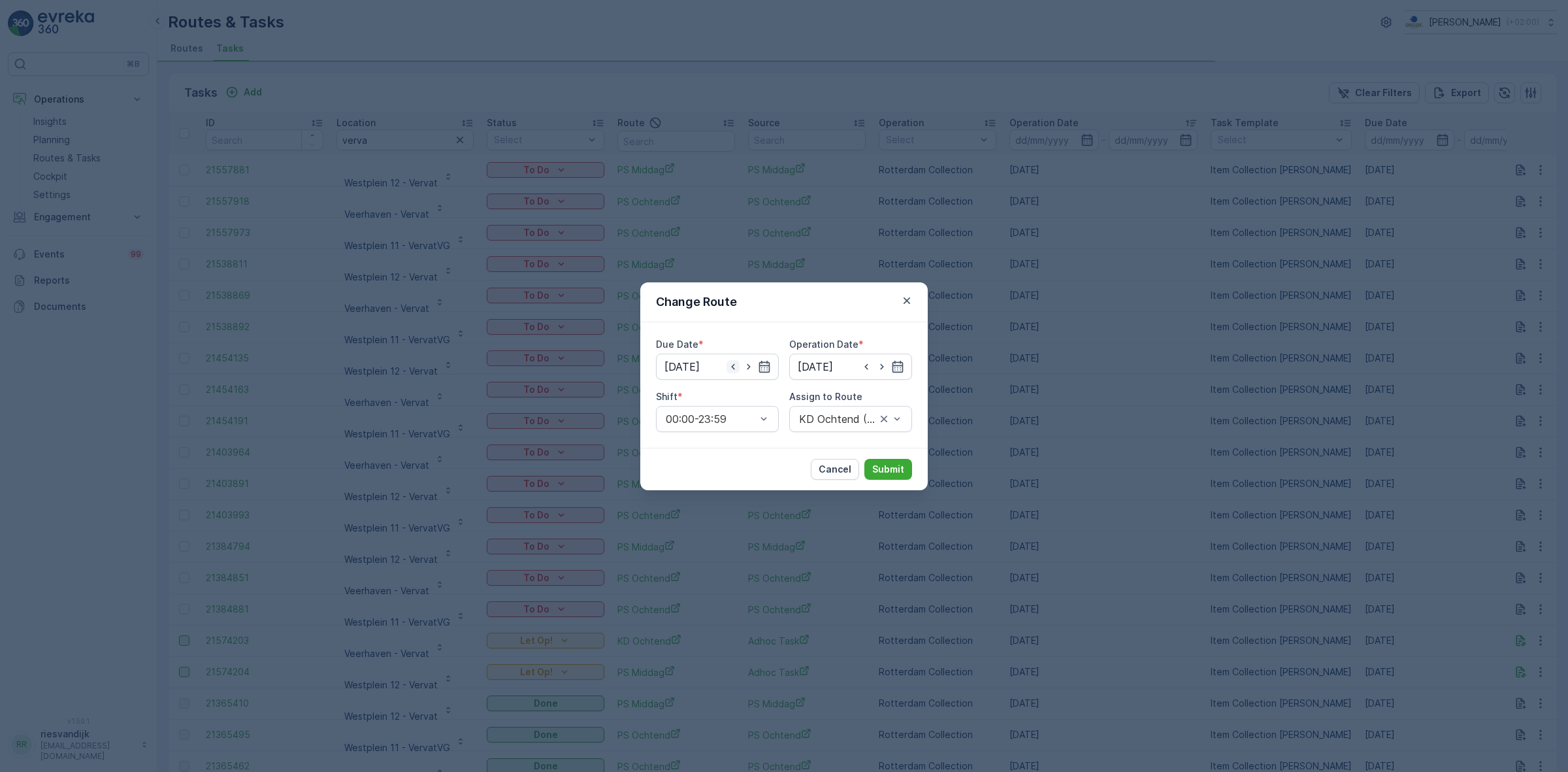
click at [730, 366] on icon "button" at bounding box center [733, 366] width 13 height 13
type input "12.09.2025"
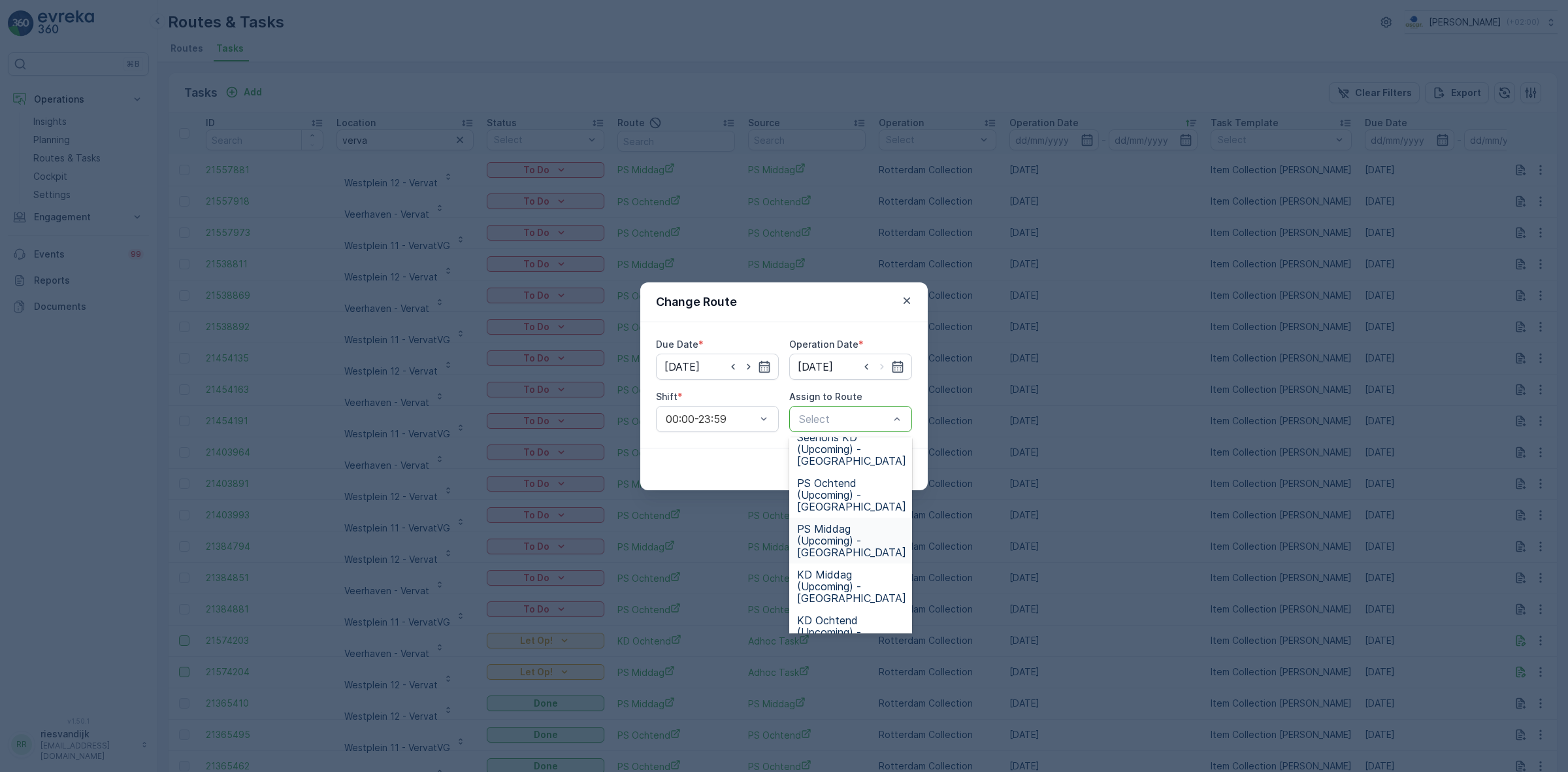
scroll to position [129, 0]
click at [850, 564] on span "KD Ochtend (Upcoming) - Rotterdam" at bounding box center [851, 563] width 109 height 35
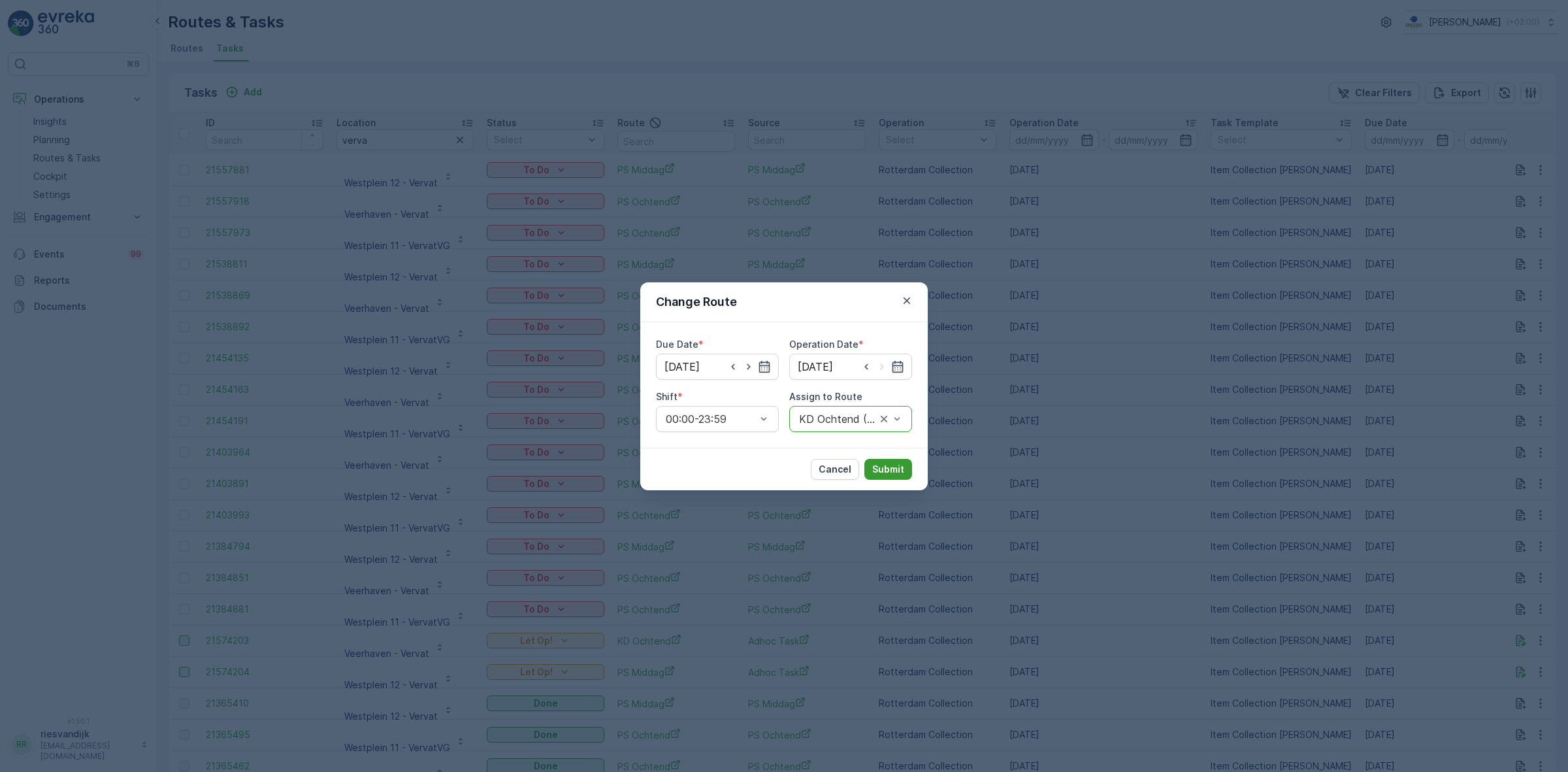
click at [882, 465] on p "Submit" at bounding box center [888, 470] width 32 height 13
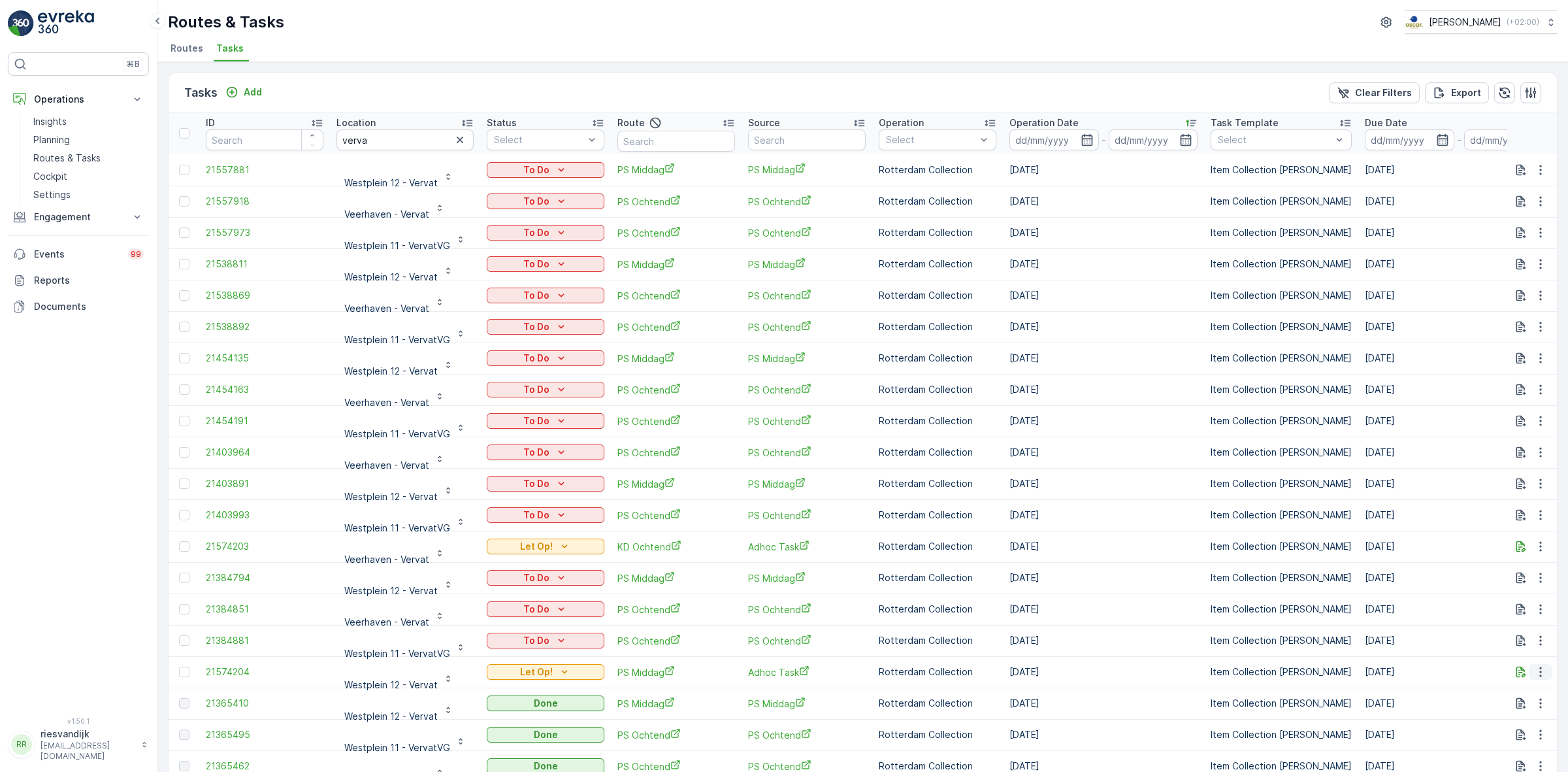
click at [1534, 670] on icon "button" at bounding box center [1541, 672] width 13 height 13
click at [1513, 605] on span "Change Route" at bounding box center [1507, 610] width 63 height 13
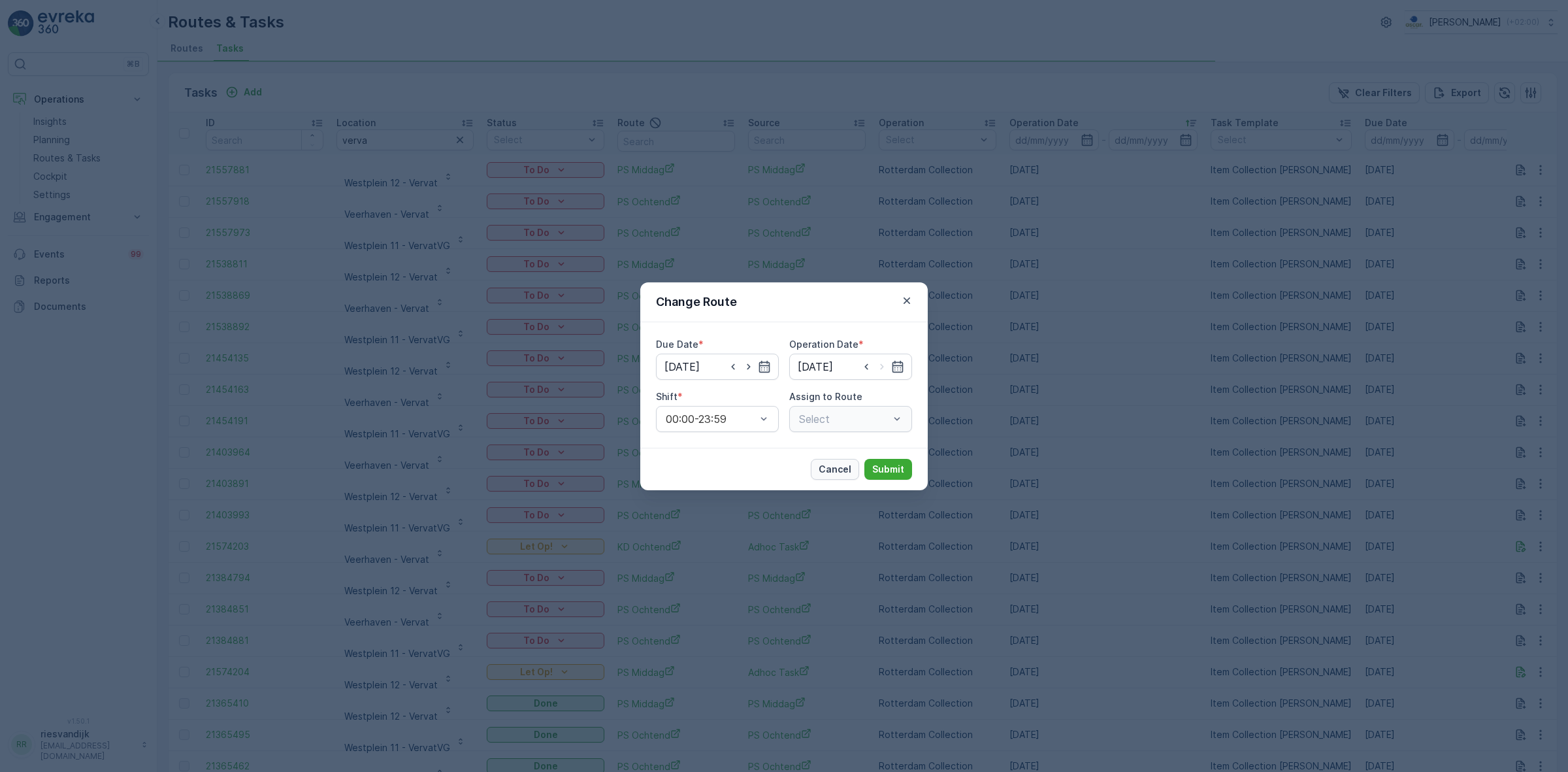
type input "[DATE]"
click at [742, 373] on input "[DATE]" at bounding box center [718, 366] width 123 height 26
click at [830, 365] on input "[DATE]" at bounding box center [850, 366] width 123 height 26
drag, startPoint x: 745, startPoint y: 368, endPoint x: 756, endPoint y: 367, distance: 11.0
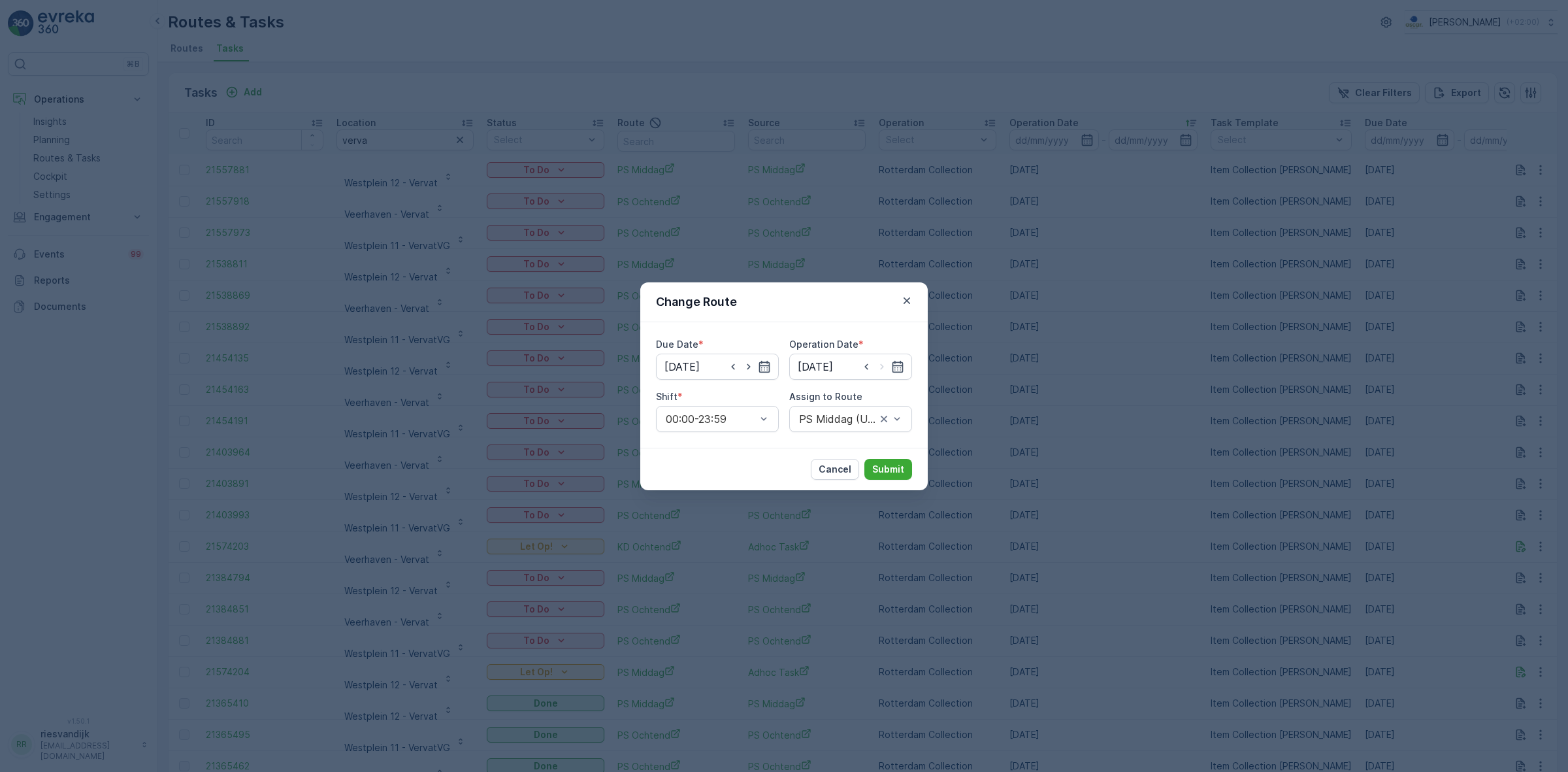
click at [746, 367] on icon "button" at bounding box center [749, 366] width 13 height 13
type input "12.09.2025"
drag, startPoint x: 884, startPoint y: 364, endPoint x: 869, endPoint y: 403, distance: 41.8
click at [883, 365] on icon "button" at bounding box center [882, 366] width 13 height 13
type input "12.09.2025"
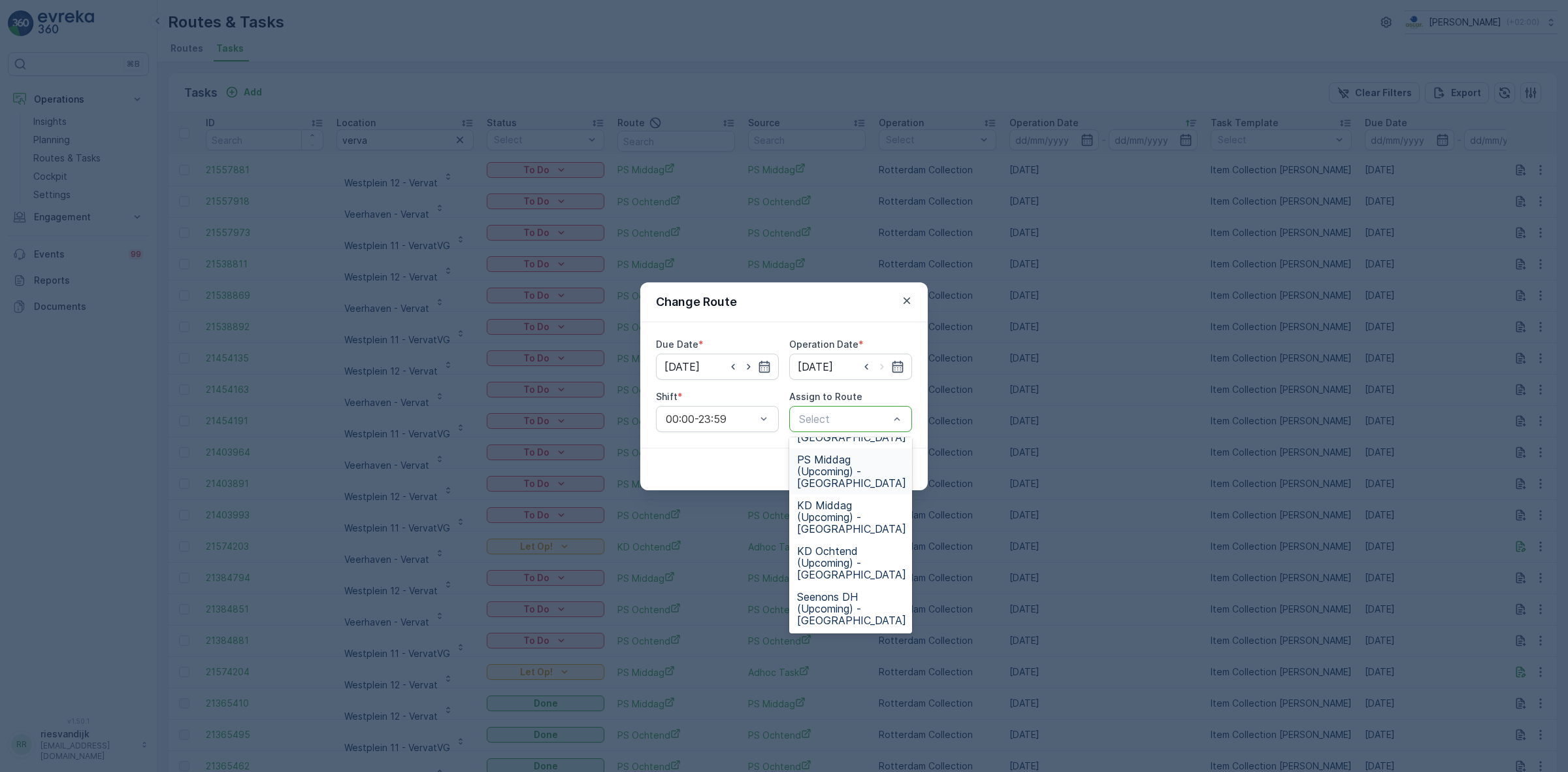
click at [853, 469] on span "PS Middag (Upcoming) - Rotterdam" at bounding box center [851, 471] width 109 height 35
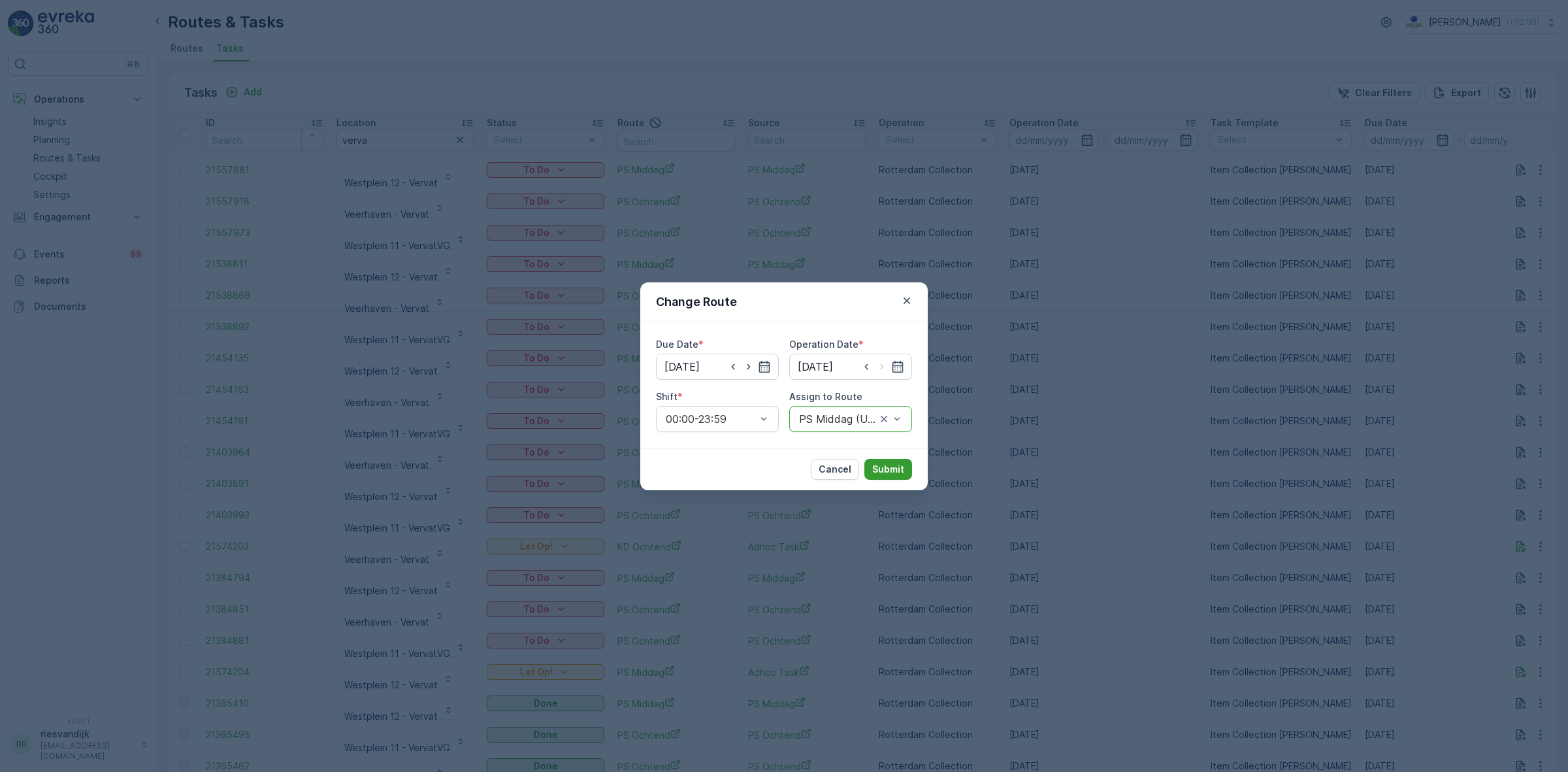
click at [885, 468] on p "Submit" at bounding box center [888, 470] width 32 height 13
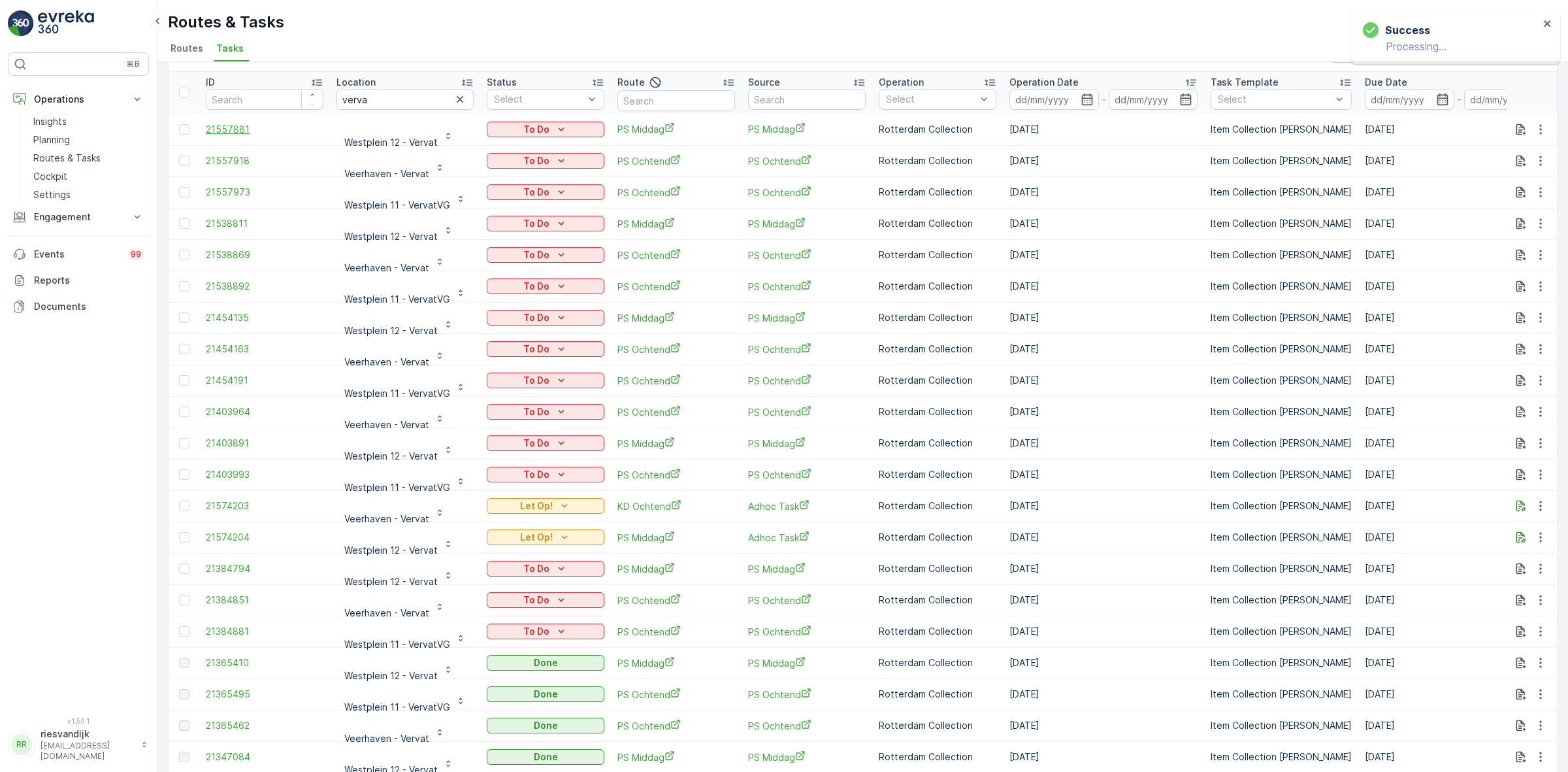
scroll to position [0, 0]
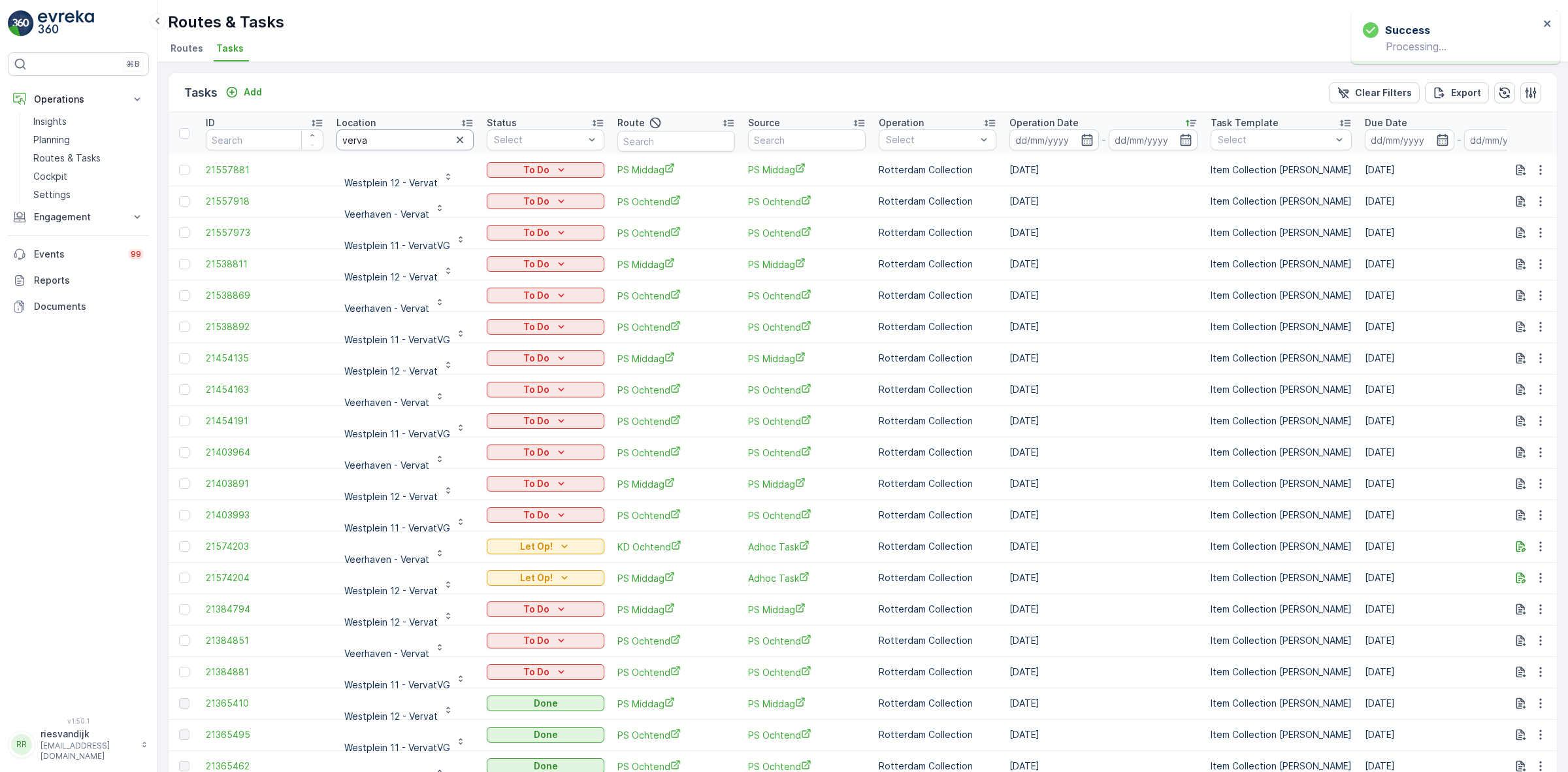
click at [448, 139] on input "verva" at bounding box center [404, 140] width 137 height 21
click at [457, 139] on icon "button" at bounding box center [460, 140] width 7 height 7
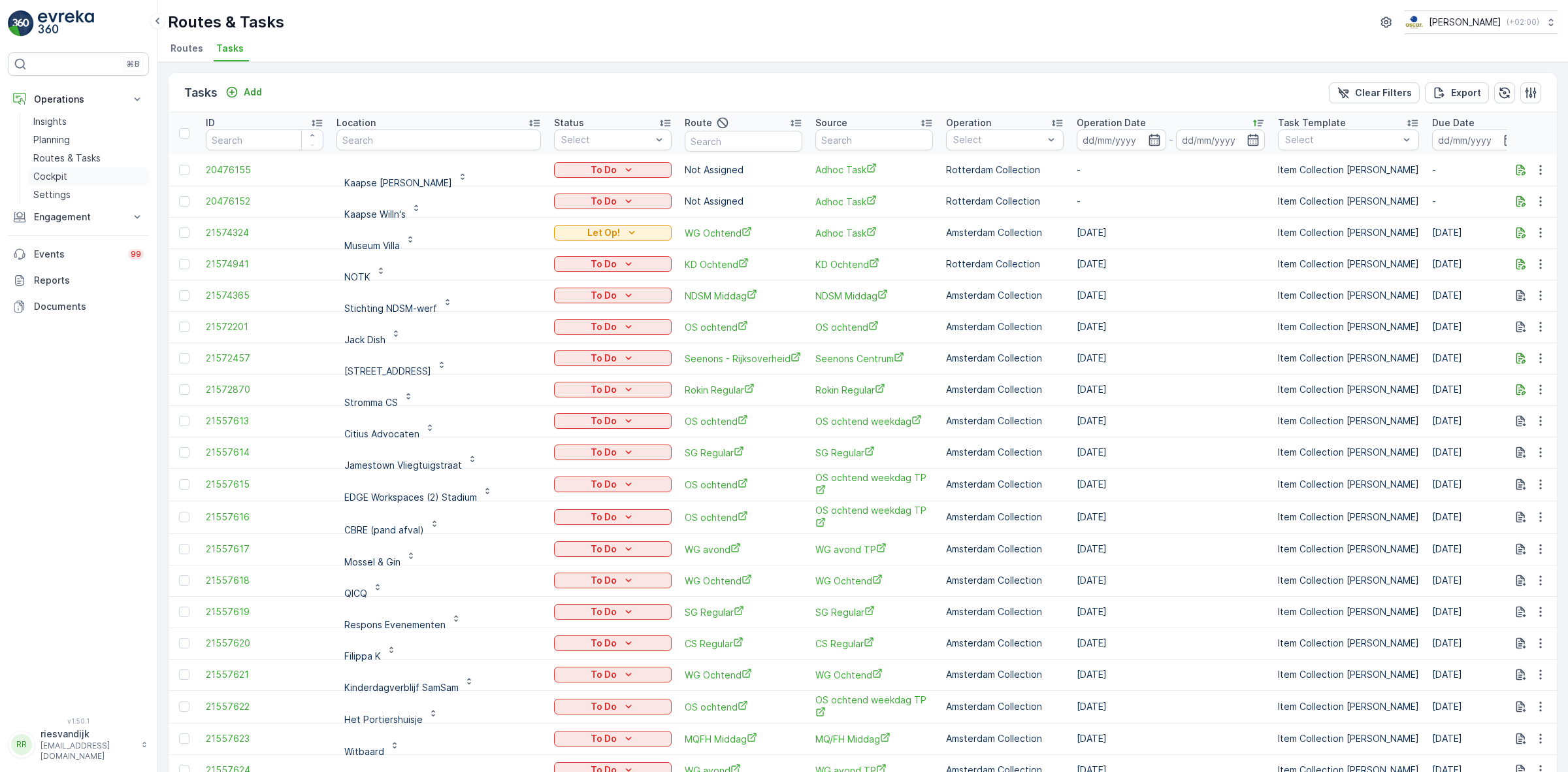
click at [72, 175] on link "Cockpit" at bounding box center [89, 176] width 121 height 18
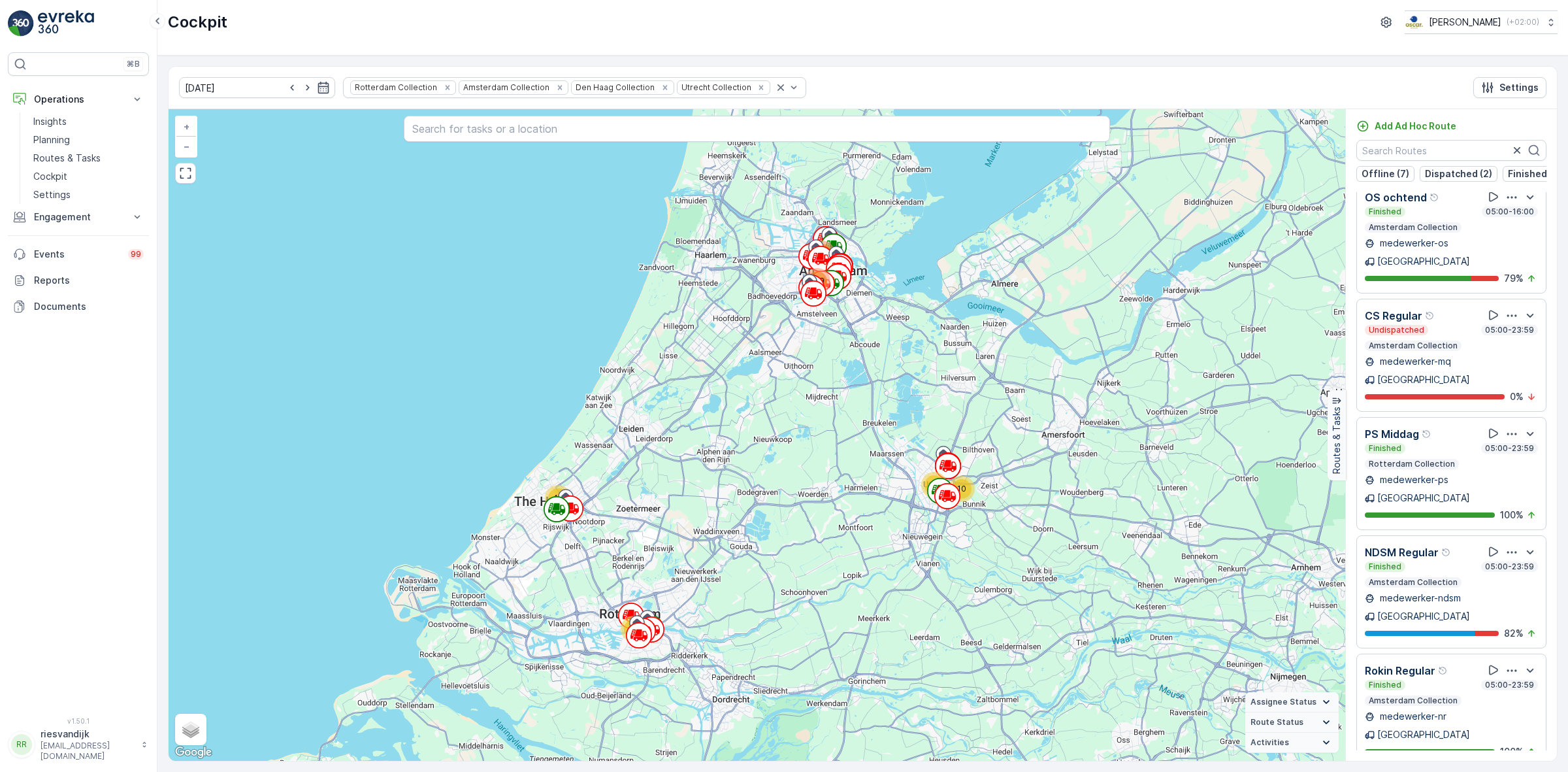
scroll to position [2707, 0]
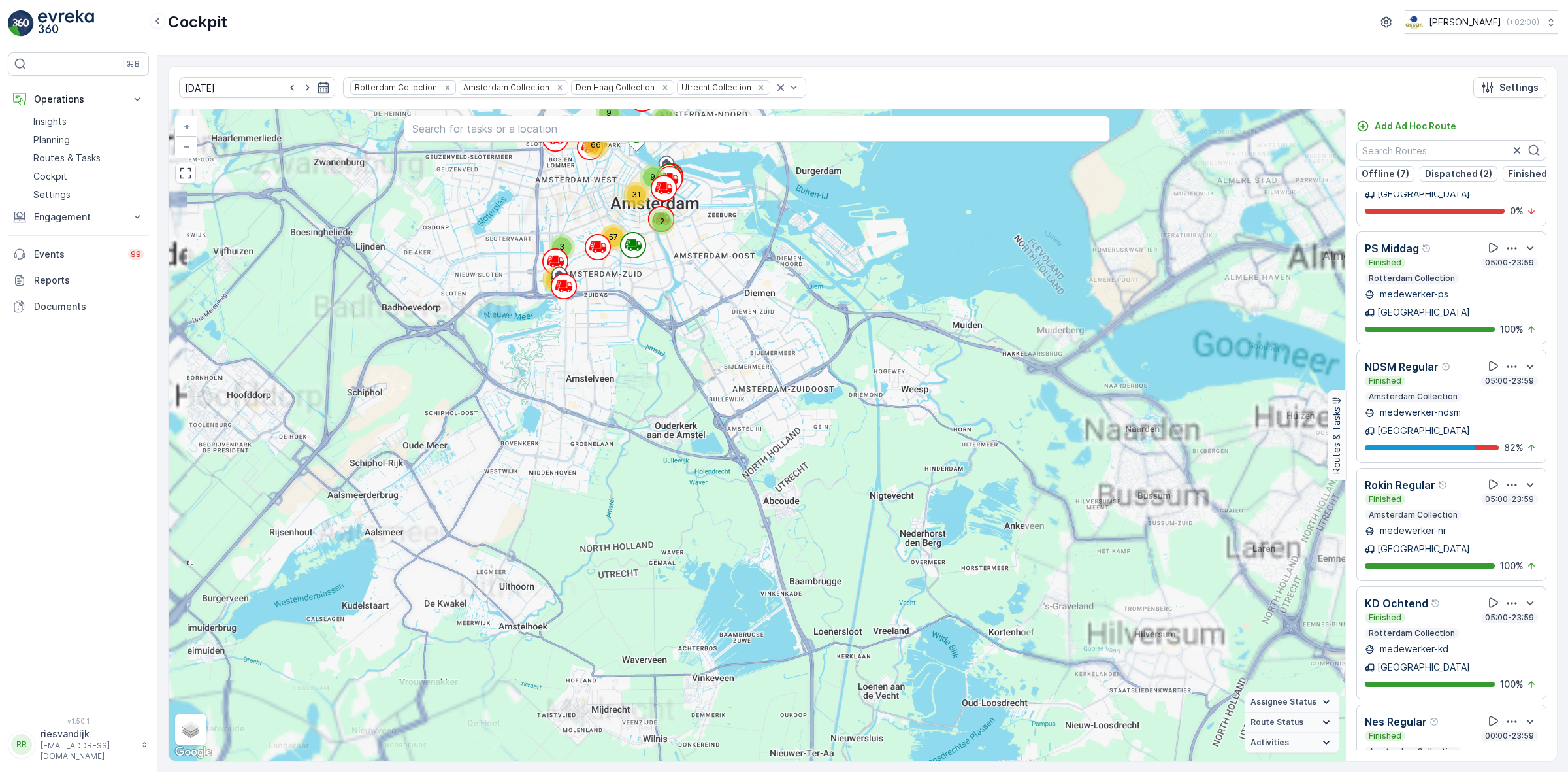
drag, startPoint x: 753, startPoint y: 317, endPoint x: 893, endPoint y: 546, distance: 268.4
click at [890, 544] on div "9 2 14 22 3 3 5 5 11 13 34 13 6 24 2 9 7 9 13 6 66 31 57 3 68 + − Satellite Roa…" at bounding box center [757, 435] width 1177 height 652
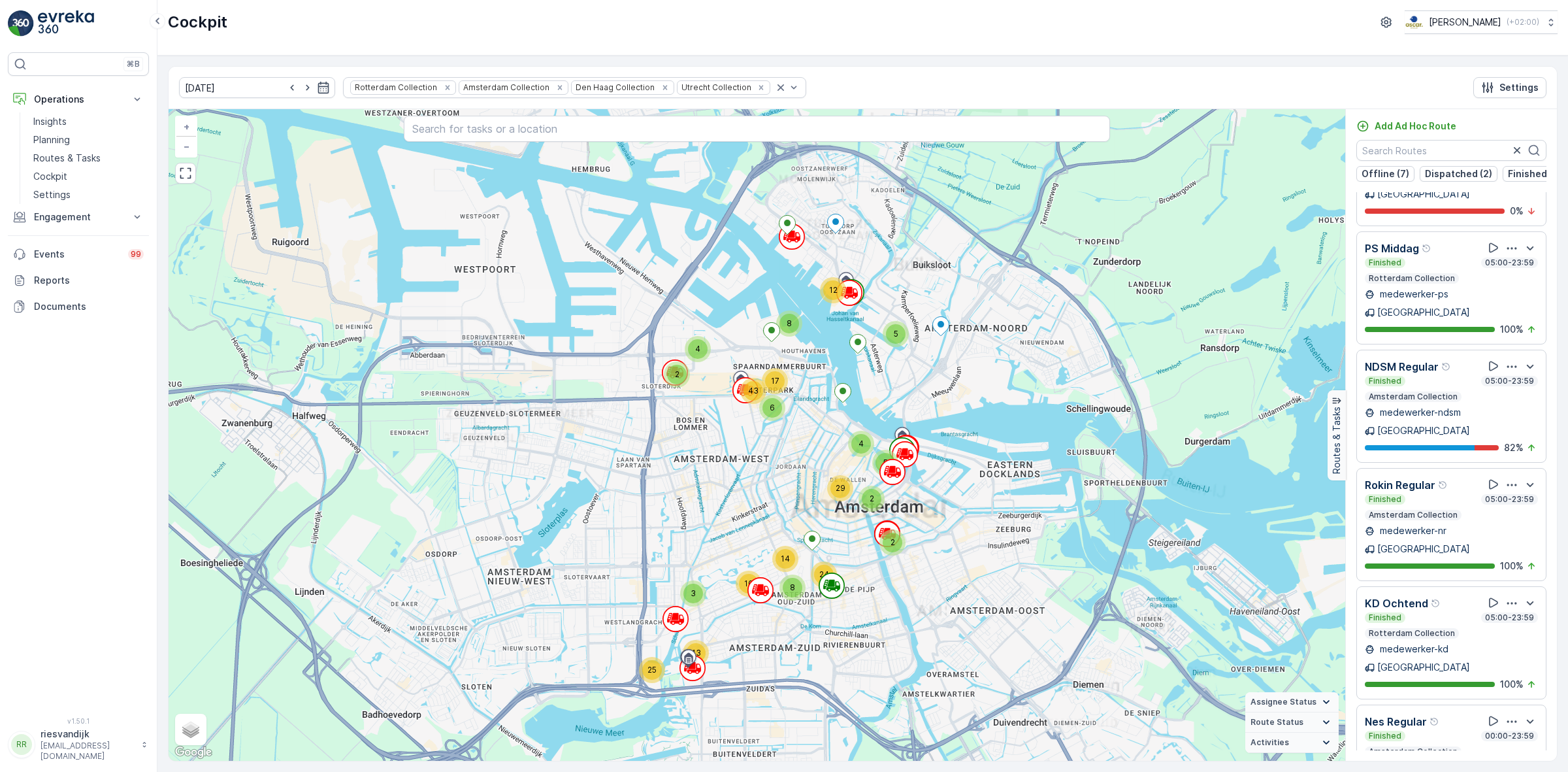
drag, startPoint x: 757, startPoint y: 449, endPoint x: 837, endPoint y: 433, distance: 81.6
click at [837, 433] on div "8 2 2 6 6 11 11 2 2 4 5 11 7 6 5 29 12 2 3 5 8 10 2 4 5 5 8 12 2 4 6 17 43 2 29…" at bounding box center [757, 435] width 1177 height 652
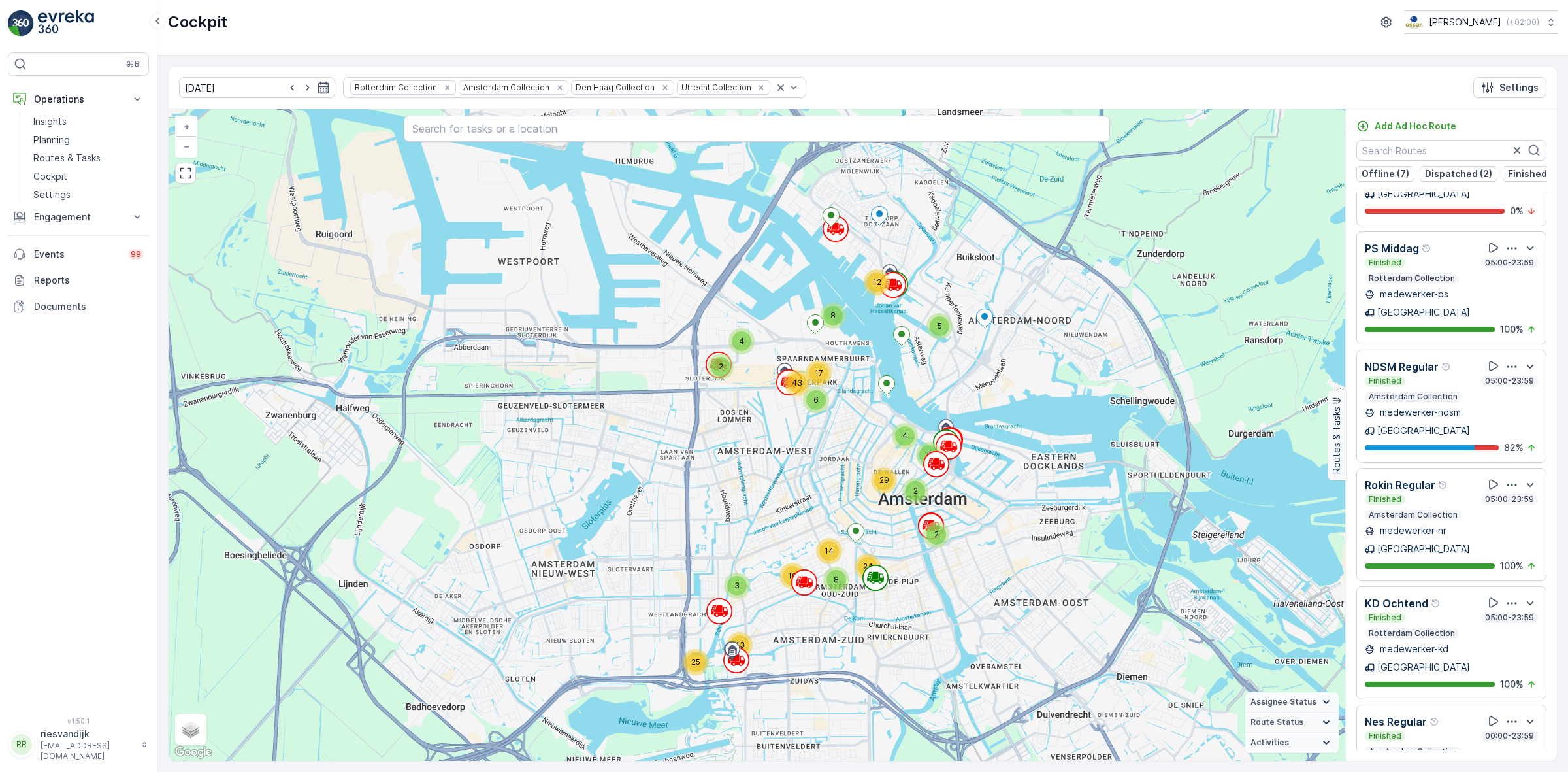
click at [1433, 746] on p "Amsterdam Collection" at bounding box center [1413, 751] width 91 height 11
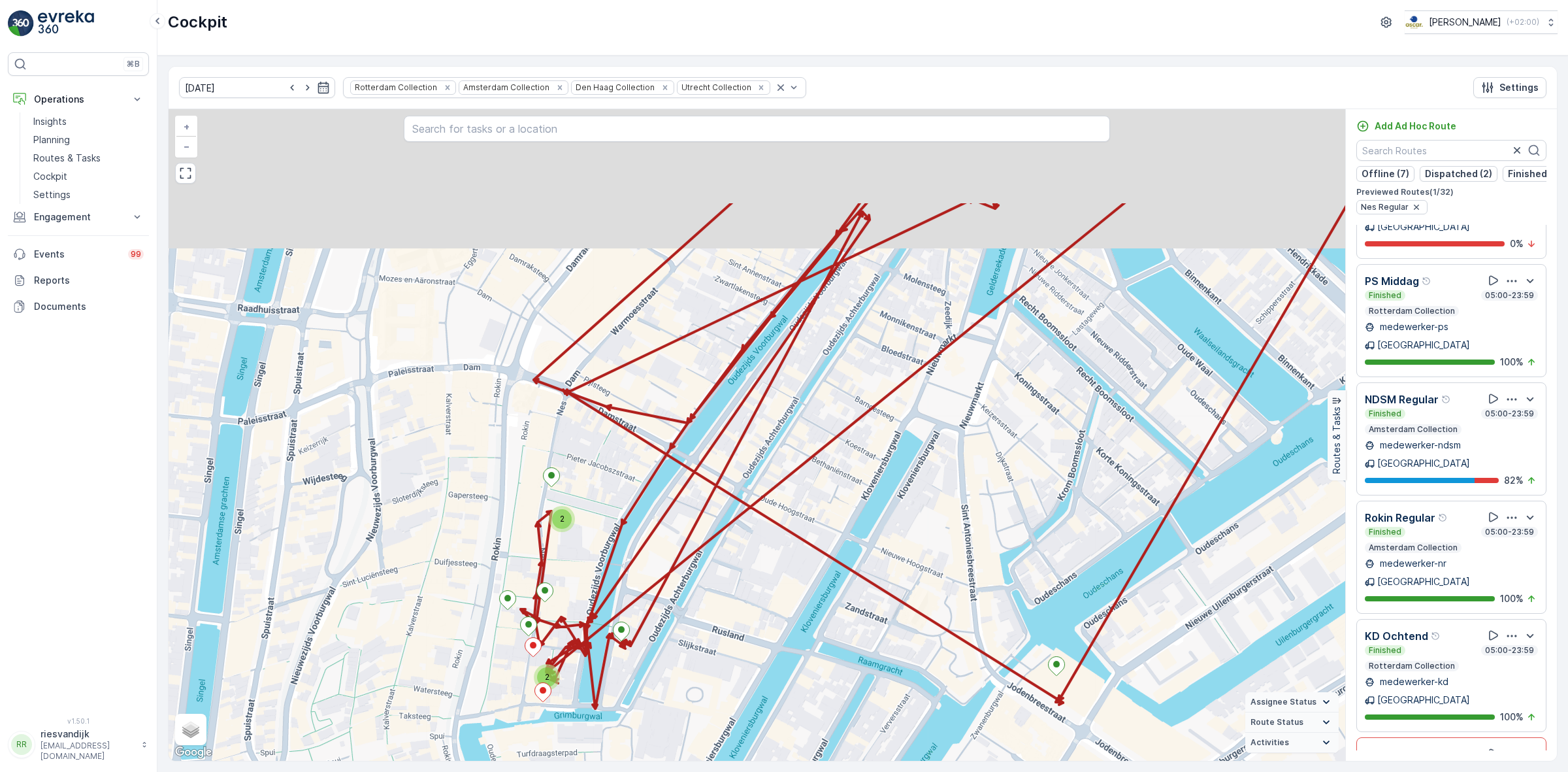
drag, startPoint x: 961, startPoint y: 501, endPoint x: 993, endPoint y: 596, distance: 100.2
click at [993, 610] on div "2 2 + − Satellite Roadmap Terrain Hybrid Leaflet Keyboard shortcuts Map Data Ma…" at bounding box center [757, 435] width 1177 height 652
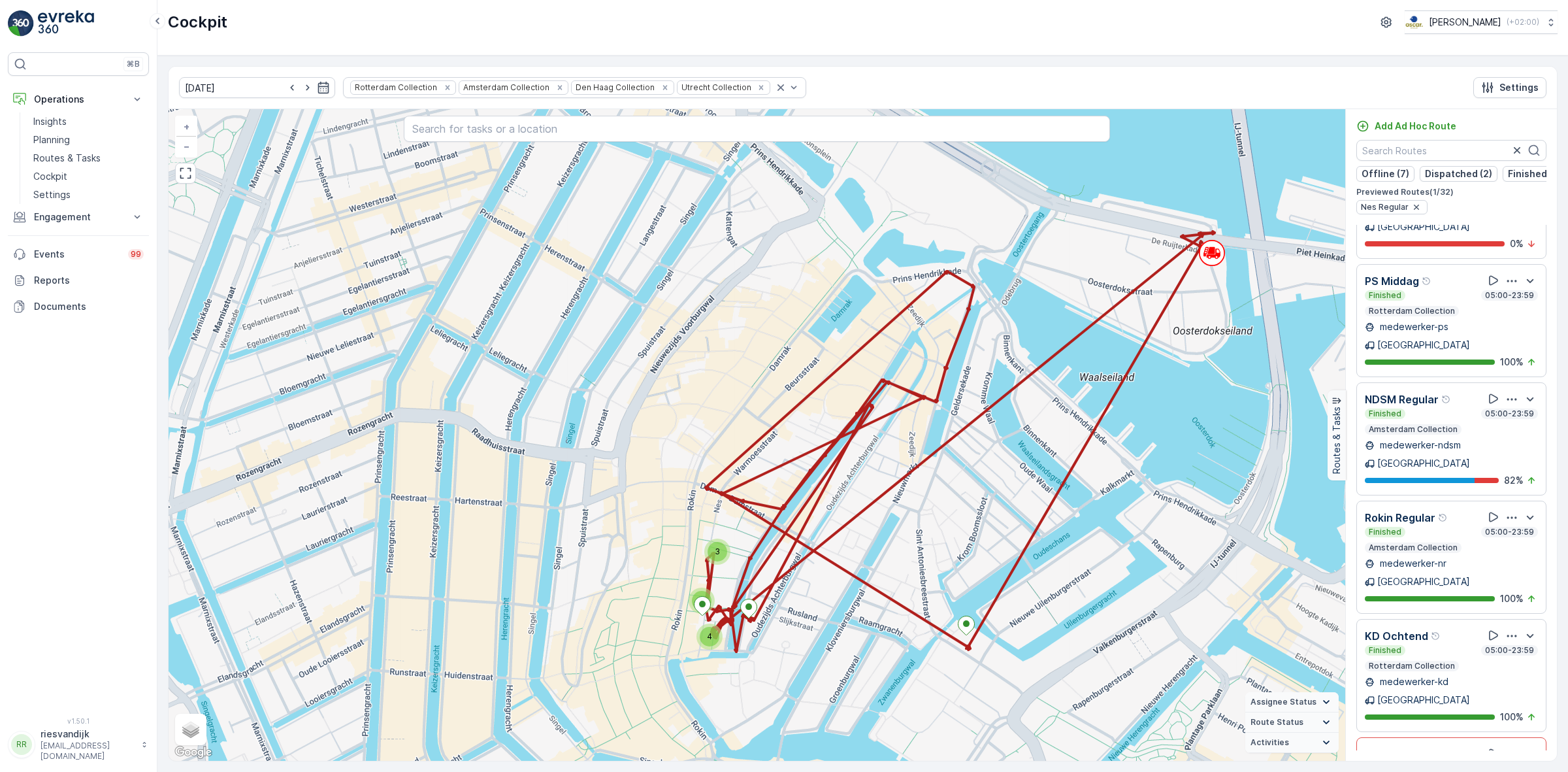
drag, startPoint x: 993, startPoint y: 472, endPoint x: 964, endPoint y: 475, distance: 29.2
click at [964, 475] on div "3 2 4 + − Satellite Roadmap Terrain Hybrid Leaflet Keyboard shortcuts Map Data …" at bounding box center [757, 435] width 1177 height 652
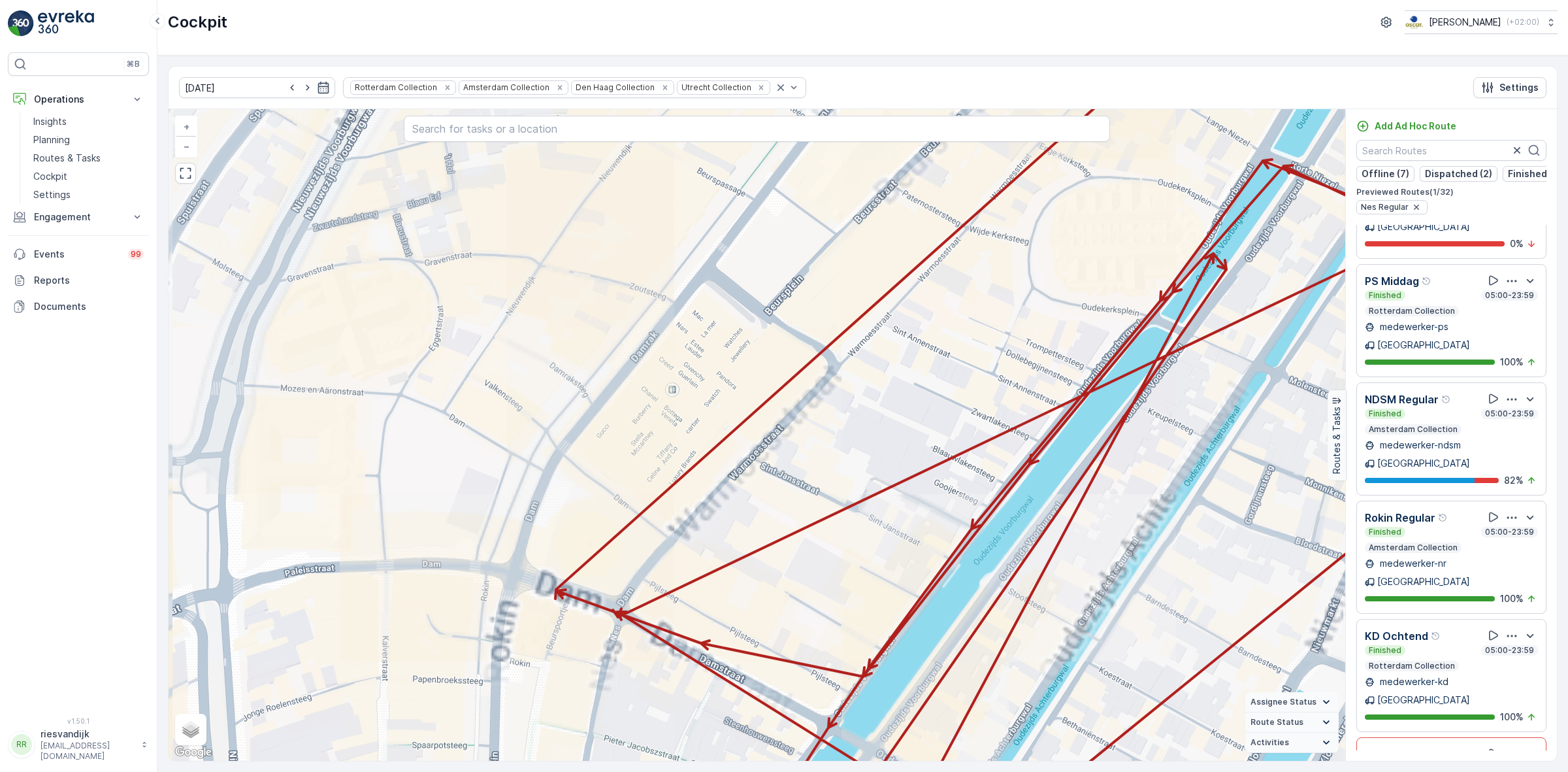
drag, startPoint x: 812, startPoint y: 494, endPoint x: 987, endPoint y: 352, distance: 225.4
click at [983, 358] on div "2 + − Satellite Roadmap Terrain Hybrid Leaflet Keyboard shortcuts Map Data Map …" at bounding box center [757, 435] width 1177 height 652
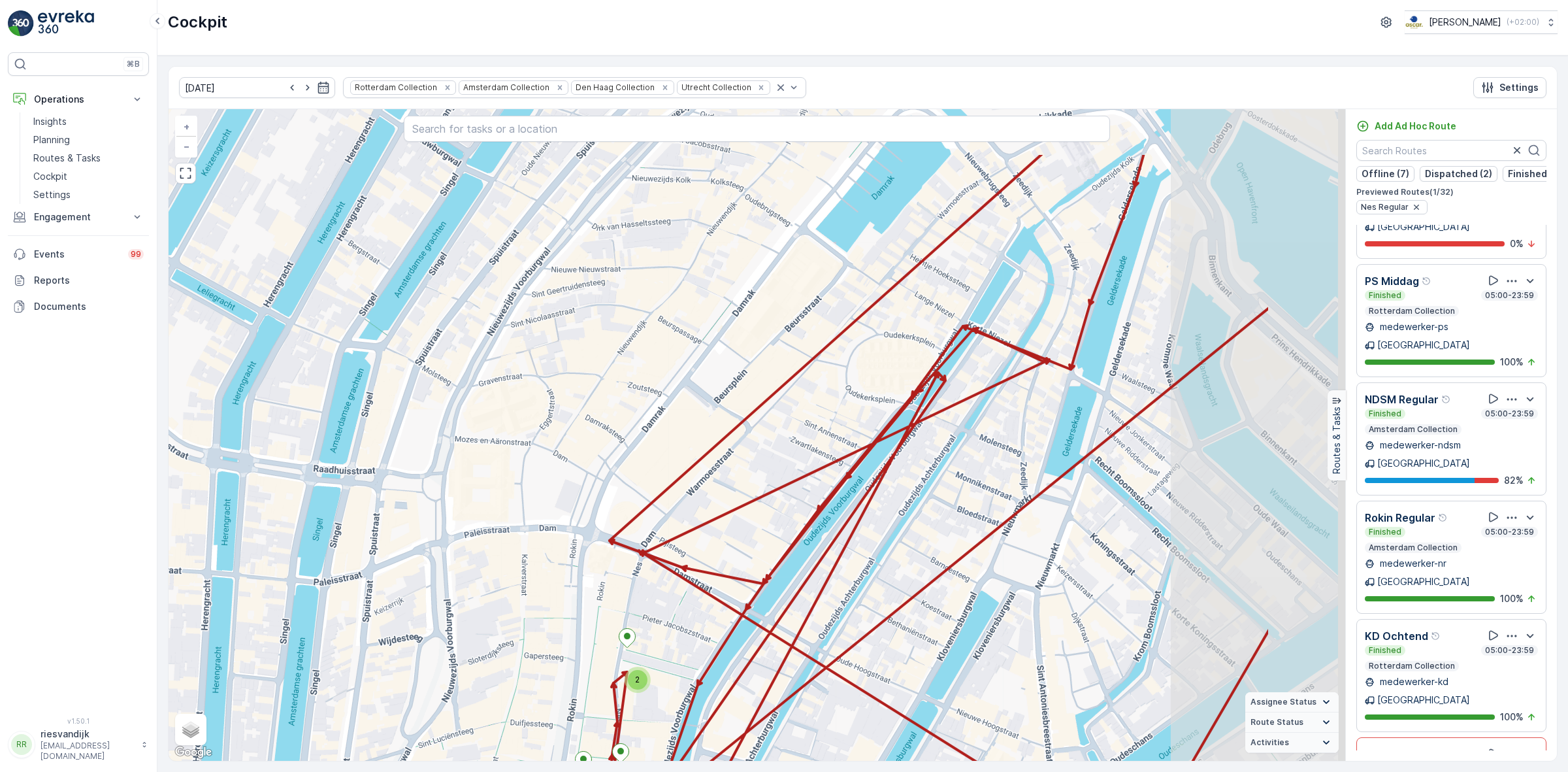
drag, startPoint x: 1005, startPoint y: 431, endPoint x: 807, endPoint y: 631, distance: 281.4
click at [807, 631] on div "2 2 + − Satellite Roadmap Terrain Hybrid Leaflet Keyboard shortcuts Map Data Ma…" at bounding box center [757, 435] width 1177 height 652
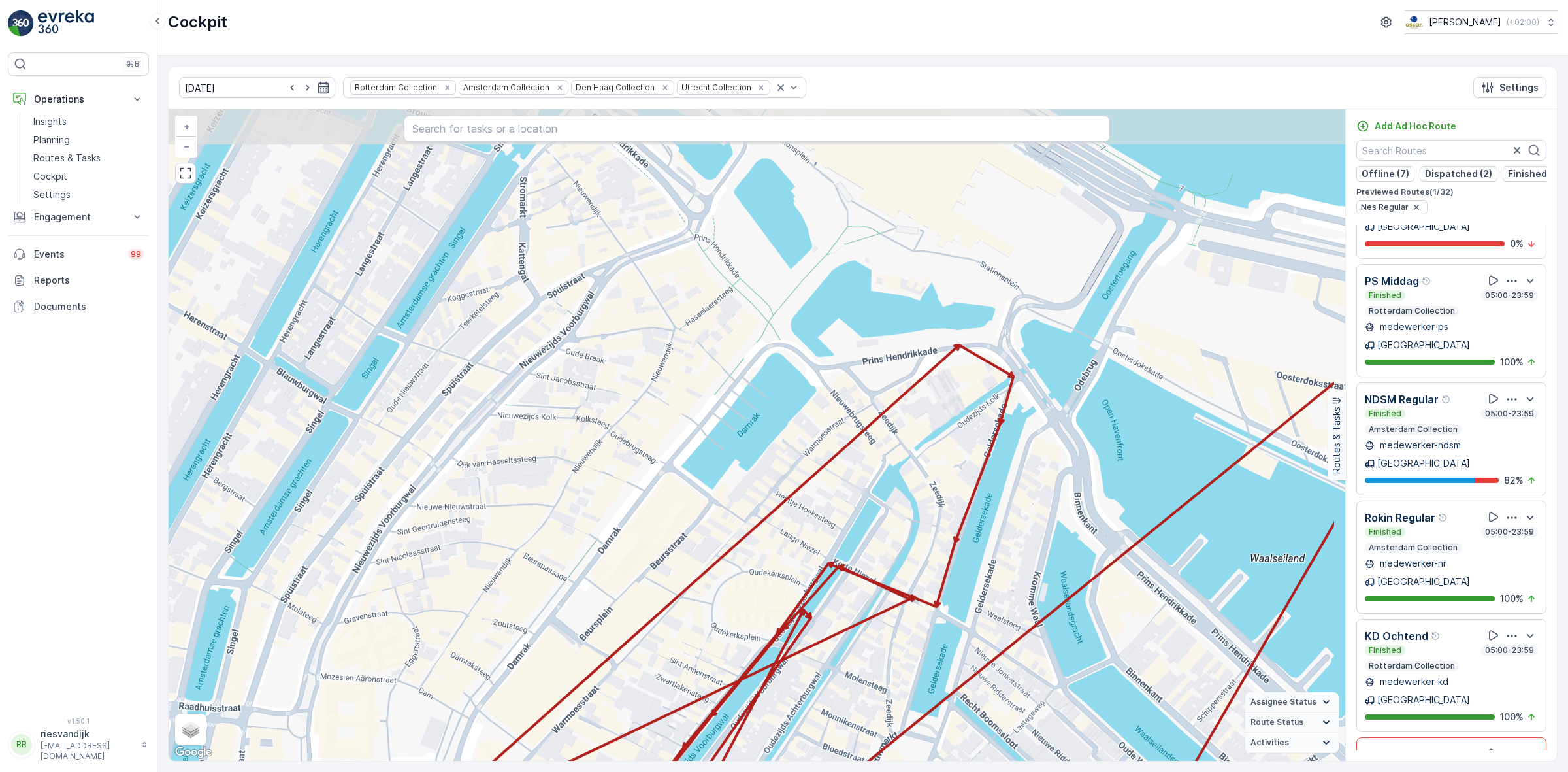
drag, startPoint x: 912, startPoint y: 368, endPoint x: 782, endPoint y: 465, distance: 162.2
click at [782, 470] on div "2 2 + − Satellite Roadmap Terrain Hybrid Leaflet Keyboard shortcuts Map Data Ma…" at bounding box center [757, 435] width 1177 height 652
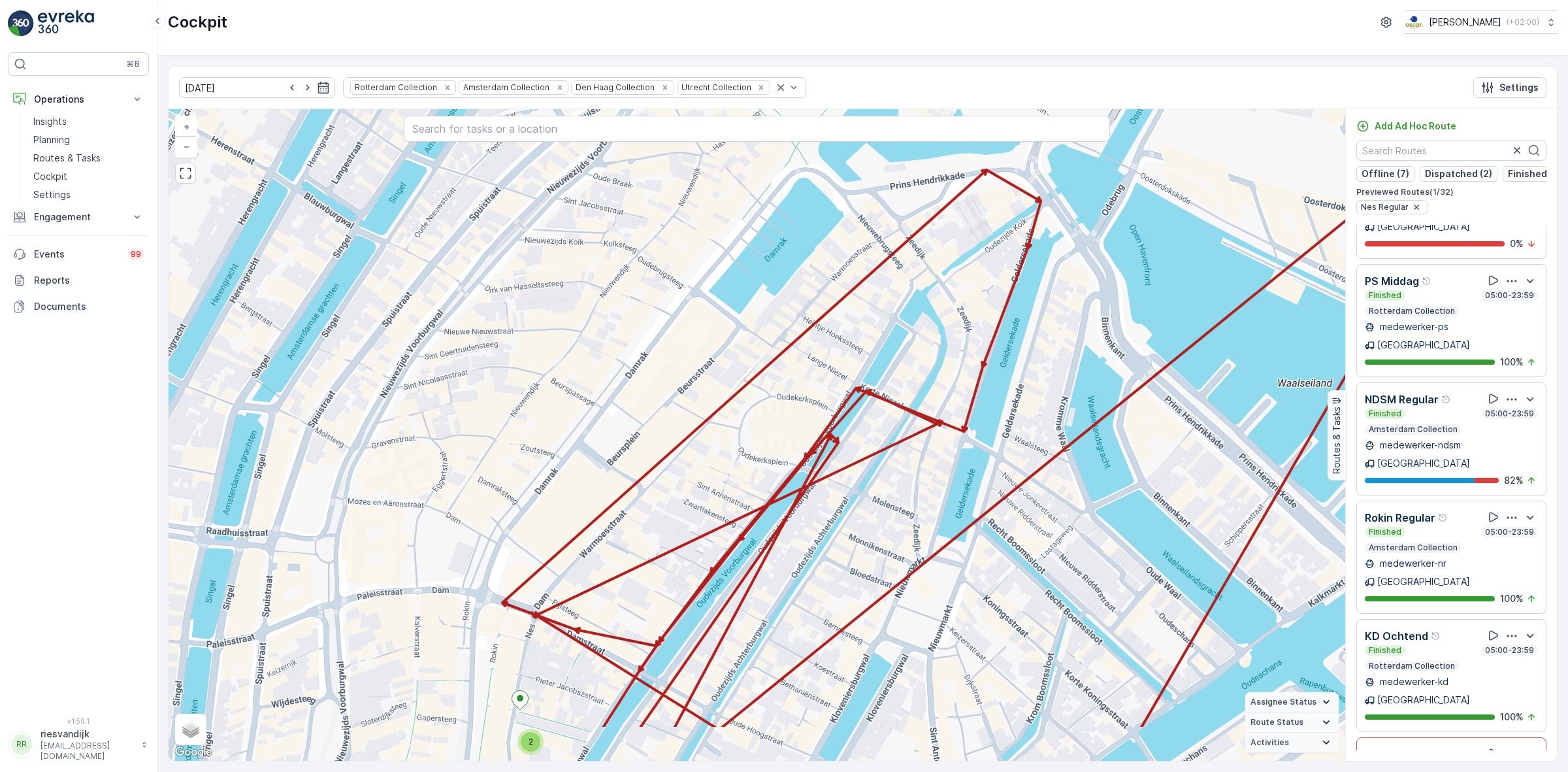
drag, startPoint x: 934, startPoint y: 426, endPoint x: 942, endPoint y: 386, distance: 40.8
click at [942, 389] on div "2 2 + − Satellite Roadmap Terrain Hybrid Leaflet Keyboard shortcuts Map Data Ma…" at bounding box center [757, 435] width 1177 height 652
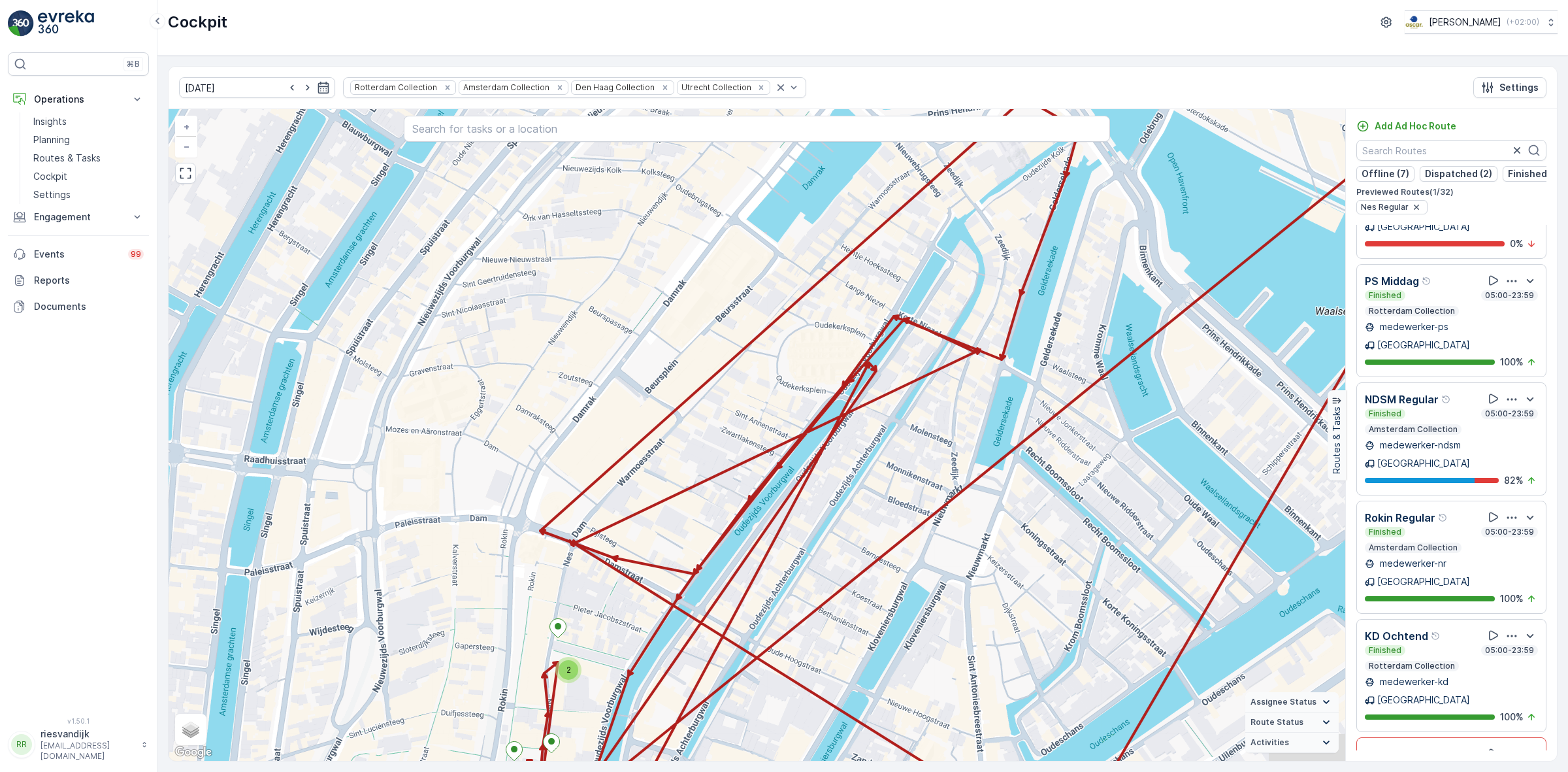
drag, startPoint x: 872, startPoint y: 556, endPoint x: 954, endPoint y: 386, distance: 188.7
click at [954, 386] on div "2 2 + − Satellite Roadmap Terrain Hybrid Leaflet Keyboard shortcuts Map Data Ma…" at bounding box center [757, 435] width 1177 height 652
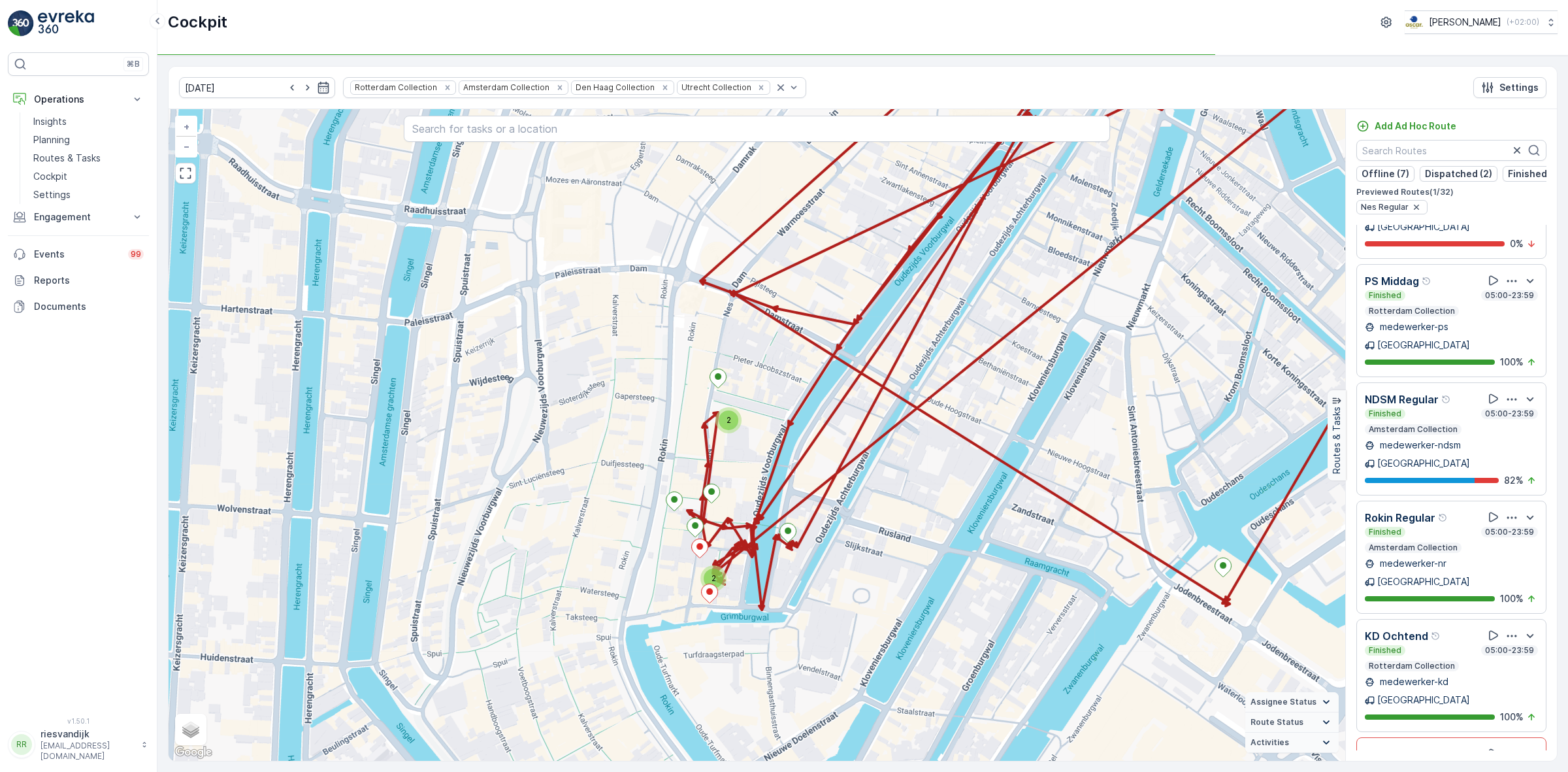
drag, startPoint x: 806, startPoint y: 471, endPoint x: 821, endPoint y: 458, distance: 19.8
click at [821, 458] on div "2 2 + − Satellite Roadmap Terrain Hybrid Leaflet Keyboard shortcuts Map Data Ma…" at bounding box center [757, 435] width 1177 height 652
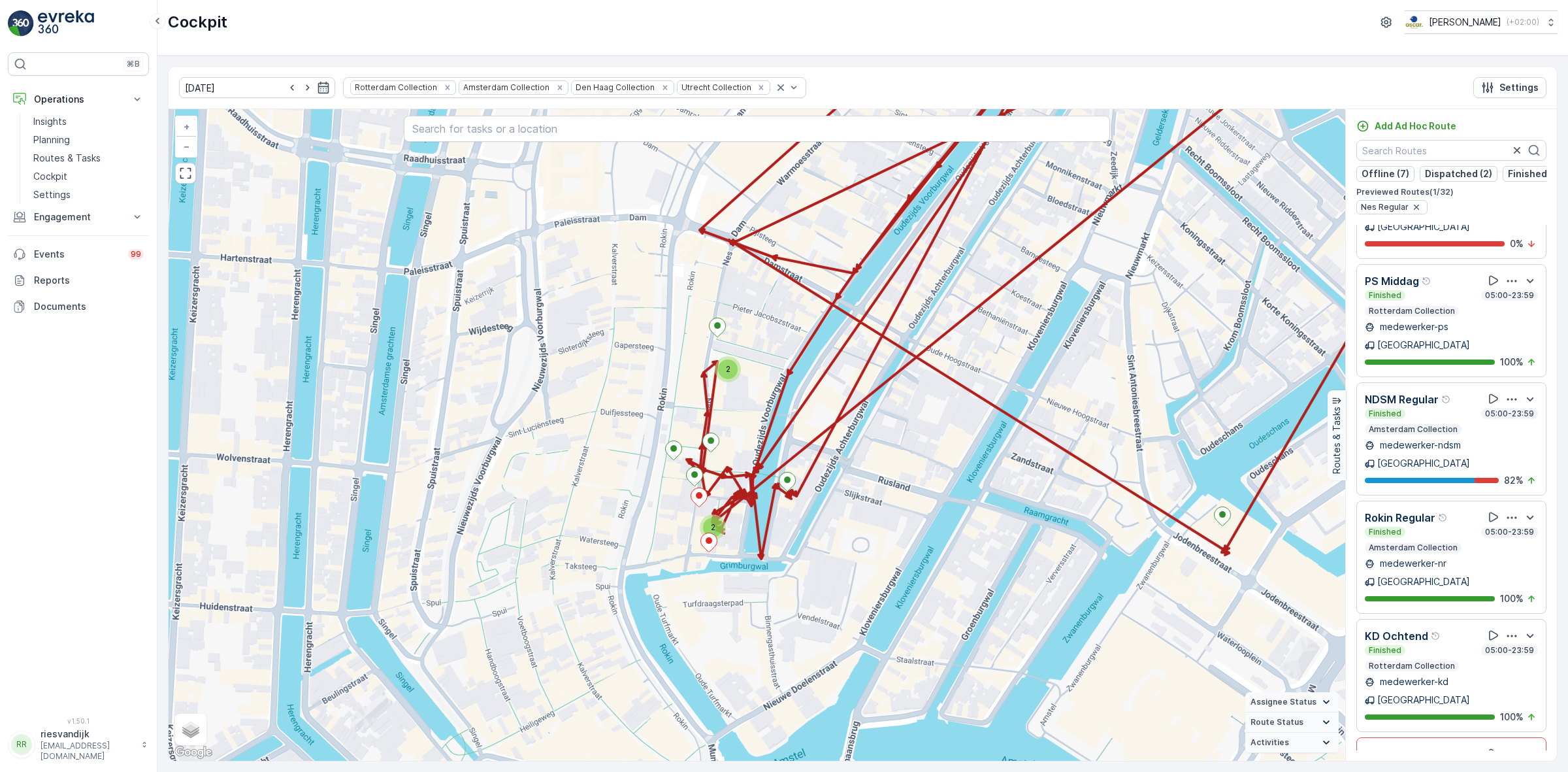
drag, startPoint x: 1177, startPoint y: 471, endPoint x: 1171, endPoint y: 442, distance: 29.6
click at [1177, 440] on div "2 2 + − Satellite Roadmap Terrain Hybrid Leaflet Keyboard shortcuts Map Data Ma…" at bounding box center [757, 435] width 1177 height 652
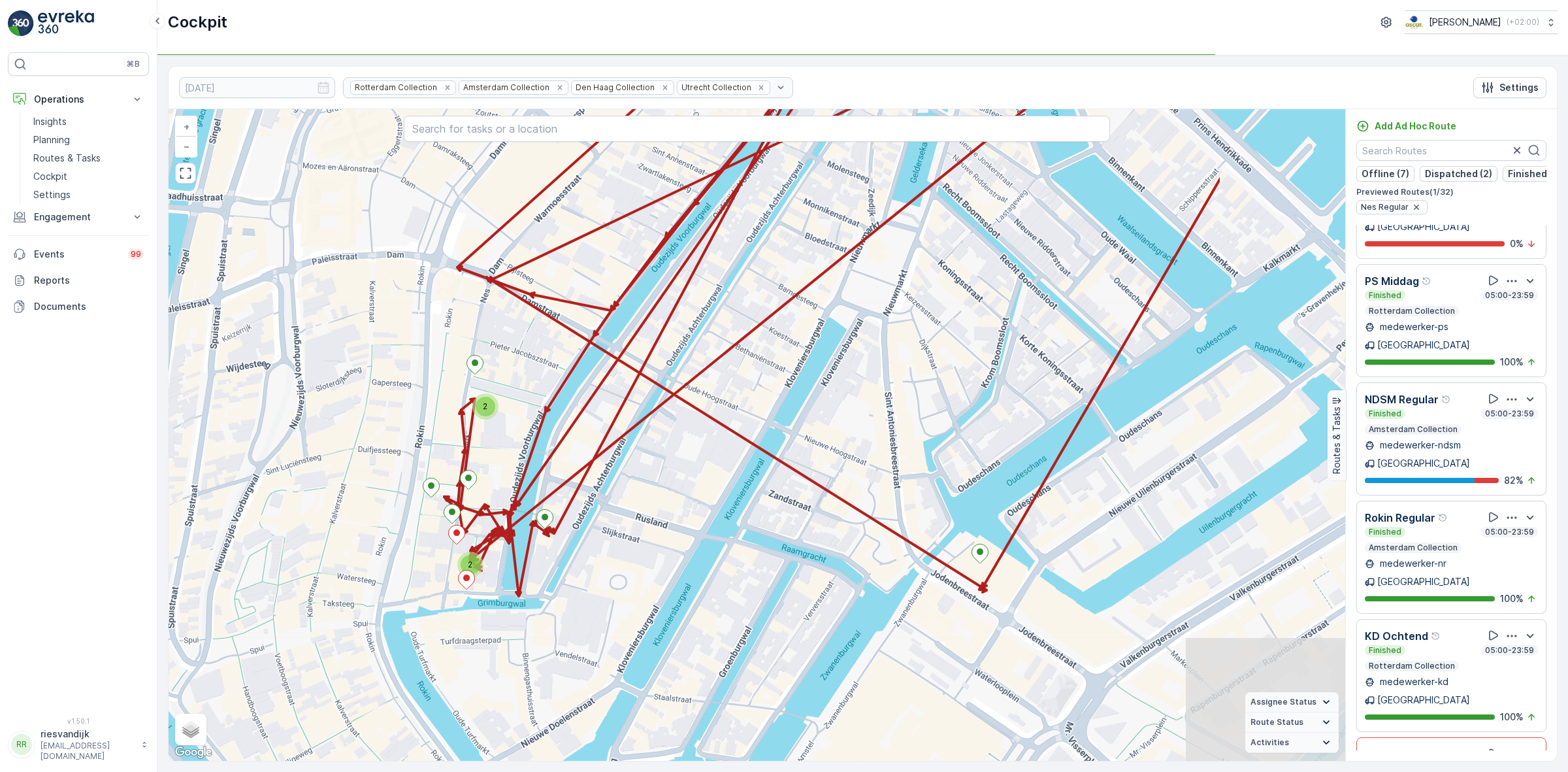
drag, startPoint x: 1079, startPoint y: 474, endPoint x: 794, endPoint y: 515, distance: 287.9
click at [791, 524] on div "2 2 + − Satellite Roadmap Terrain Hybrid Leaflet Keyboard shortcuts Map Data Ma…" at bounding box center [757, 435] width 1177 height 652
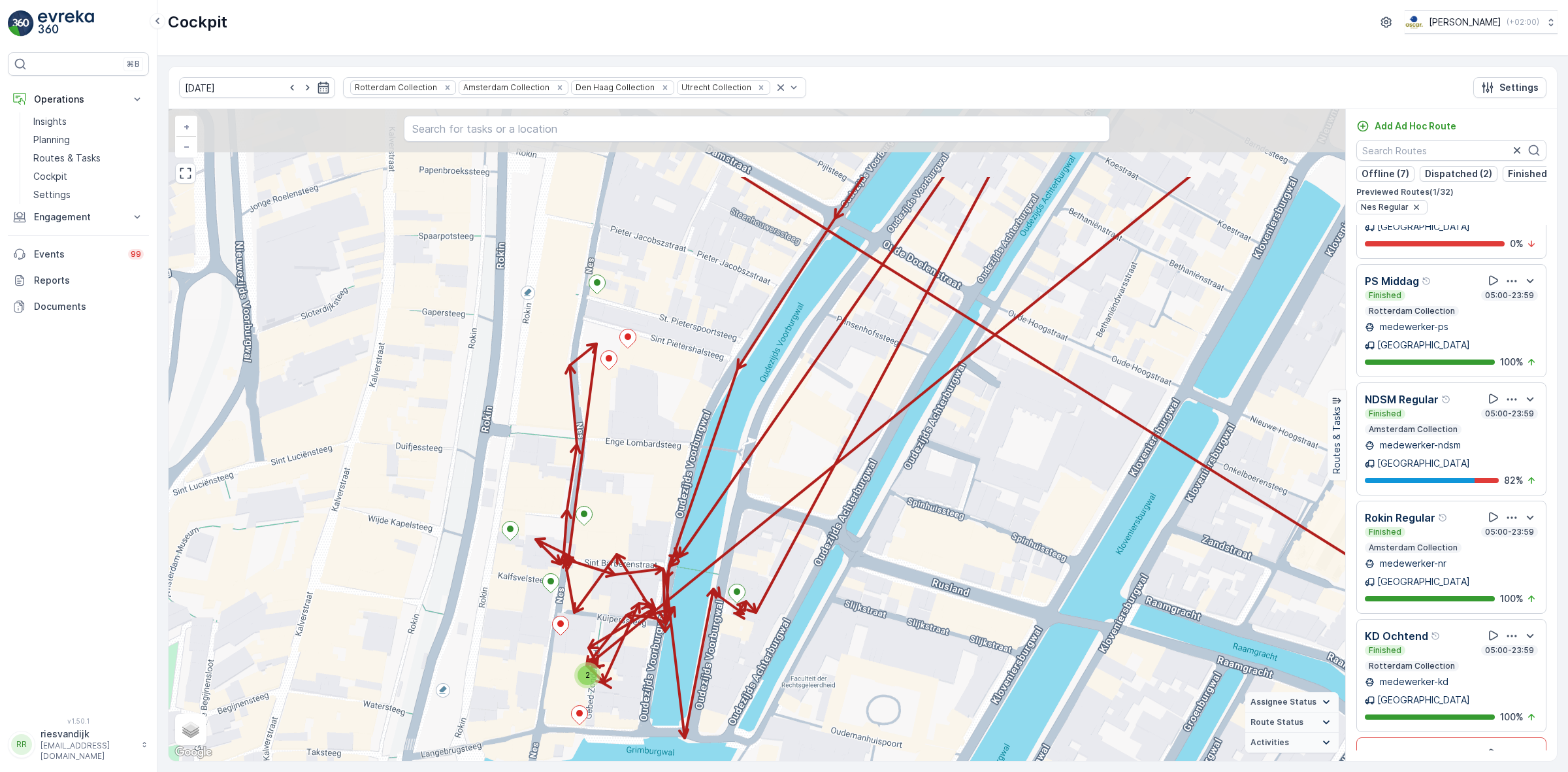
drag, startPoint x: 712, startPoint y: 445, endPoint x: 713, endPoint y: 547, distance: 102.0
click at [713, 547] on div "2 + − Satellite Roadmap Terrain Hybrid Leaflet Keyboard shortcuts Map Data Map …" at bounding box center [757, 435] width 1177 height 652
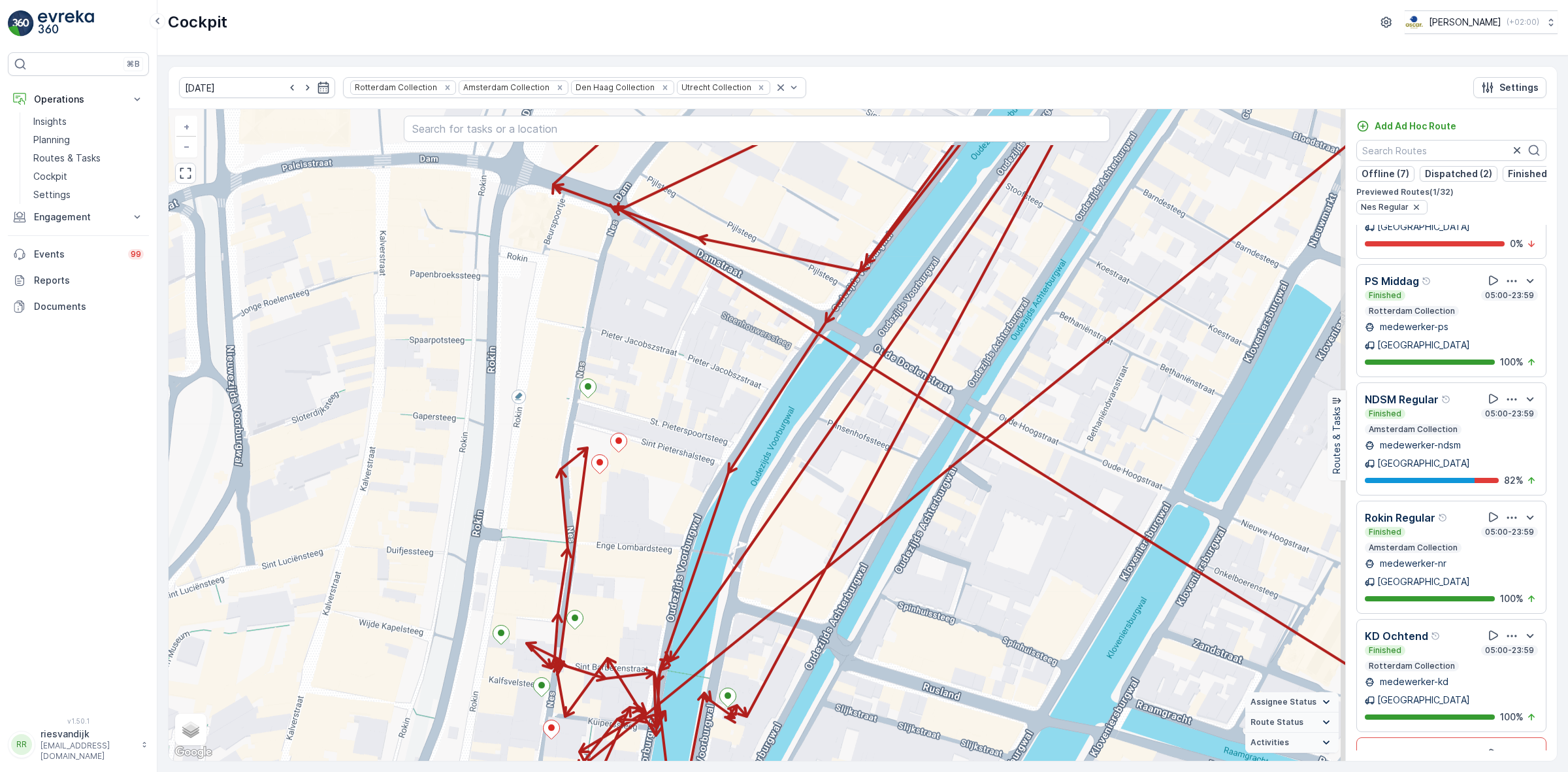
drag, startPoint x: 711, startPoint y: 514, endPoint x: 689, endPoint y: 563, distance: 53.7
click at [703, 596] on div "2 + − Satellite Roadmap Terrain Hybrid Leaflet Keyboard shortcuts Map Data Map …" at bounding box center [757, 435] width 1177 height 652
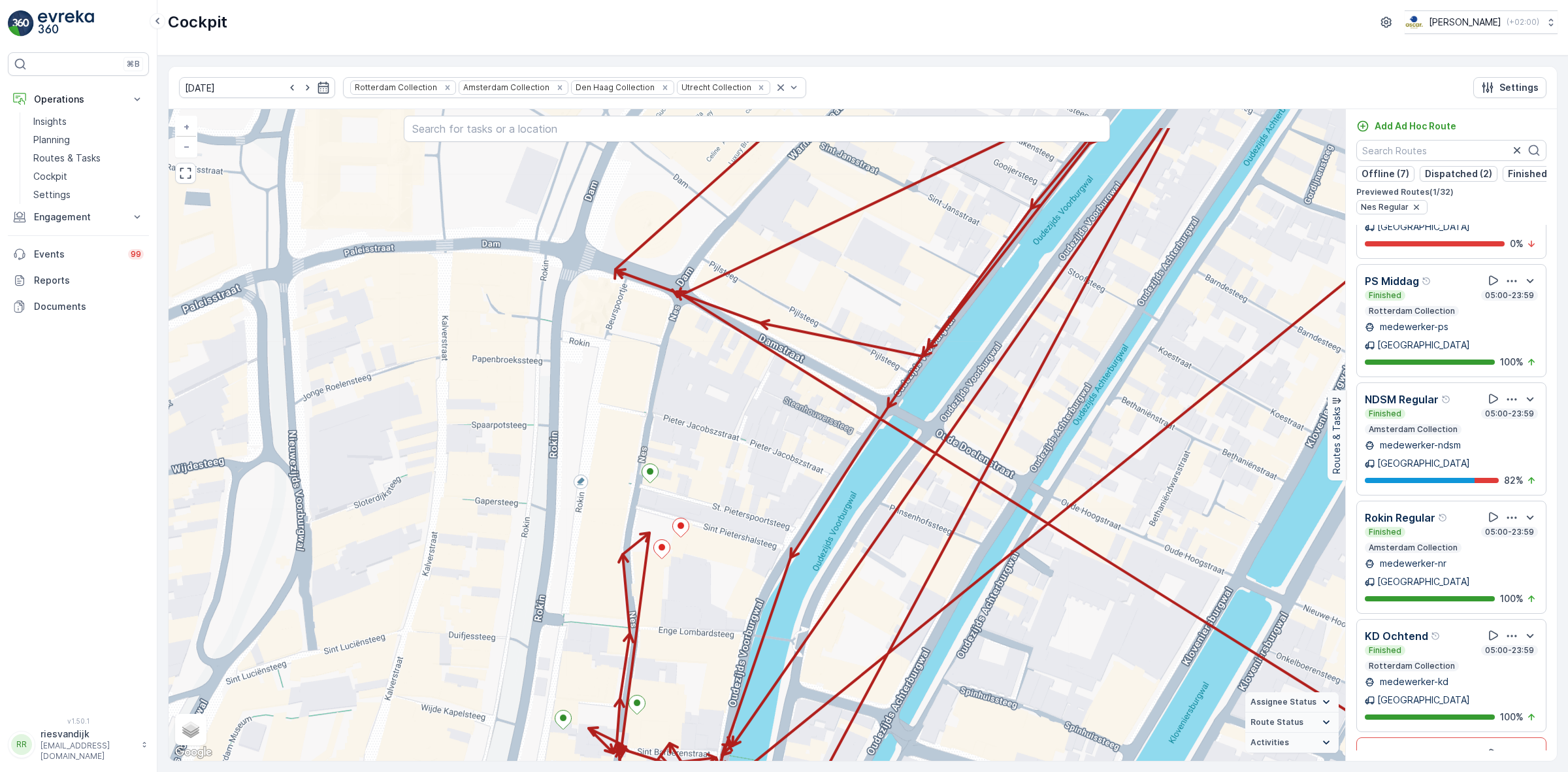
drag, startPoint x: 639, startPoint y: 389, endPoint x: 693, endPoint y: 445, distance: 77.8
click at [693, 445] on div "2 + − Satellite Roadmap Terrain Hybrid Leaflet Keyboard shortcuts Map Data Map …" at bounding box center [757, 435] width 1177 height 652
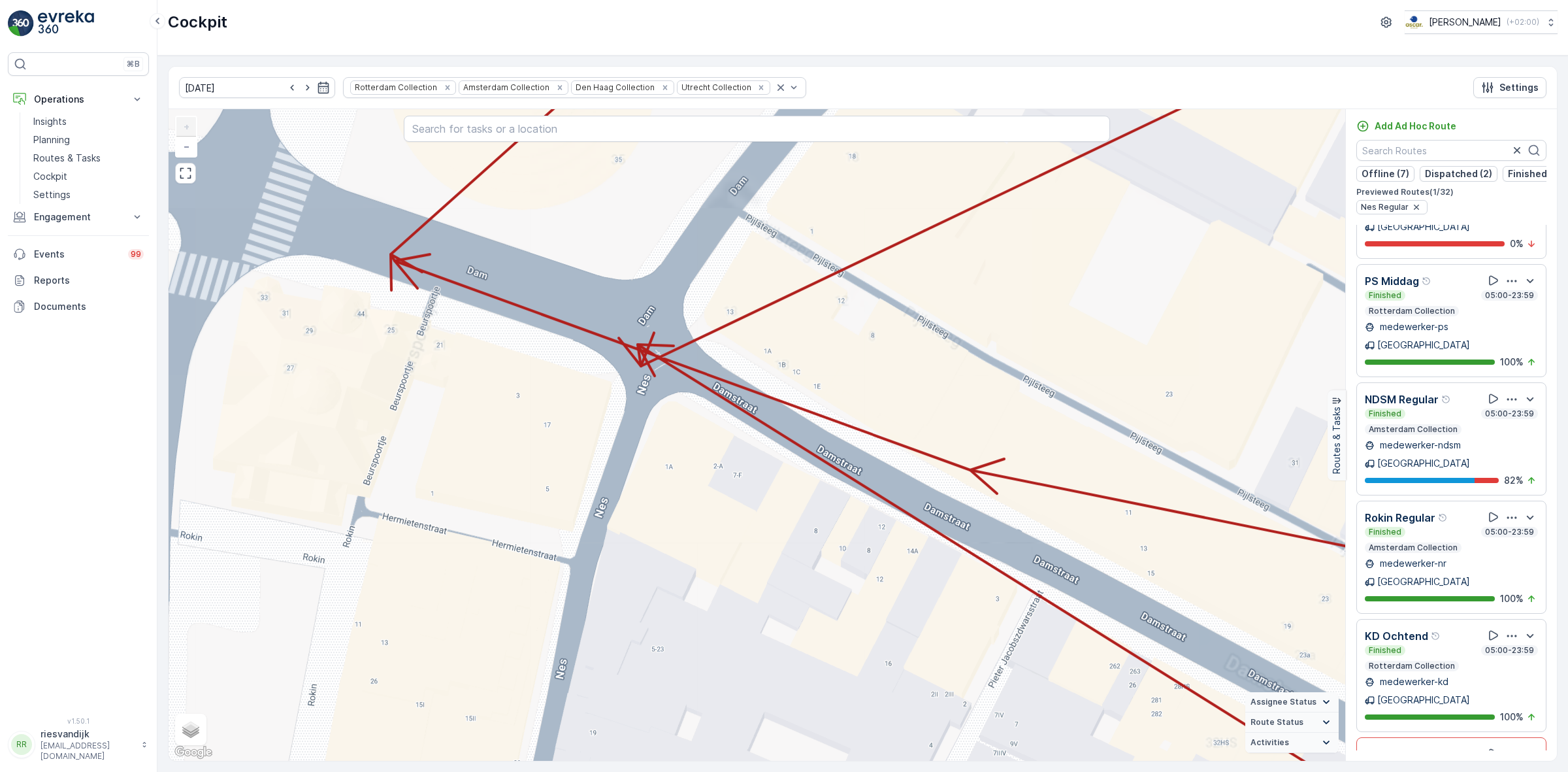
drag, startPoint x: 659, startPoint y: 415, endPoint x: 638, endPoint y: 485, distance: 73.1
click at [639, 484] on div "+ − Satellite Roadmap Terrain Hybrid Leaflet Keyboard shortcuts Map Data Map da…" at bounding box center [757, 435] width 1177 height 652
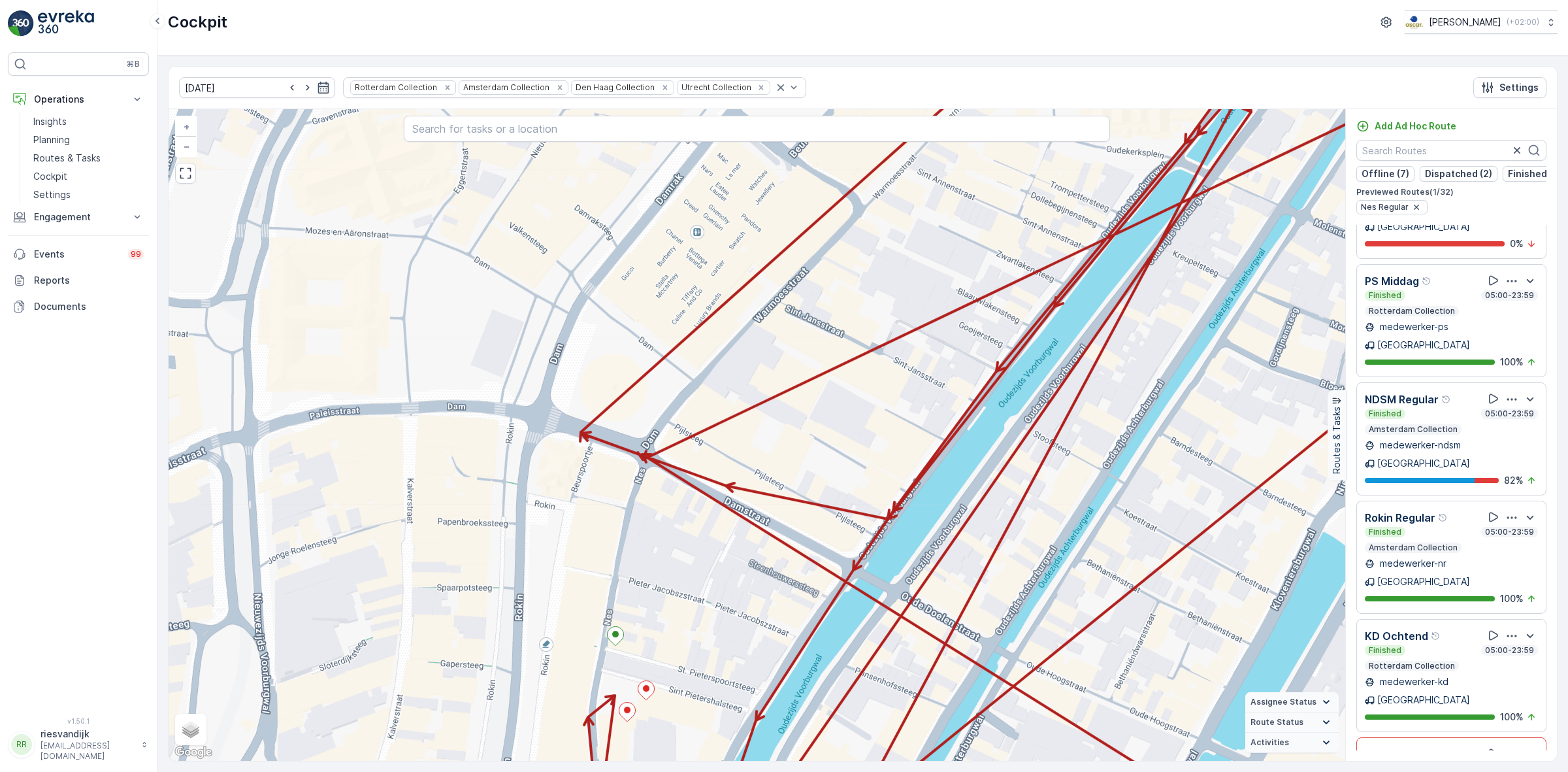
drag, startPoint x: 704, startPoint y: 585, endPoint x: 776, endPoint y: 396, distance: 202.2
click at [743, 426] on div "2 + − Satellite Roadmap Terrain Hybrid Leaflet Keyboard shortcuts Map Data Map …" at bounding box center [757, 435] width 1177 height 652
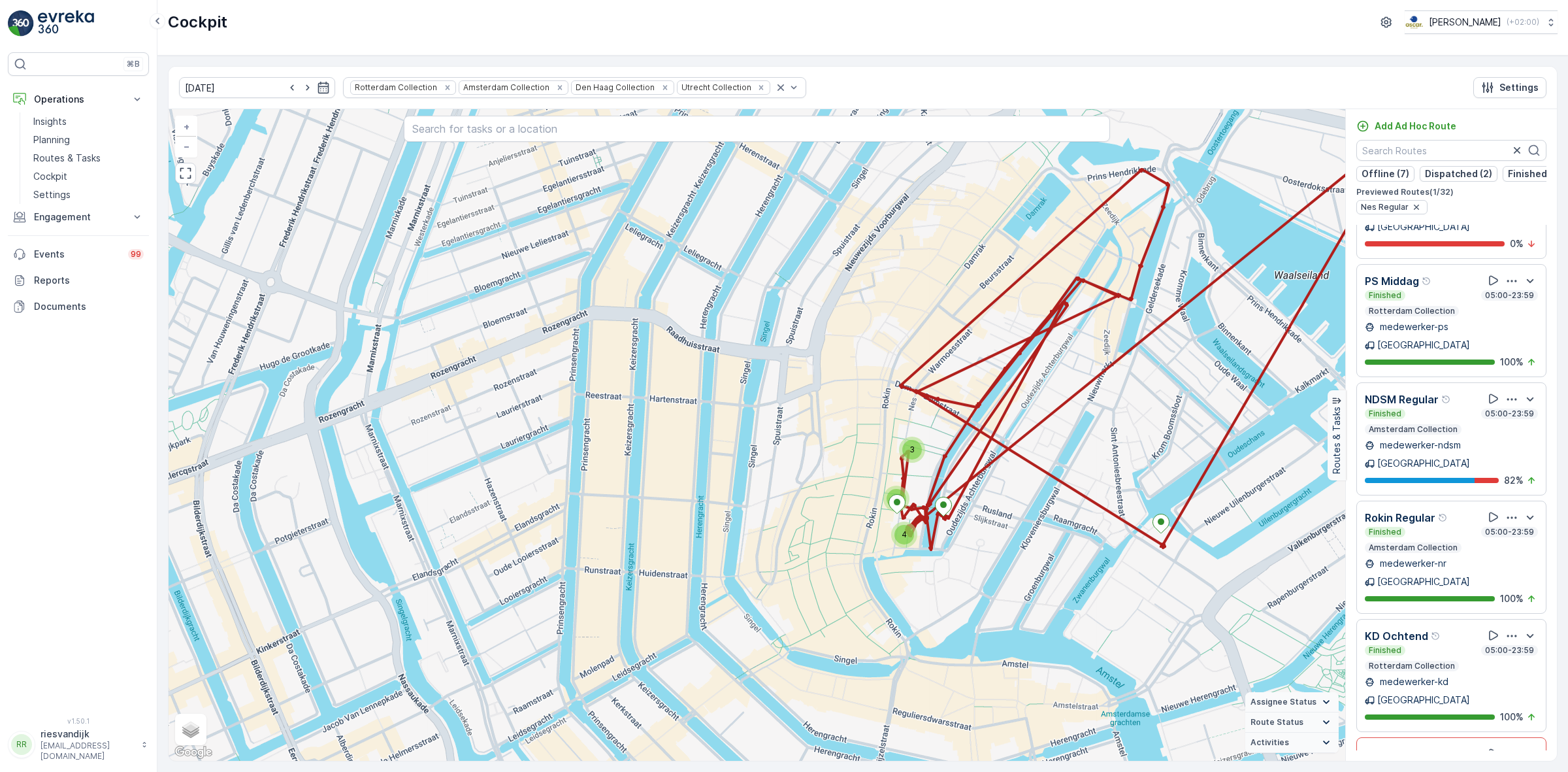
drag, startPoint x: 1027, startPoint y: 400, endPoint x: 894, endPoint y: 425, distance: 135.3
click at [894, 425] on div "3 2 4 + − Satellite Roadmap Terrain Hybrid Leaflet Keyboard shortcuts Map Data …" at bounding box center [757, 435] width 1177 height 652
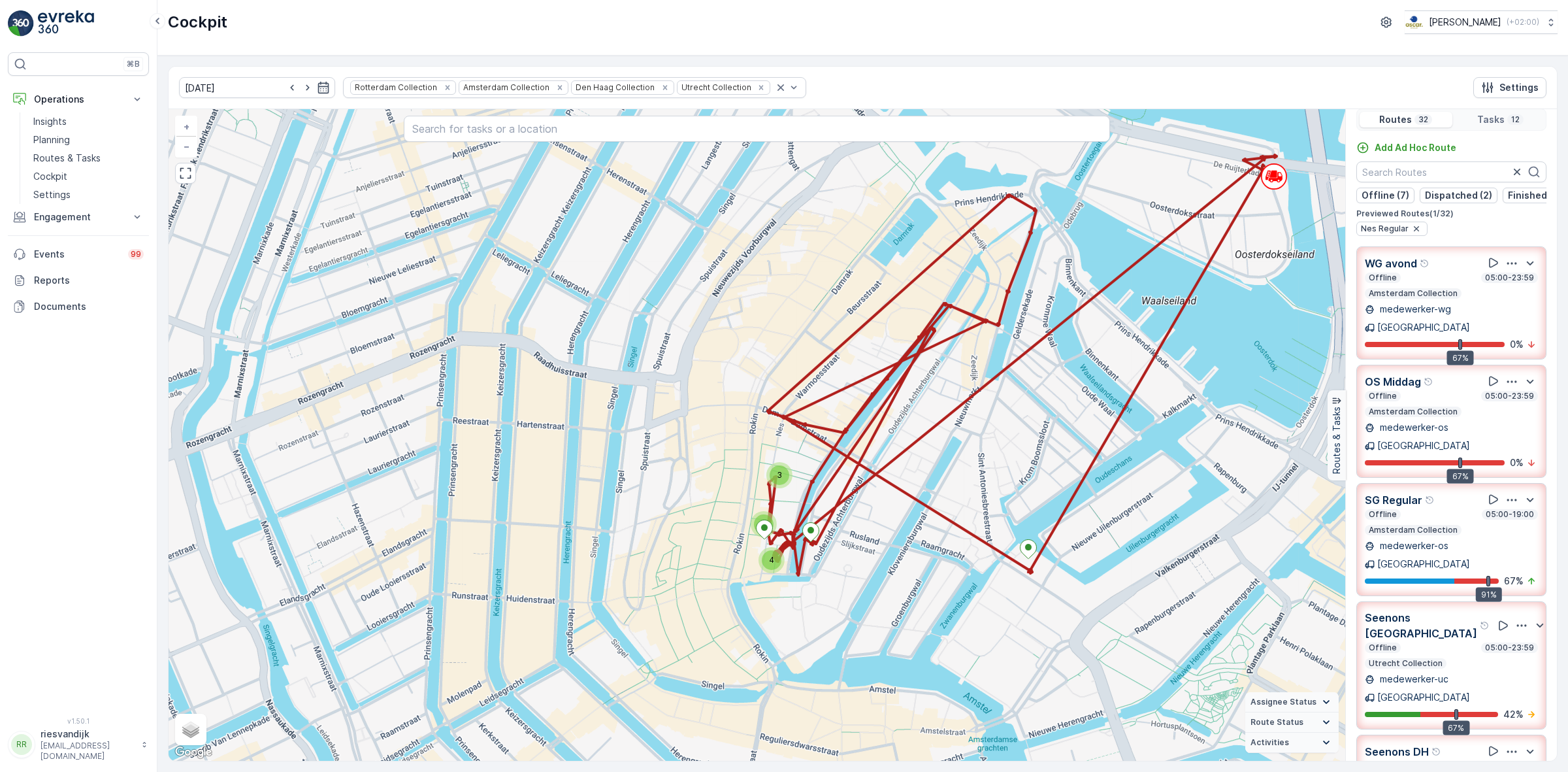
scroll to position [0, 0]
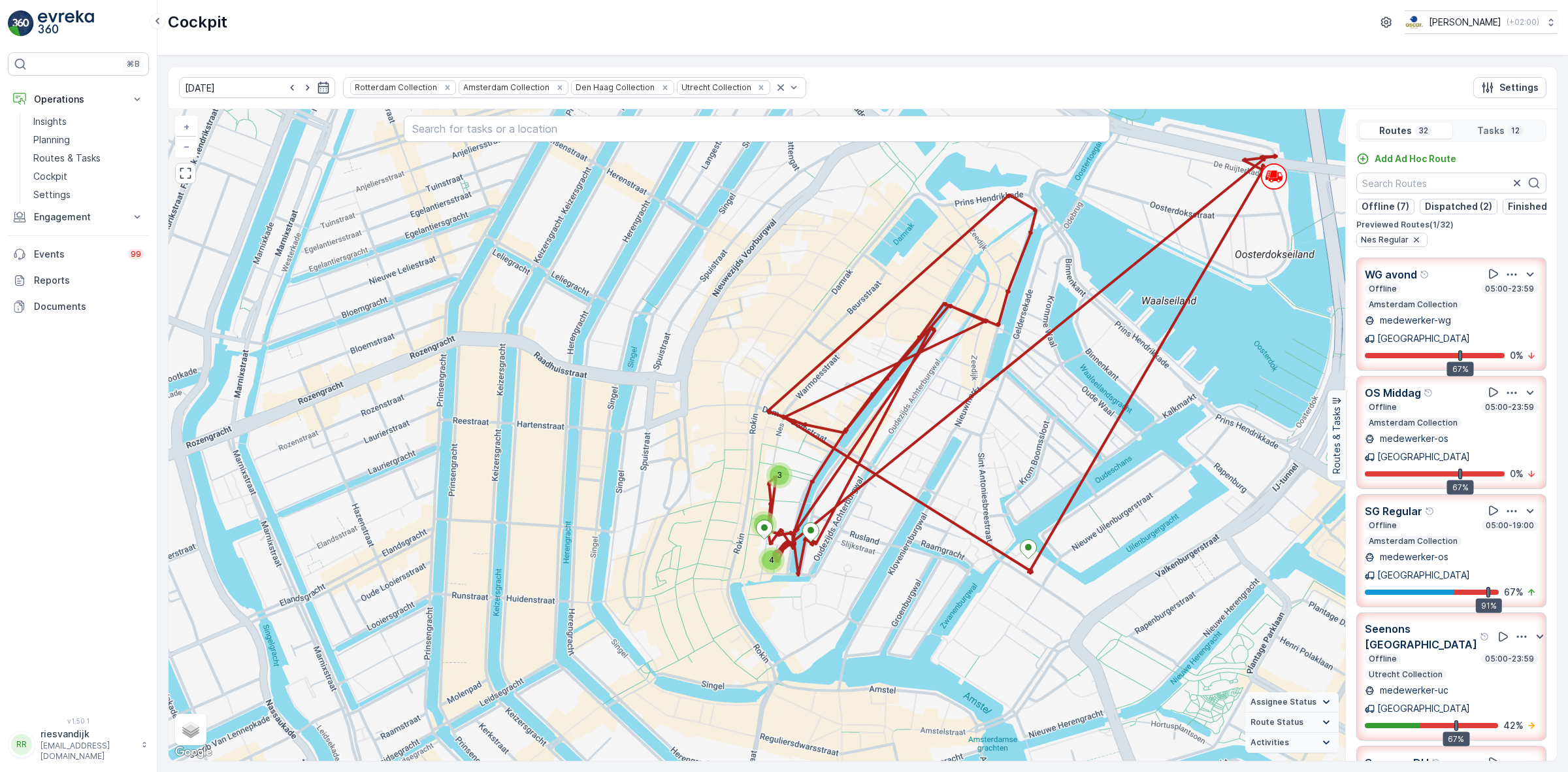
click at [1452, 283] on div "WG avond" at bounding box center [1451, 274] width 173 height 17
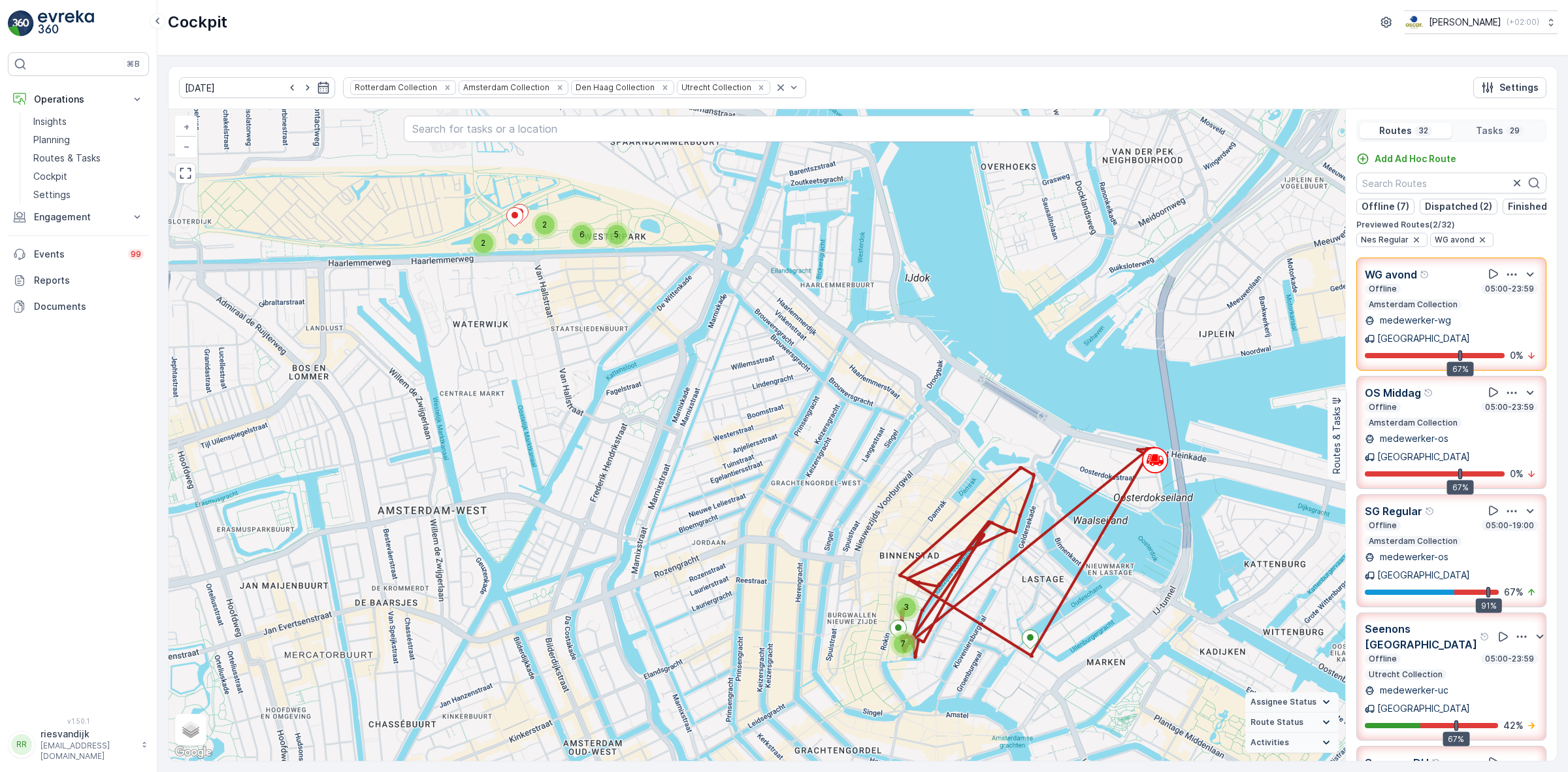
click at [1448, 402] on div "Offline 05:00-23:59" at bounding box center [1451, 407] width 173 height 11
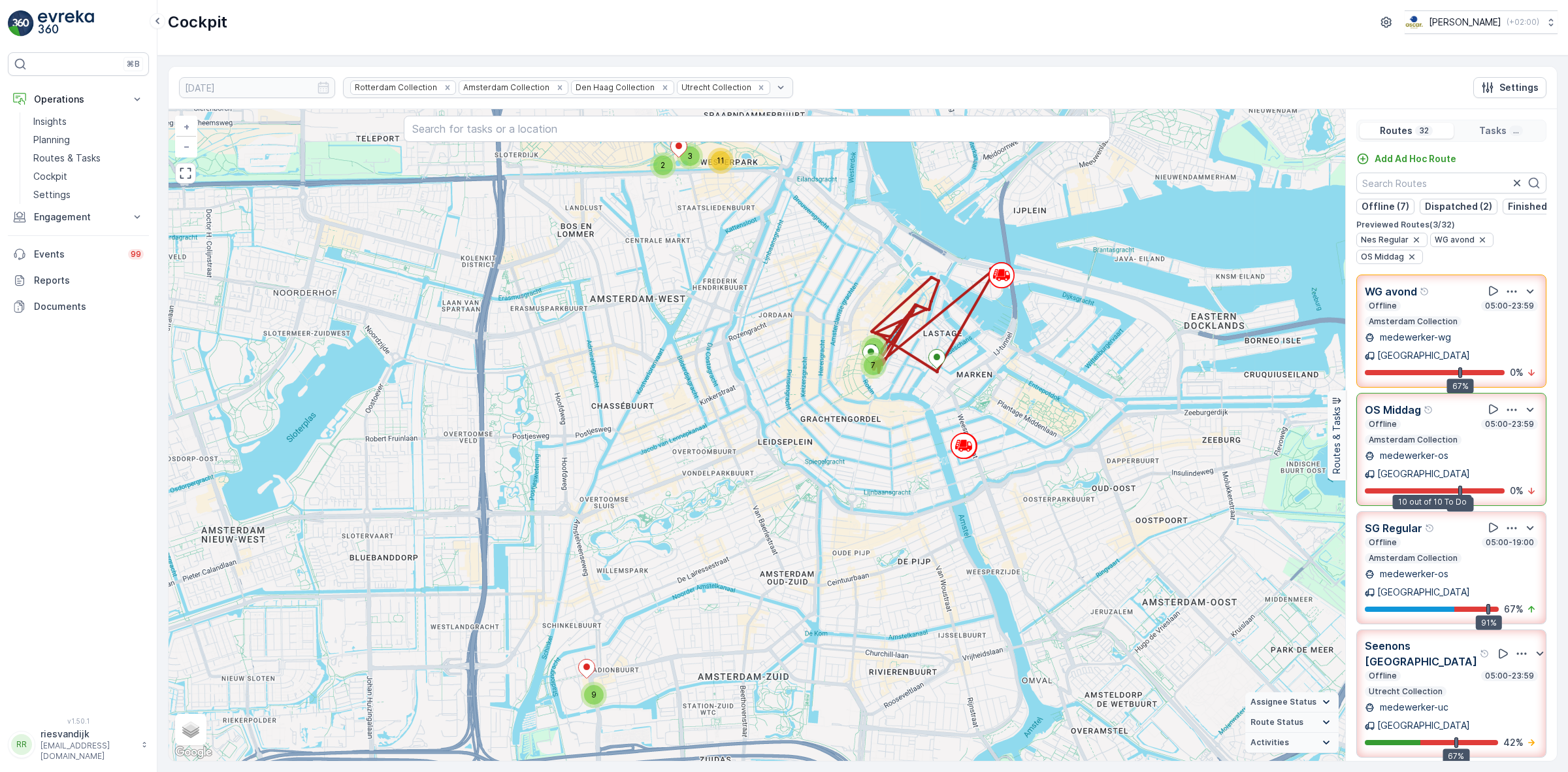
scroll to position [81, 0]
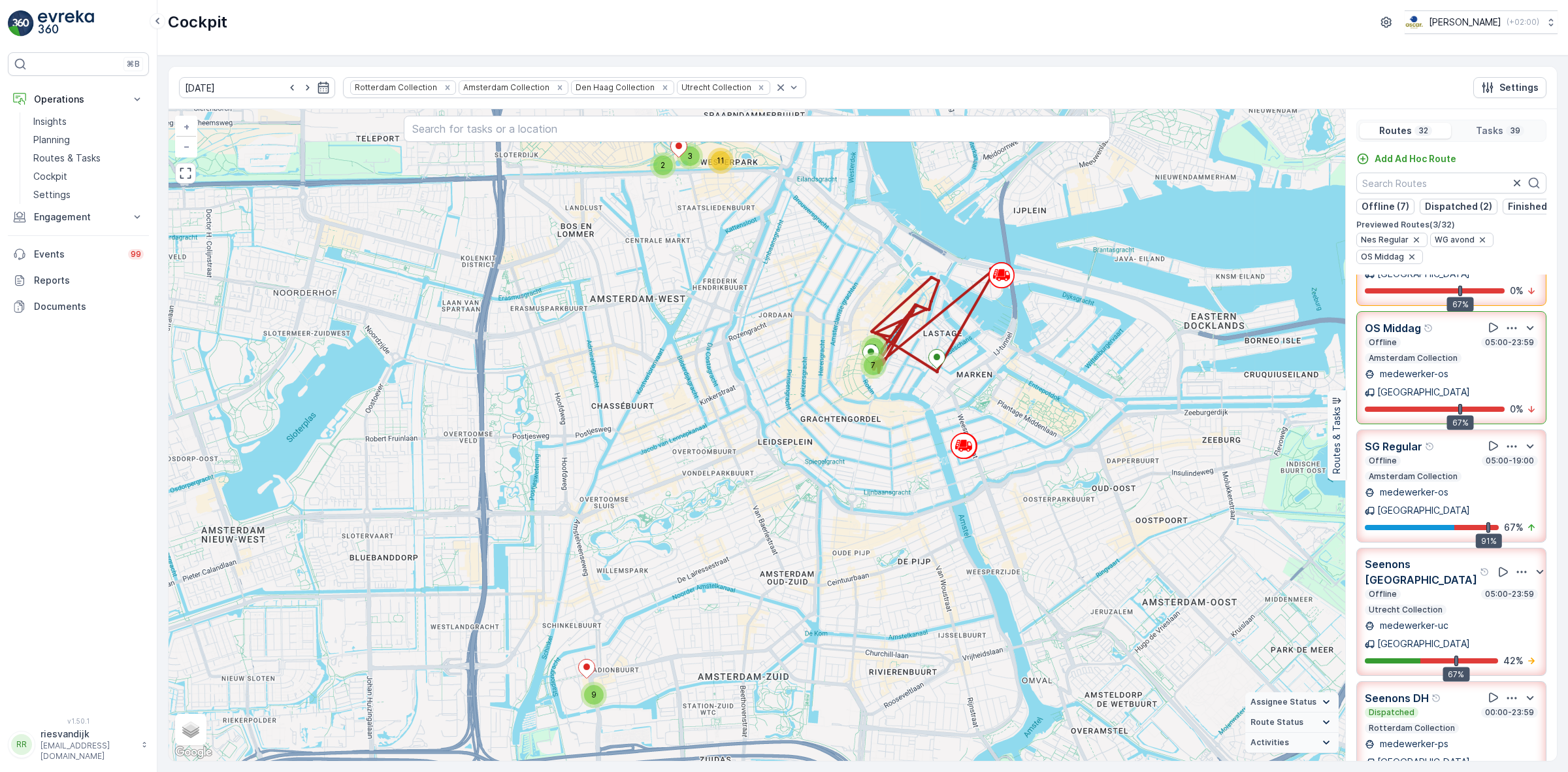
click at [1463, 455] on div "Offline 05:00-19:00 Amsterdam Collection" at bounding box center [1451, 468] width 173 height 26
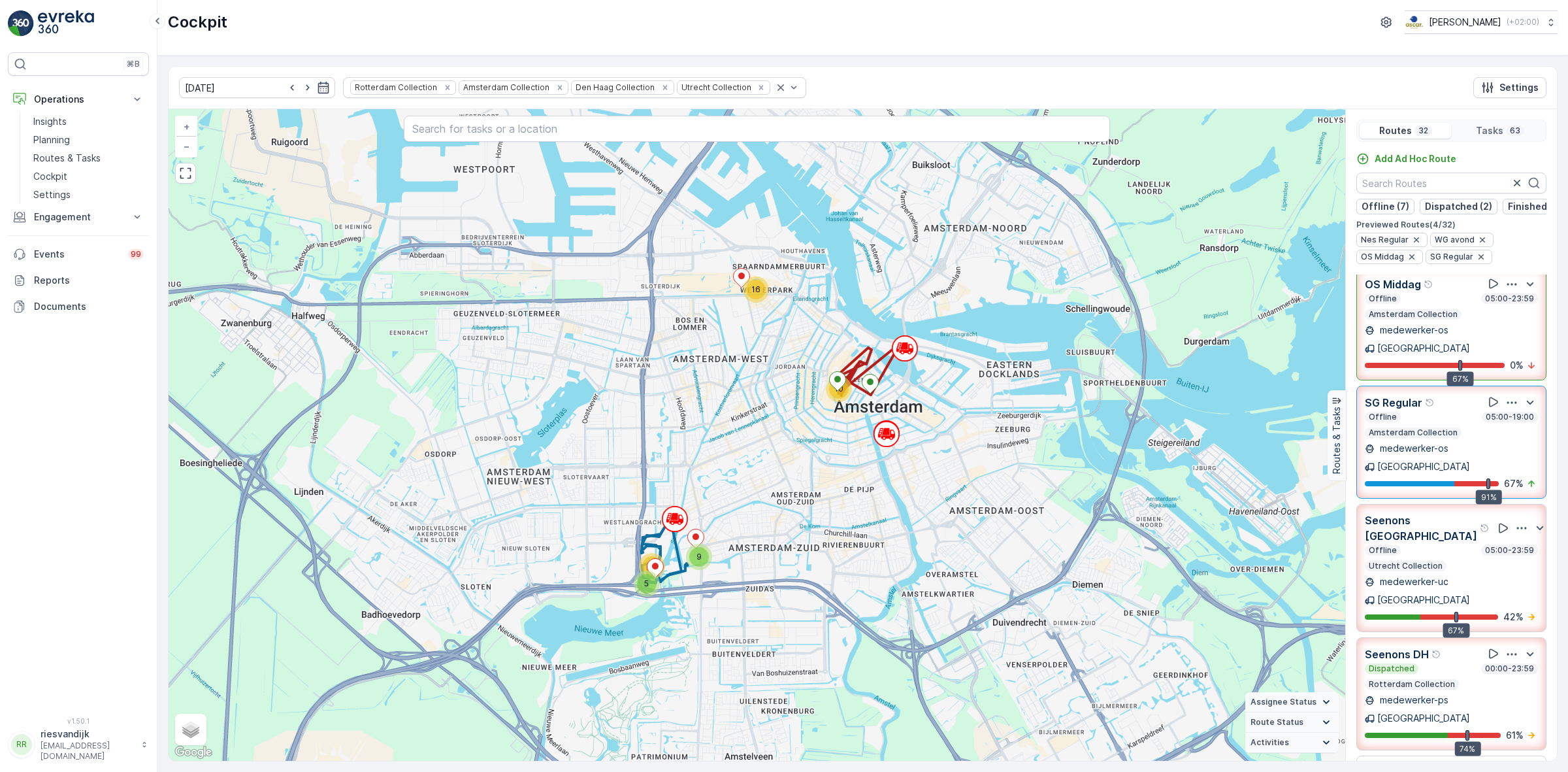
scroll to position [164, 0]
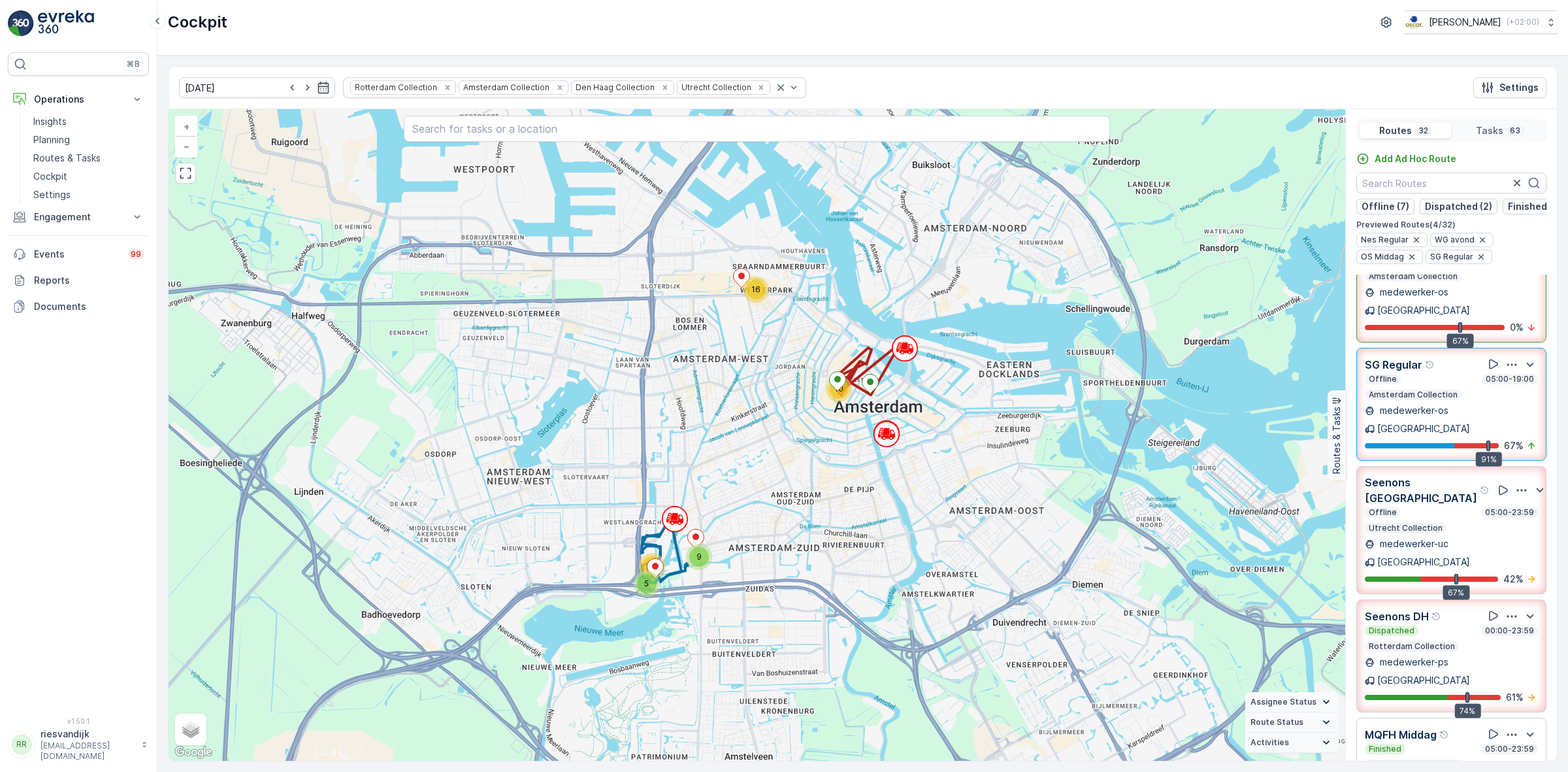
click at [1458, 374] on div "Offline 05:00-19:00 Amsterdam Collection" at bounding box center [1451, 386] width 173 height 26
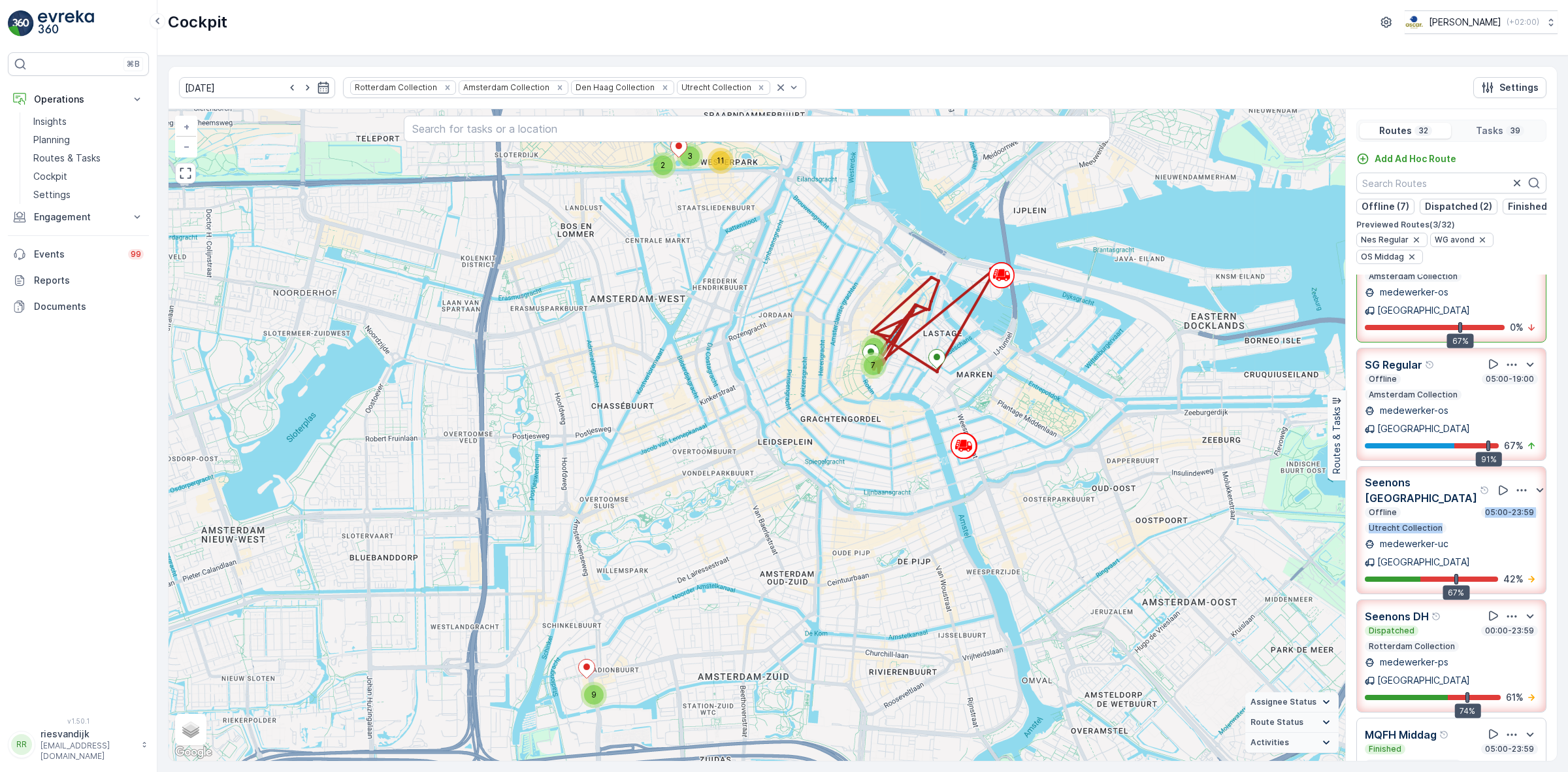
click at [1447, 507] on div "Offline 05:00-23:59 Utrecht Collection" at bounding box center [1451, 519] width 173 height 26
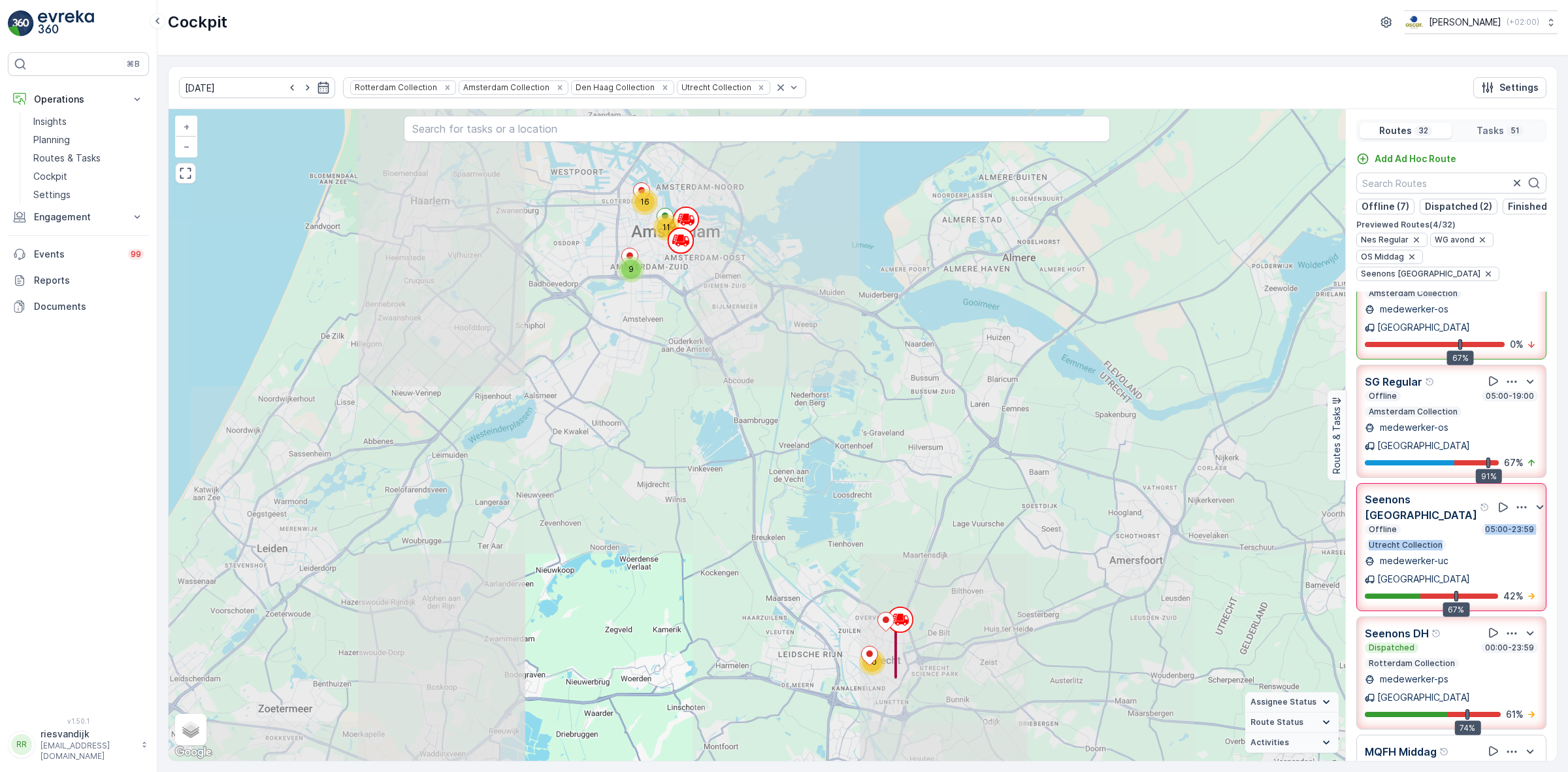
click at [1447, 524] on div "Offline 05:00-23:59 Utrecht Collection" at bounding box center [1451, 537] width 173 height 26
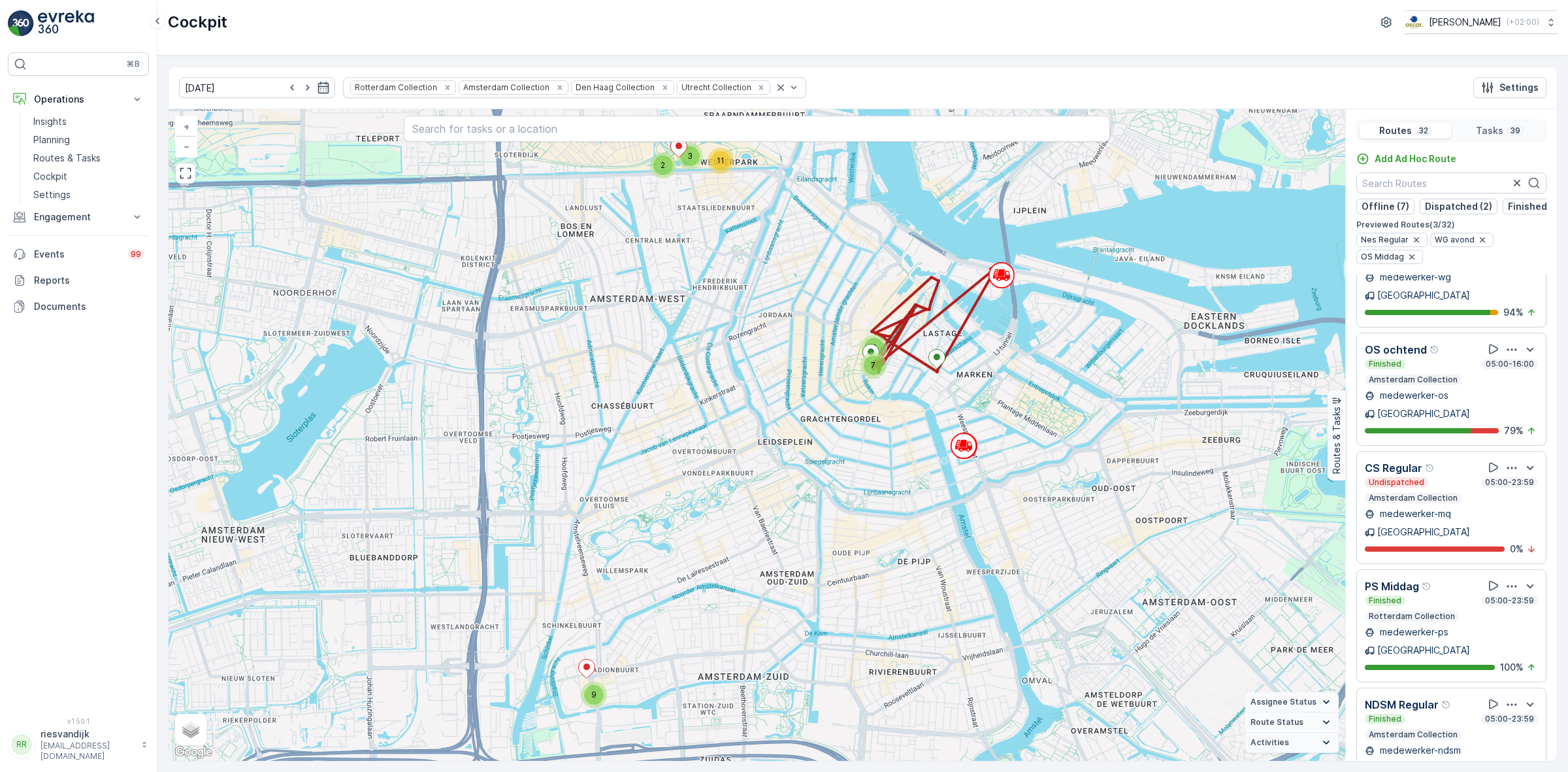
scroll to position [2533, 0]
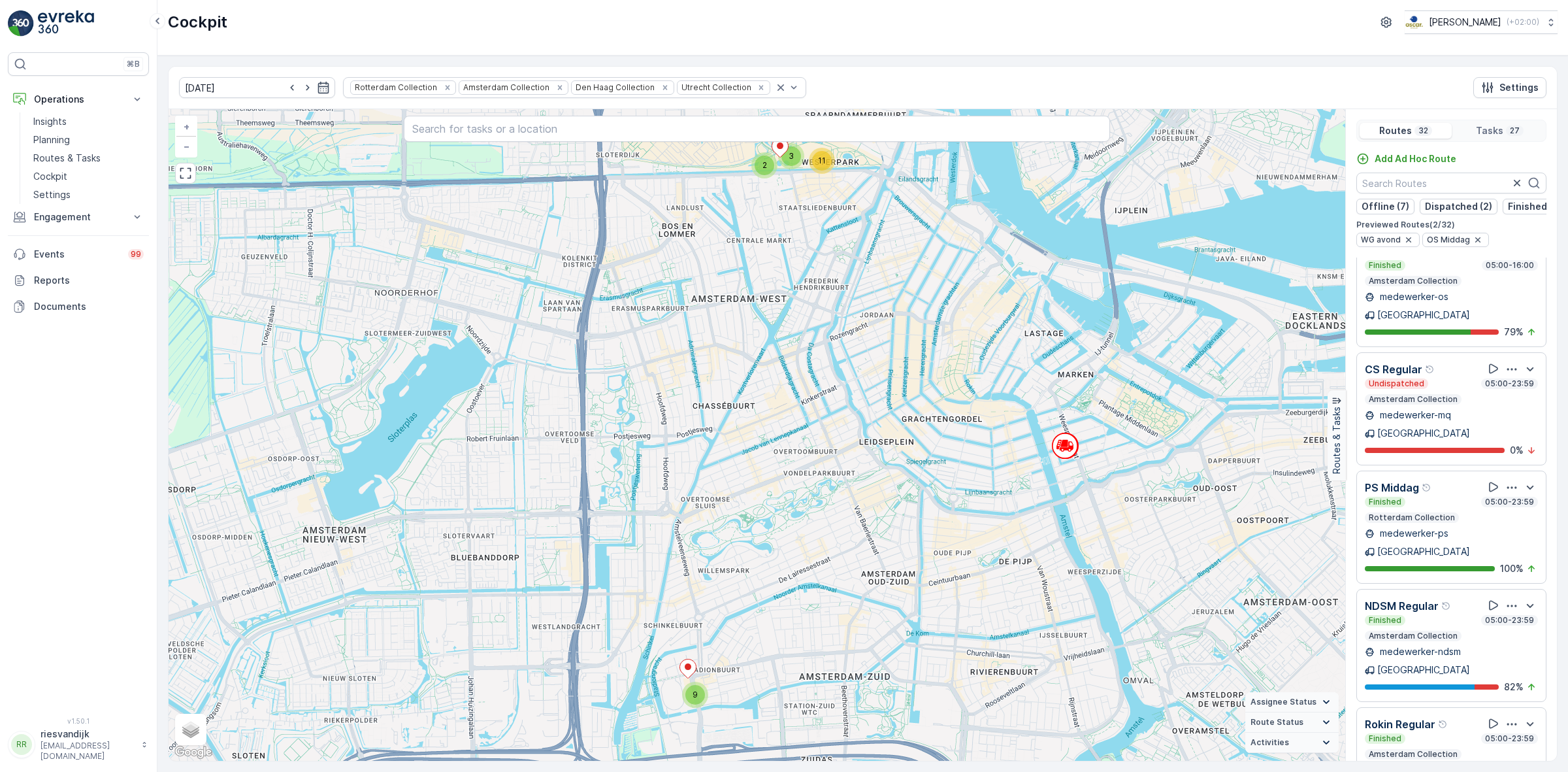
scroll to position [2456, 0]
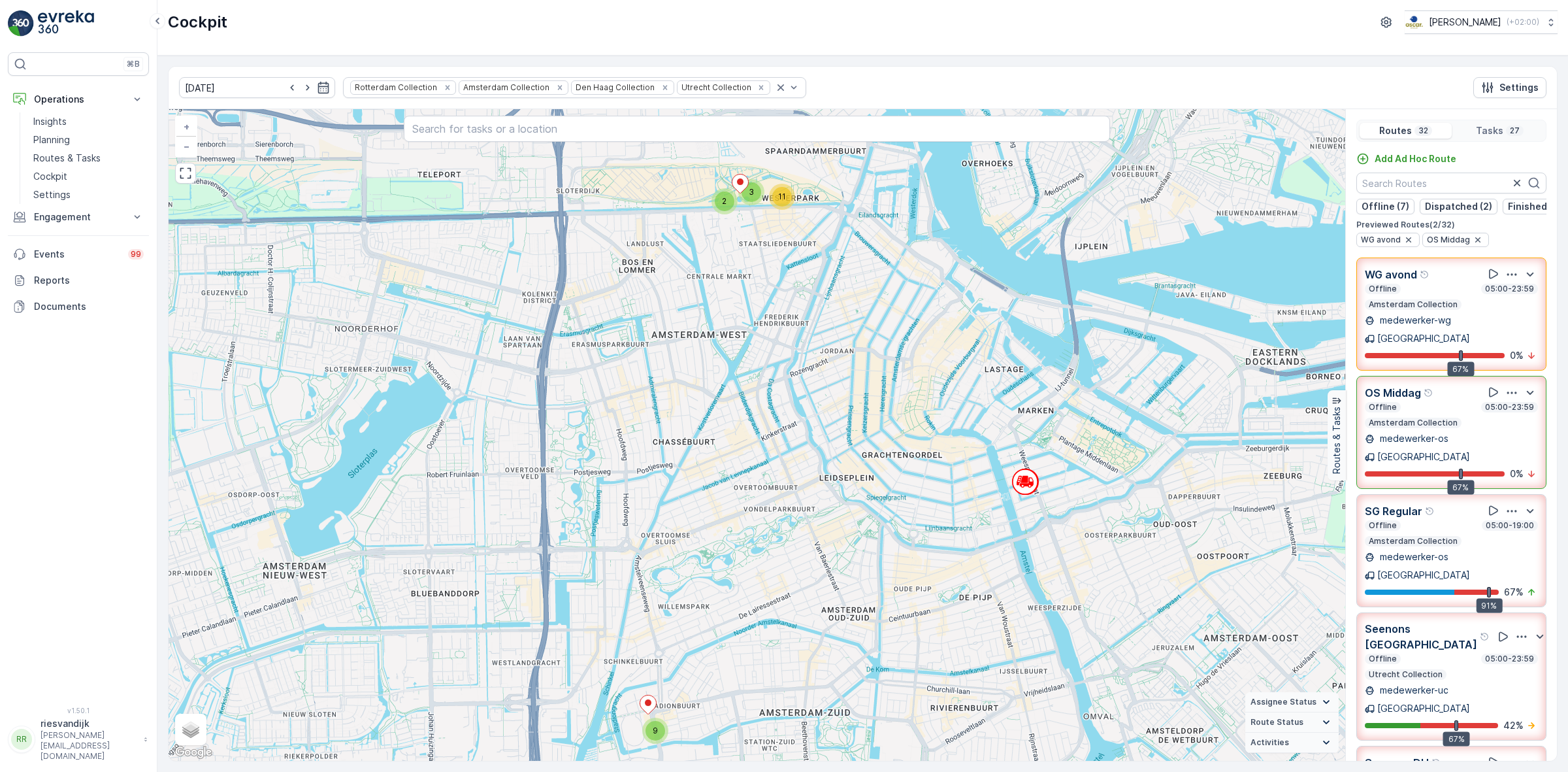
drag, startPoint x: 984, startPoint y: 352, endPoint x: 958, endPoint y: 369, distance: 31.1
click at [958, 369] on div "3 11 2 9 + − Satellite Roadmap Terrain Hybrid Leaflet Keyboard shortcuts Map Da…" at bounding box center [757, 435] width 1177 height 652
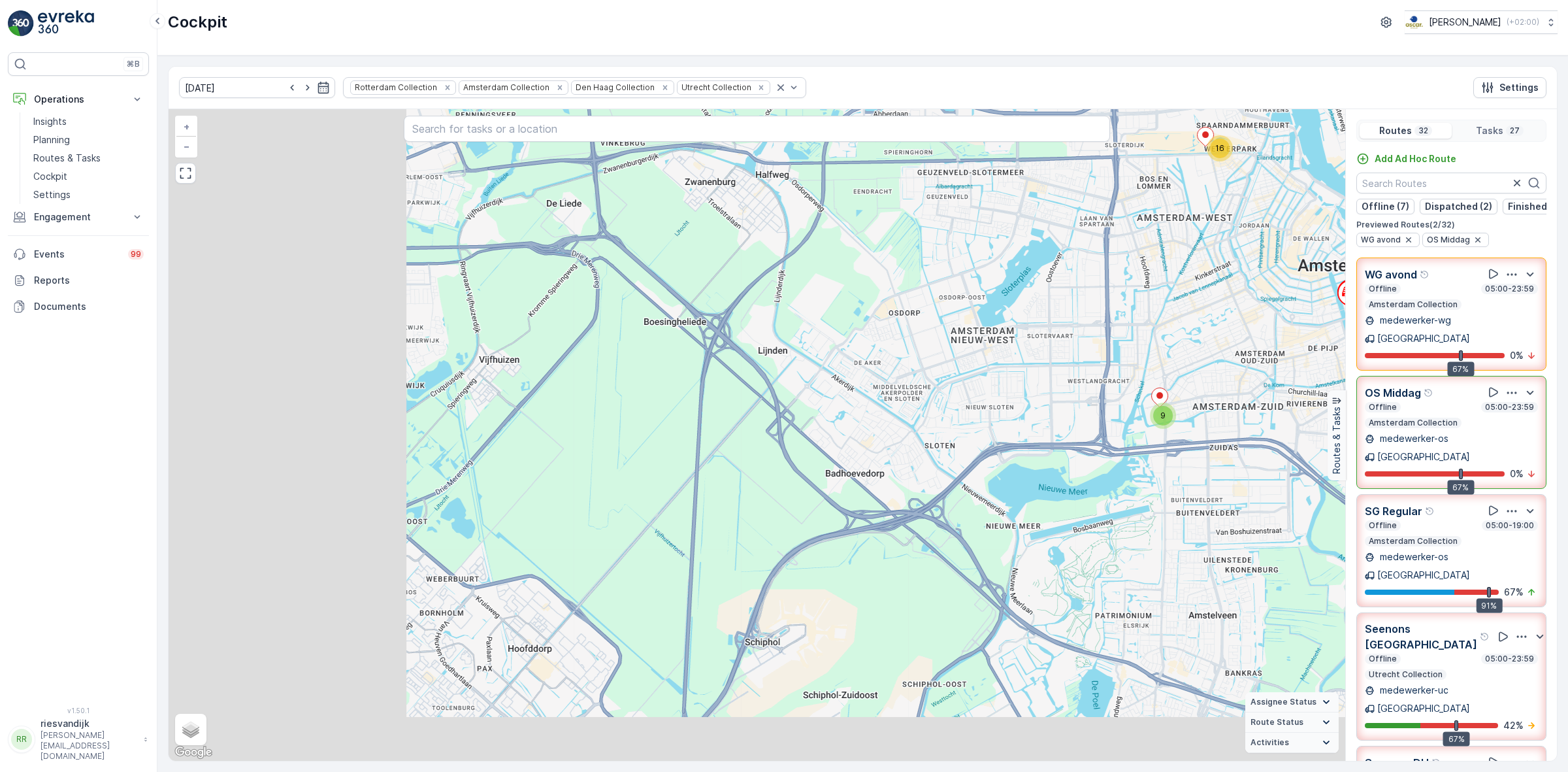
drag, startPoint x: 498, startPoint y: 420, endPoint x: 818, endPoint y: 304, distance: 340.4
click at [818, 304] on div "9 16 + − Satellite Roadmap Terrain Hybrid Leaflet Keyboard shortcuts Map Data M…" at bounding box center [757, 435] width 1177 height 652
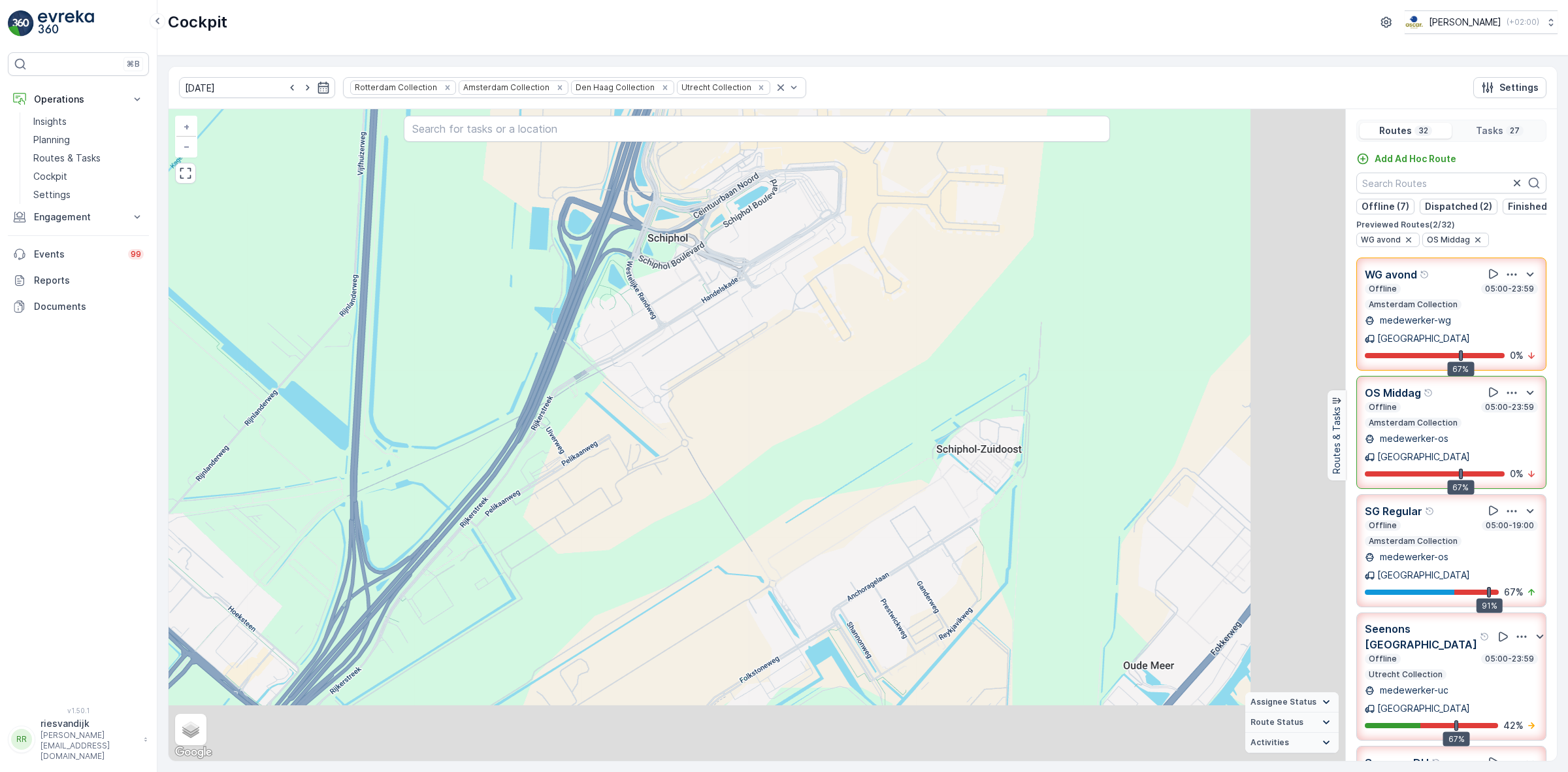
drag, startPoint x: 845, startPoint y: 355, endPoint x: 801, endPoint y: 329, distance: 51.1
click at [801, 329] on div "2 4 3 2 2 6 5 + − Satellite Roadmap Terrain Hybrid Leaflet Keyboard shortcuts M…" at bounding box center [757, 435] width 1177 height 652
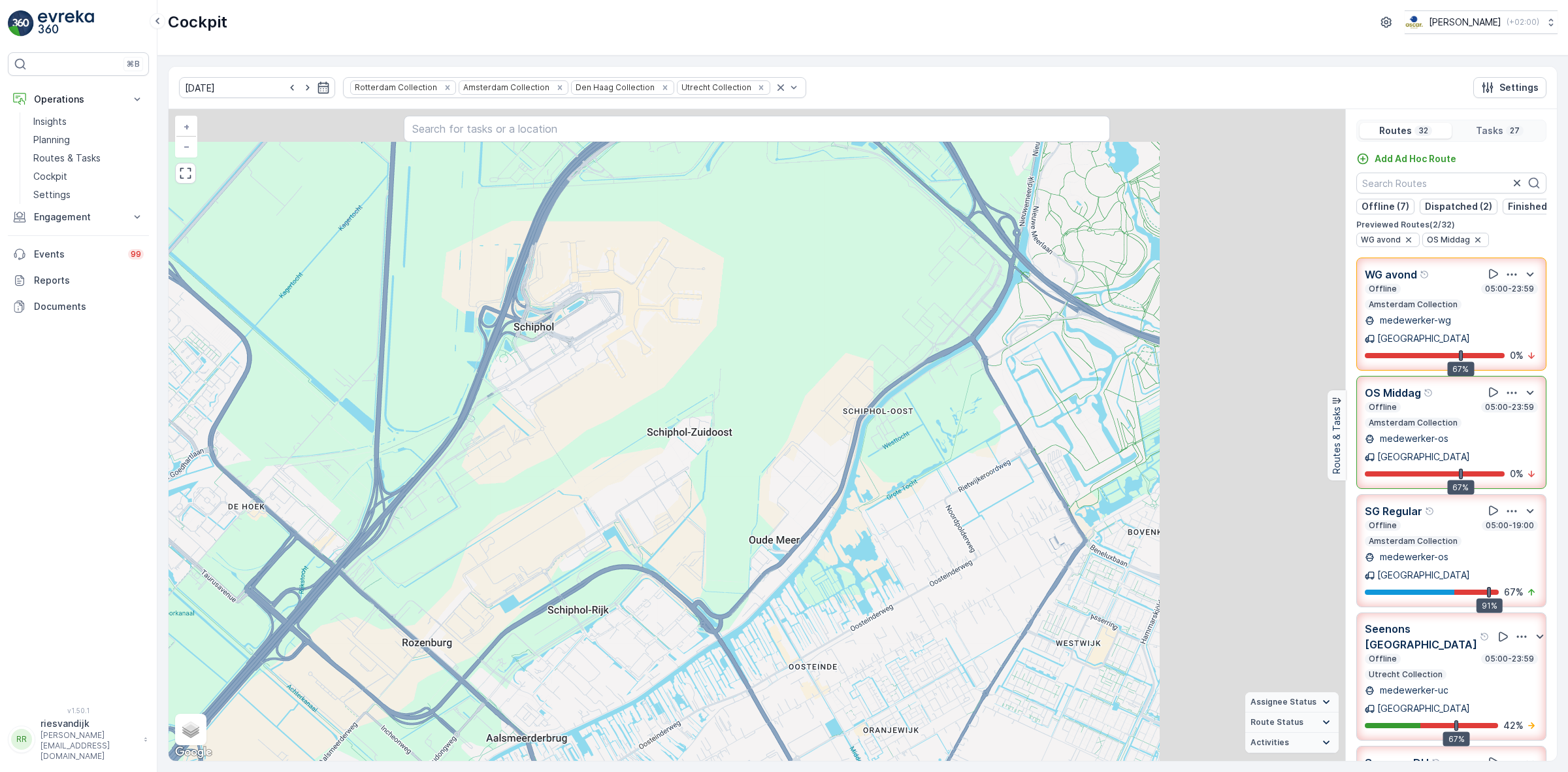
drag, startPoint x: 912, startPoint y: 282, endPoint x: 628, endPoint y: 371, distance: 297.6
click at [642, 363] on div "9 2 3 11 + − Satellite Roadmap Terrain Hybrid Leaflet Keyboard shortcuts Map Da…" at bounding box center [757, 435] width 1177 height 652
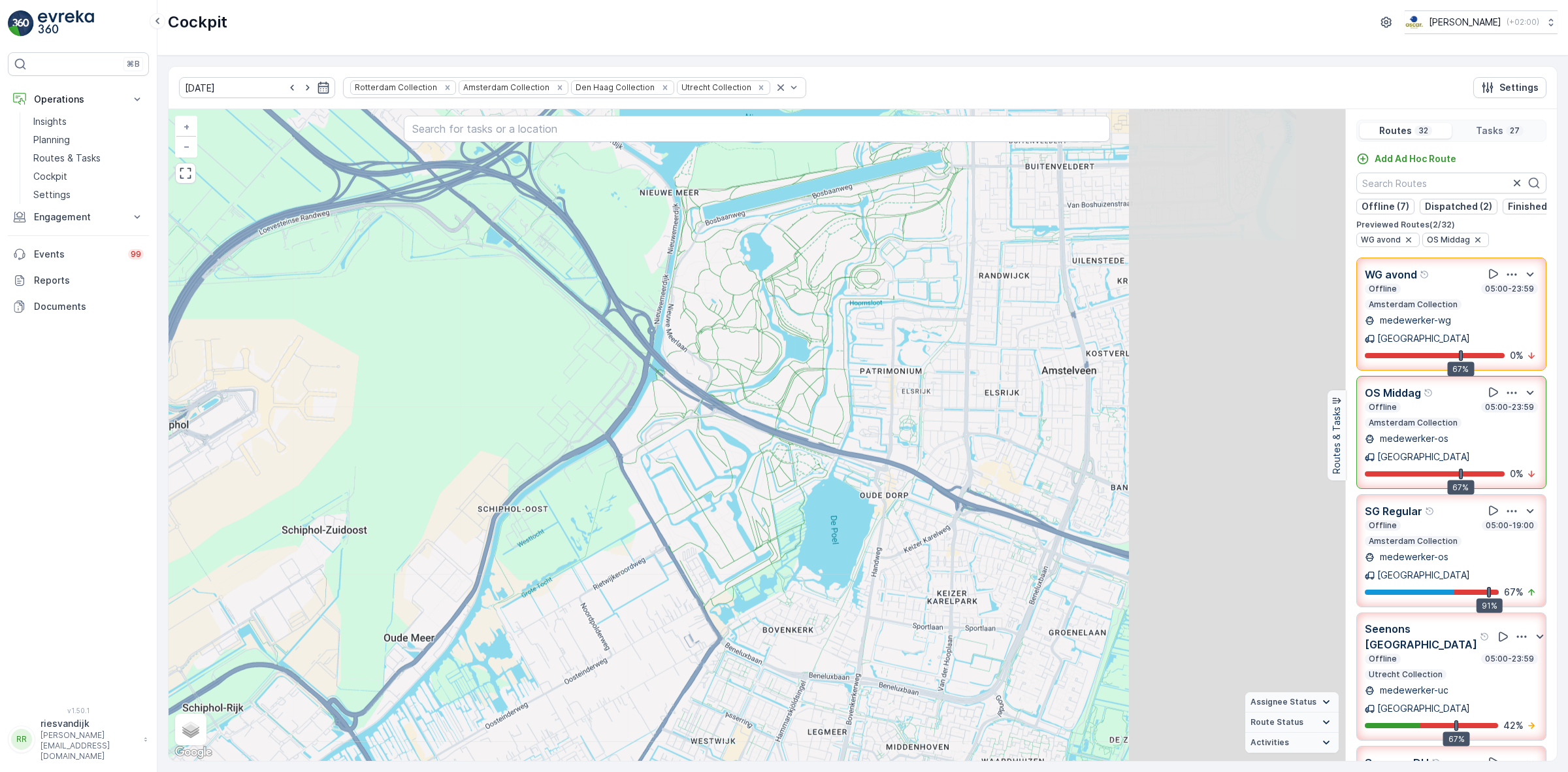
drag, startPoint x: 855, startPoint y: 299, endPoint x: 566, endPoint y: 327, distance: 290.4
click at [558, 329] on div "9 2 3 11 + − Satellite Roadmap Terrain Hybrid Leaflet Keyboard shortcuts Map Da…" at bounding box center [757, 435] width 1177 height 652
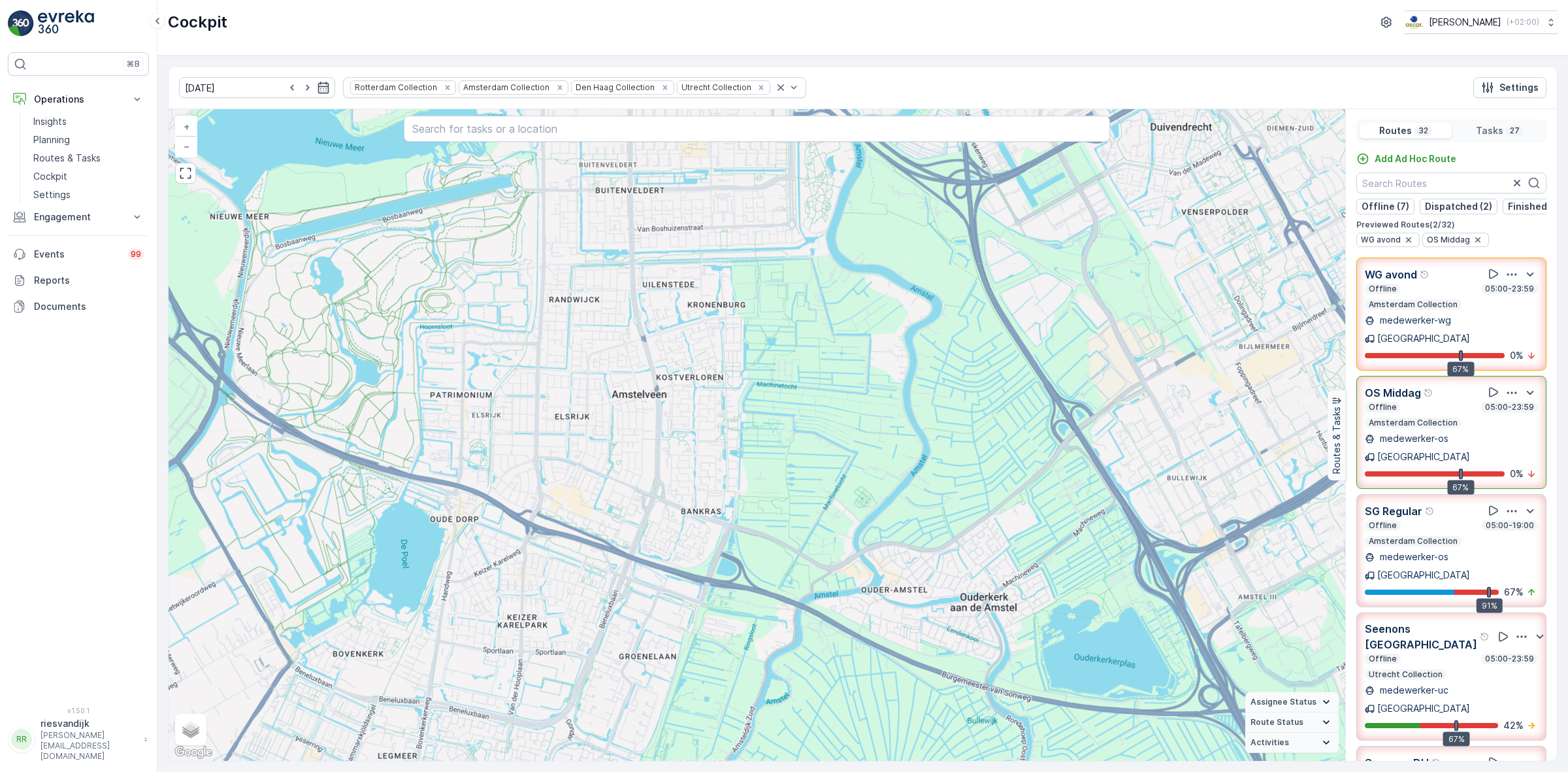
drag, startPoint x: 770, startPoint y: 309, endPoint x: 544, endPoint y: 471, distance: 278.1
click at [553, 400] on div "9 2 3 11 + − Satellite Roadmap Terrain Hybrid Leaflet Keyboard shortcuts Map Da…" at bounding box center [757, 435] width 1177 height 652
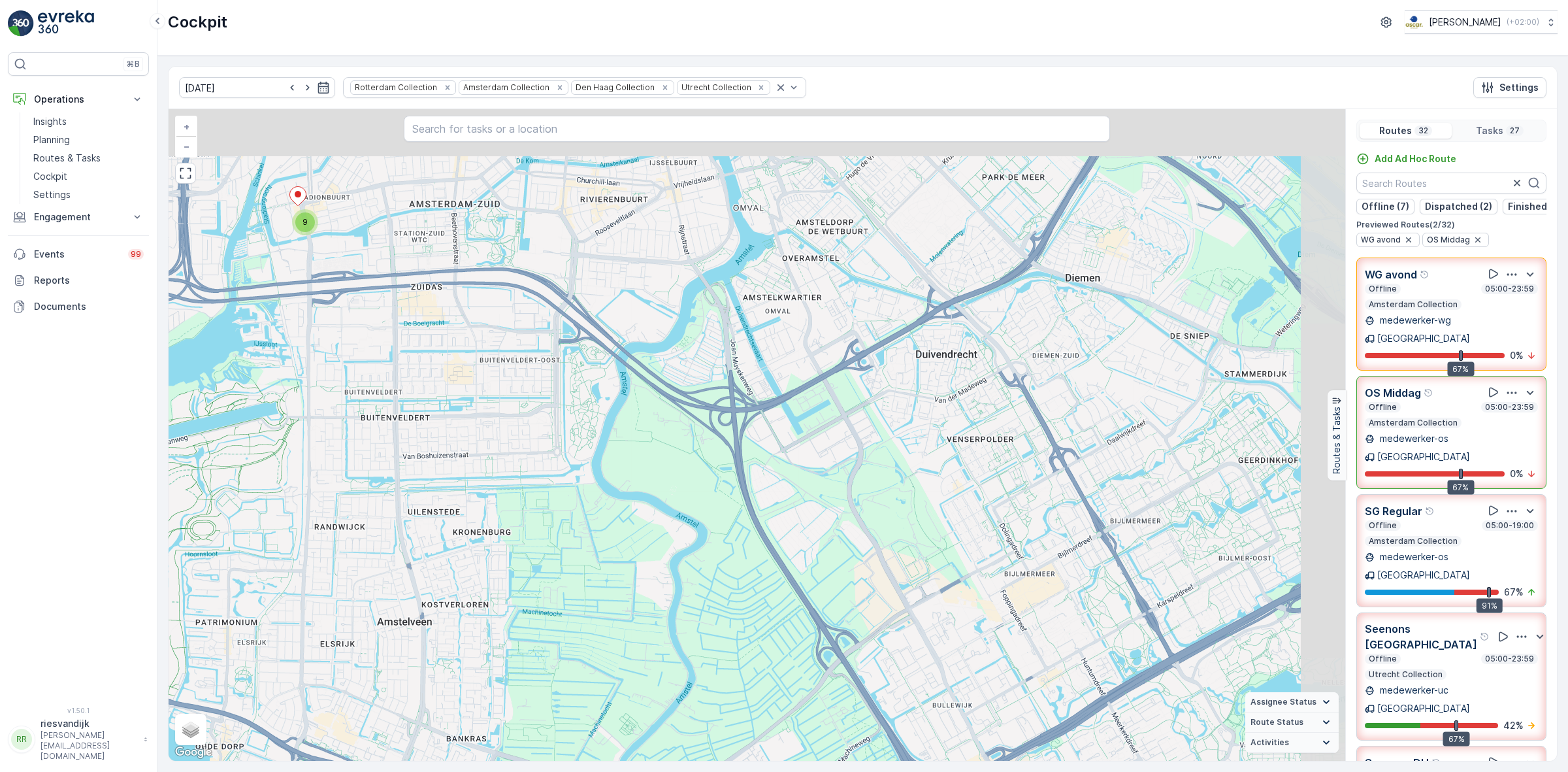
drag, startPoint x: 613, startPoint y: 440, endPoint x: 586, endPoint y: 465, distance: 36.8
click at [585, 463] on div "9 2 3 11 + − Satellite Roadmap Terrain Hybrid Leaflet Keyboard shortcuts Map Da…" at bounding box center [757, 435] width 1177 height 652
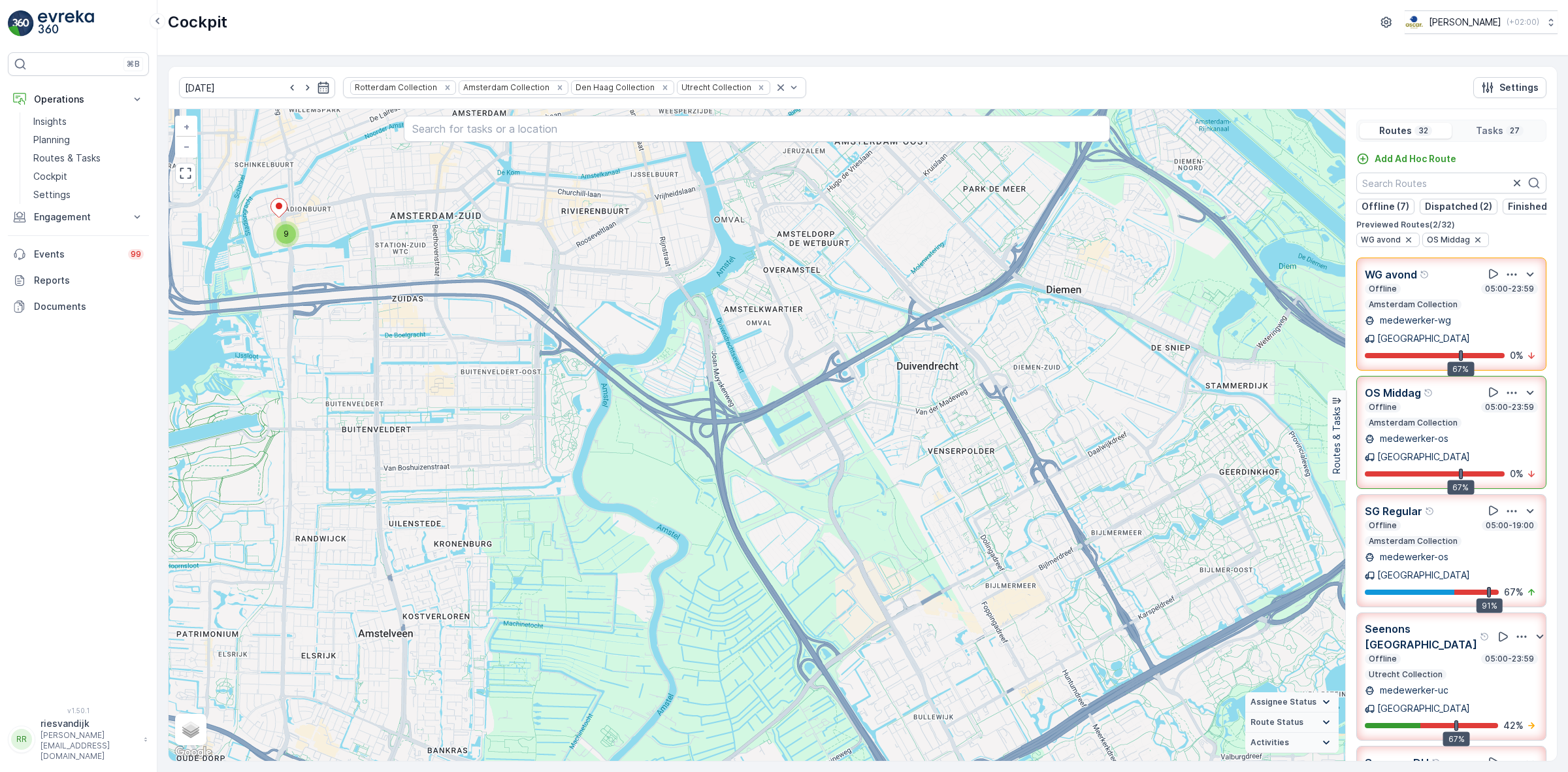
drag, startPoint x: 719, startPoint y: 419, endPoint x: 837, endPoint y: 605, distance: 220.3
click at [854, 600] on div "9 2 3 11 + − Satellite Roadmap Terrain Hybrid Leaflet Keyboard shortcuts Map Da…" at bounding box center [757, 435] width 1177 height 652
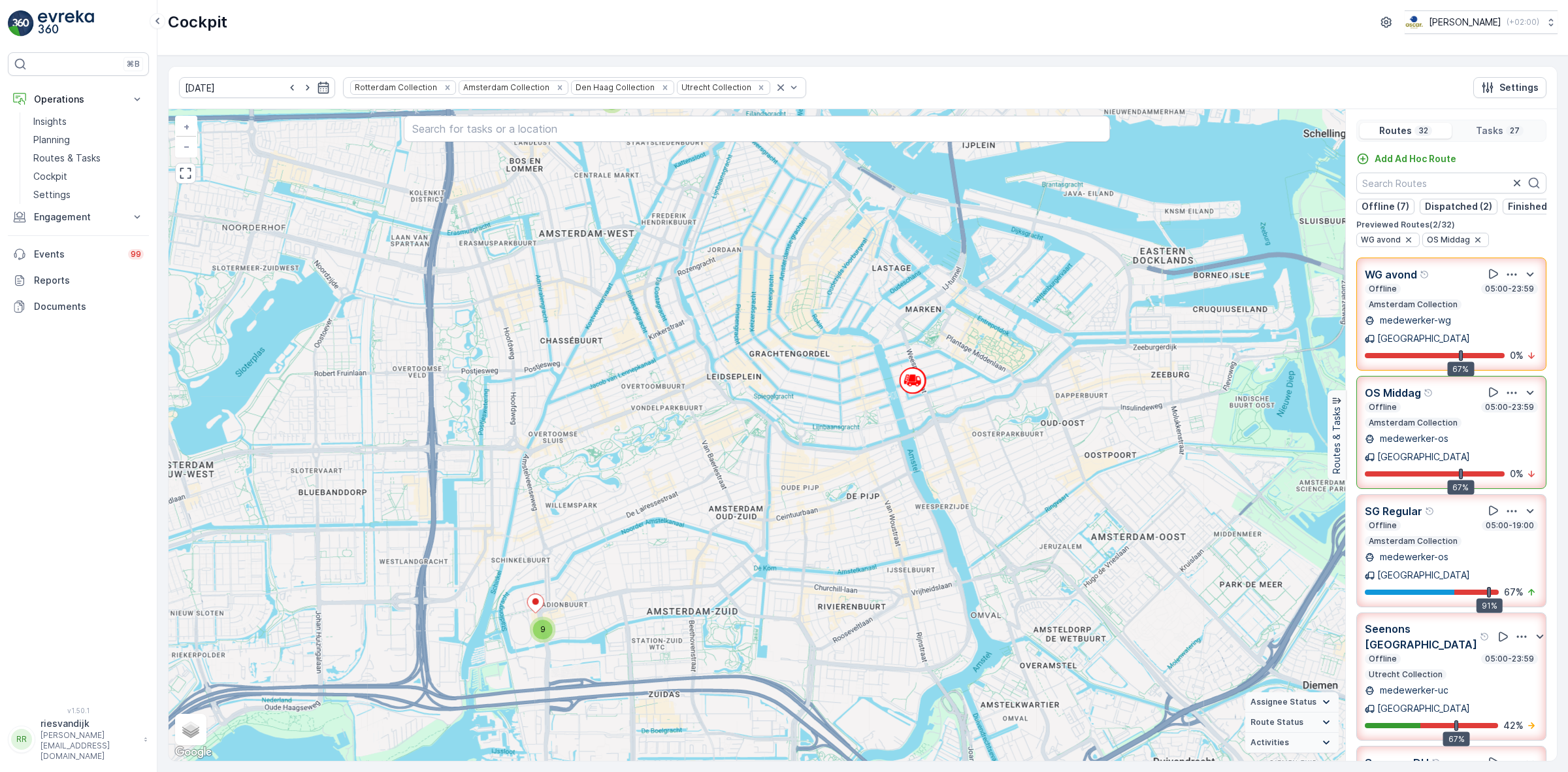
drag, startPoint x: 808, startPoint y: 549, endPoint x: 647, endPoint y: 424, distance: 203.8
click at [647, 424] on div "9 2 3 11 + − Satellite Roadmap Terrain Hybrid Leaflet Keyboard shortcuts Map Da…" at bounding box center [757, 435] width 1177 height 652
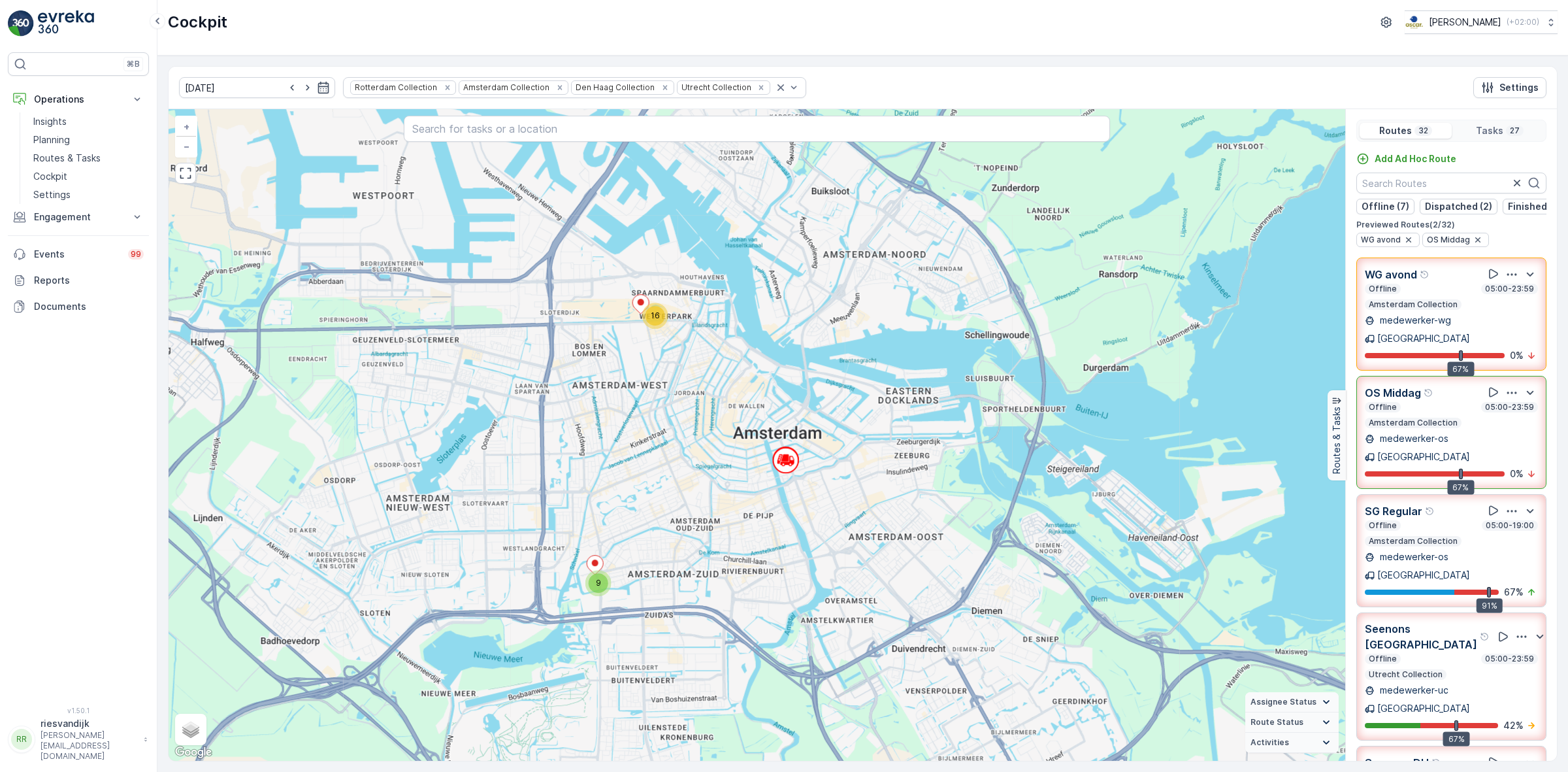
drag, startPoint x: 740, startPoint y: 360, endPoint x: 739, endPoint y: 406, distance: 46.0
click at [739, 406] on div "9 16 + − Satellite Roadmap Terrain Hybrid Leaflet Keyboard shortcuts Map Data M…" at bounding box center [757, 435] width 1177 height 652
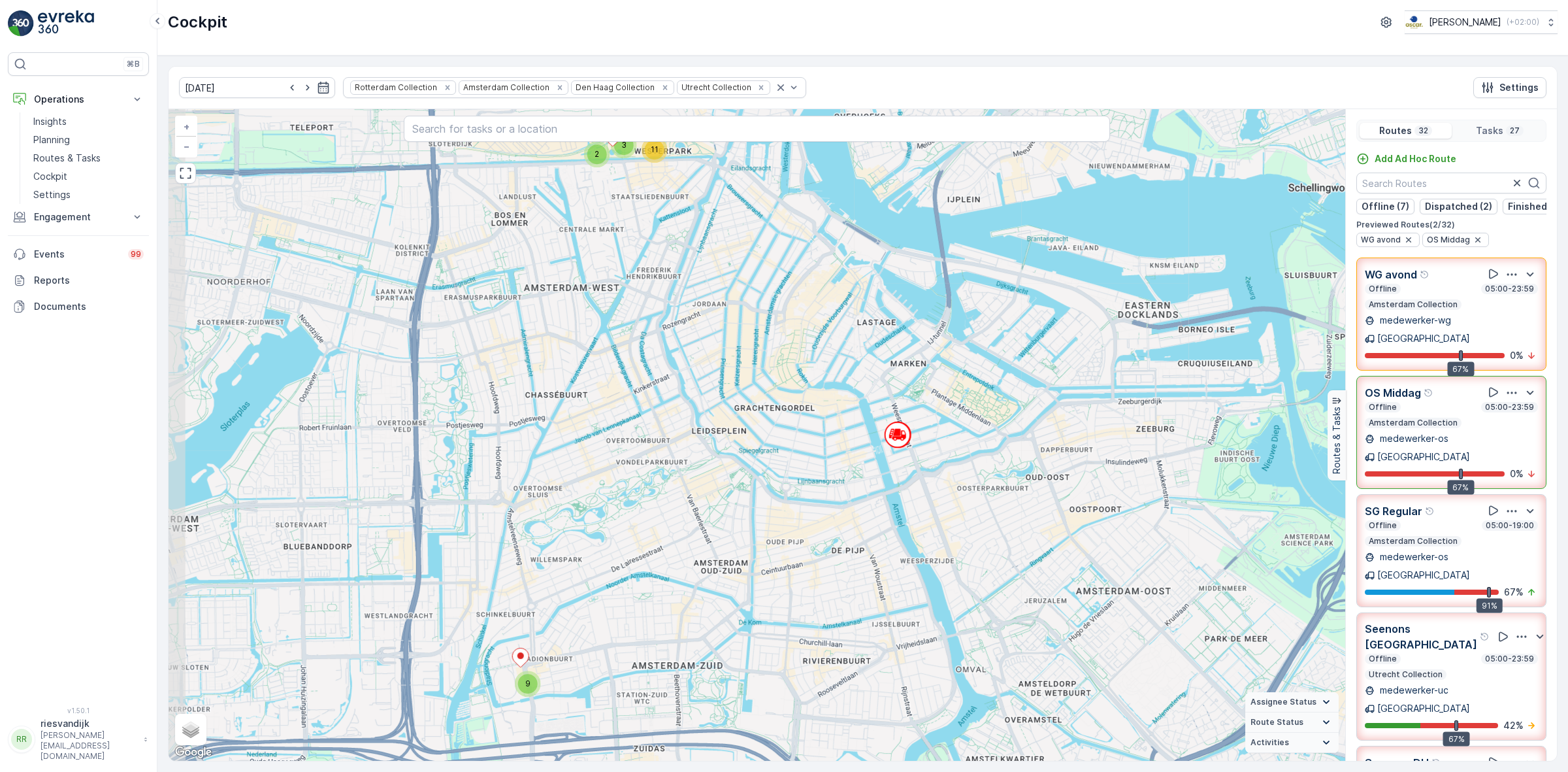
drag, startPoint x: 739, startPoint y: 420, endPoint x: 810, endPoint y: 342, distance: 105.5
click at [810, 342] on div "9 2 3 11 + − Satellite Roadmap Terrain Hybrid Leaflet Keyboard shortcuts Map Da…" at bounding box center [757, 435] width 1177 height 652
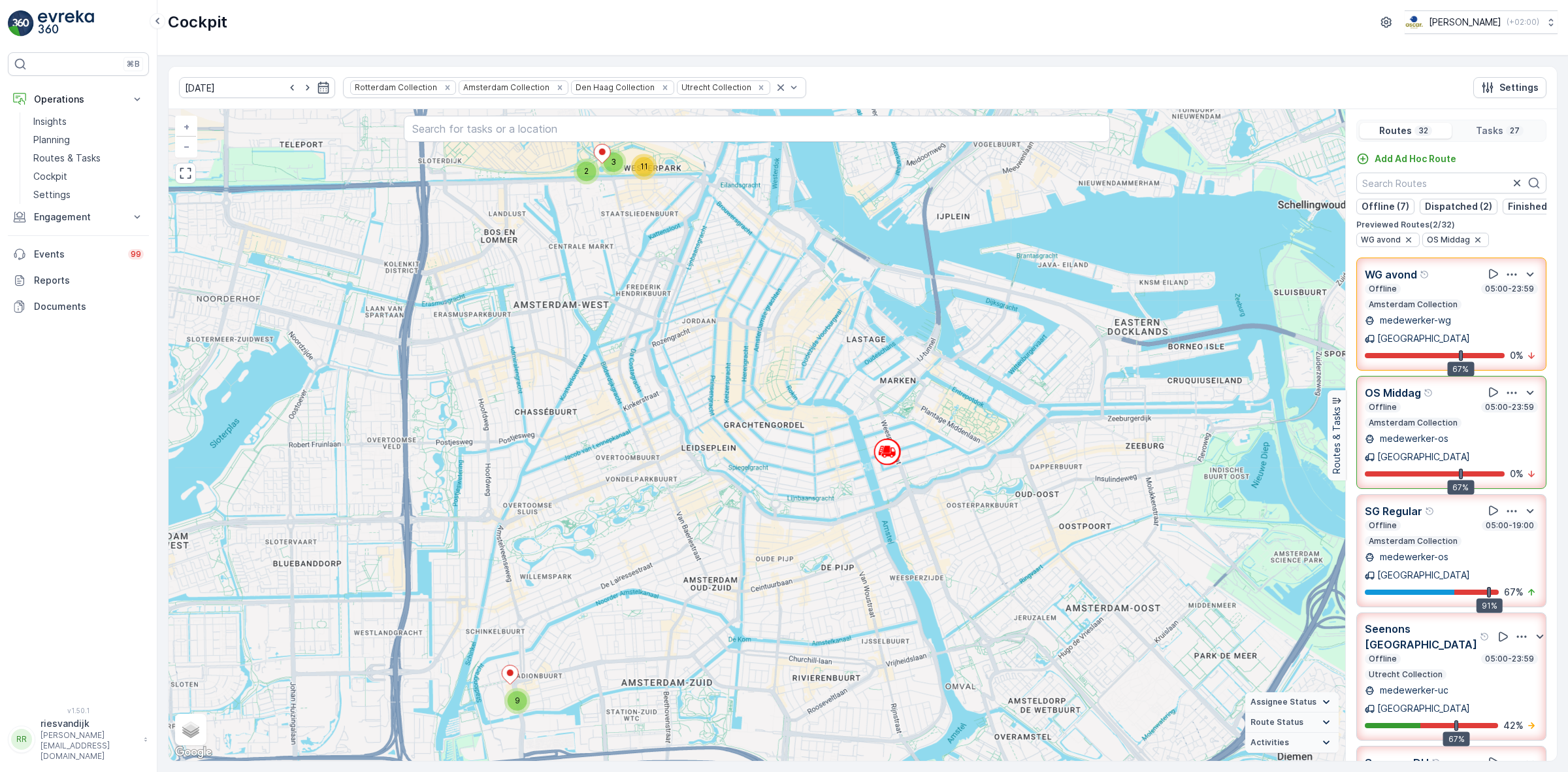
drag, startPoint x: 805, startPoint y: 355, endPoint x: 796, endPoint y: 371, distance: 18.4
click at [796, 371] on div "9 2 3 11 + − Satellite Roadmap Terrain Hybrid Leaflet Keyboard shortcuts Map Da…" at bounding box center [757, 435] width 1177 height 652
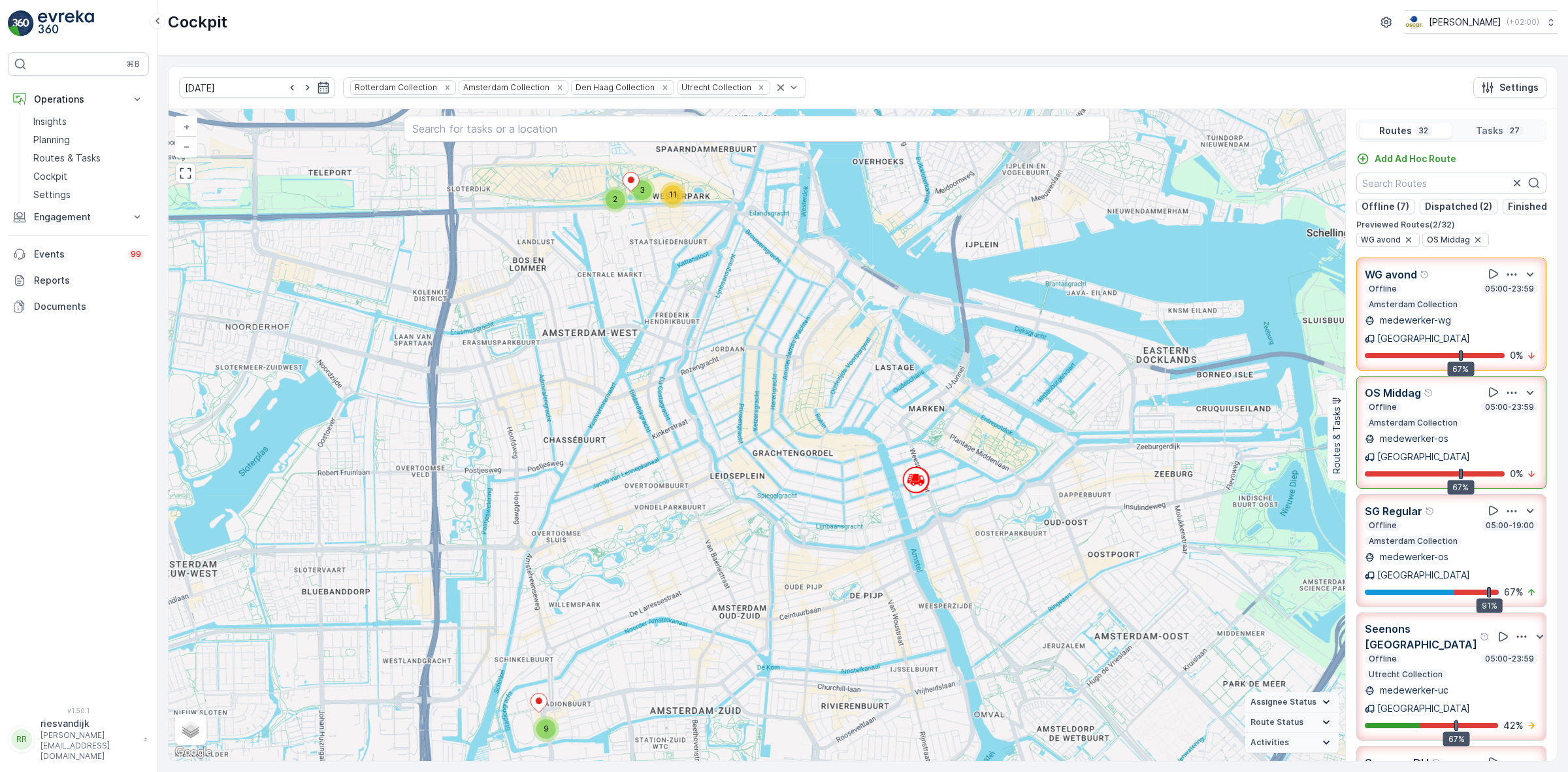
drag, startPoint x: 801, startPoint y: 369, endPoint x: 828, endPoint y: 387, distance: 32.4
click at [827, 387] on div "9 2 3 11 + − Satellite Roadmap Terrain Hybrid Leaflet Keyboard shortcuts Map Da…" at bounding box center [757, 435] width 1177 height 652
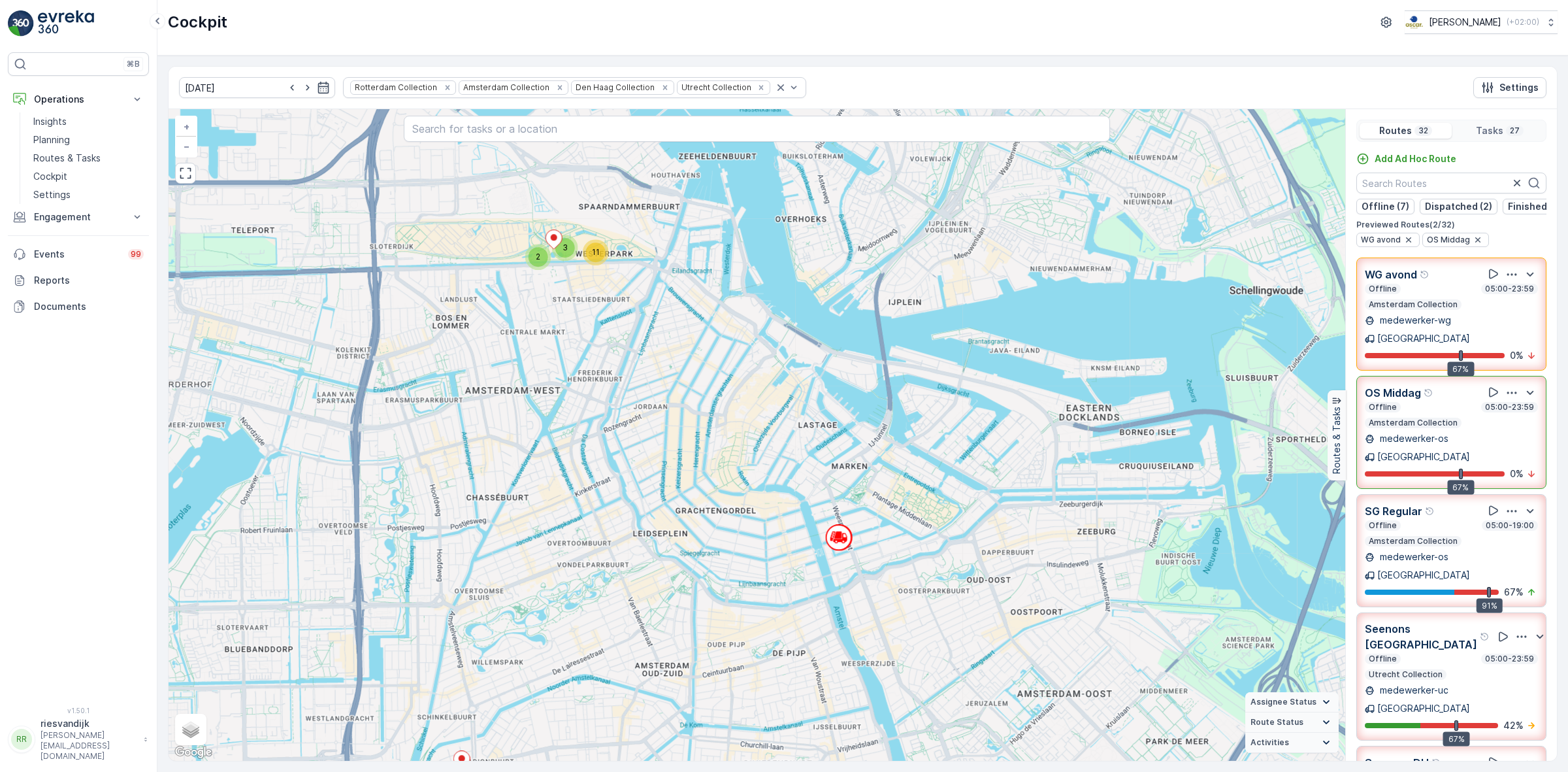
drag, startPoint x: 1235, startPoint y: 436, endPoint x: 1159, endPoint y: 440, distance: 76.1
click at [1183, 459] on div "9 2 3 11 + − Satellite Roadmap Terrain Hybrid Leaflet Keyboard shortcuts Map Da…" at bounding box center [757, 435] width 1177 height 652
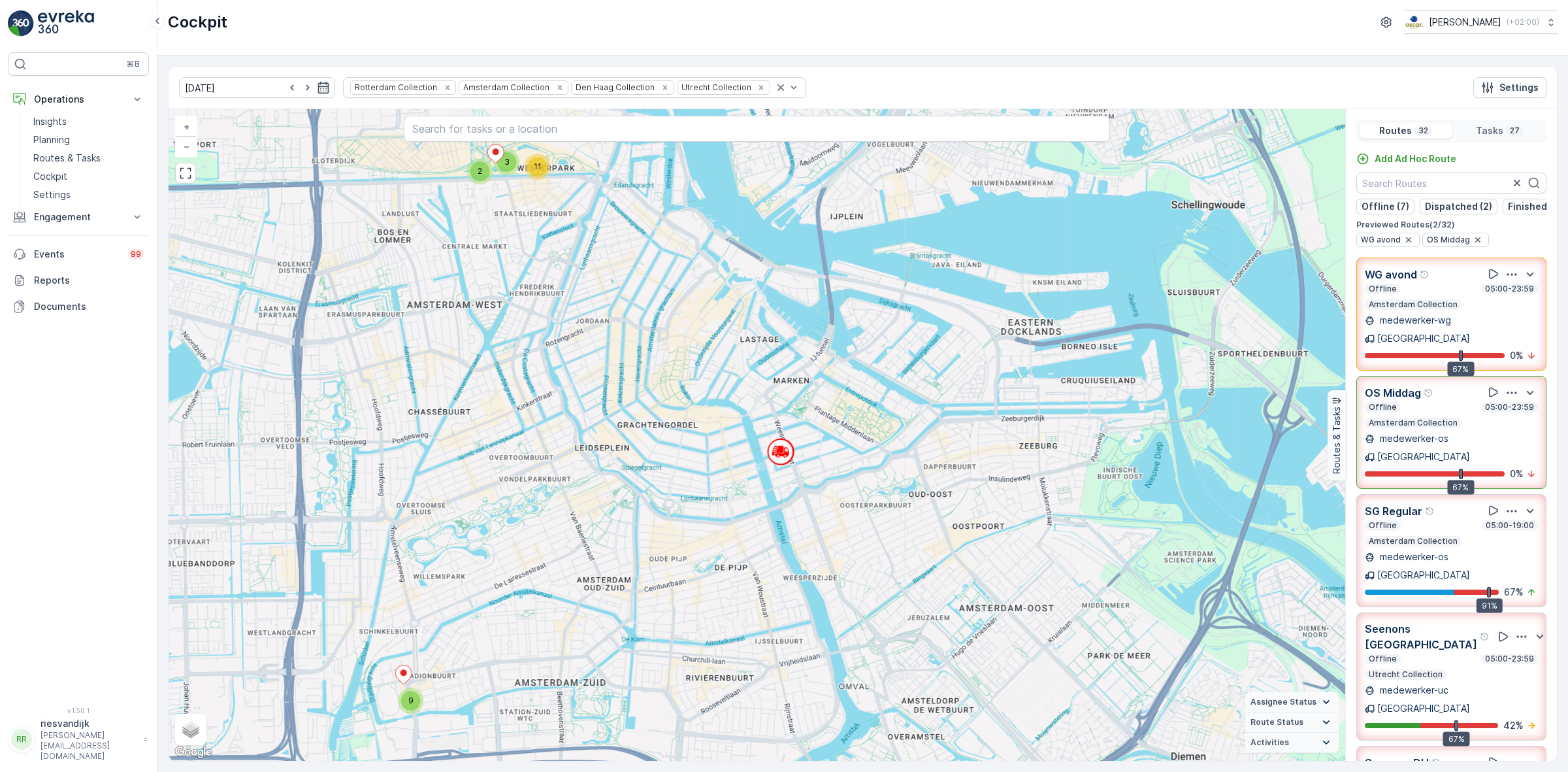
drag, startPoint x: 993, startPoint y: 440, endPoint x: 983, endPoint y: 412, distance: 29.7
click at [983, 412] on div "9 2 3 11 + − Satellite Roadmap Terrain Hybrid Leaflet Keyboard shortcuts Map Da…" at bounding box center [757, 435] width 1177 height 652
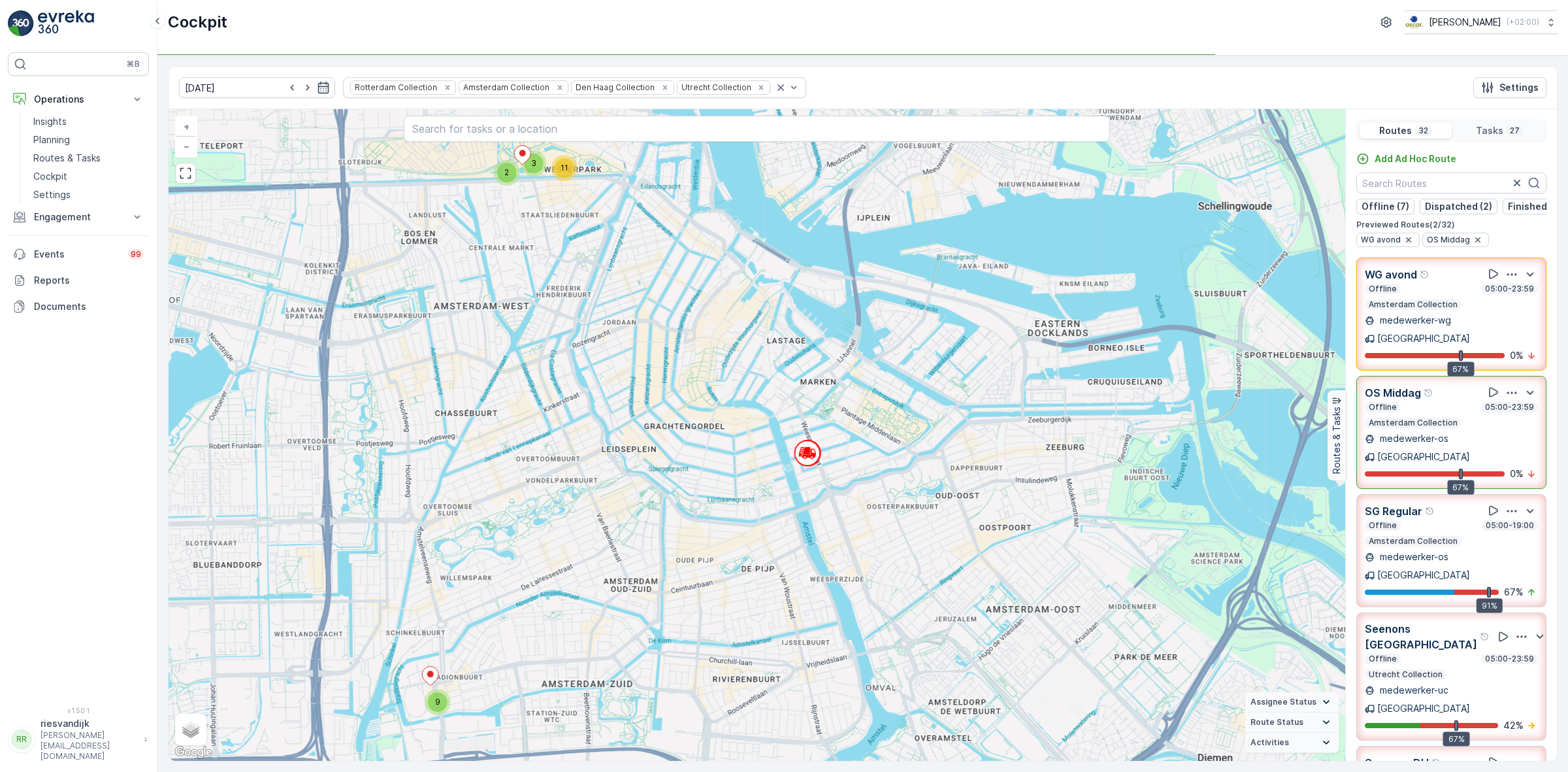
drag, startPoint x: 1168, startPoint y: 393, endPoint x: 1365, endPoint y: 387, distance: 197.1
click at [1349, 389] on div "9 2 3 11 + − Satellite Roadmap Terrain Hybrid Leaflet Keyboard shortcuts Map Da…" at bounding box center [862, 435] width 1388 height 652
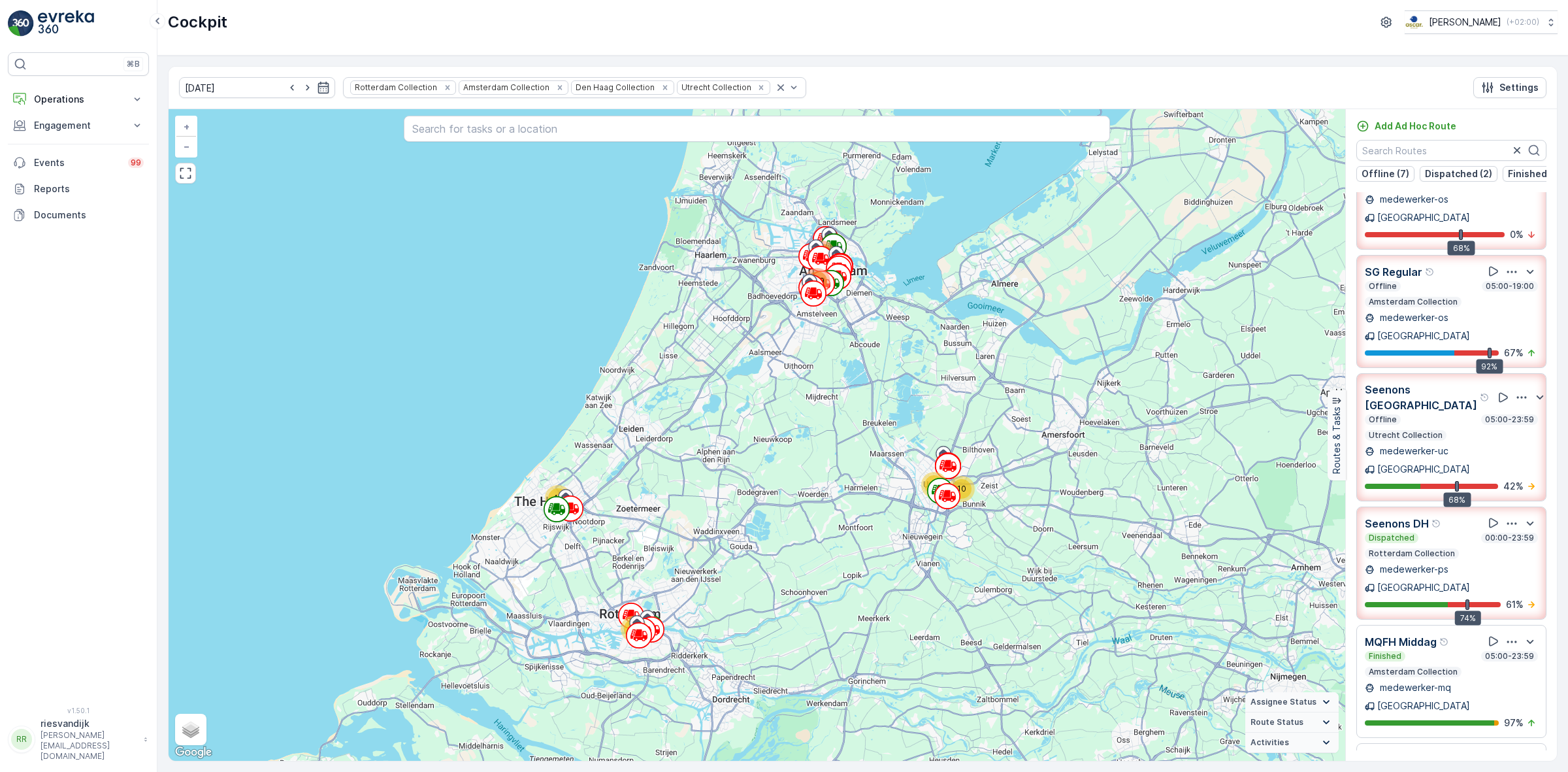
scroll to position [92, 0]
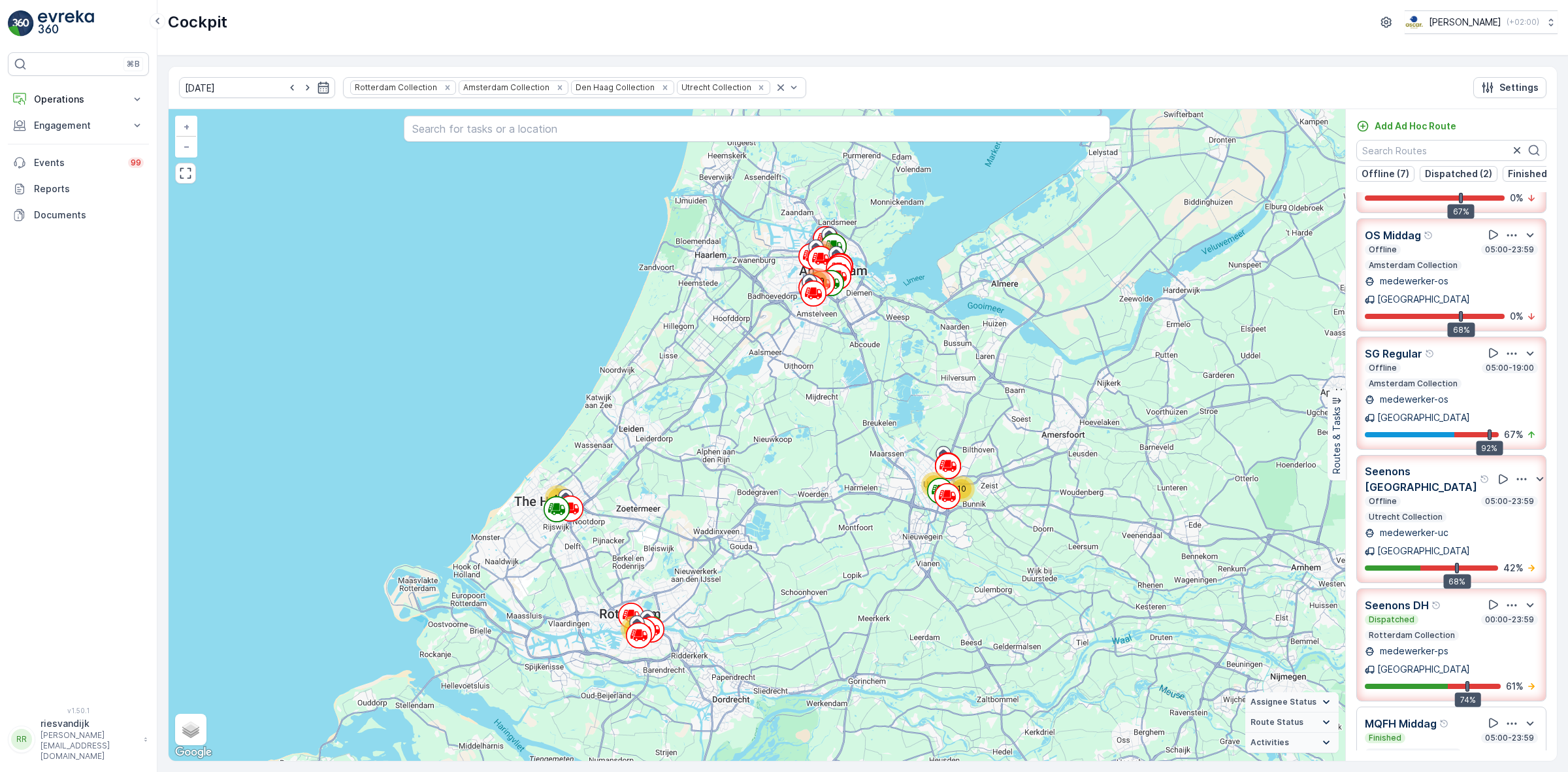
click at [1517, 478] on icon "button" at bounding box center [1521, 479] width 10 height 2
click at [1513, 516] on span "See More Details" at bounding box center [1510, 523] width 76 height 13
click at [56, 102] on p "Operations" at bounding box center [78, 100] width 89 height 13
click at [81, 161] on p "Routes & Tasks" at bounding box center [66, 158] width 67 height 13
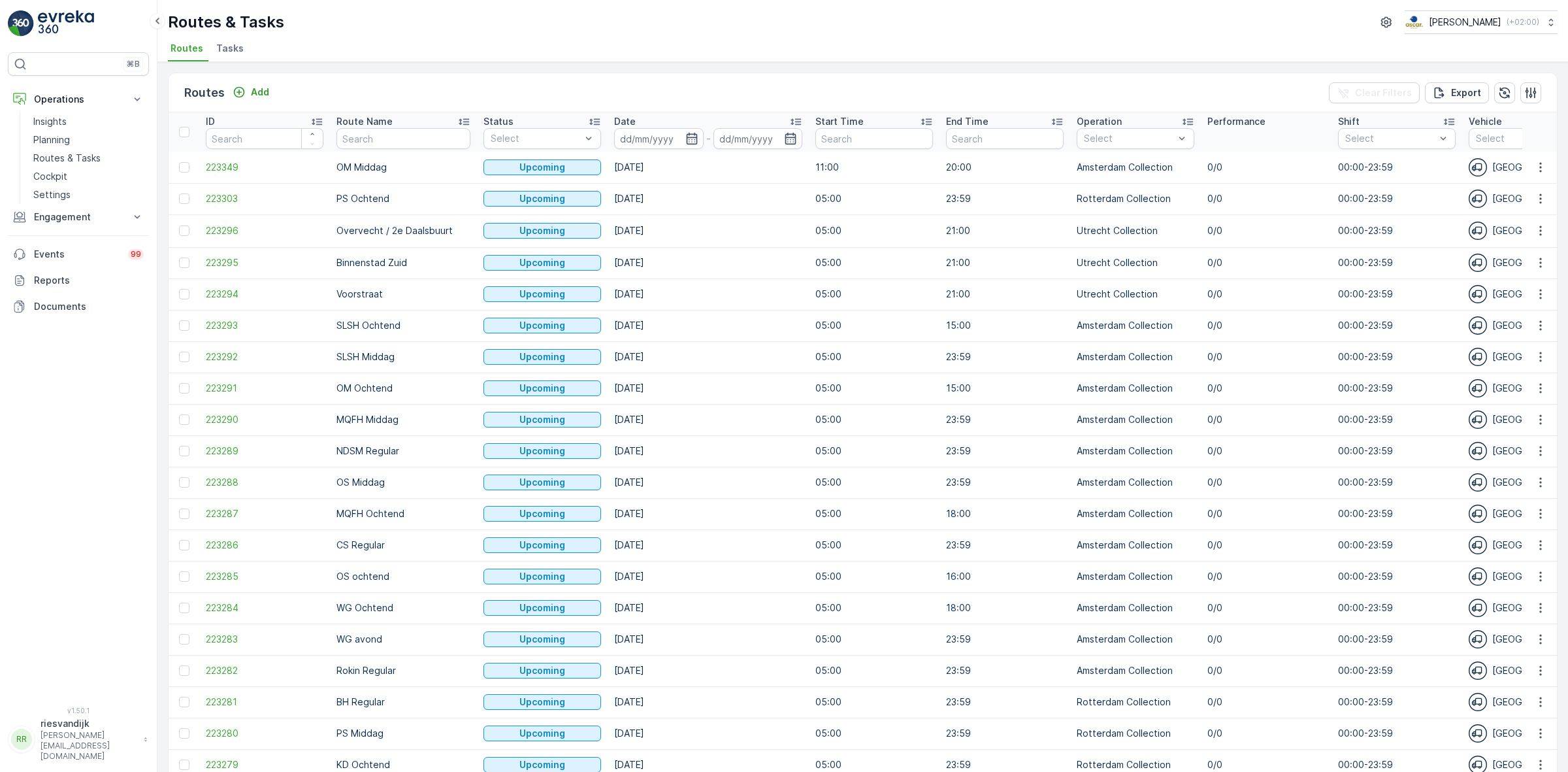
click at [232, 51] on span "Tasks" at bounding box center [229, 48] width 27 height 13
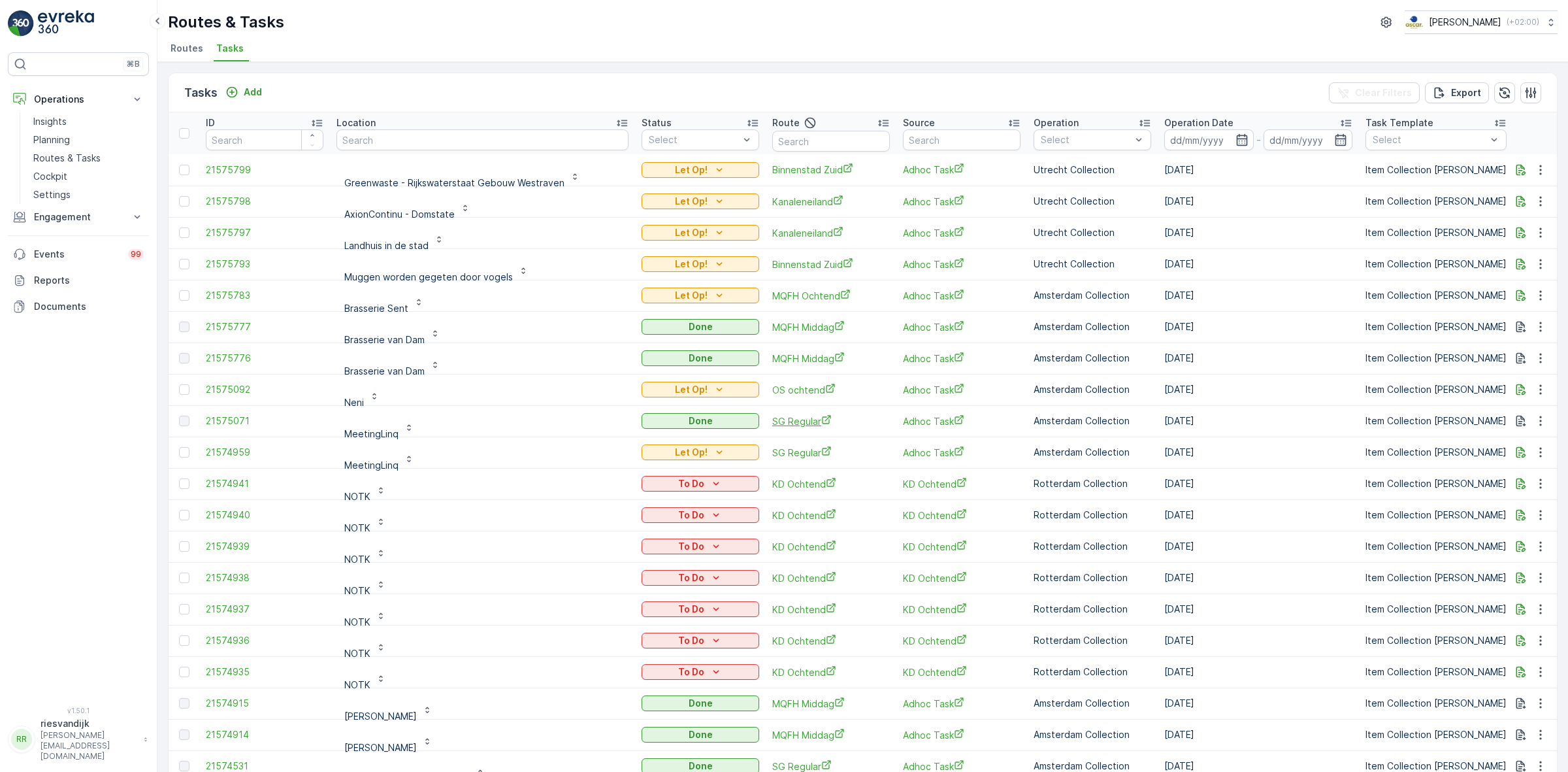
scroll to position [3, 0]
drag, startPoint x: 769, startPoint y: 137, endPoint x: 770, endPoint y: 128, distance: 9.1
click at [772, 128] on input "text" at bounding box center [831, 137] width 118 height 21
type input "os"
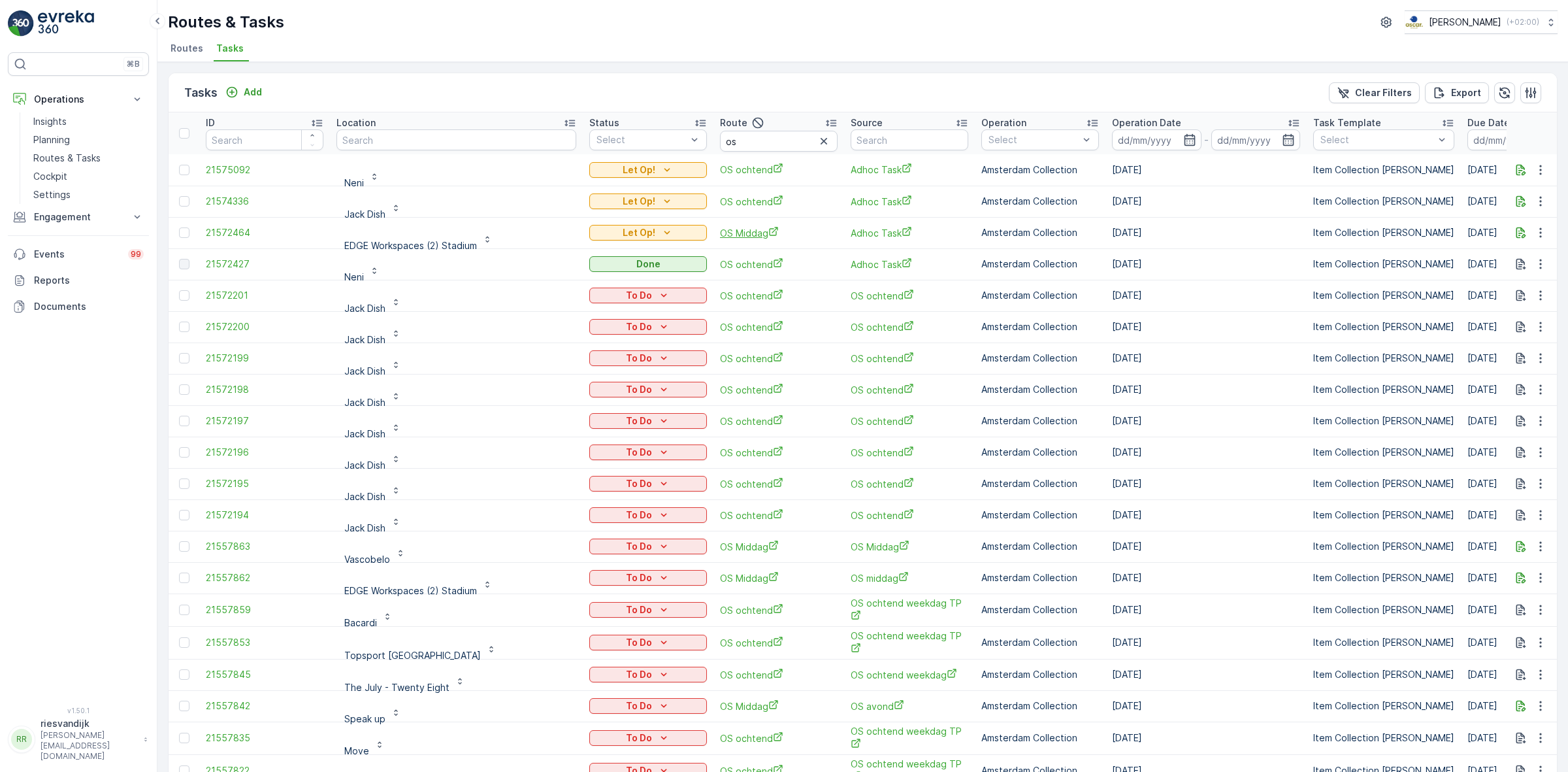
click at [720, 234] on span "OS Middag" at bounding box center [779, 233] width 118 height 14
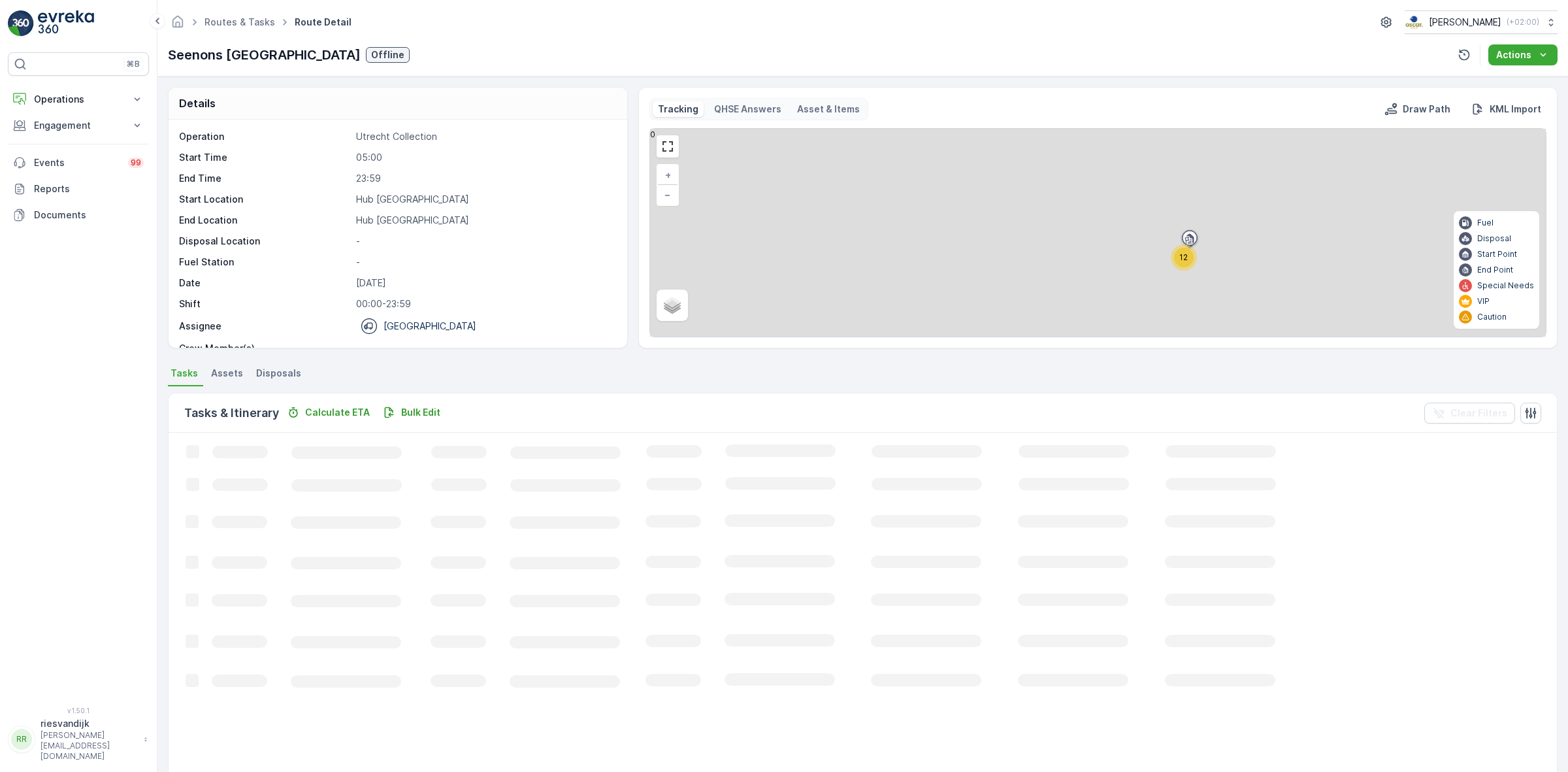
scroll to position [131, 0]
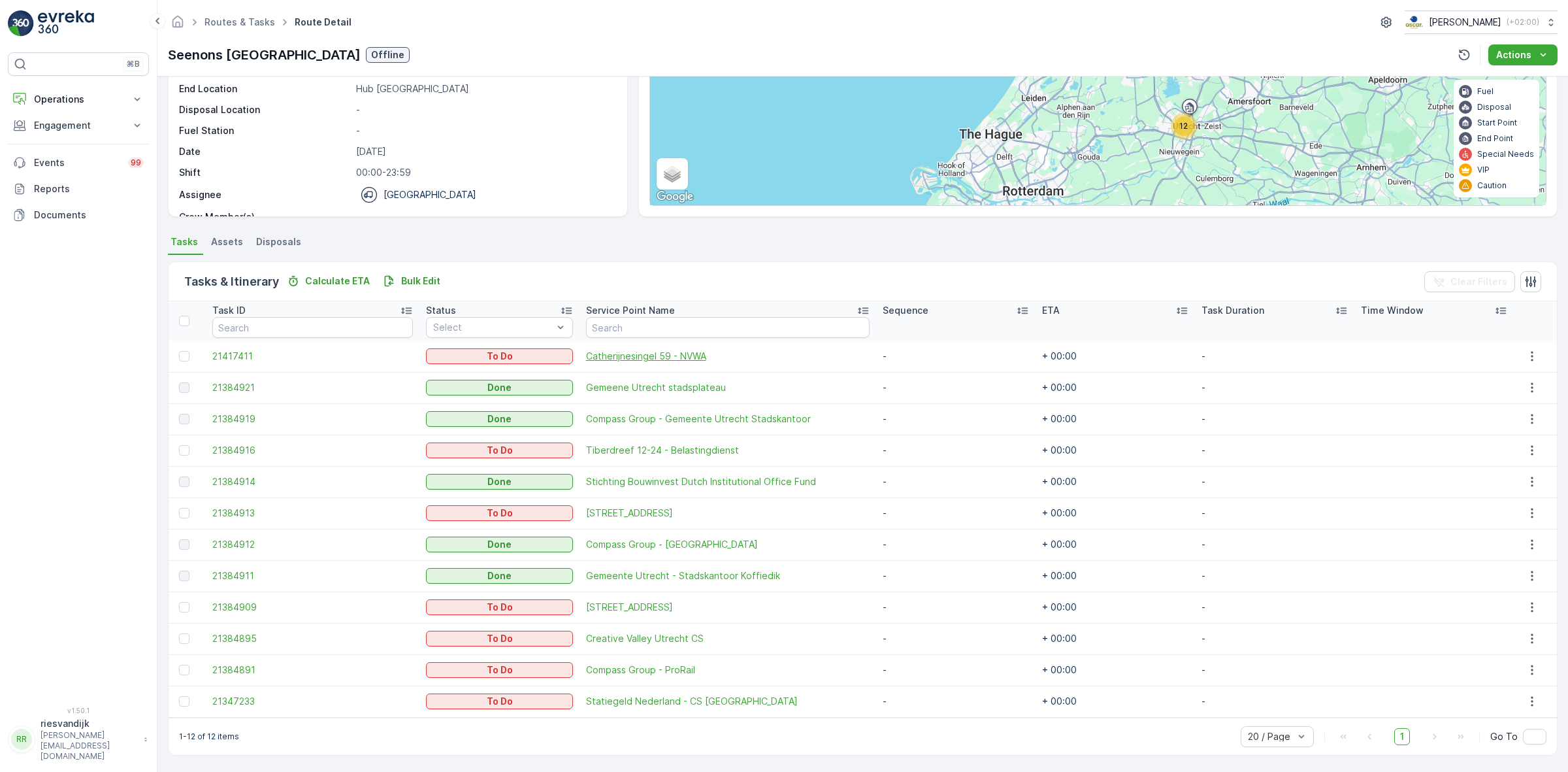
click at [623, 358] on span "Catherijnesingel 59 - NVWA" at bounding box center [728, 356] width 283 height 13
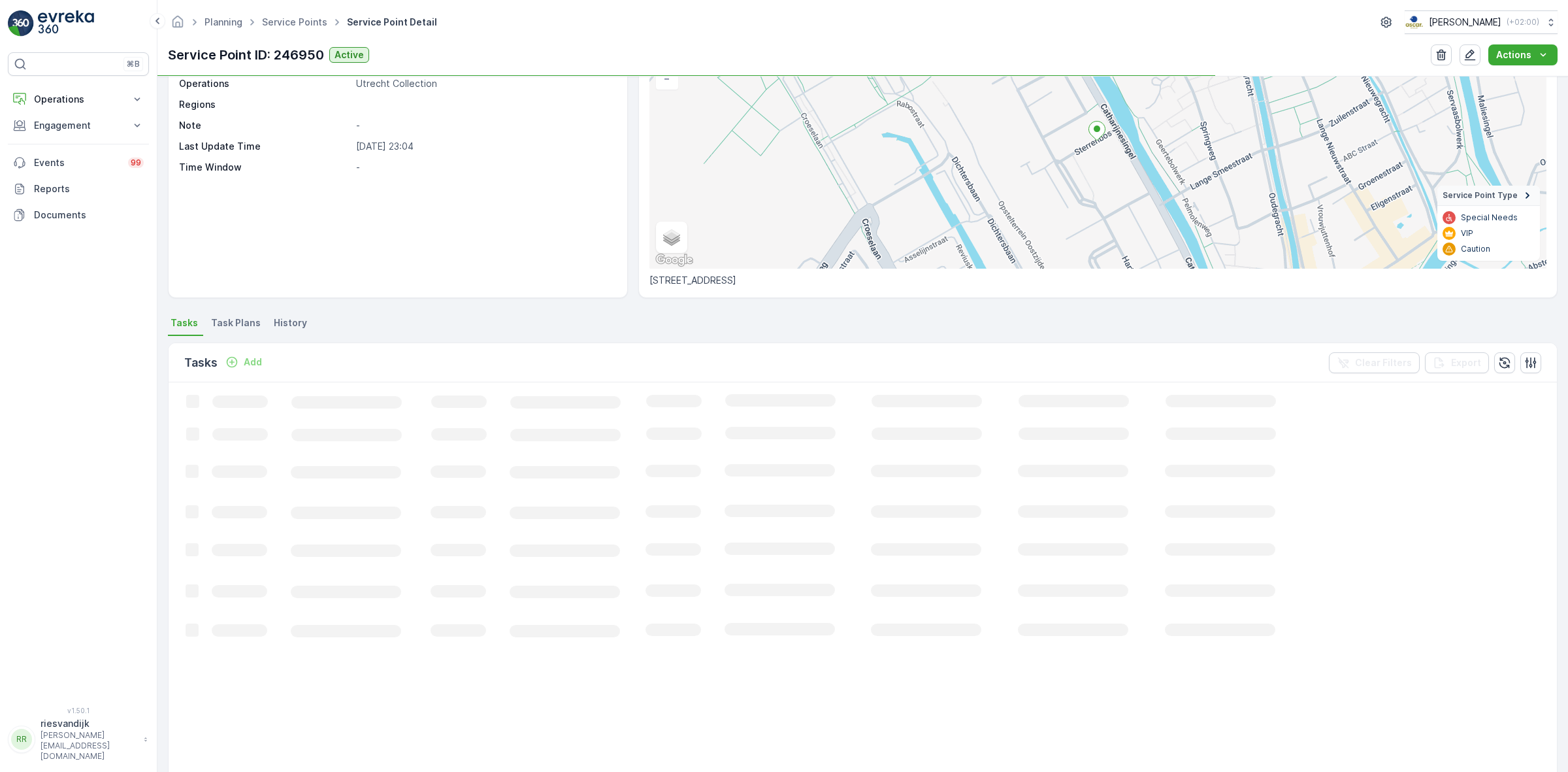
scroll to position [164, 0]
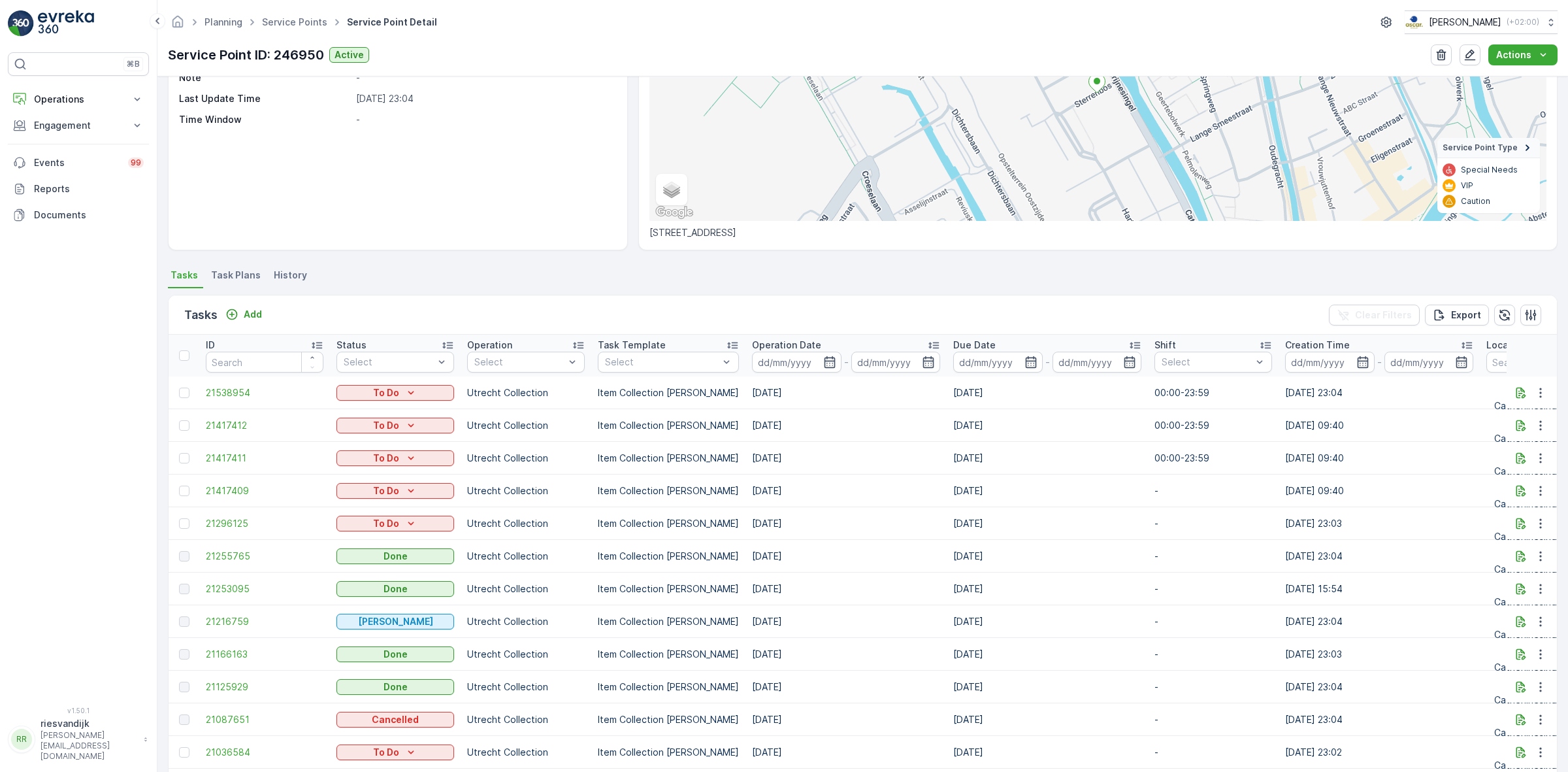
drag, startPoint x: 794, startPoint y: 502, endPoint x: 500, endPoint y: 445, distance: 299.5
click at [925, 435] on td "[DATE]" at bounding box center [845, 425] width 201 height 32
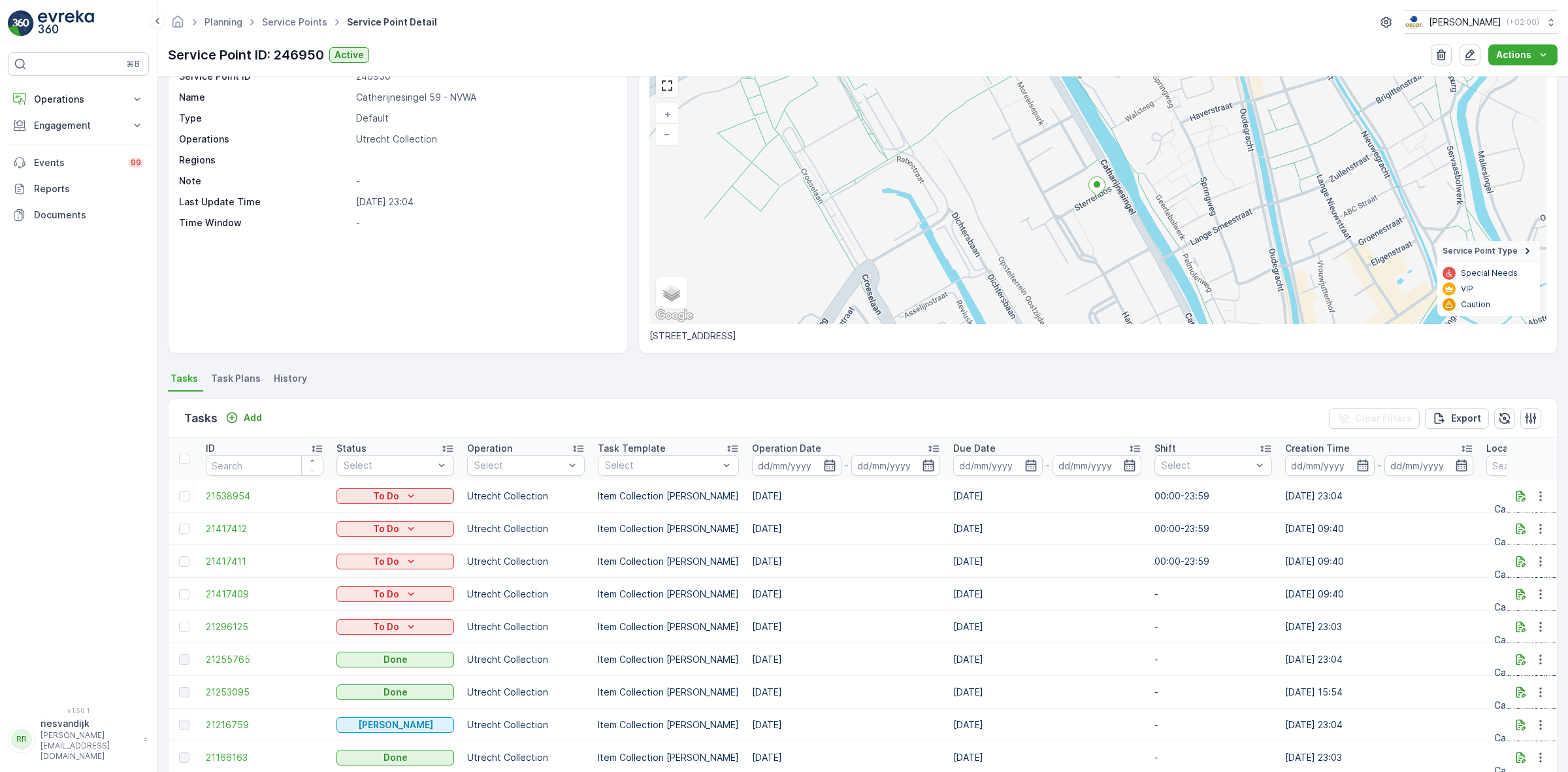
scroll to position [0, 0]
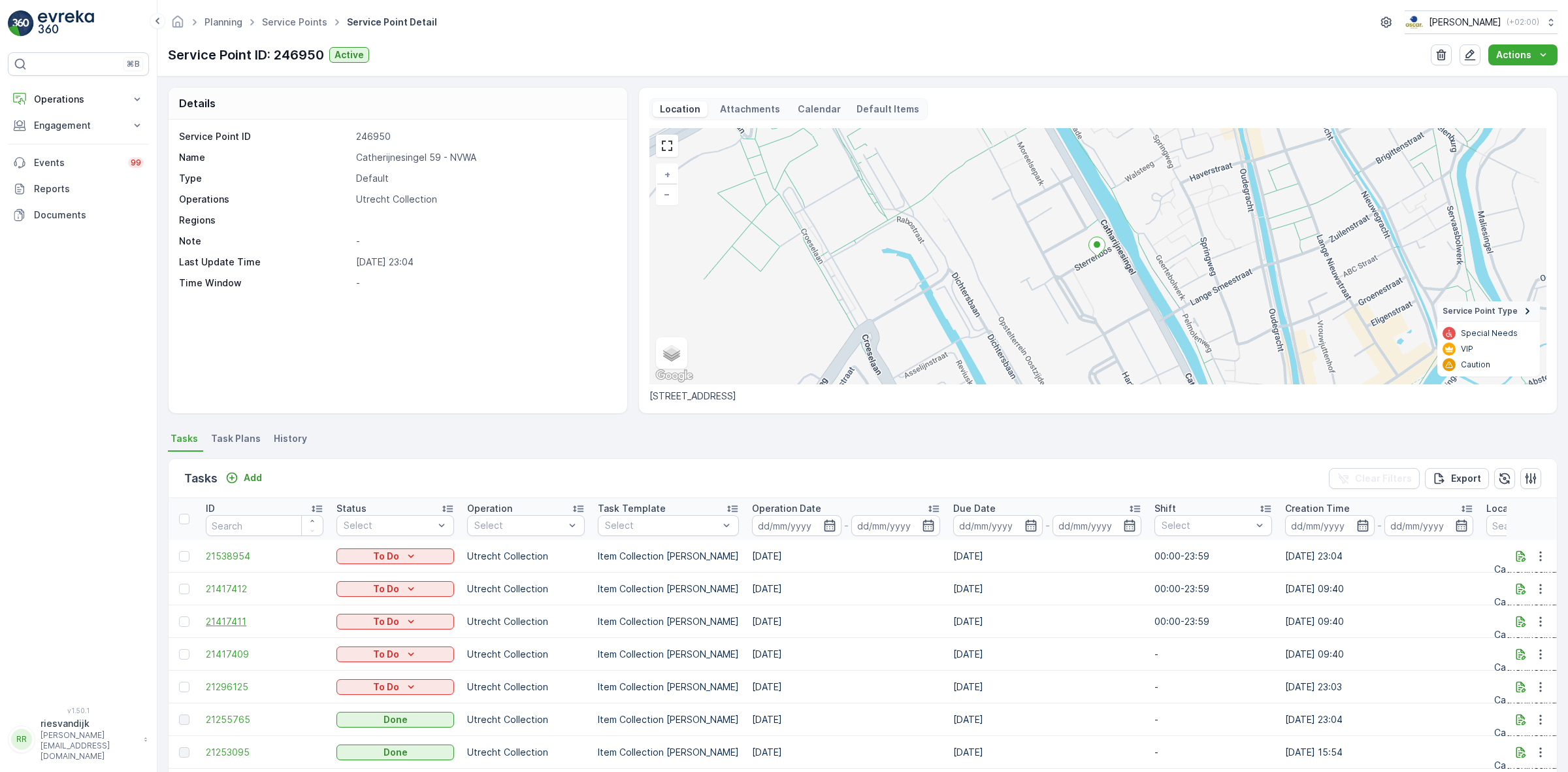
click at [225, 615] on span "21417411" at bounding box center [265, 622] width 118 height 13
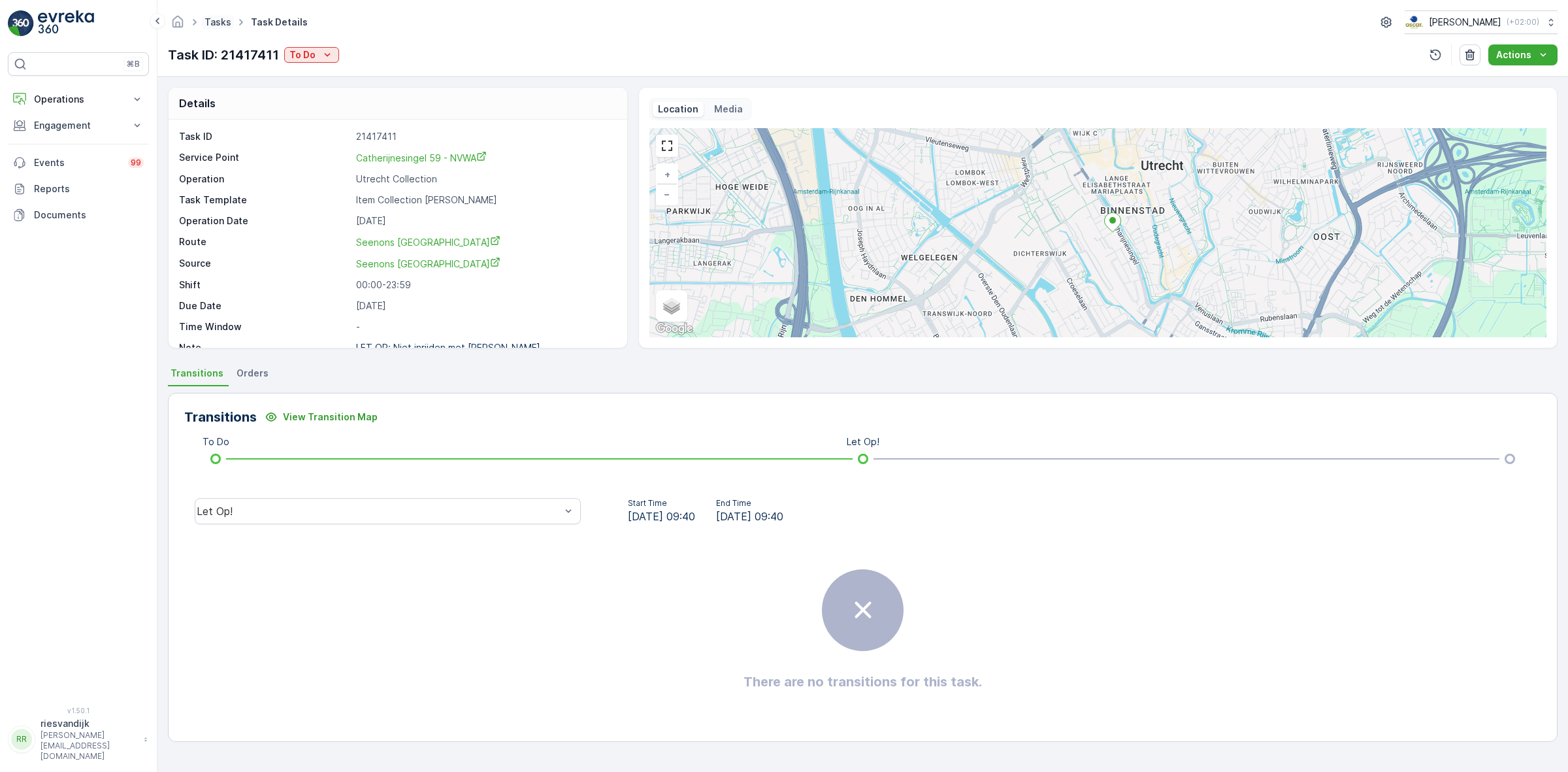
click at [226, 20] on link "Tasks" at bounding box center [218, 22] width 27 height 11
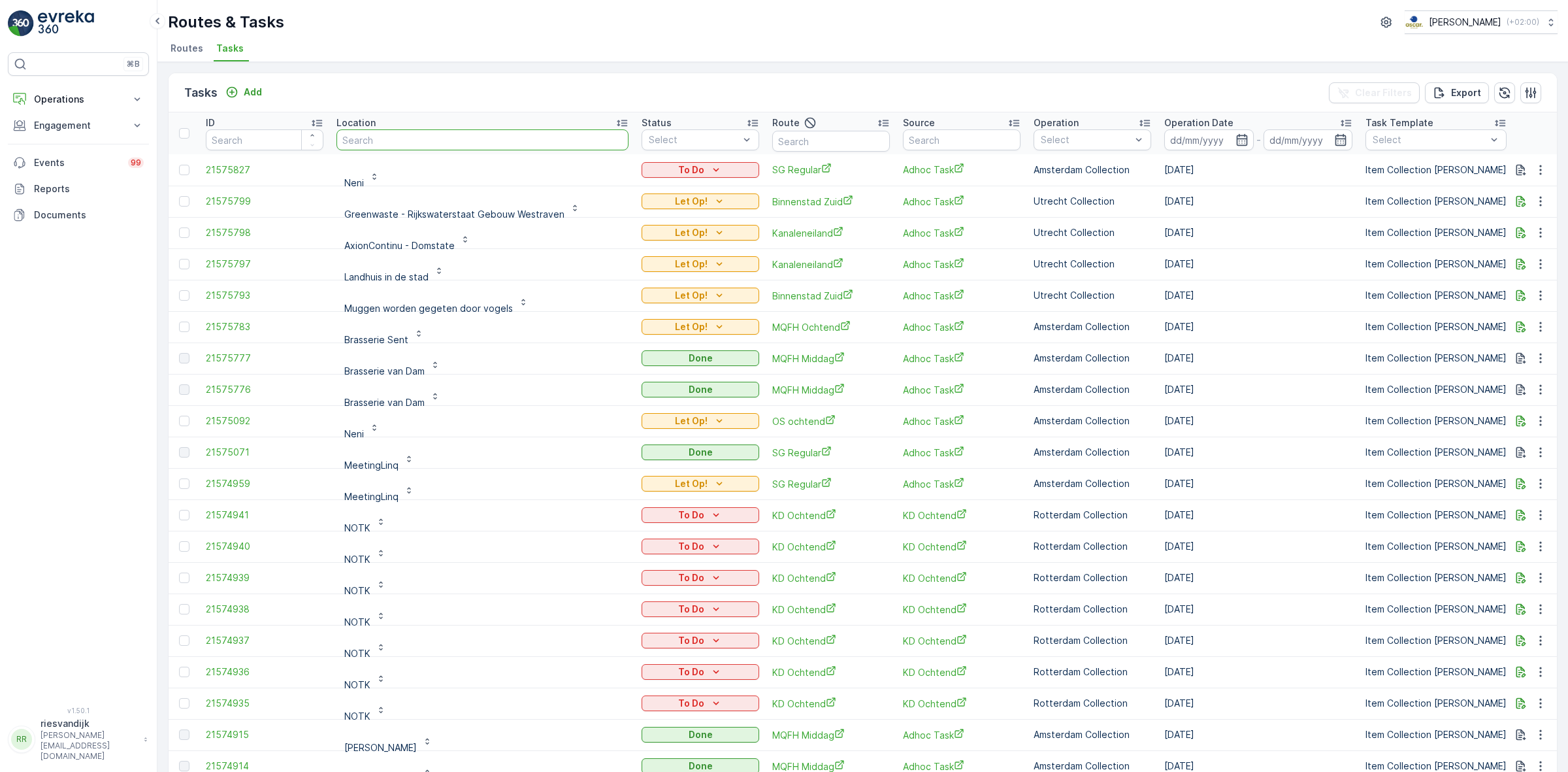
click at [429, 137] on input "text" at bounding box center [483, 140] width 292 height 21
type input "catha"
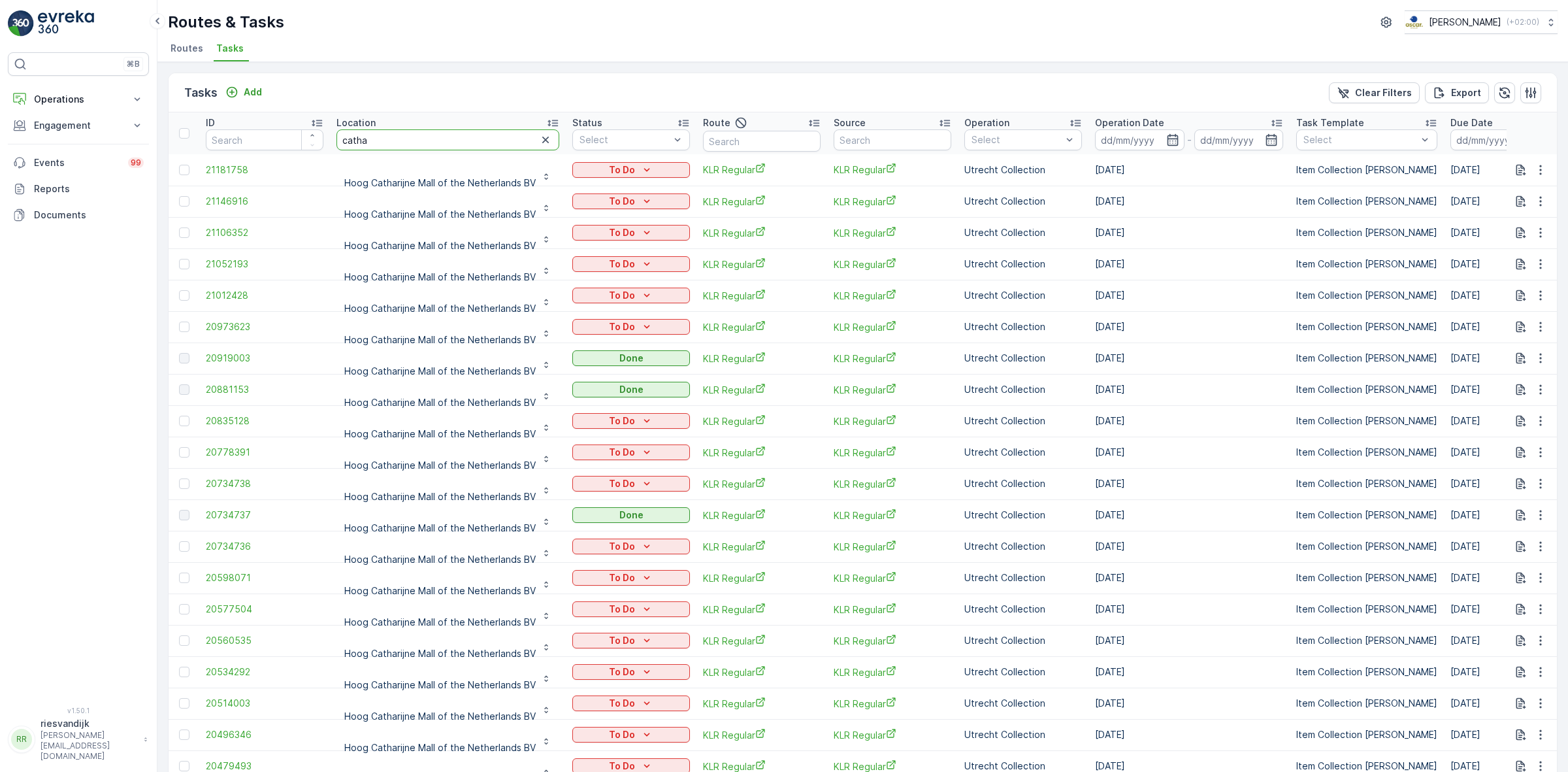
click at [490, 134] on input "catha" at bounding box center [448, 140] width 223 height 21
type input "nvwa"
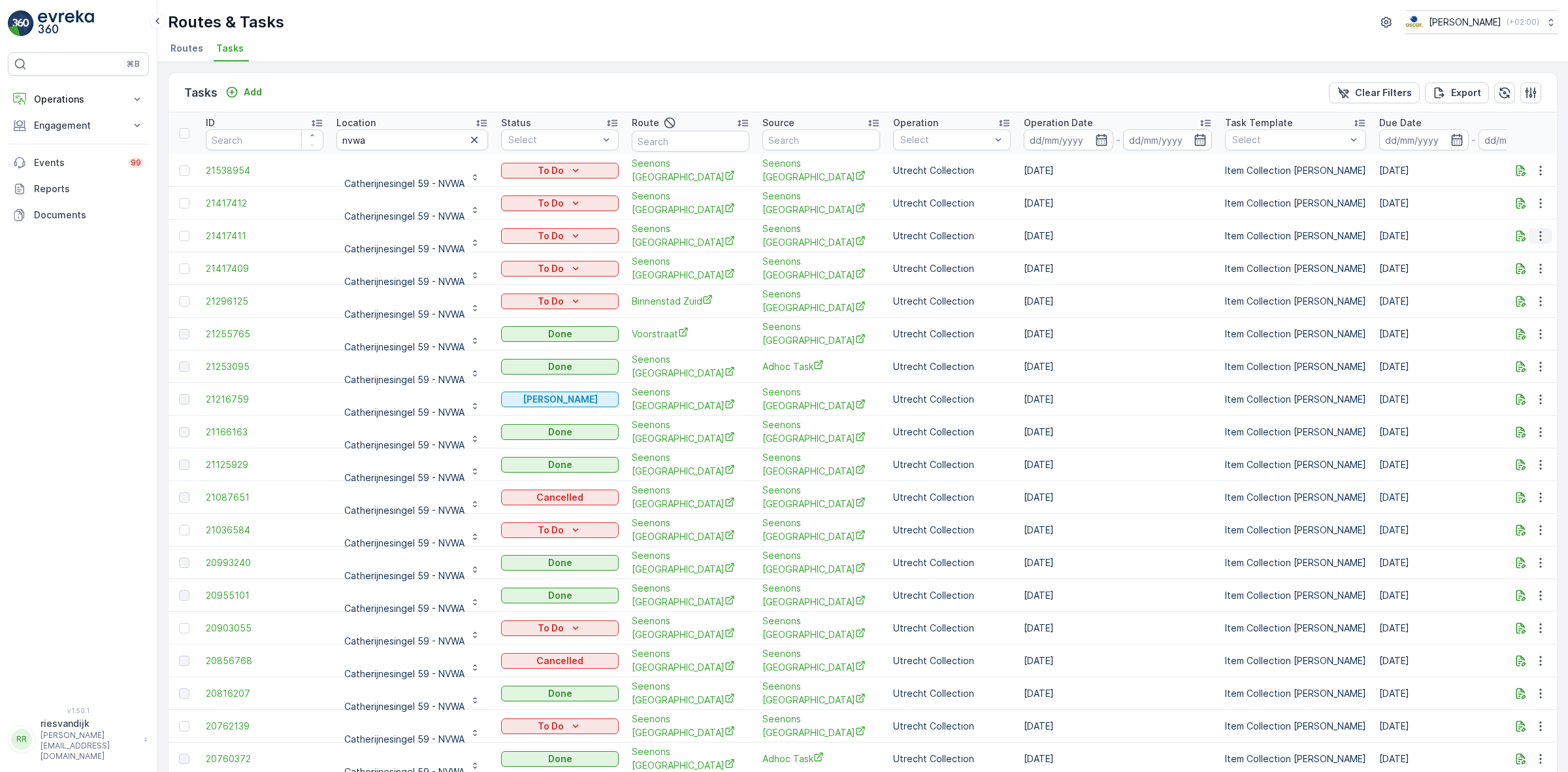
click at [1539, 232] on icon "button" at bounding box center [1540, 236] width 2 height 10
click at [1517, 287] on span "Change Route" at bounding box center [1507, 289] width 63 height 13
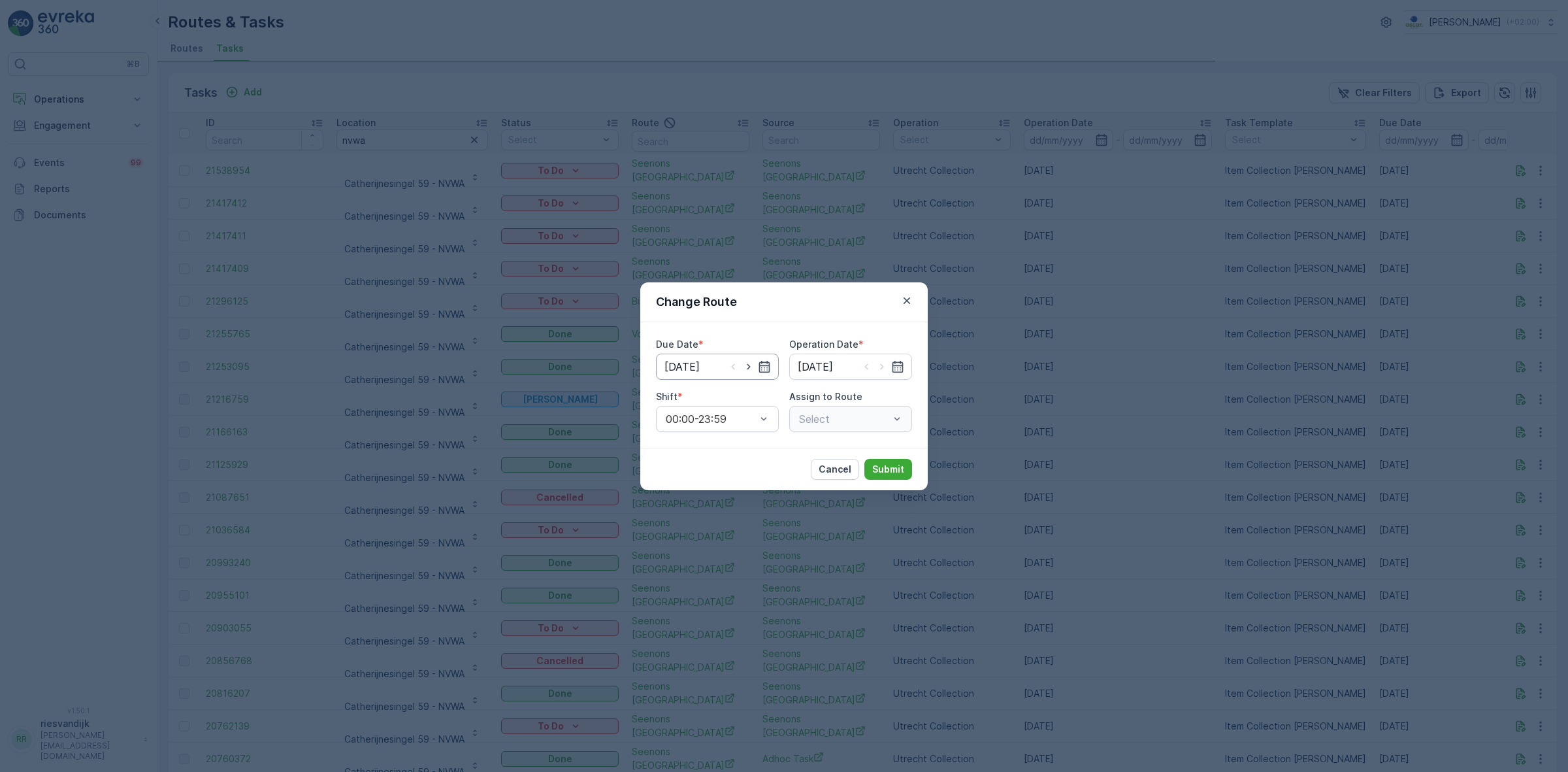
type input "[DATE]"
click at [753, 364] on icon "button" at bounding box center [749, 366] width 13 height 13
type input "[DATE]"
click at [879, 364] on icon "button" at bounding box center [882, 366] width 13 height 13
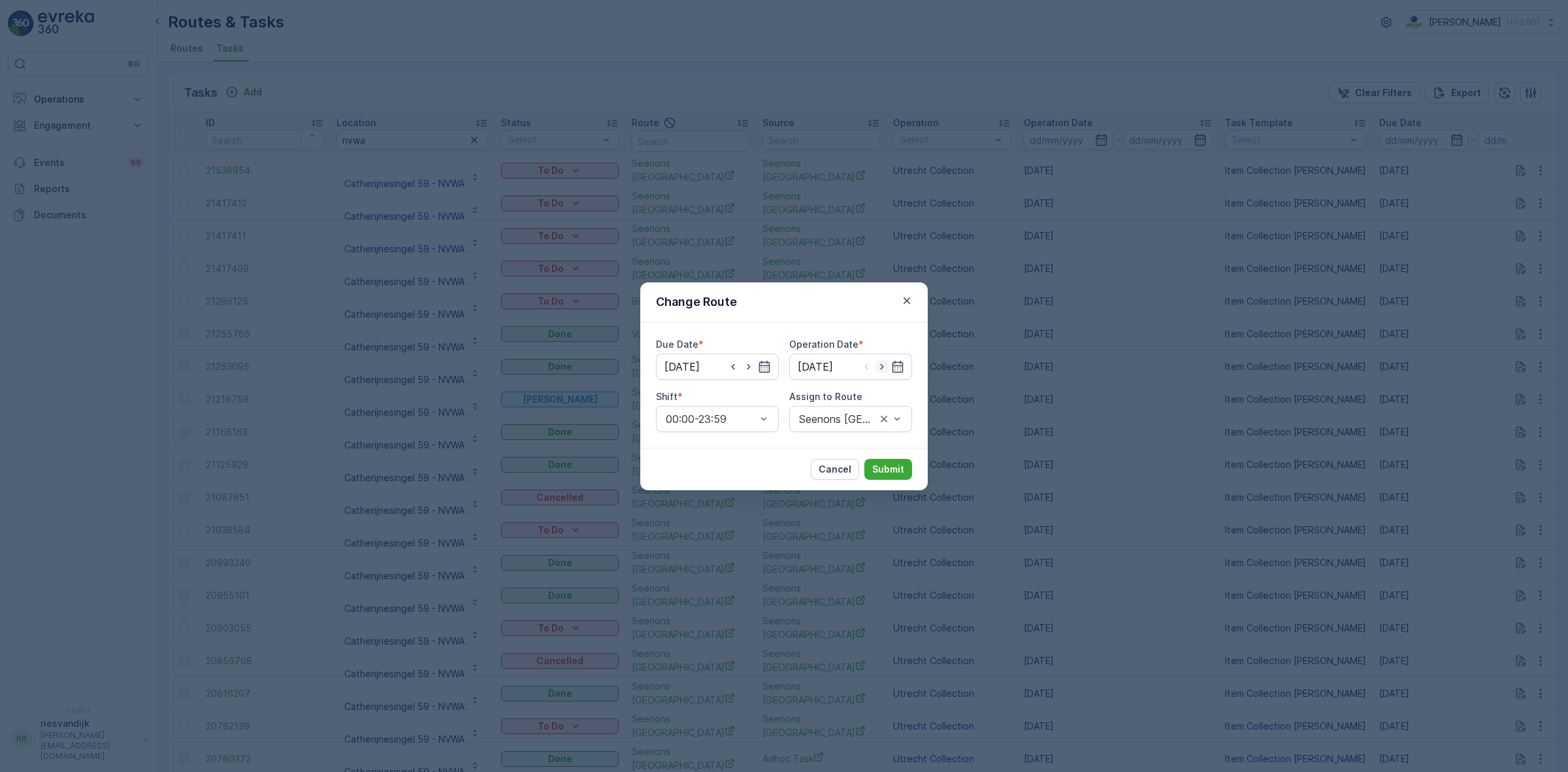
type input "[DATE]"
click at [840, 412] on div "Seenons Utrecht (Offline) - Utrecht" at bounding box center [850, 418] width 123 height 26
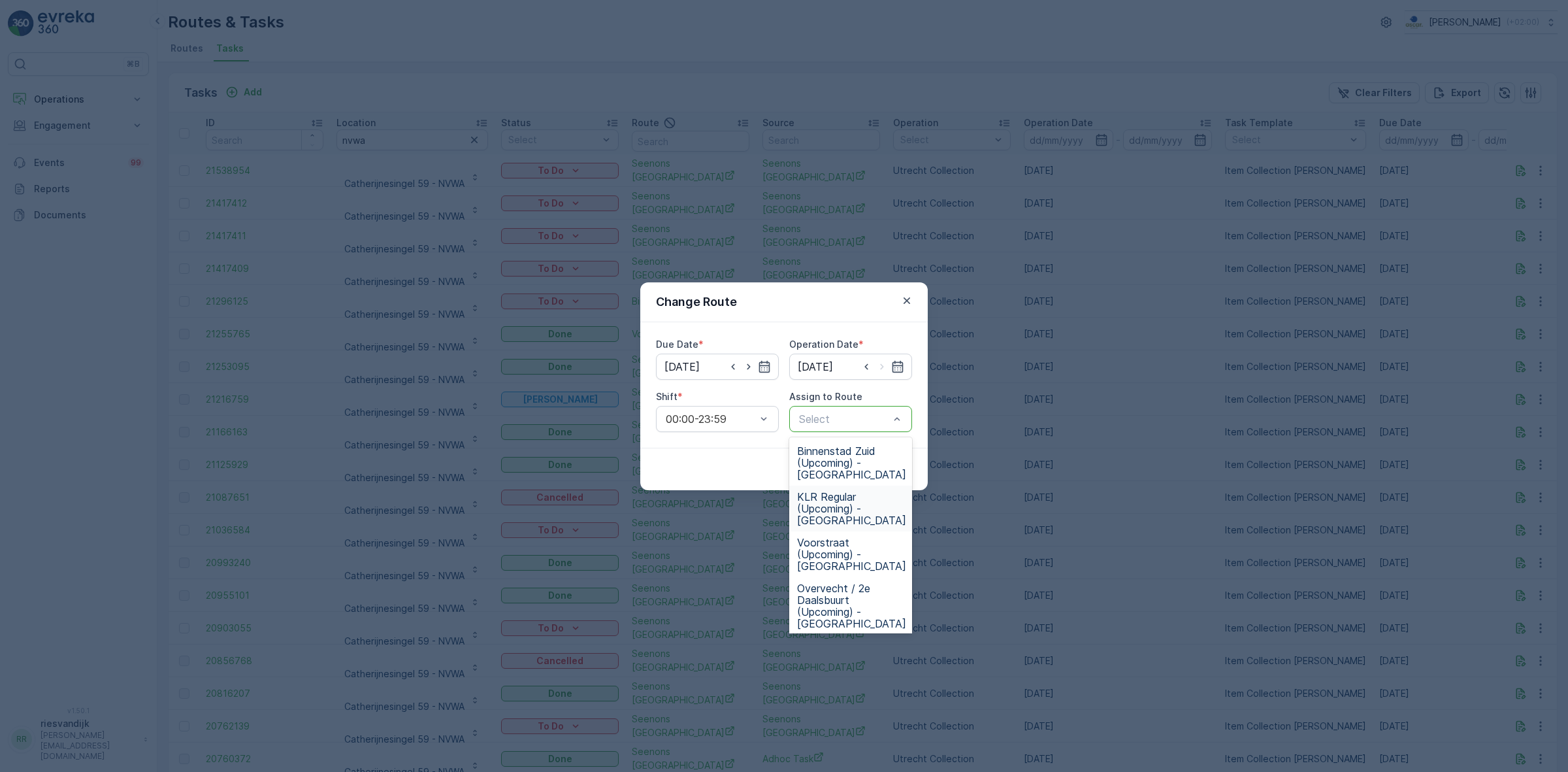
click at [852, 500] on span "KLR Regular (Upcoming) - Utrecht" at bounding box center [851, 509] width 109 height 35
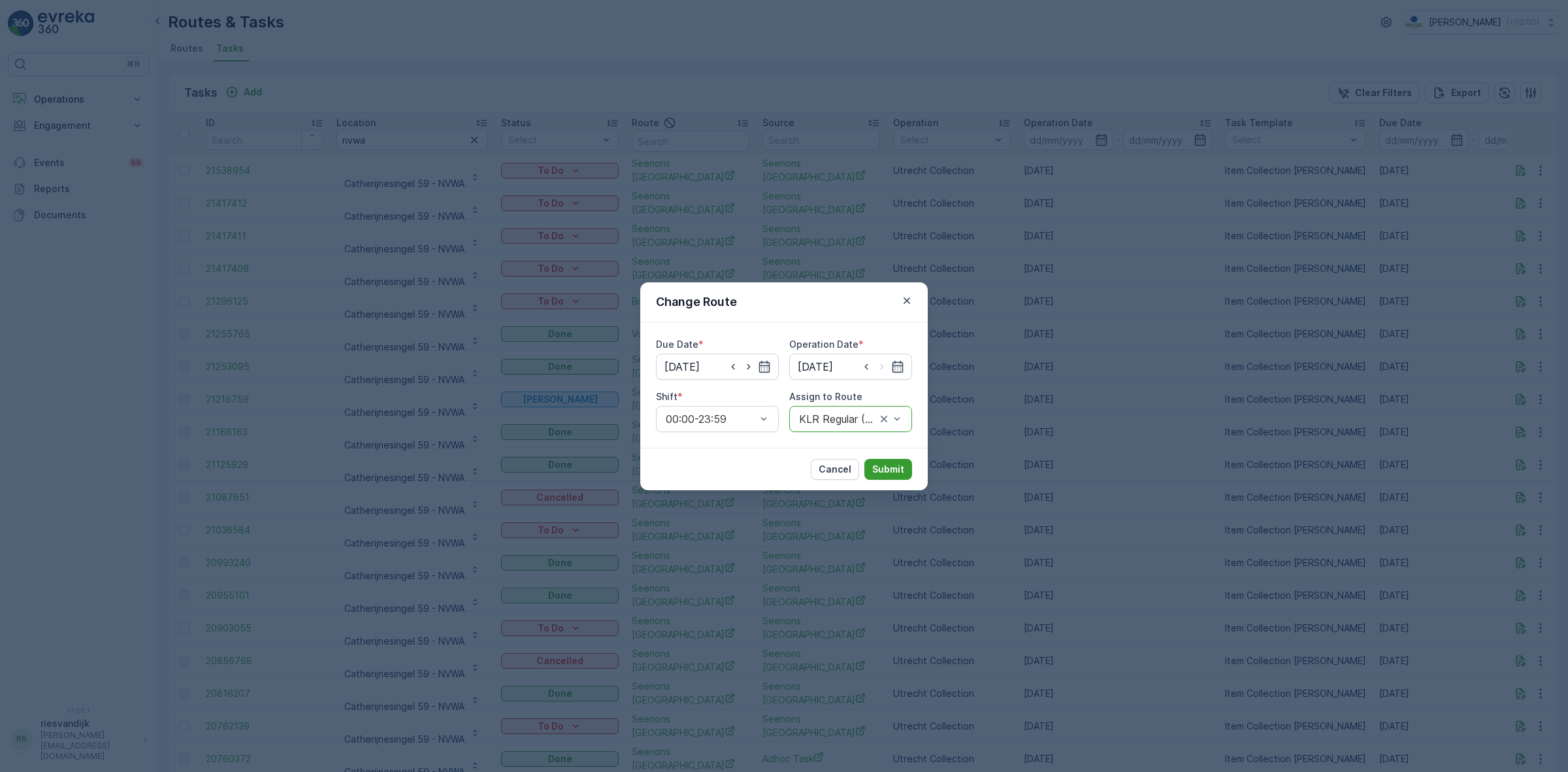
click at [875, 464] on p "Submit" at bounding box center [888, 470] width 32 height 13
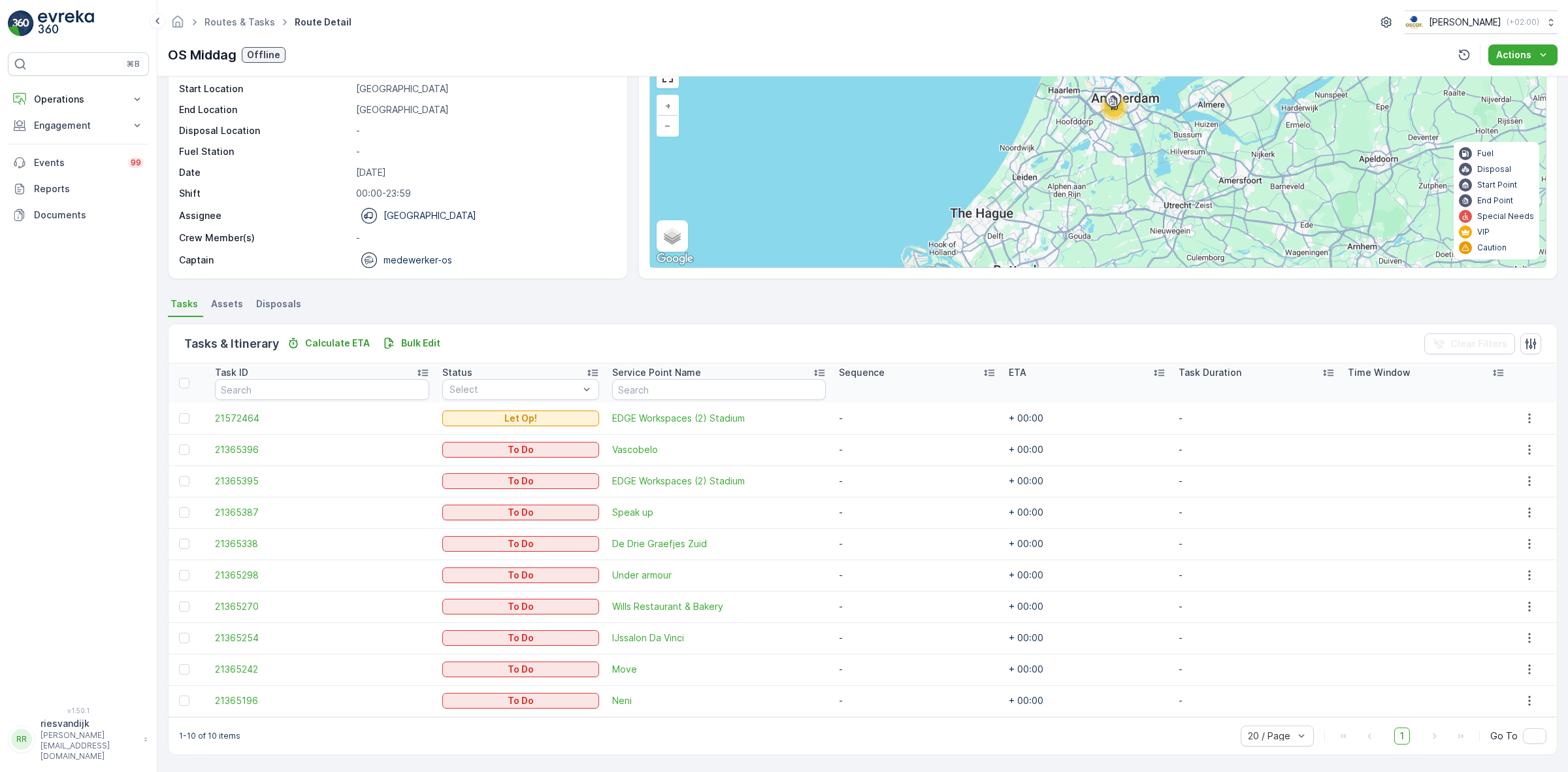
scroll to position [53, 0]
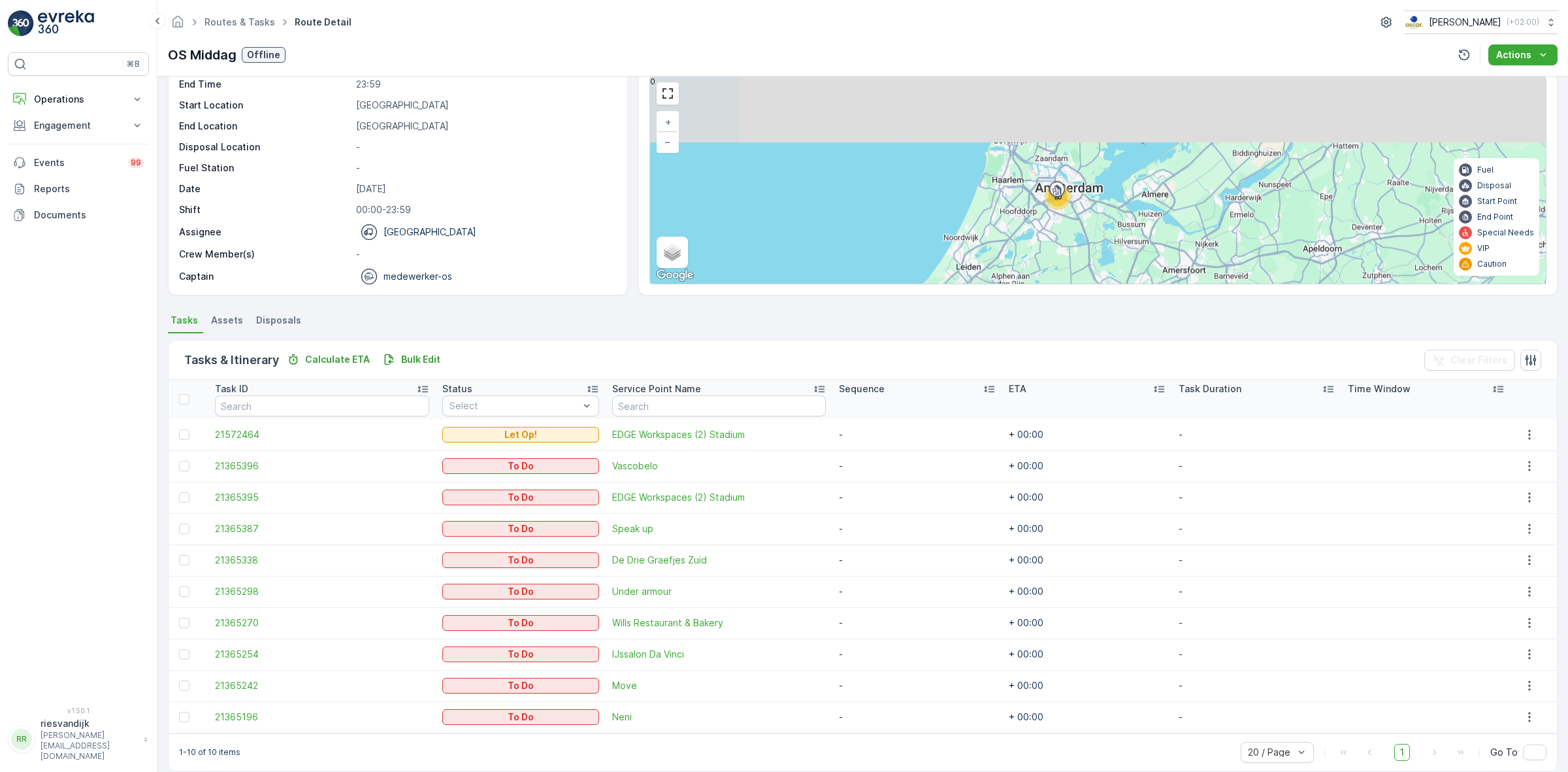
drag, startPoint x: 1078, startPoint y: 121, endPoint x: 1017, endPoint y: 209, distance: 107.1
click at [1012, 210] on div "10 + − Satellite Roadmap Terrain Hybrid Leaflet Keyboard shortcuts Map Data Map…" at bounding box center [1098, 179] width 895 height 208
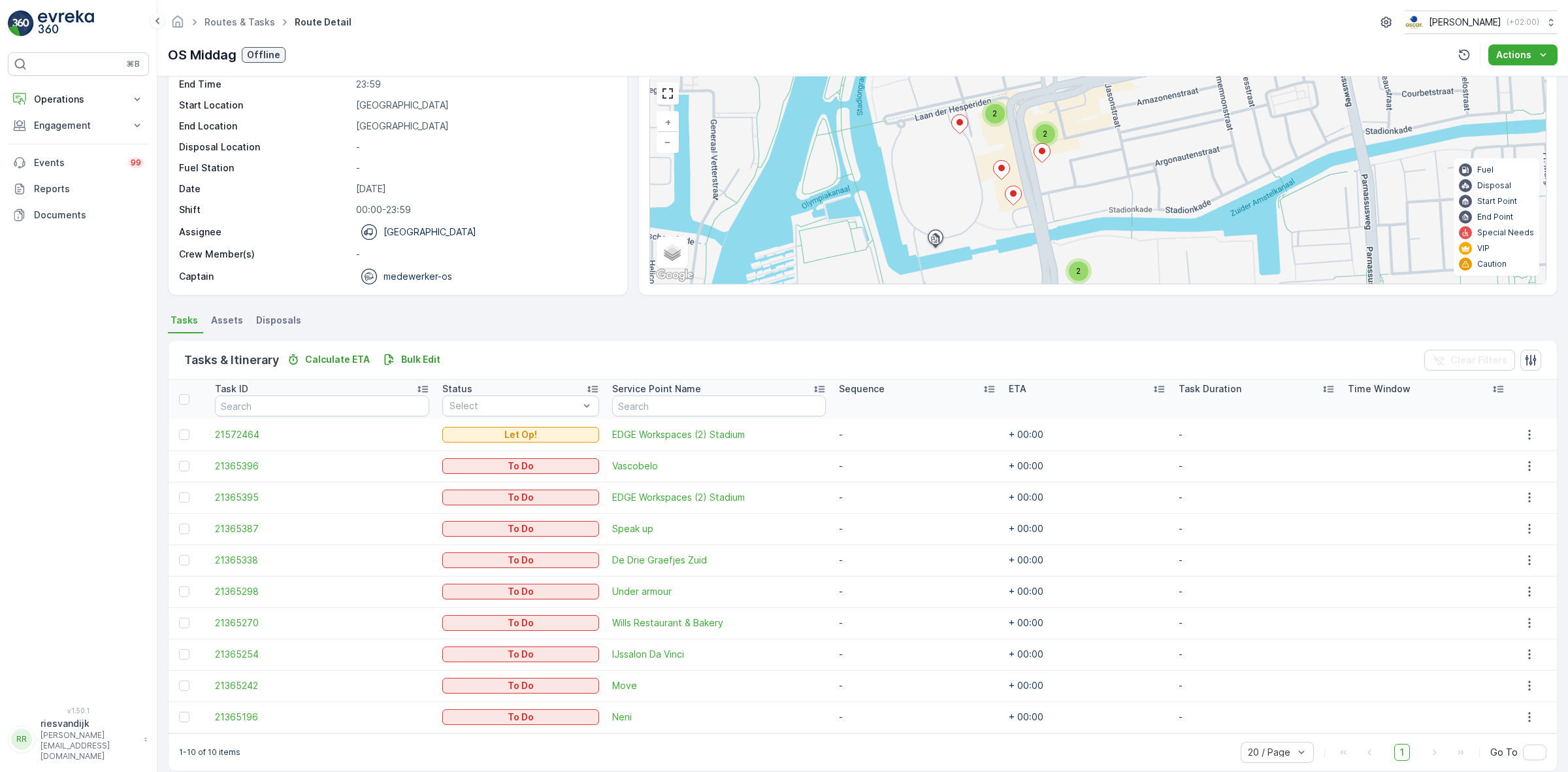
drag, startPoint x: 1054, startPoint y: 189, endPoint x: 1030, endPoint y: 178, distance: 26.4
click at [1030, 178] on div "2 2 2 + − Satellite Roadmap Terrain Hybrid Leaflet Keyboard shortcuts Map Data …" at bounding box center [1098, 179] width 895 height 208
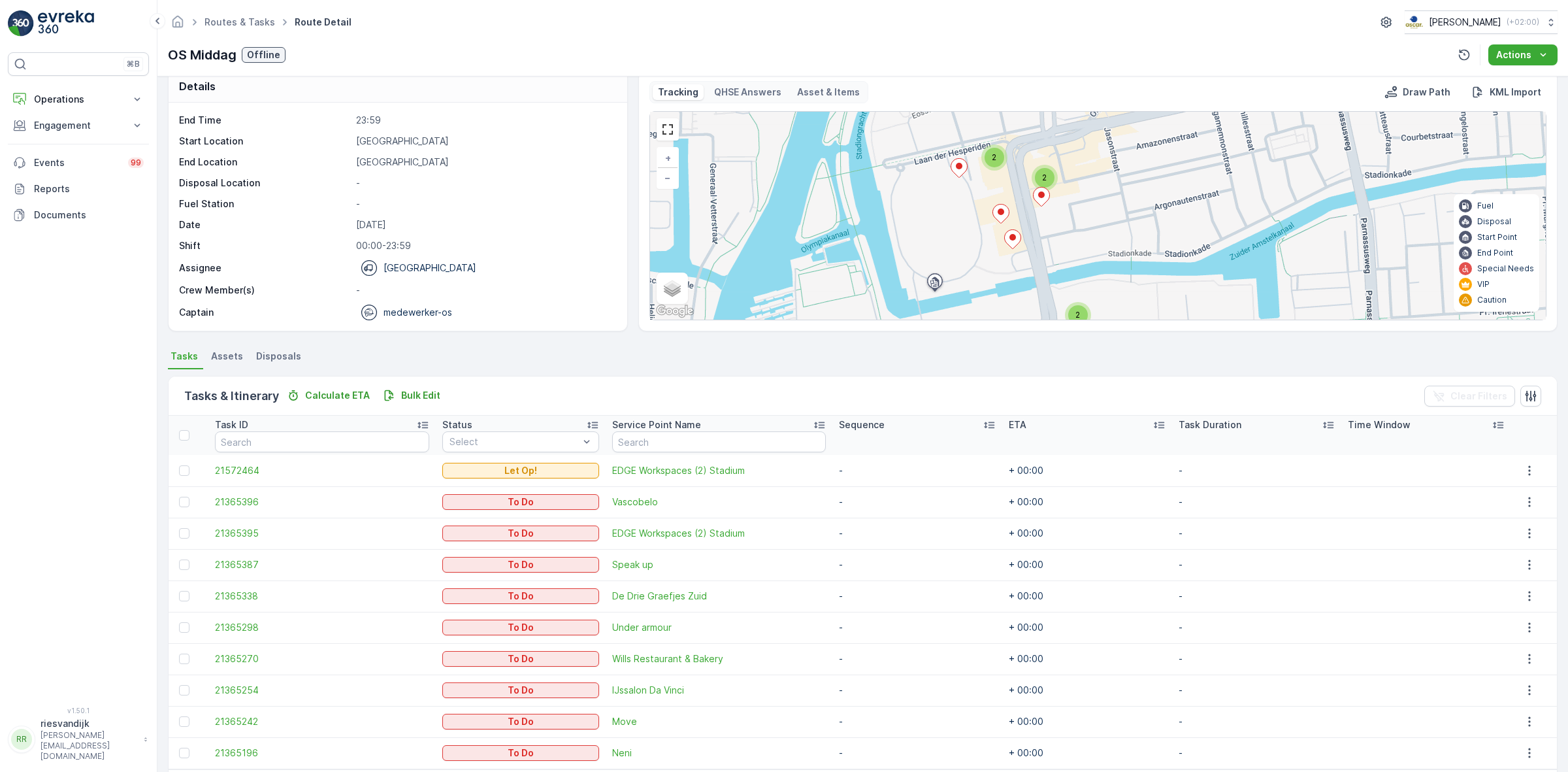
scroll to position [0, 0]
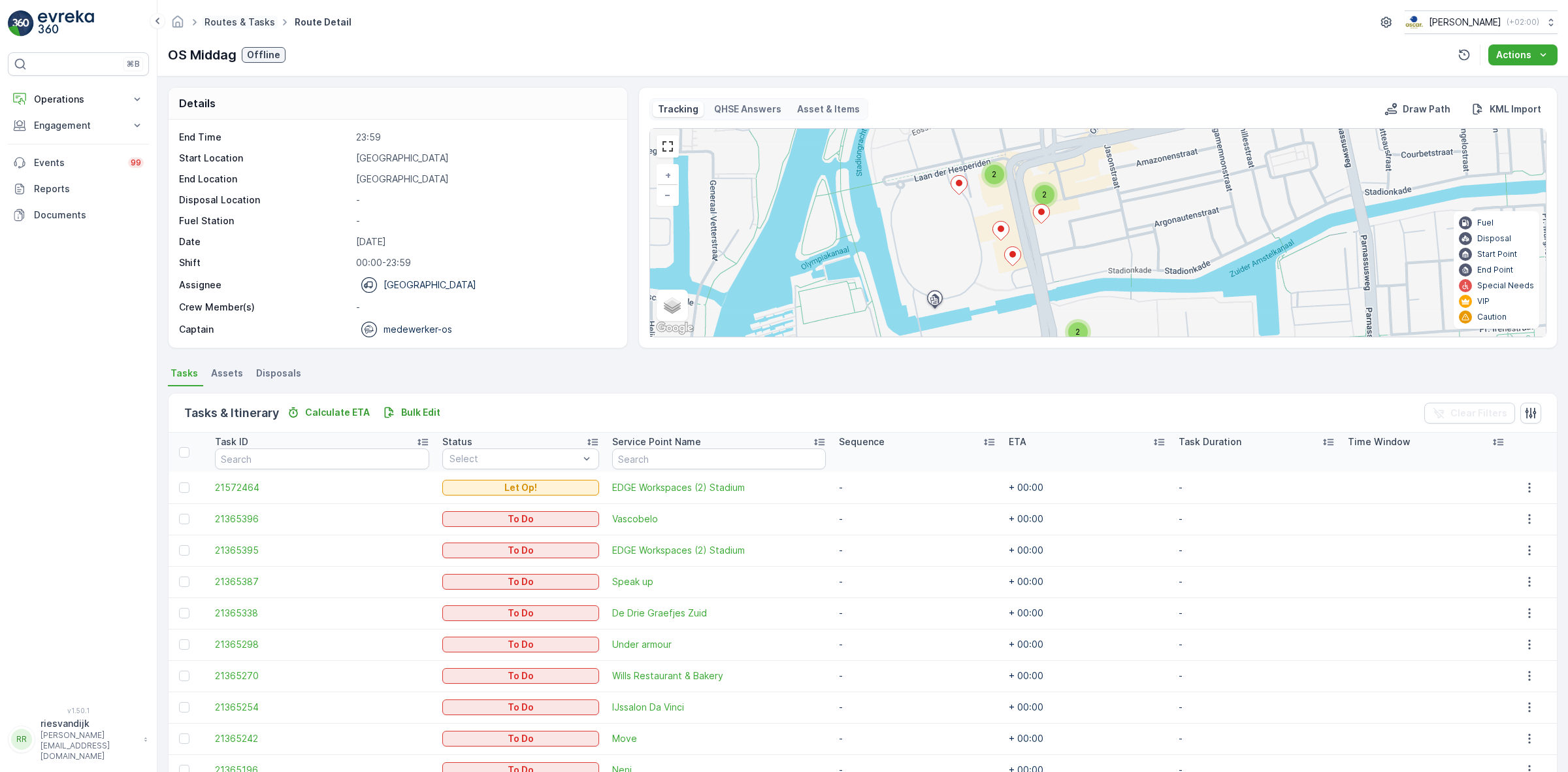
click at [250, 23] on link "Routes & Tasks" at bounding box center [239, 22] width 71 height 11
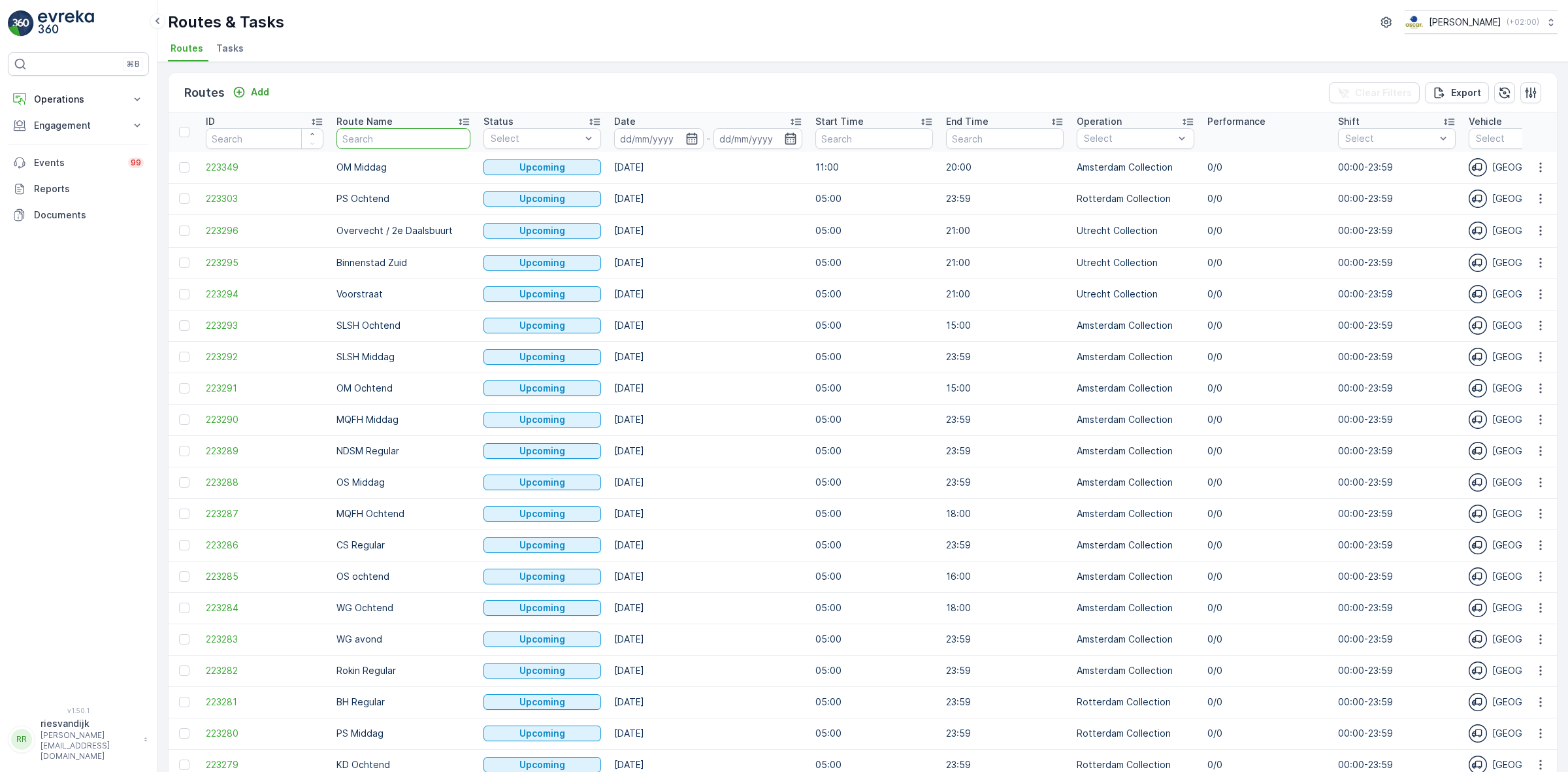
click at [414, 141] on input "text" at bounding box center [403, 138] width 134 height 21
click at [228, 47] on span "Tasks" at bounding box center [229, 48] width 27 height 13
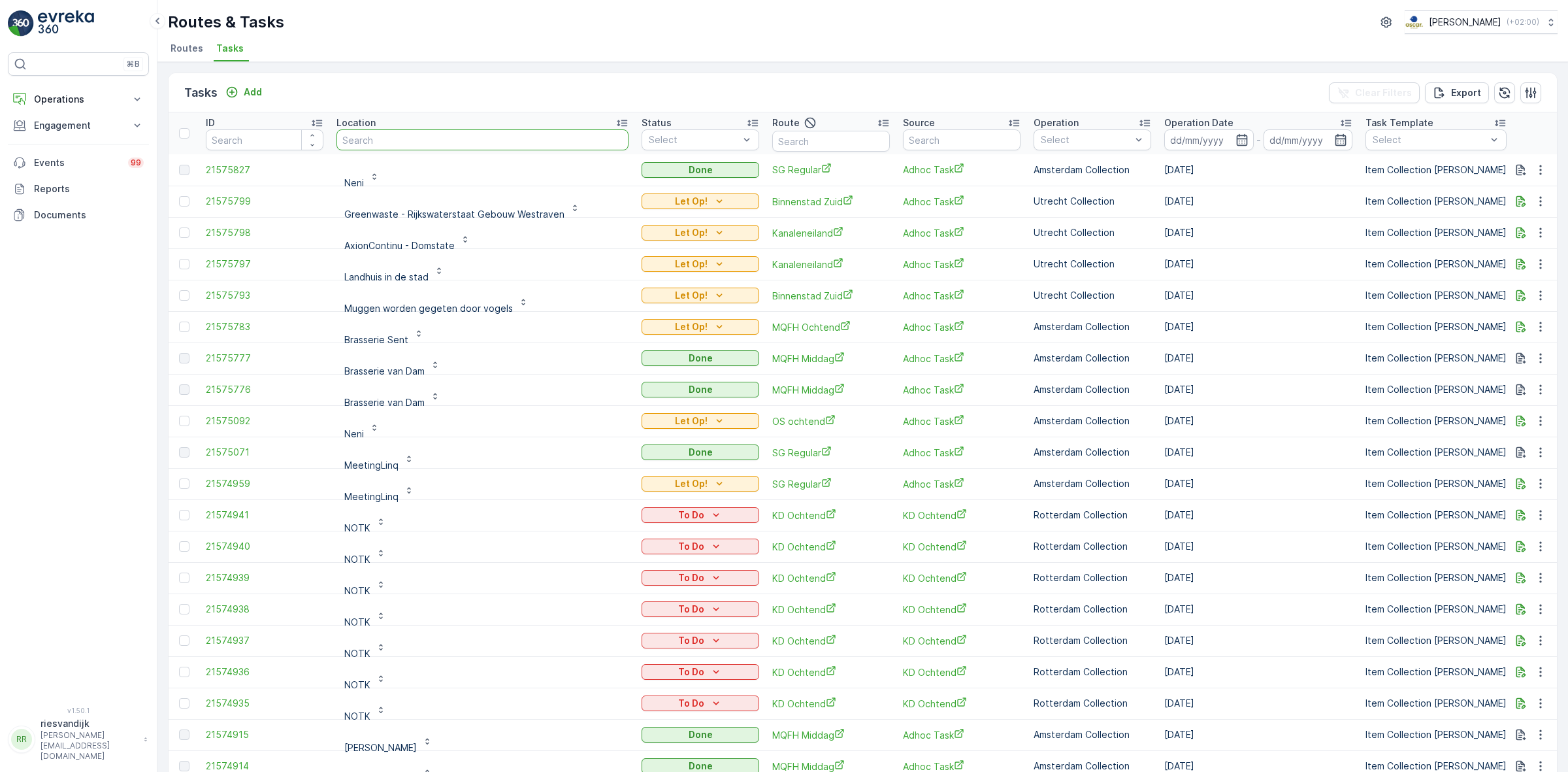
click at [436, 138] on input "text" at bounding box center [483, 140] width 292 height 21
click at [775, 139] on input "text" at bounding box center [831, 140] width 118 height 21
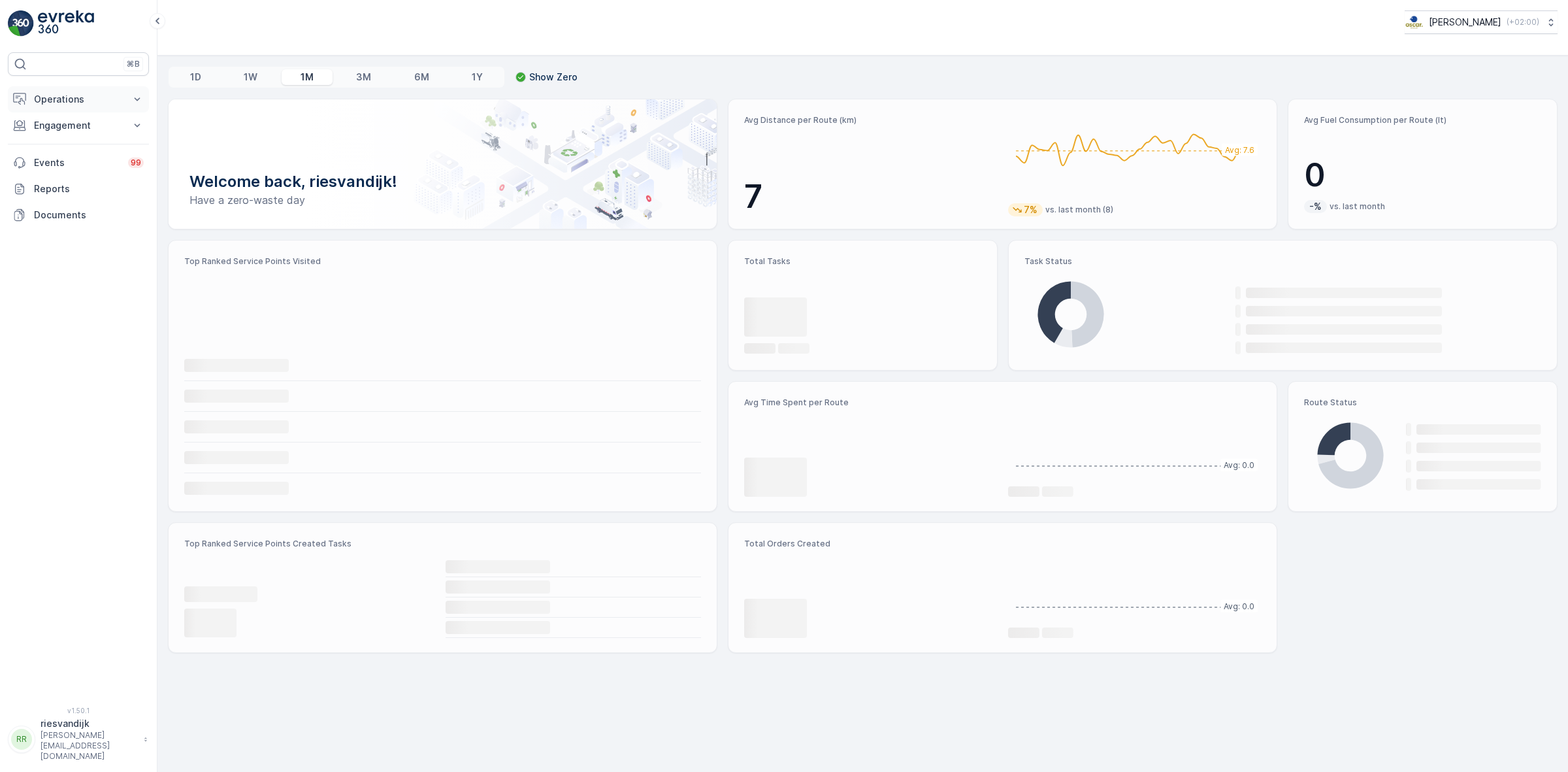
click at [77, 103] on p "Operations" at bounding box center [78, 100] width 89 height 13
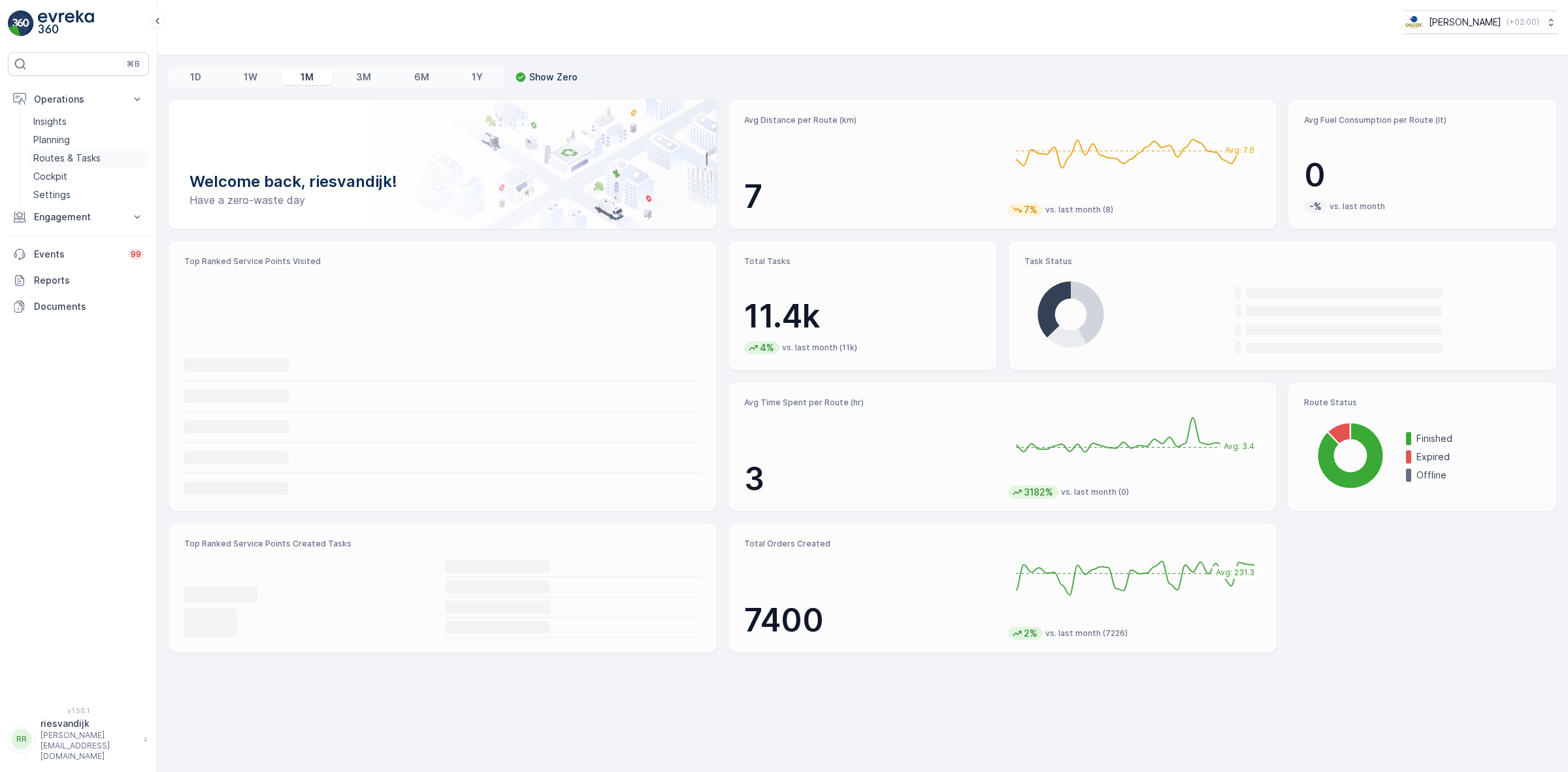
click at [72, 155] on p "Routes & Tasks" at bounding box center [66, 158] width 67 height 13
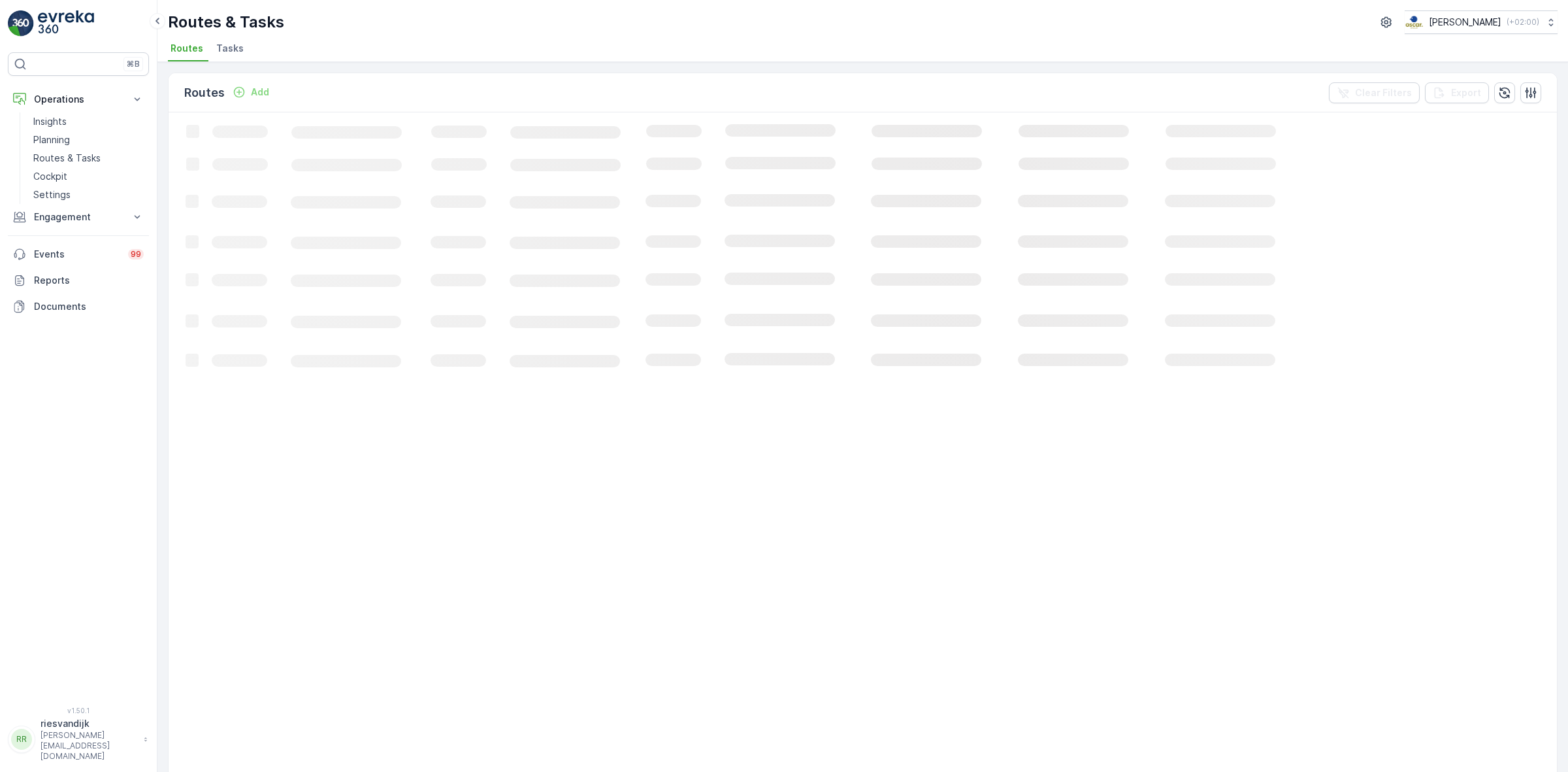
click at [228, 46] on span "Tasks" at bounding box center [229, 48] width 27 height 13
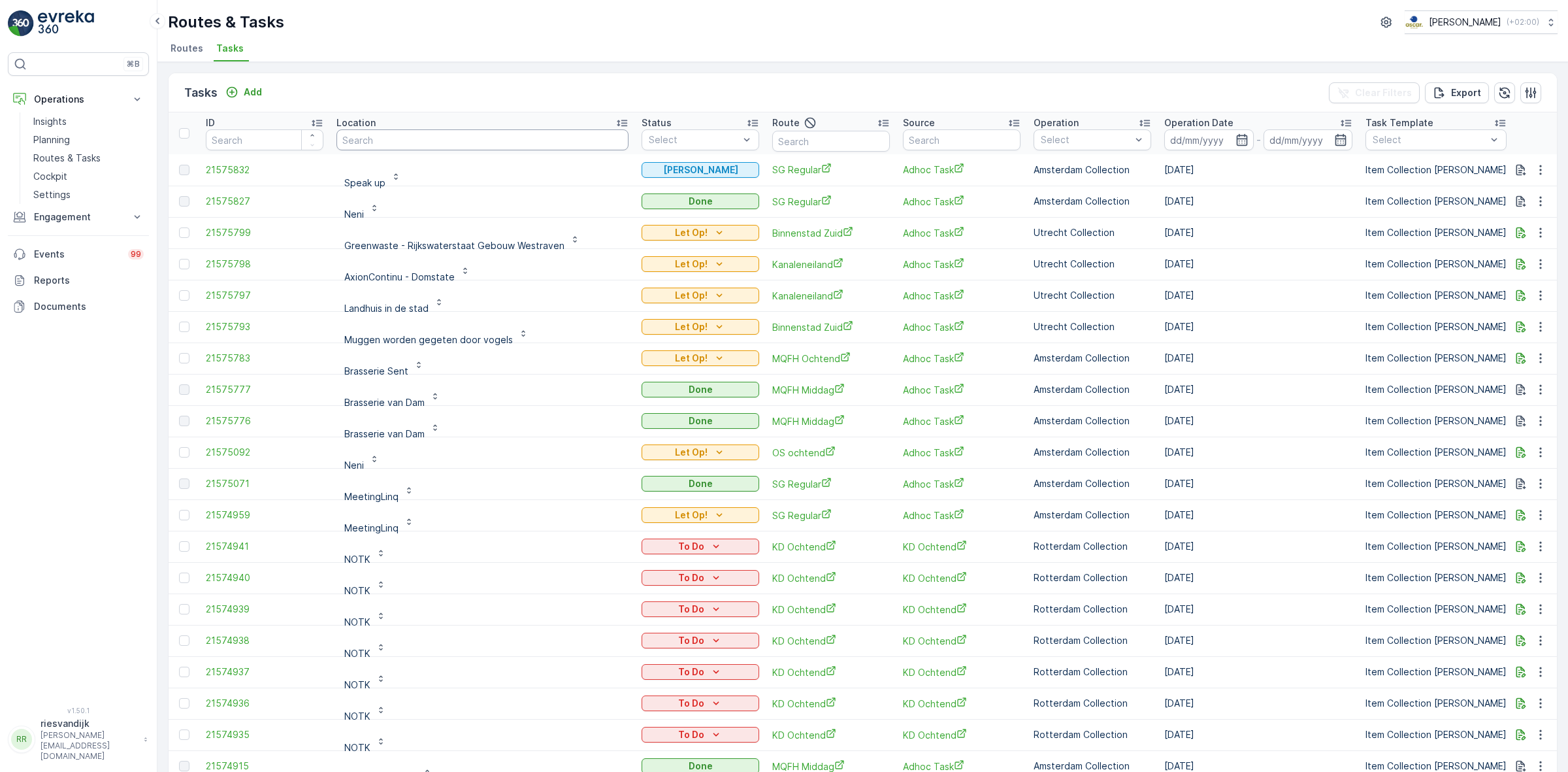
click at [414, 138] on input "text" at bounding box center [483, 140] width 292 height 21
type input "piloten"
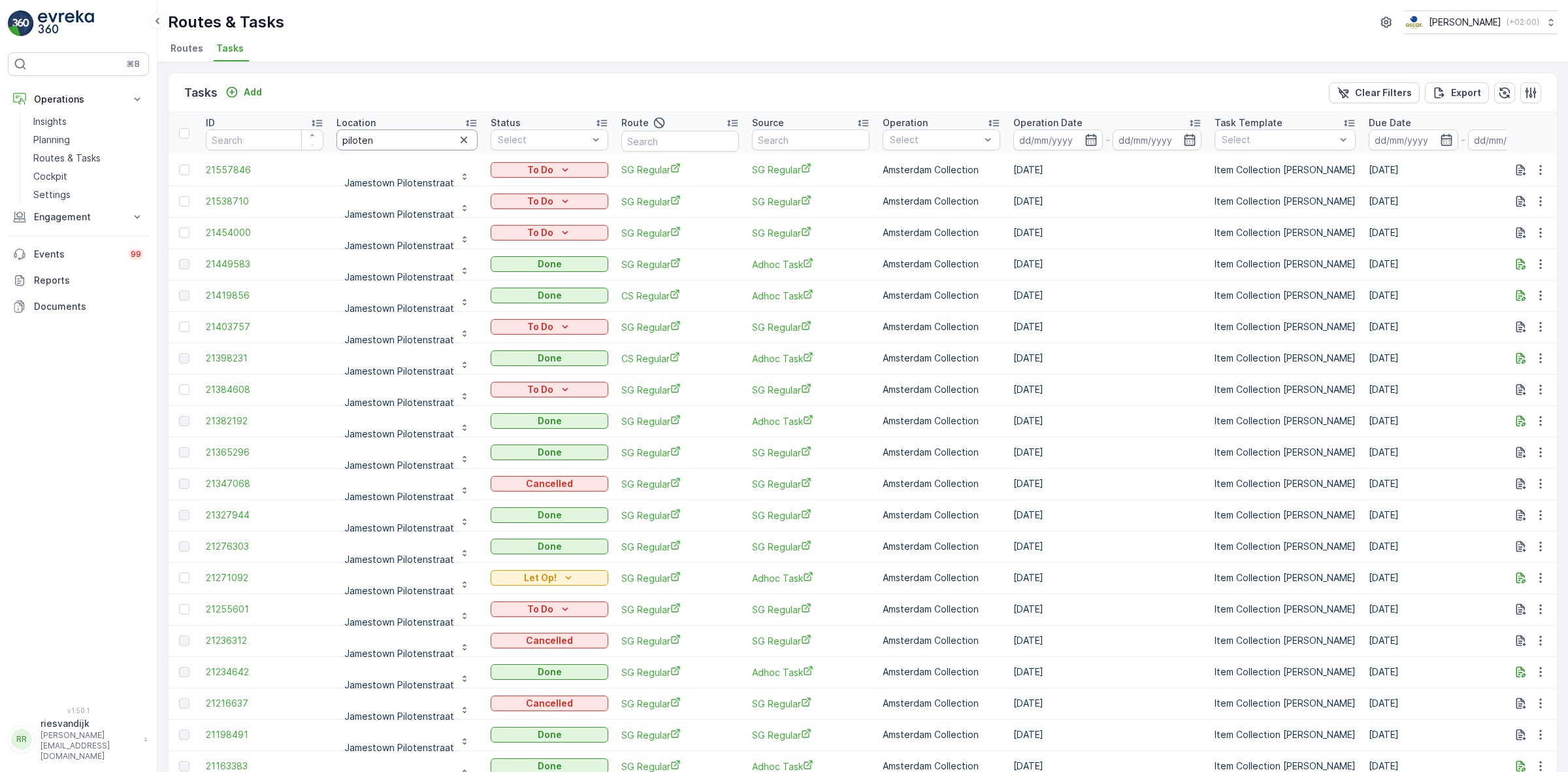
click at [397, 139] on input "piloten" at bounding box center [407, 140] width 141 height 21
click at [396, 139] on input "piloten" at bounding box center [407, 140] width 141 height 21
type input "respos"
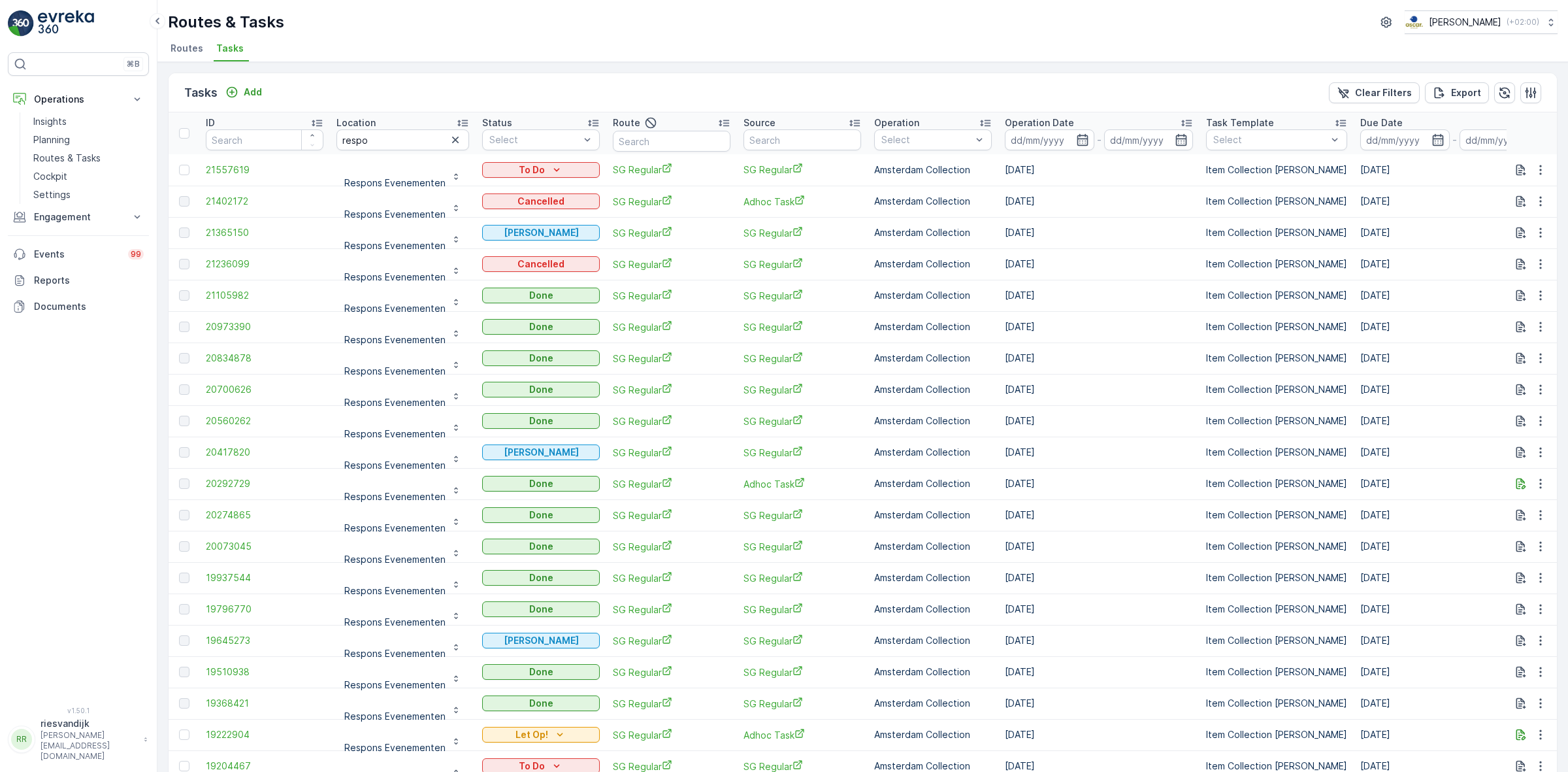
click at [1069, 118] on div "Operation Date" at bounding box center [1099, 123] width 189 height 13
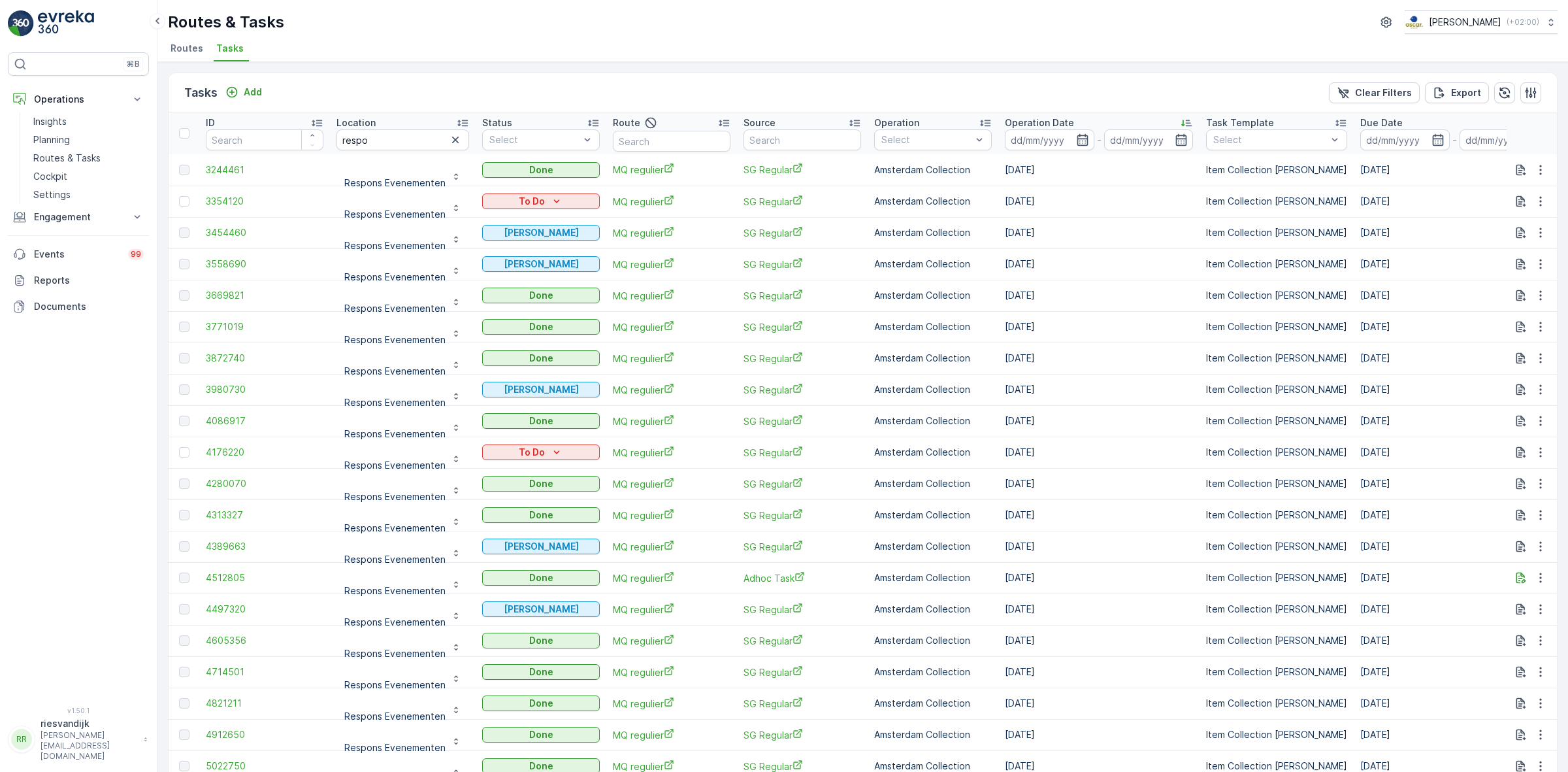
click at [1069, 118] on div "Operation Date" at bounding box center [1099, 123] width 189 height 13
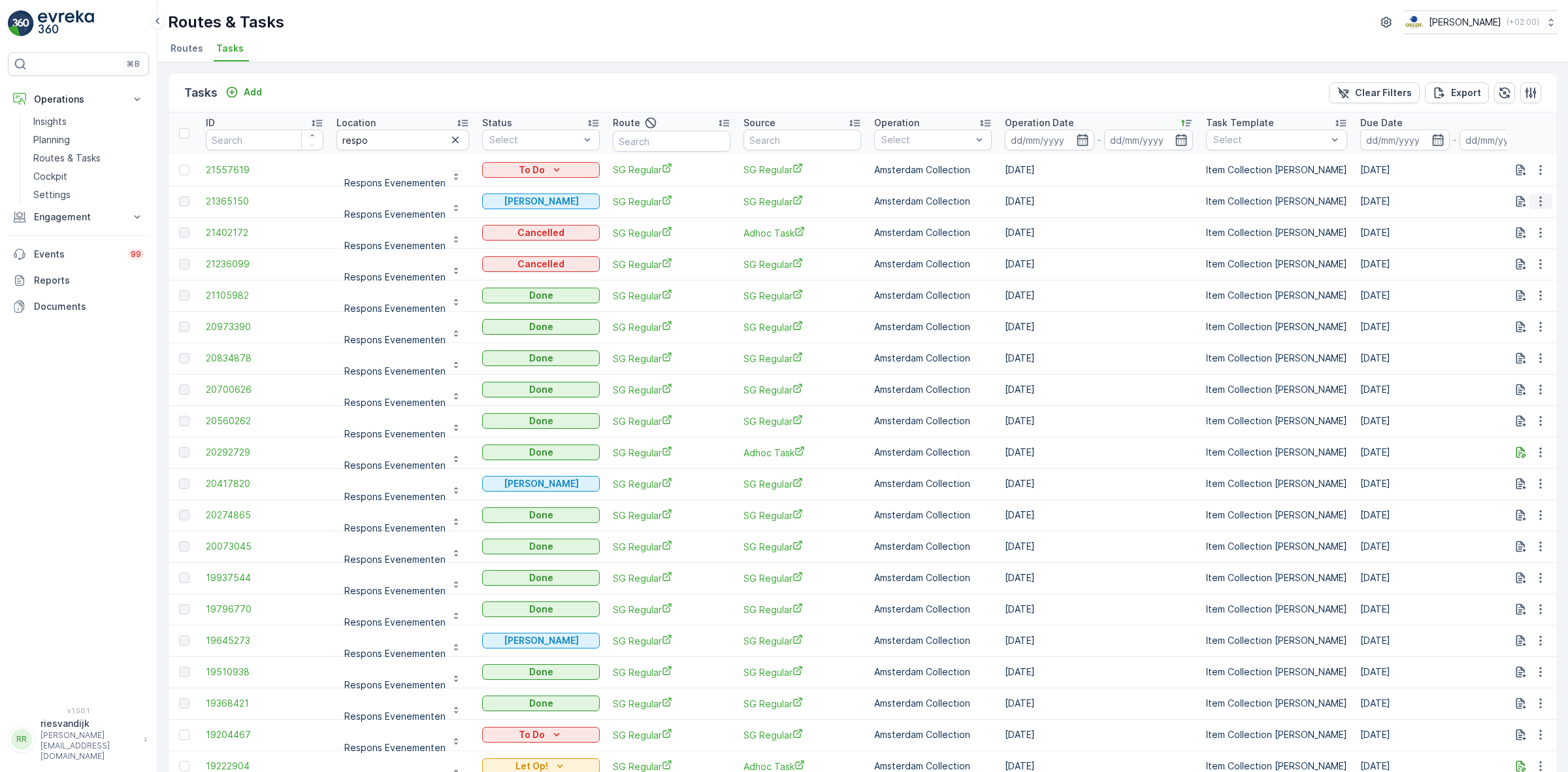
click at [1534, 203] on icon "button" at bounding box center [1541, 201] width 13 height 13
click at [243, 90] on div "Add" at bounding box center [243, 92] width 37 height 13
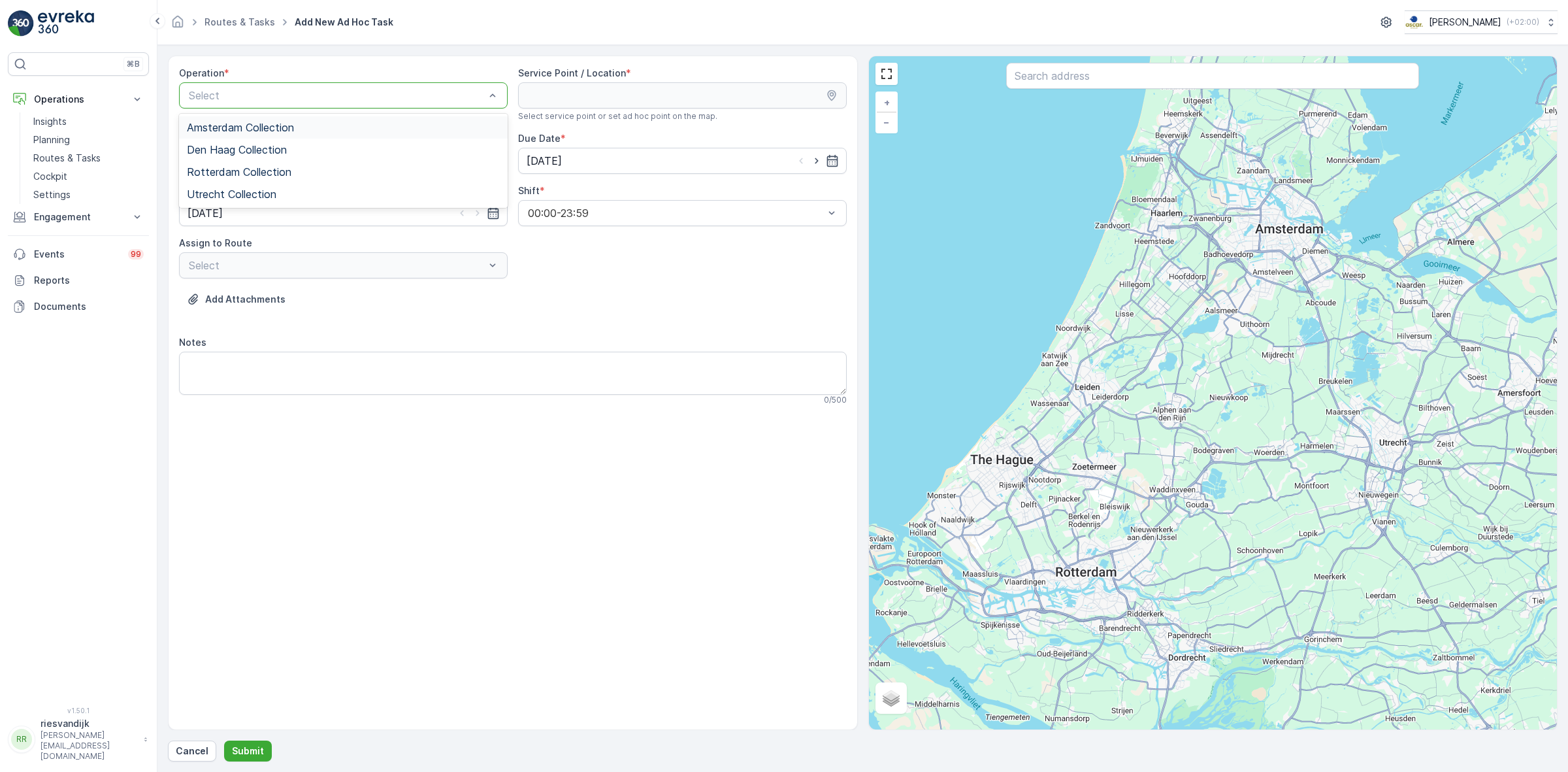
click at [284, 122] on span "Amsterdam Collection" at bounding box center [240, 127] width 107 height 12
click at [1100, 82] on input "text" at bounding box center [1212, 76] width 413 height 26
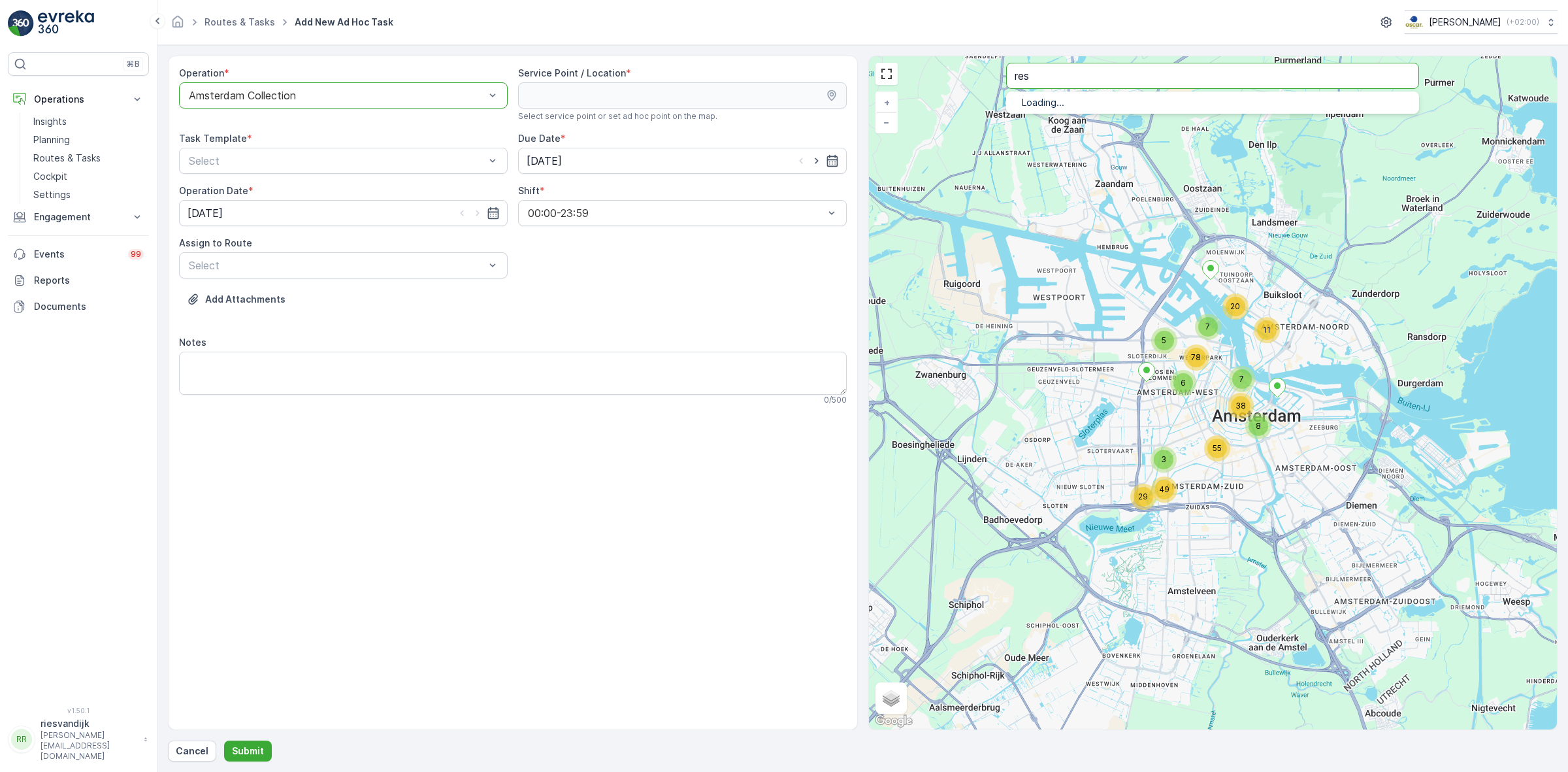
type input "res"
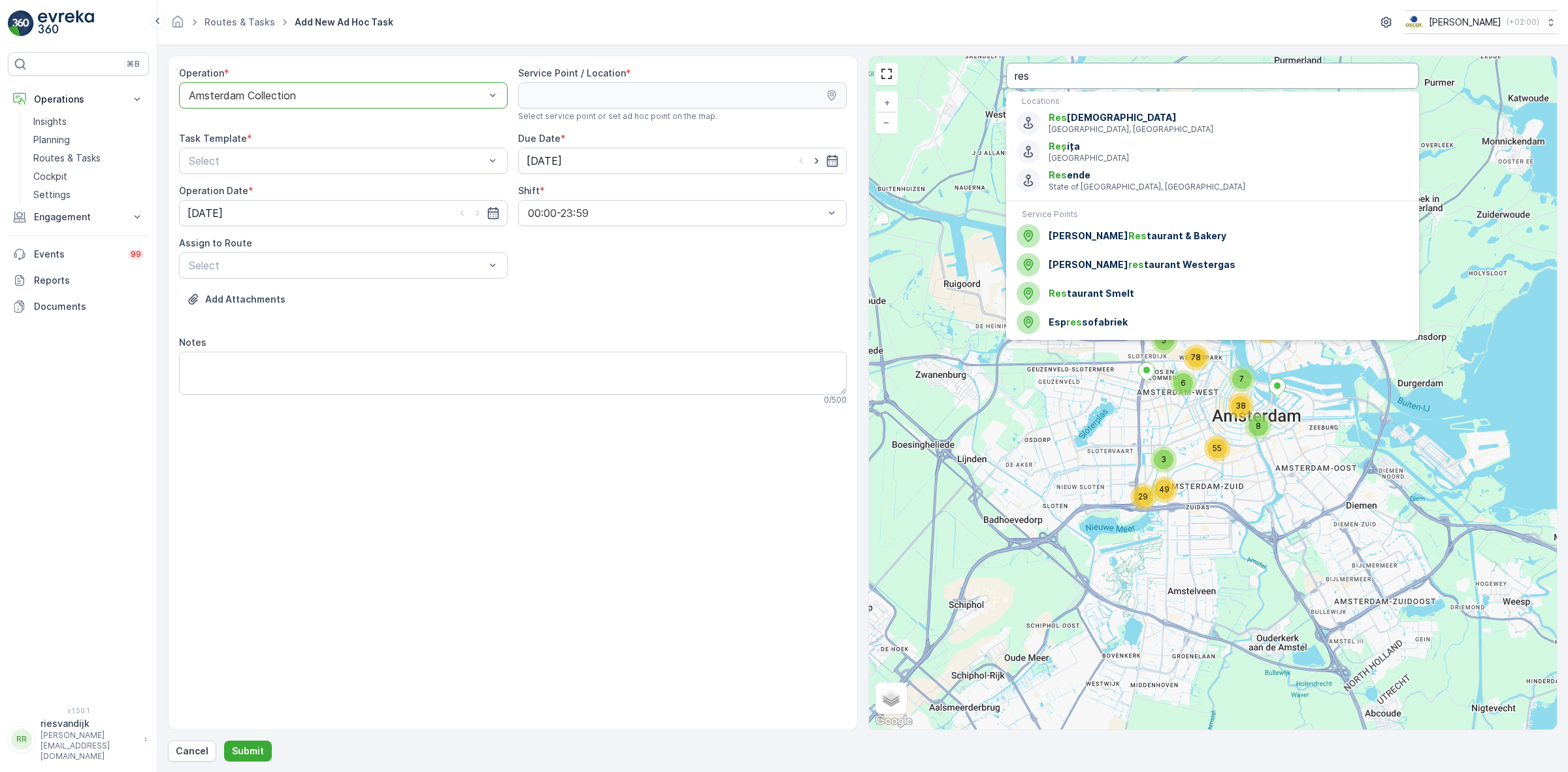
click at [1096, 72] on input "res" at bounding box center [1212, 76] width 413 height 26
type input "respons"
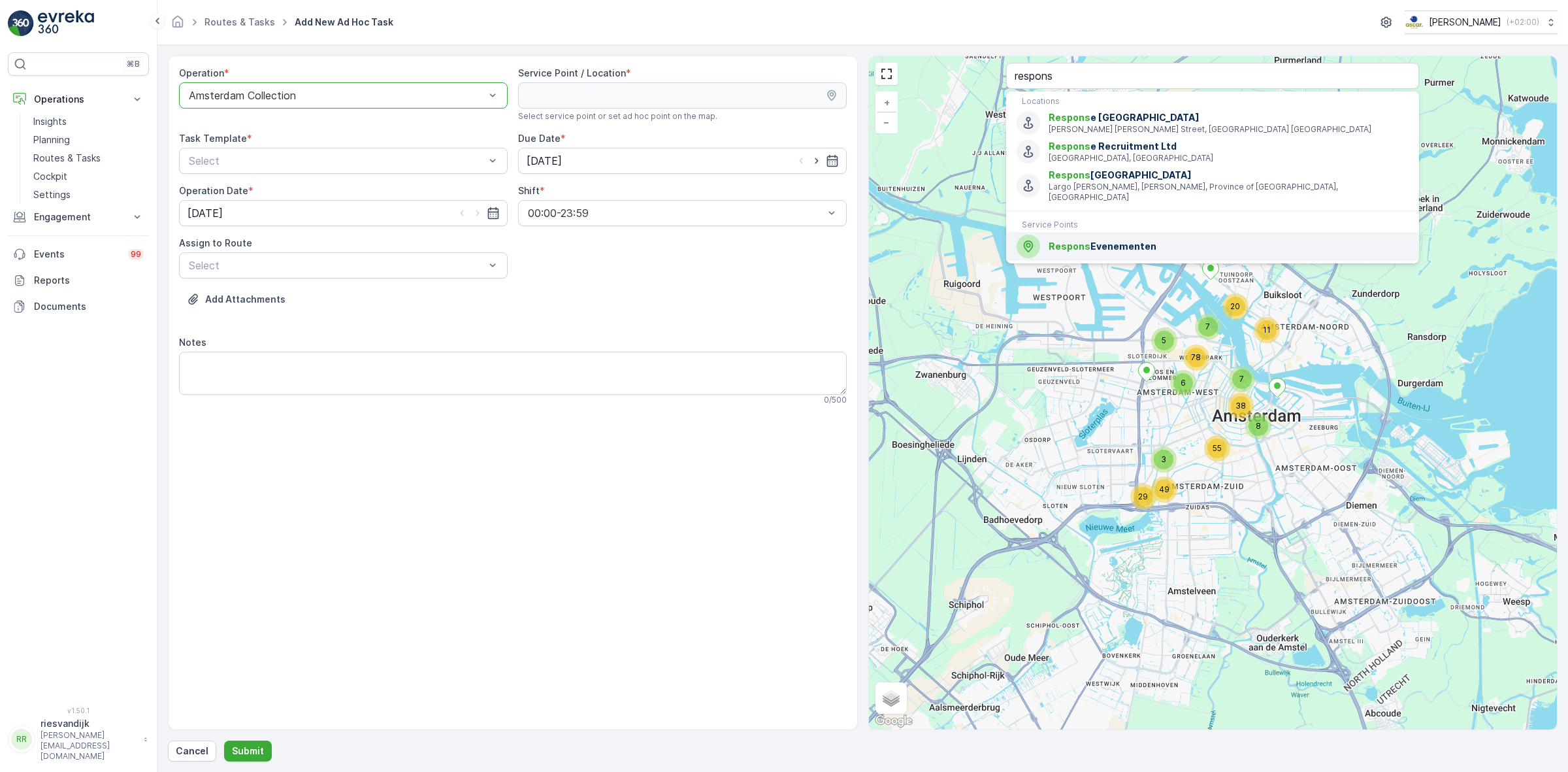
click at [1115, 243] on span "Respons Evenementen" at bounding box center [1227, 247] width 360 height 13
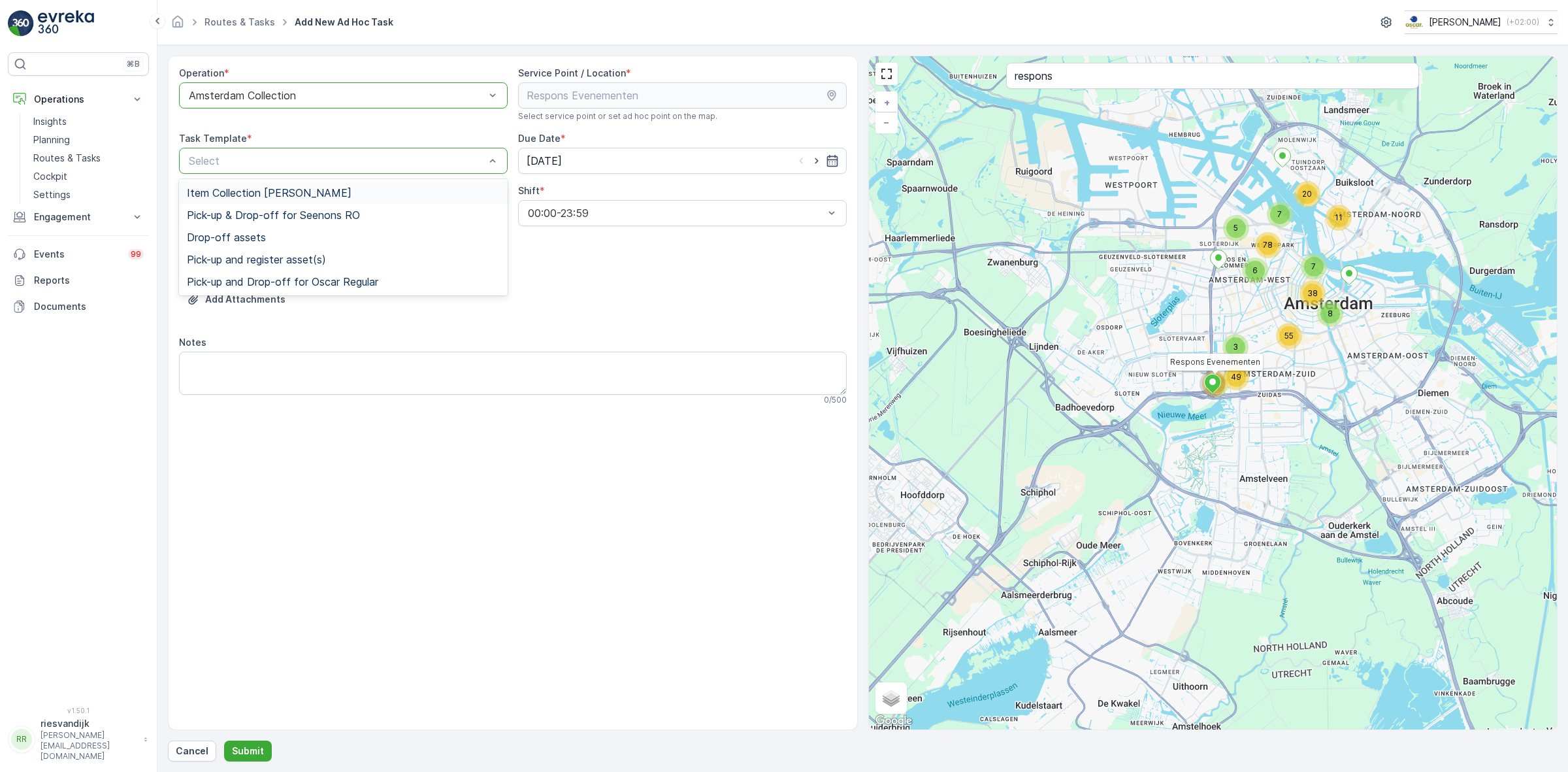
click at [285, 191] on span "Item Collection Oscar Regulier" at bounding box center [269, 193] width 164 height 12
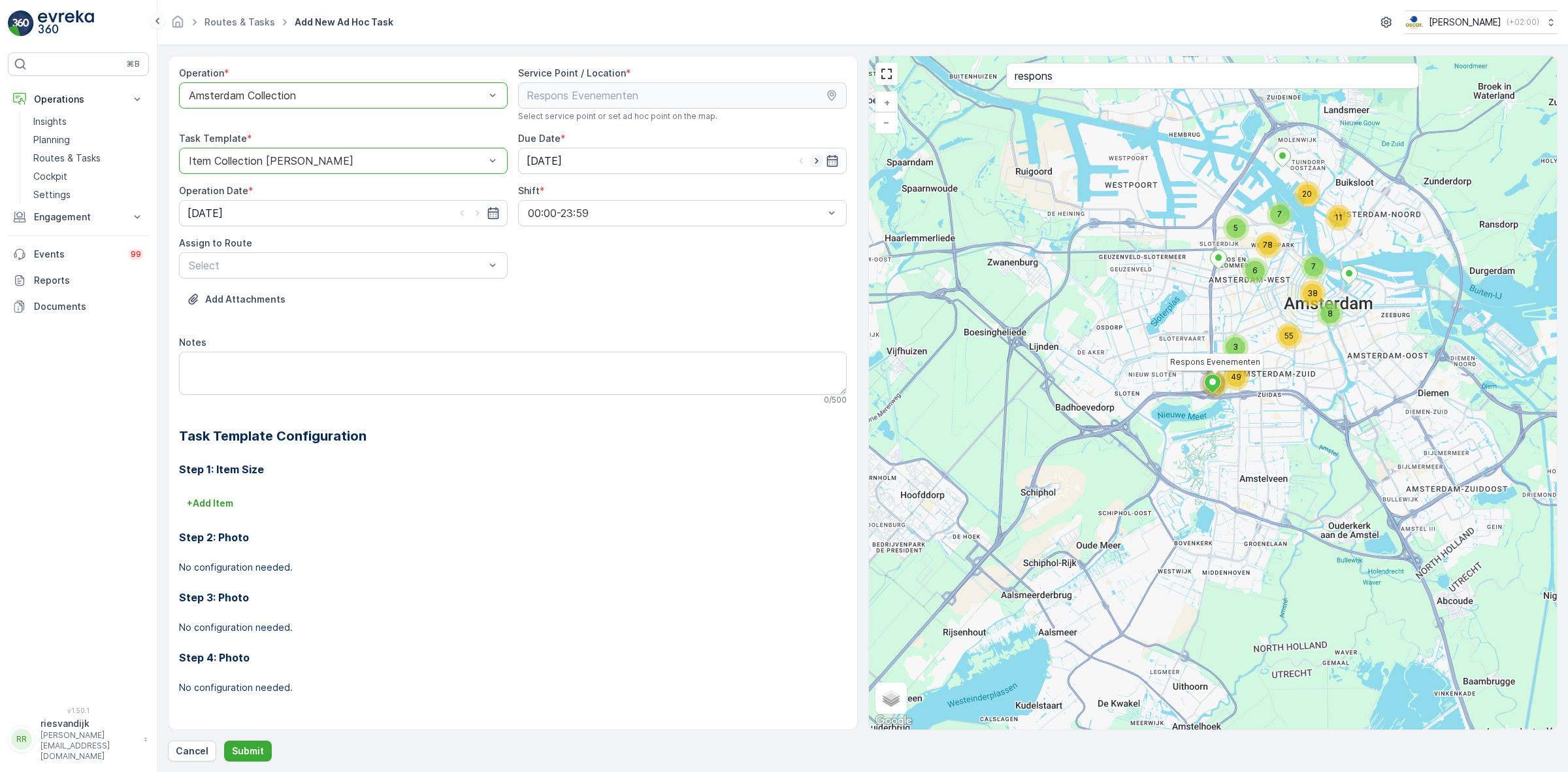
click at [816, 160] on icon "button" at bounding box center [816, 160] width 3 height 6
type input "[DATE]"
click at [478, 211] on icon "button" at bounding box center [478, 214] width 13 height 13
type input "[DATE]"
click at [276, 258] on p "Select" at bounding box center [336, 265] width 296 height 16
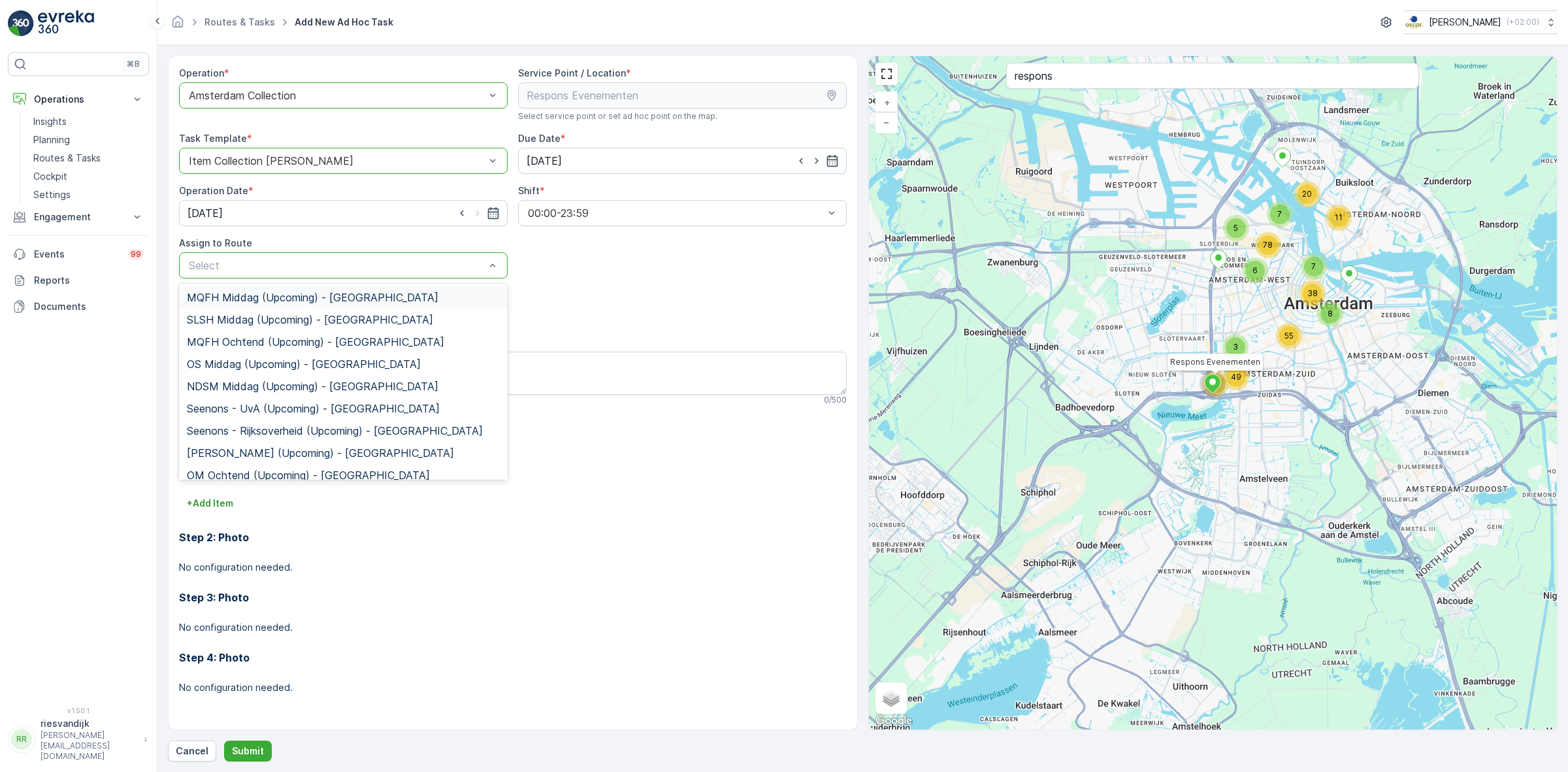
click at [273, 263] on div at bounding box center [336, 265] width 298 height 12
type input "sg"
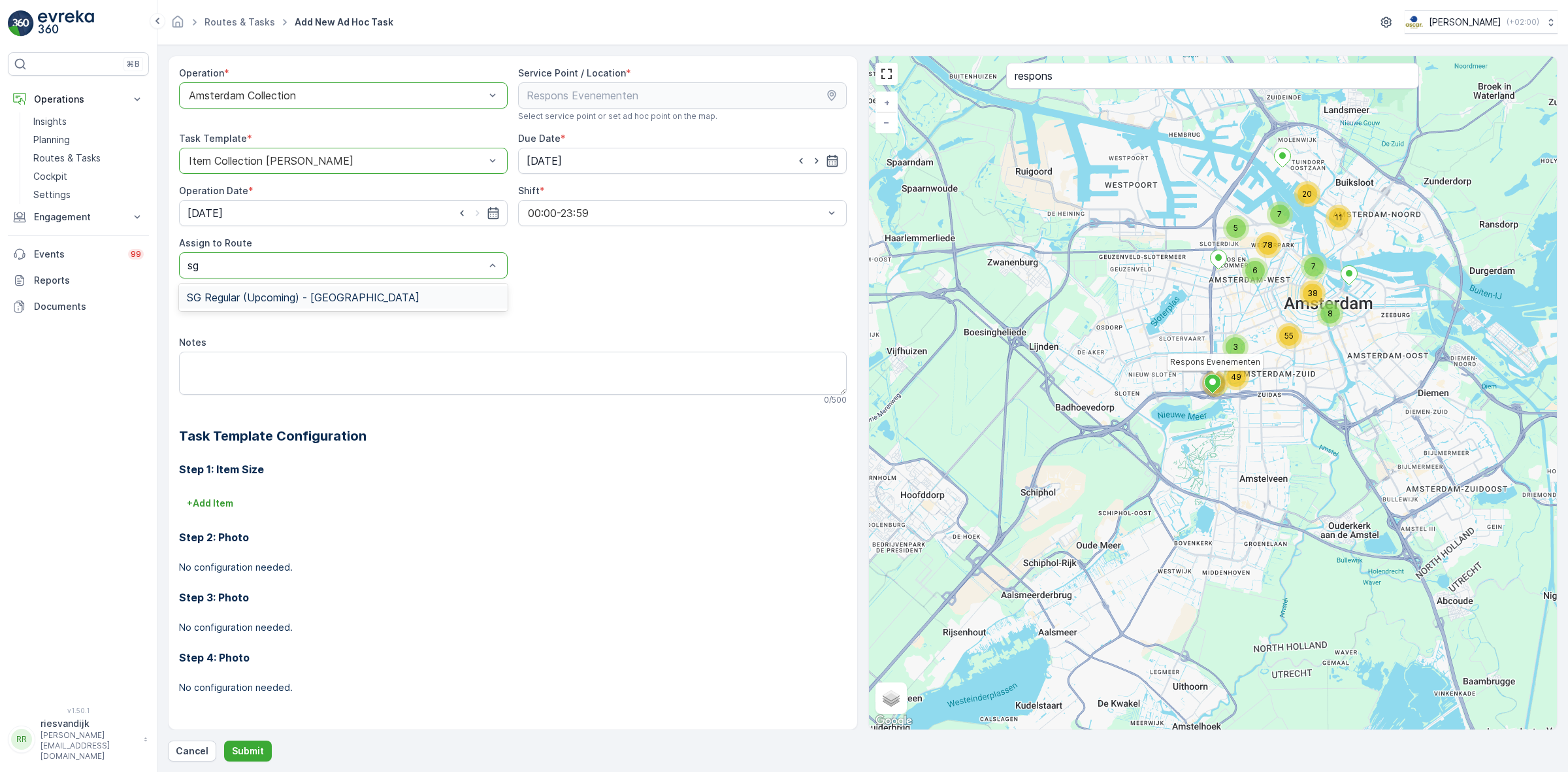
drag, startPoint x: 260, startPoint y: 293, endPoint x: 265, endPoint y: 301, distance: 9.4
click at [262, 293] on span "SG Regular (Upcoming) - Amsterdam" at bounding box center [303, 297] width 233 height 12
click at [274, 364] on textarea "Notes" at bounding box center [513, 373] width 668 height 43
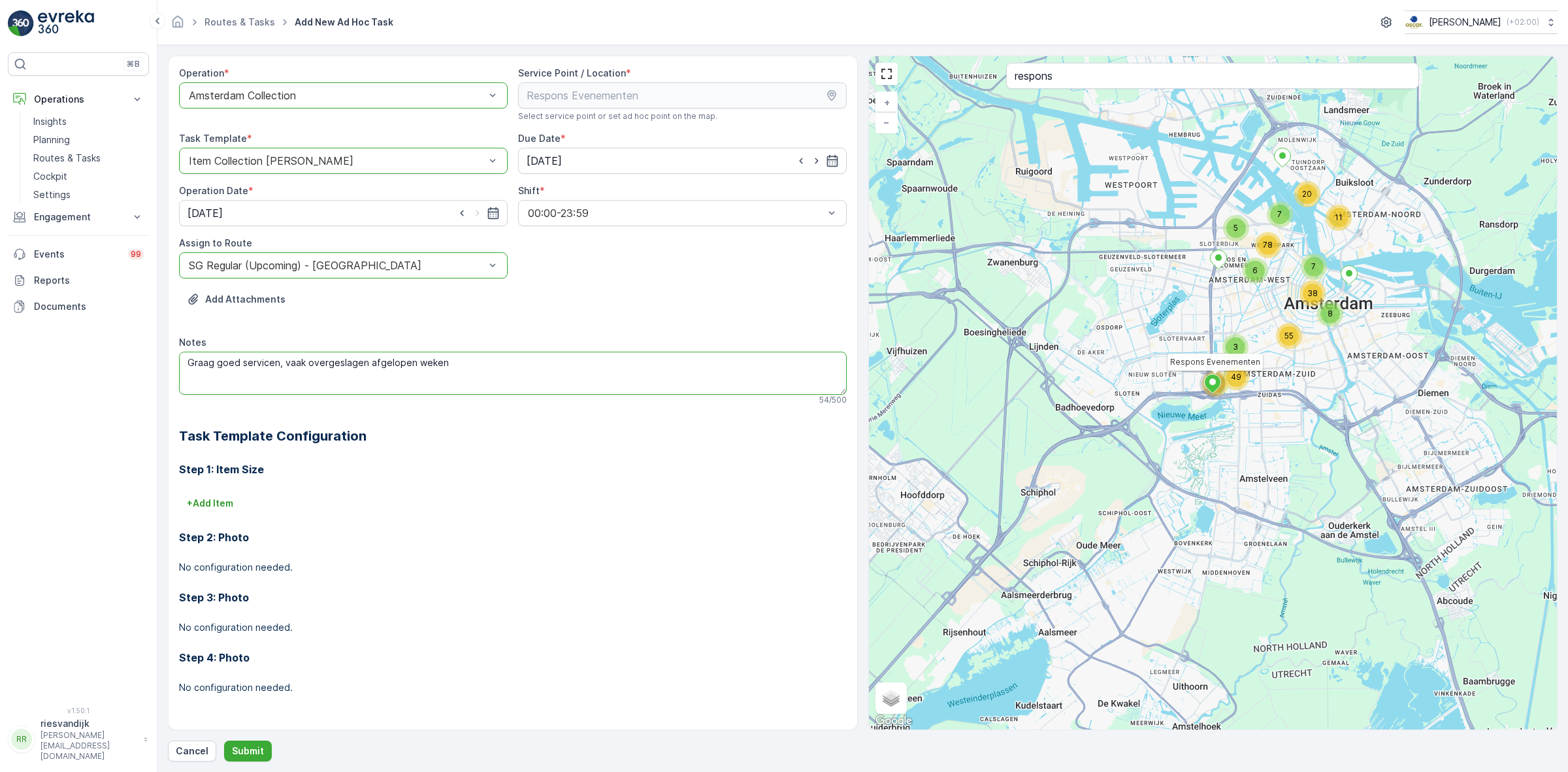
type textarea "Graag goed servicen, vaak overgeslagen afgelopen weken"
click at [194, 511] on button "+ Add Item" at bounding box center [210, 503] width 62 height 21
type input "5"
type input "rest"
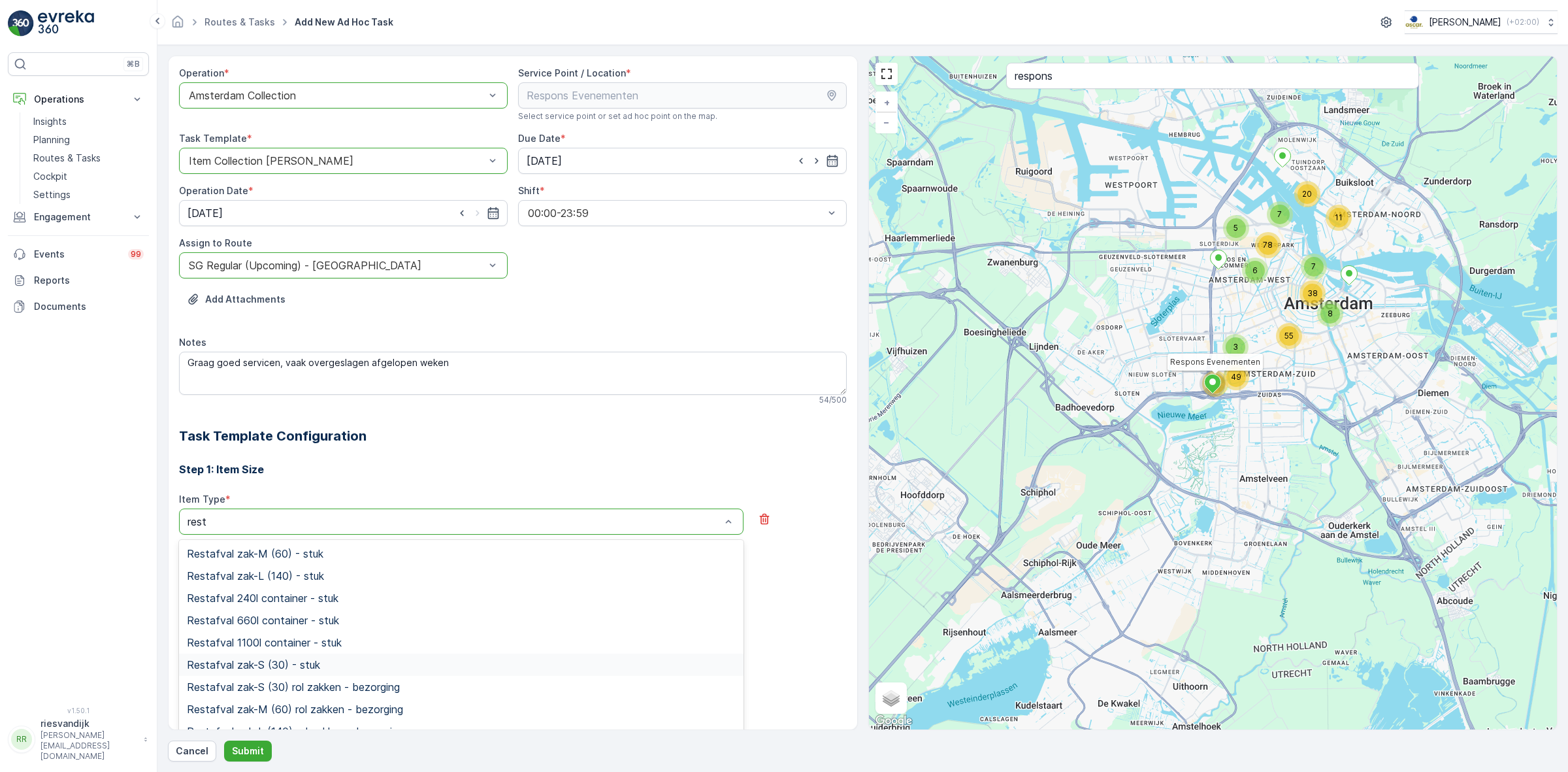
click at [335, 662] on div "Restafval zak-S (30) - stuk" at bounding box center [461, 665] width 549 height 12
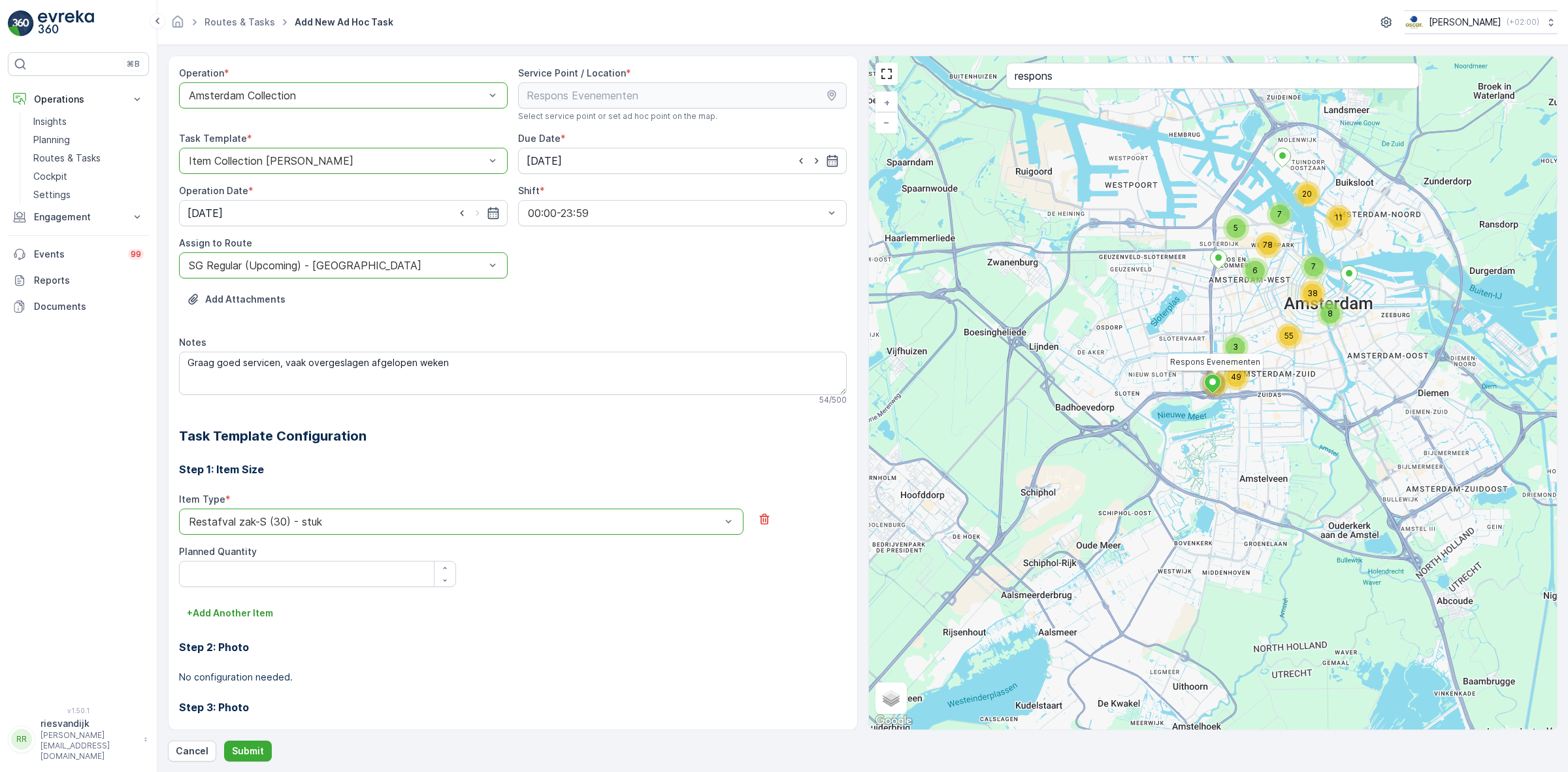
drag, startPoint x: 439, startPoint y: 567, endPoint x: 365, endPoint y: 588, distance: 76.9
click at [441, 567] on icon "button" at bounding box center [444, 568] width 7 height 7
type Quantity "1"
click at [225, 619] on p "+ Add Another Item" at bounding box center [230, 613] width 86 height 13
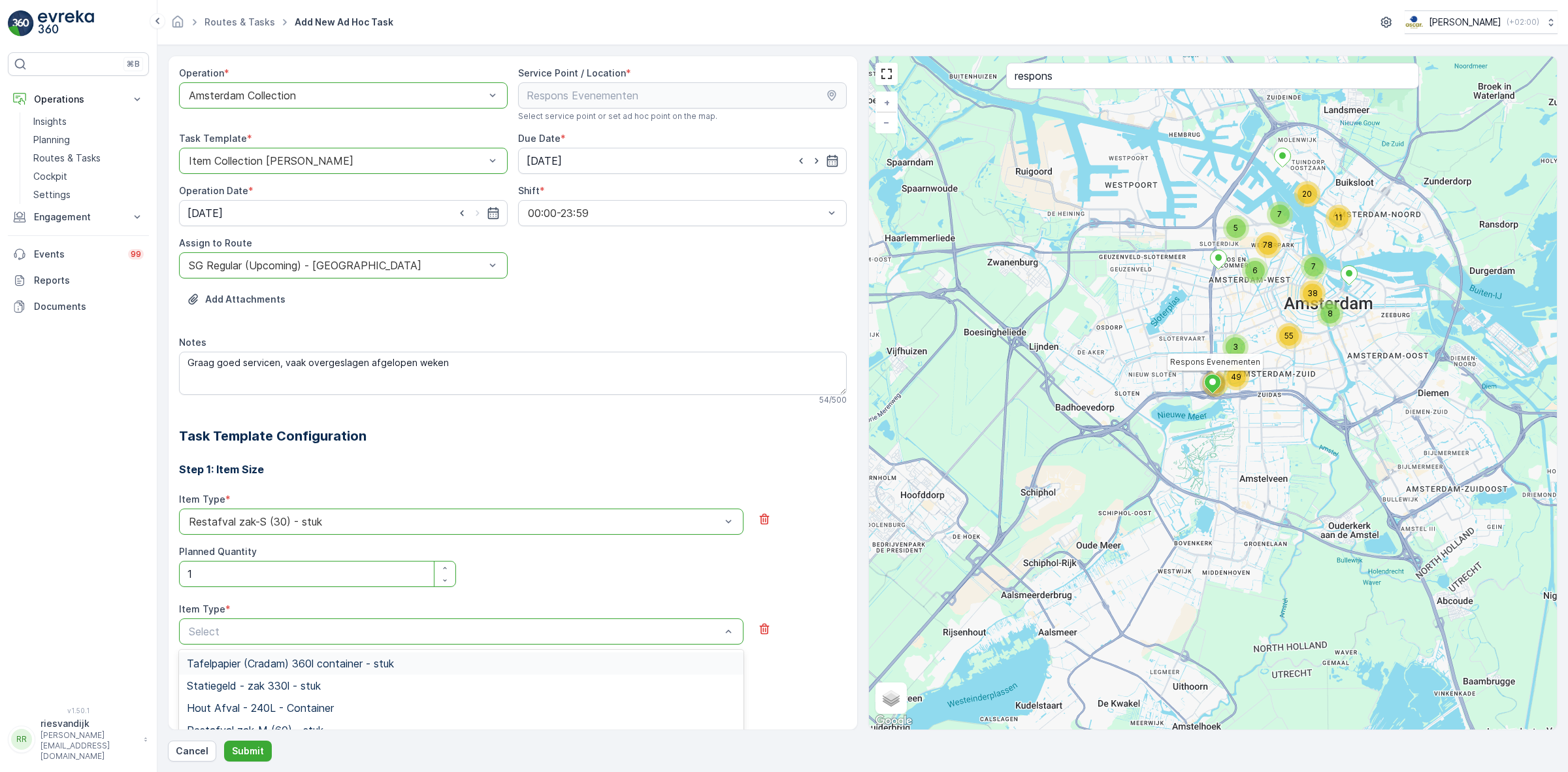
type input "w"
click at [267, 662] on span "Swill emmer 7l - stuk" at bounding box center [236, 663] width 99 height 12
click at [434, 678] on div "button" at bounding box center [444, 677] width 21 height 7
type Quantity "1"
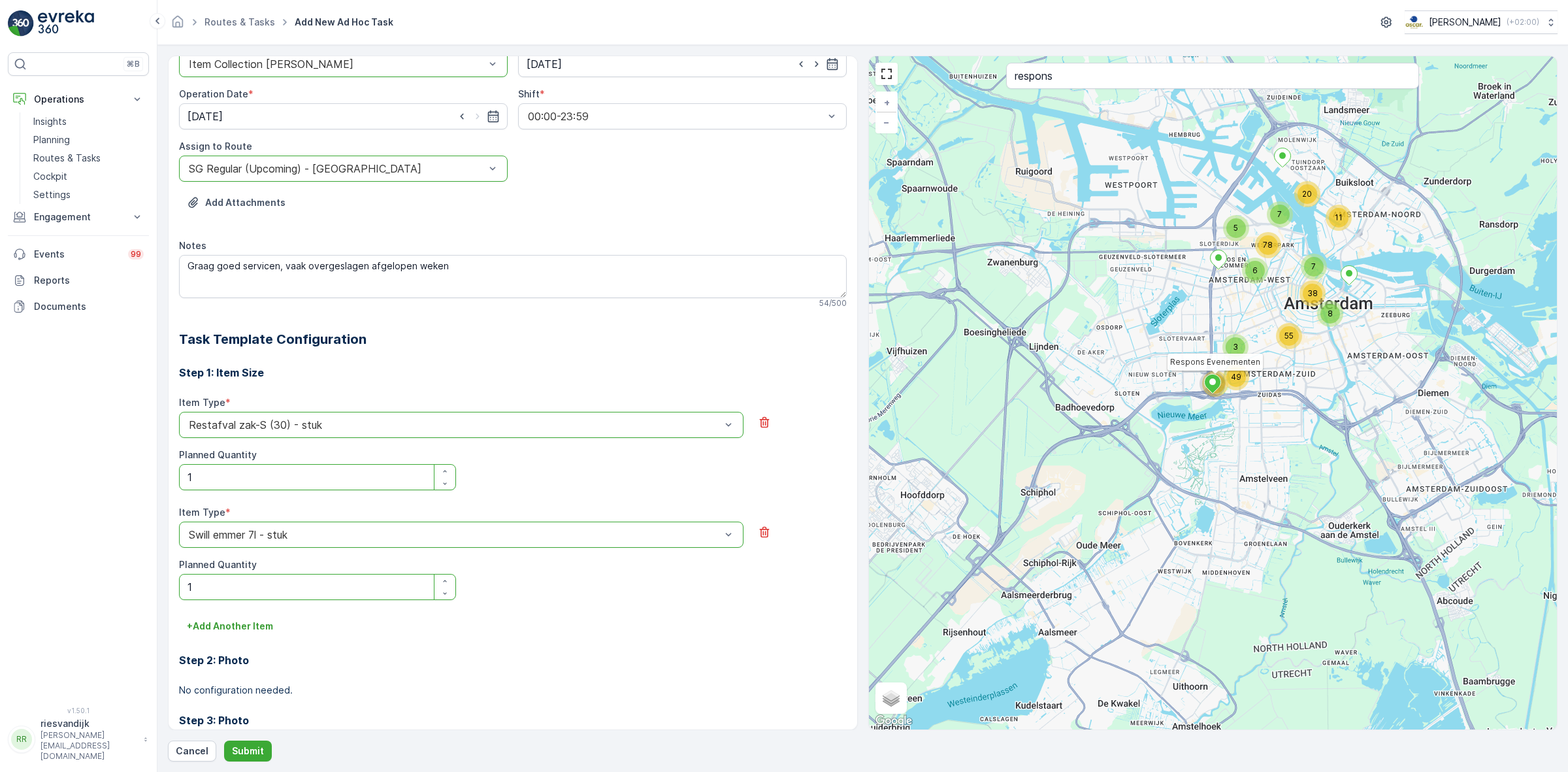
scroll to position [216, 0]
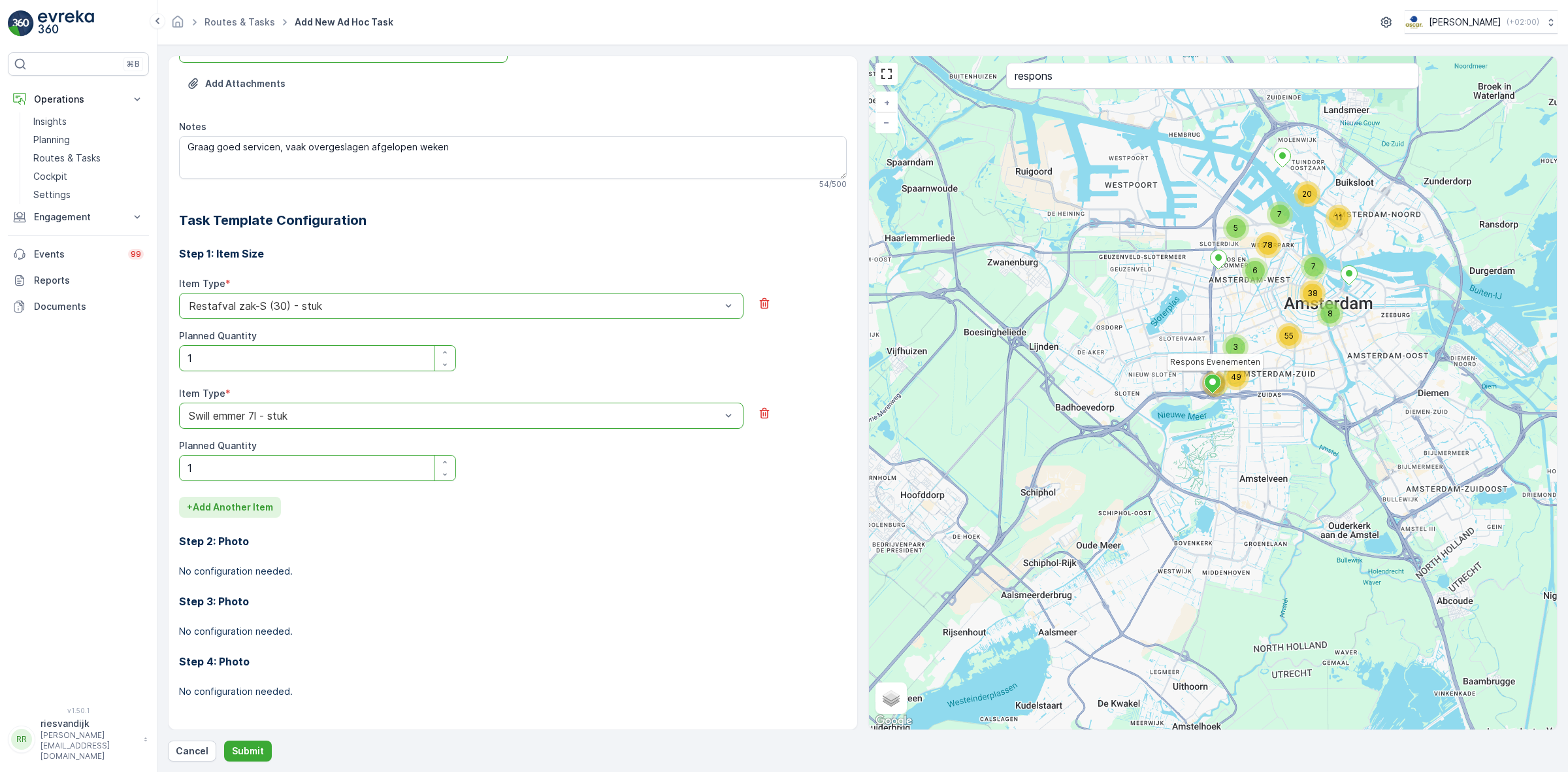
click at [225, 504] on p "+ Add Another Item" at bounding box center [230, 507] width 86 height 13
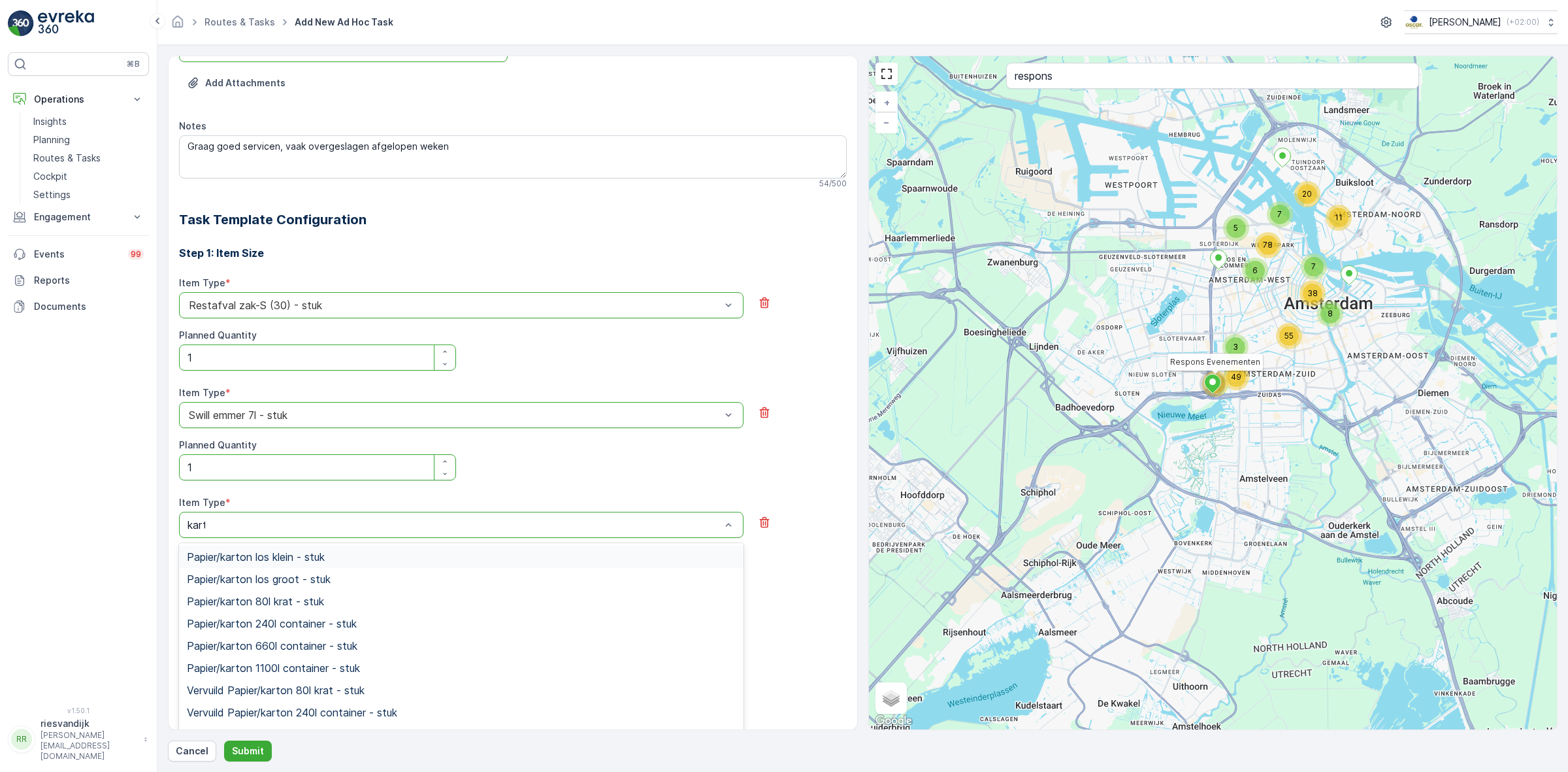
type input "karto"
click at [351, 602] on div "Papier/karton 80l krat - stuk" at bounding box center [461, 602] width 549 height 12
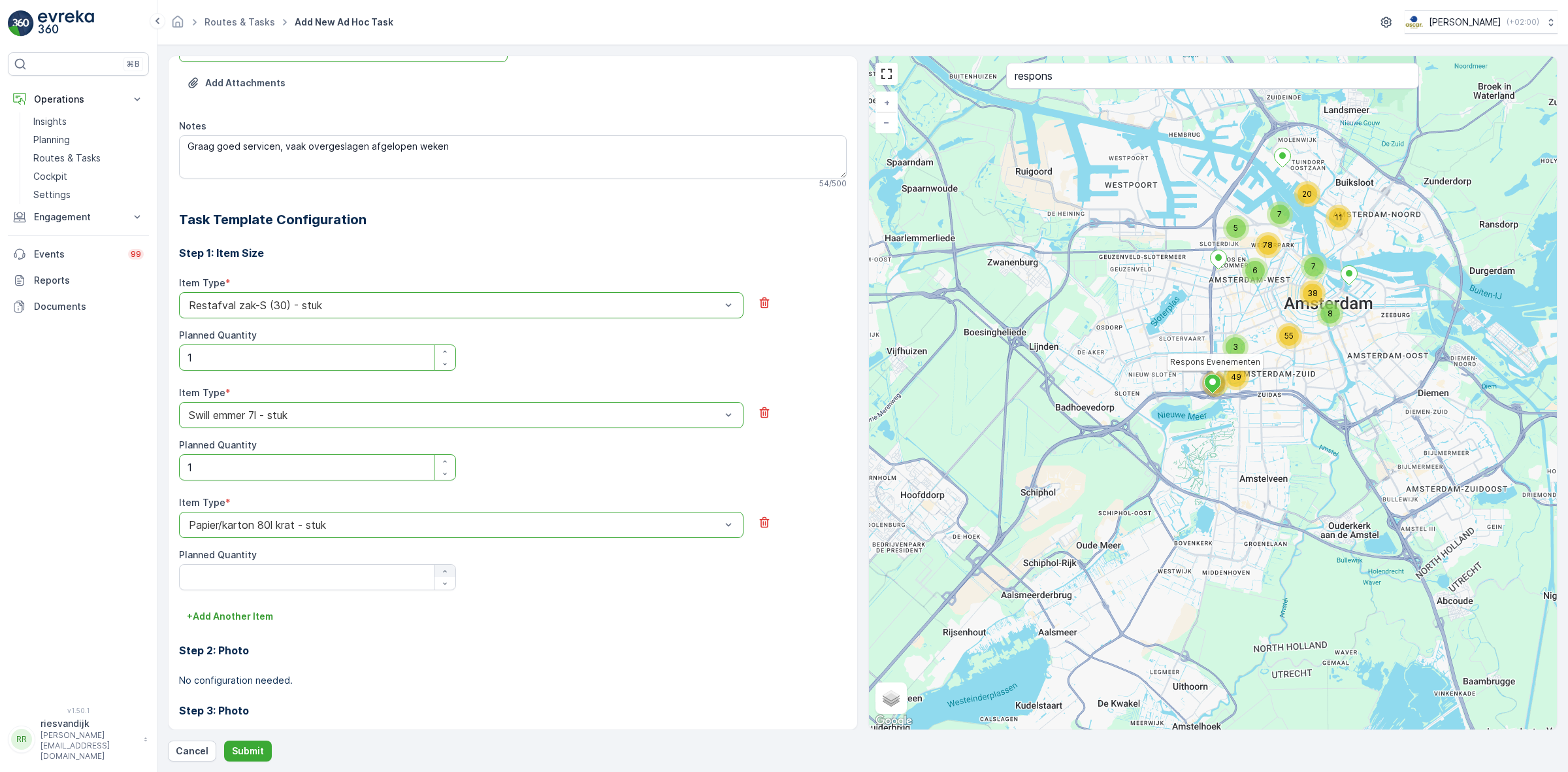
drag, startPoint x: 453, startPoint y: 569, endPoint x: 442, endPoint y: 577, distance: 13.6
click at [454, 568] on div at bounding box center [441, 578] width 30 height 25
click at [449, 568] on div "button" at bounding box center [444, 571] width 21 height 7
type Quantity "1"
click at [275, 617] on button "+ Add Another Item" at bounding box center [230, 616] width 102 height 21
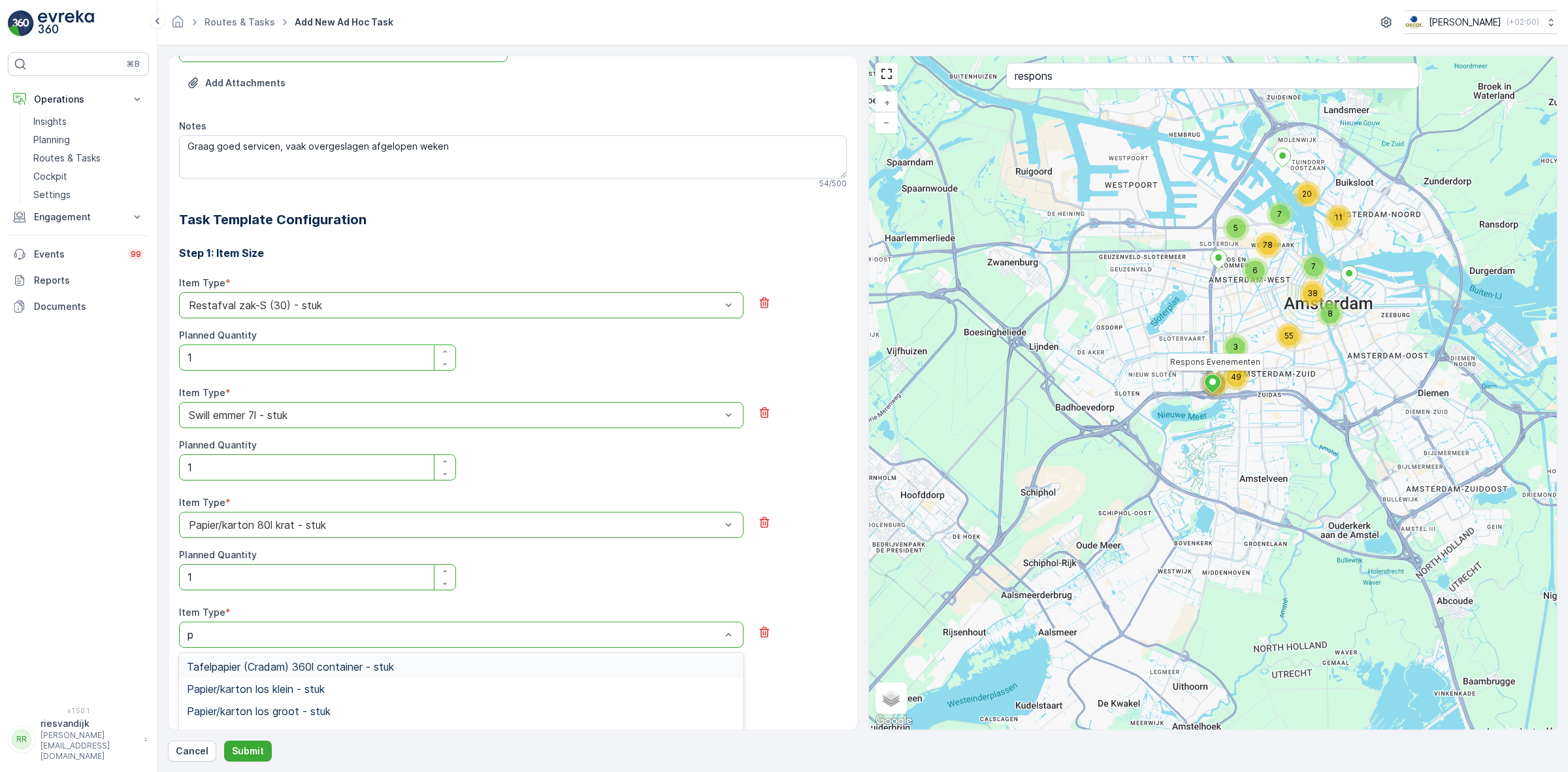
type input "pd"
click at [304, 667] on div "PD zak-S (30) - stuk" at bounding box center [461, 666] width 549 height 12
click at [358, 690] on Quantity "Planned Quantity" at bounding box center [317, 686] width 277 height 26
click at [448, 673] on div "Planned Quantity" at bounding box center [317, 679] width 277 height 42
click at [443, 683] on icon "button" at bounding box center [444, 681] width 7 height 7
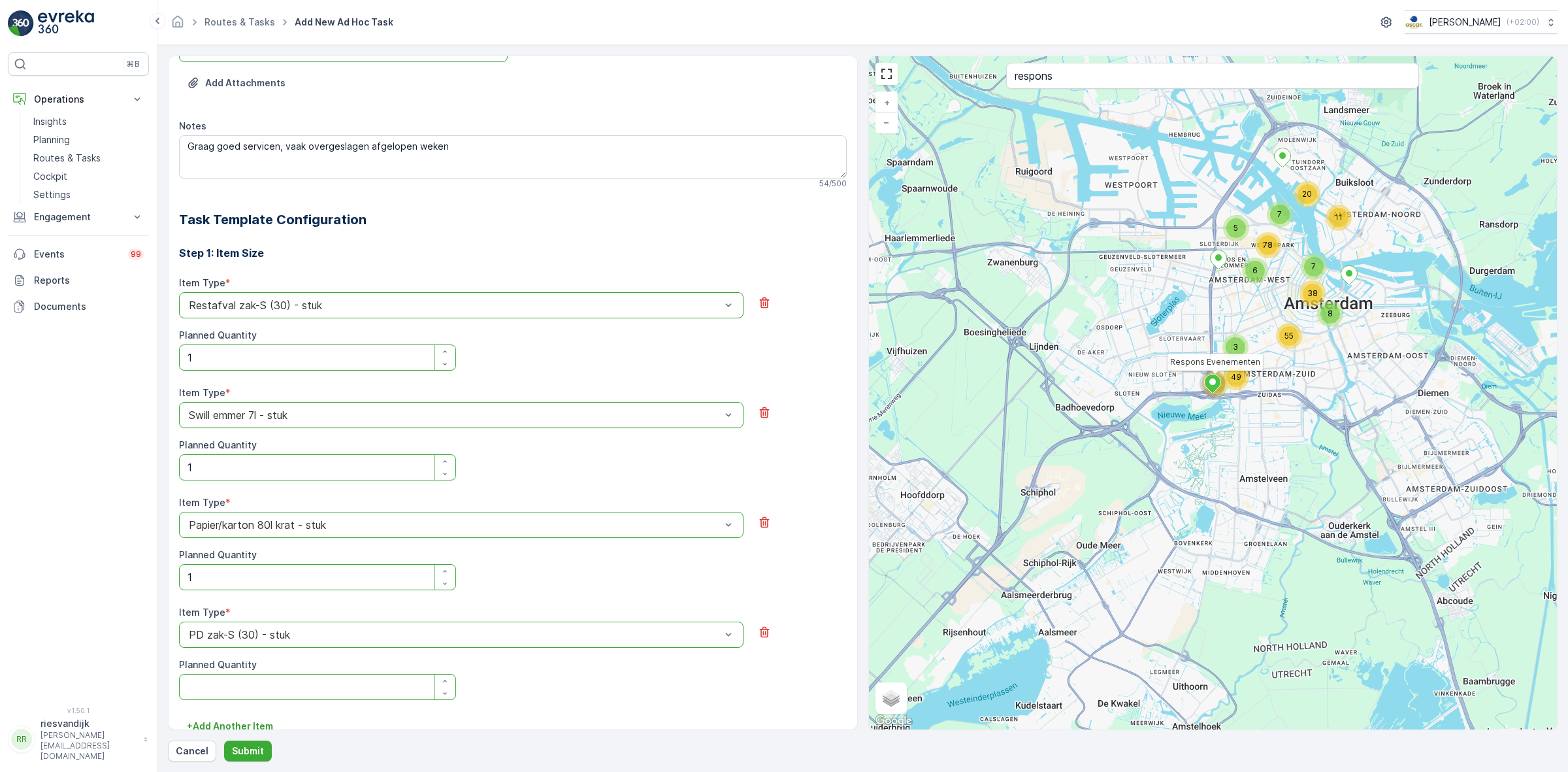
type Quantity "1"
click at [249, 765] on form "Operation * option Amsterdam Collection, selected. Amsterdam Collection Service…" at bounding box center [863, 408] width 1410 height 727
click at [249, 759] on button "Submit" at bounding box center [247, 750] width 47 height 21
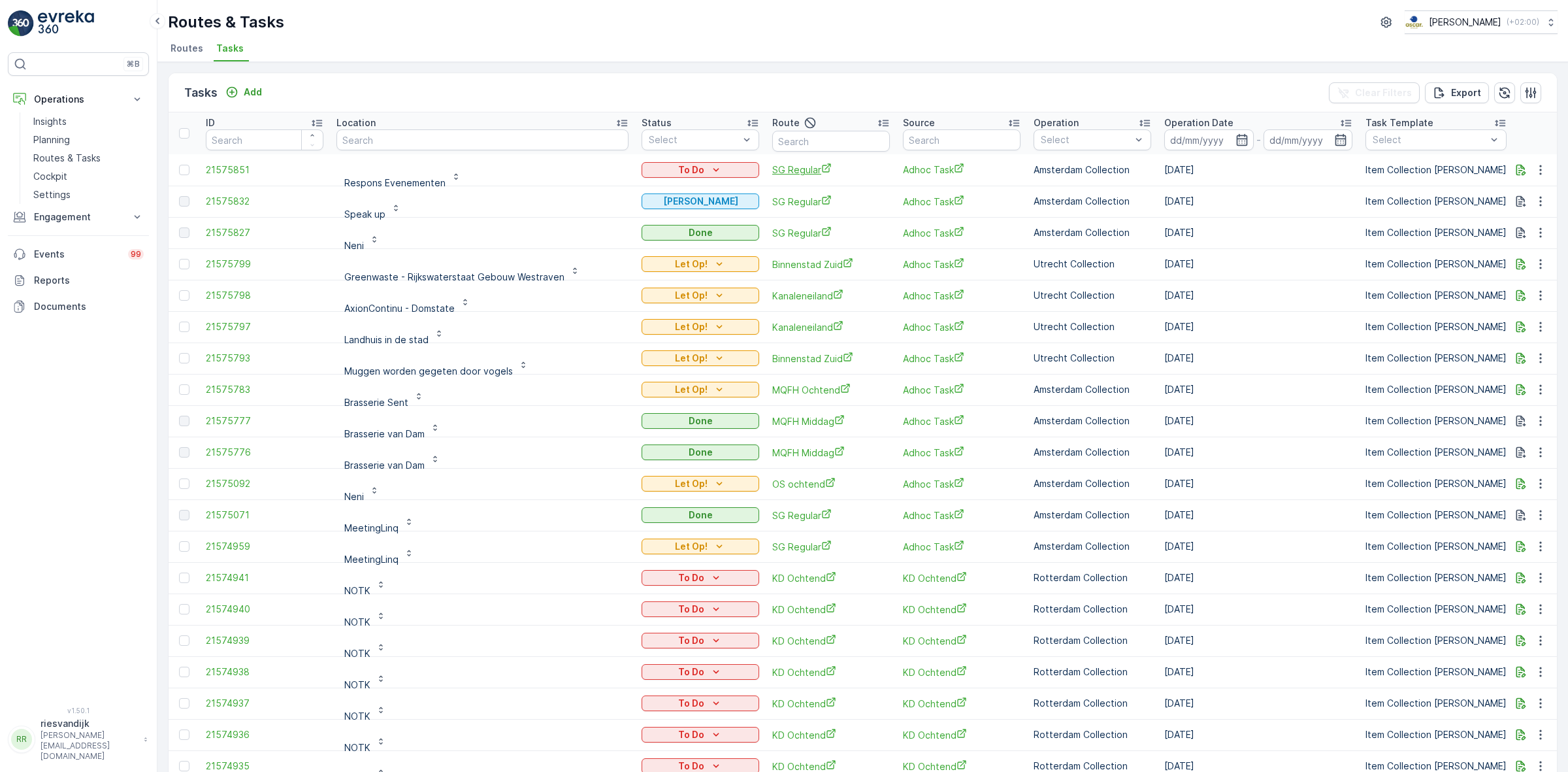
click at [772, 167] on span "SG Regular" at bounding box center [831, 170] width 118 height 14
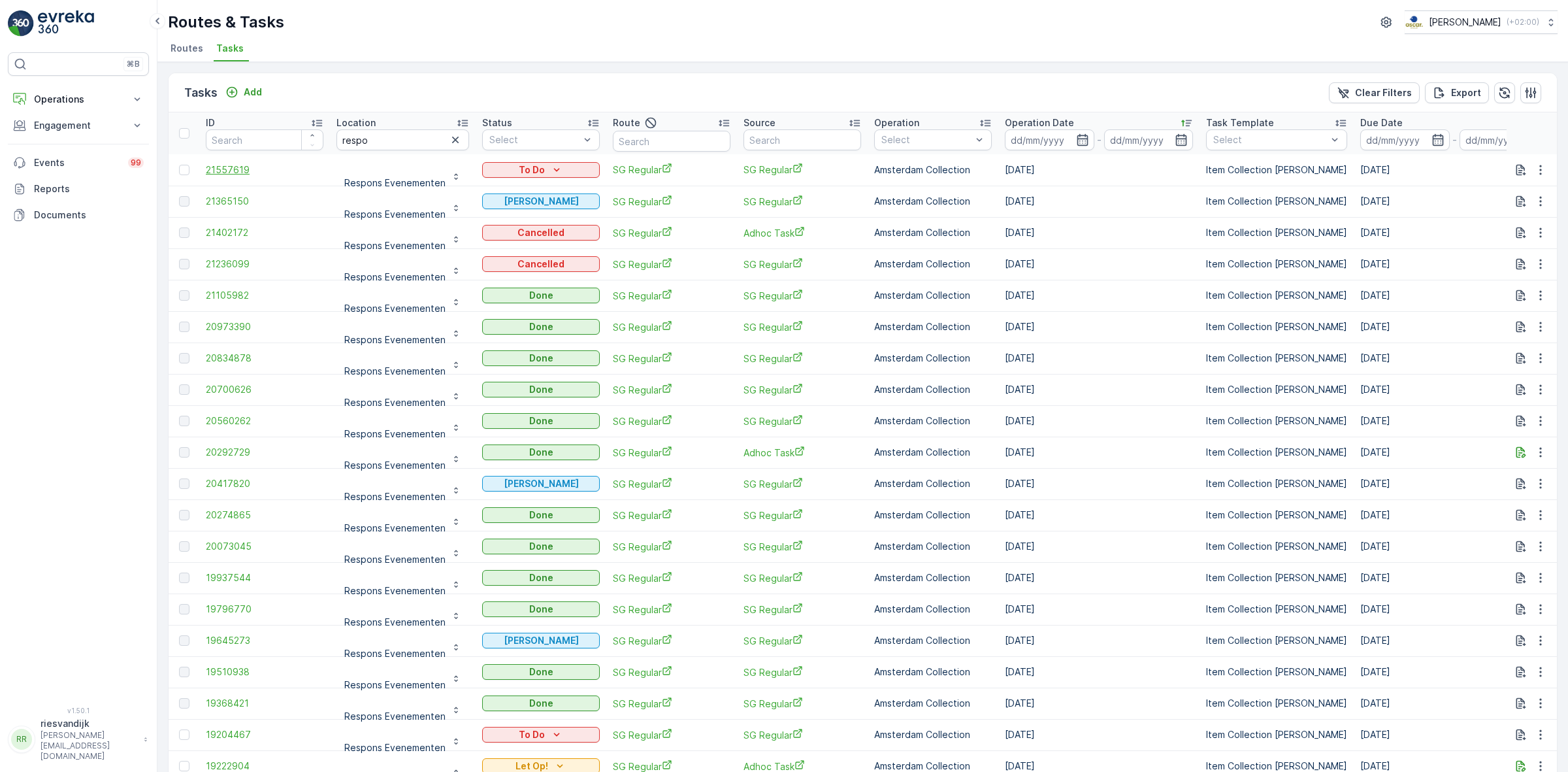
click at [219, 168] on span "21557619" at bounding box center [265, 170] width 118 height 13
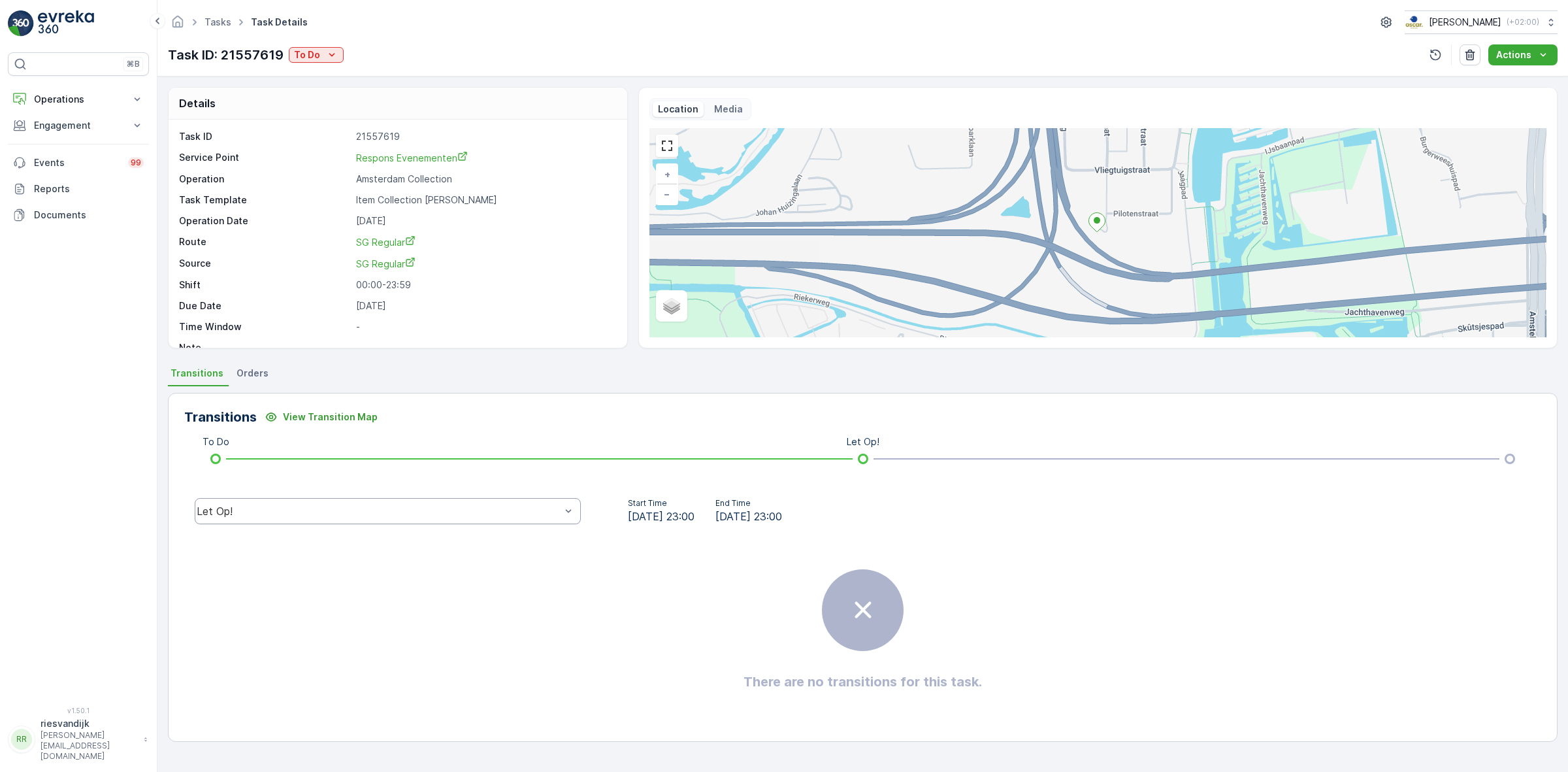
click at [316, 500] on div "Let Op!" at bounding box center [387, 510] width 386 height 26
click at [305, 409] on div "Done" at bounding box center [388, 412] width 370 height 12
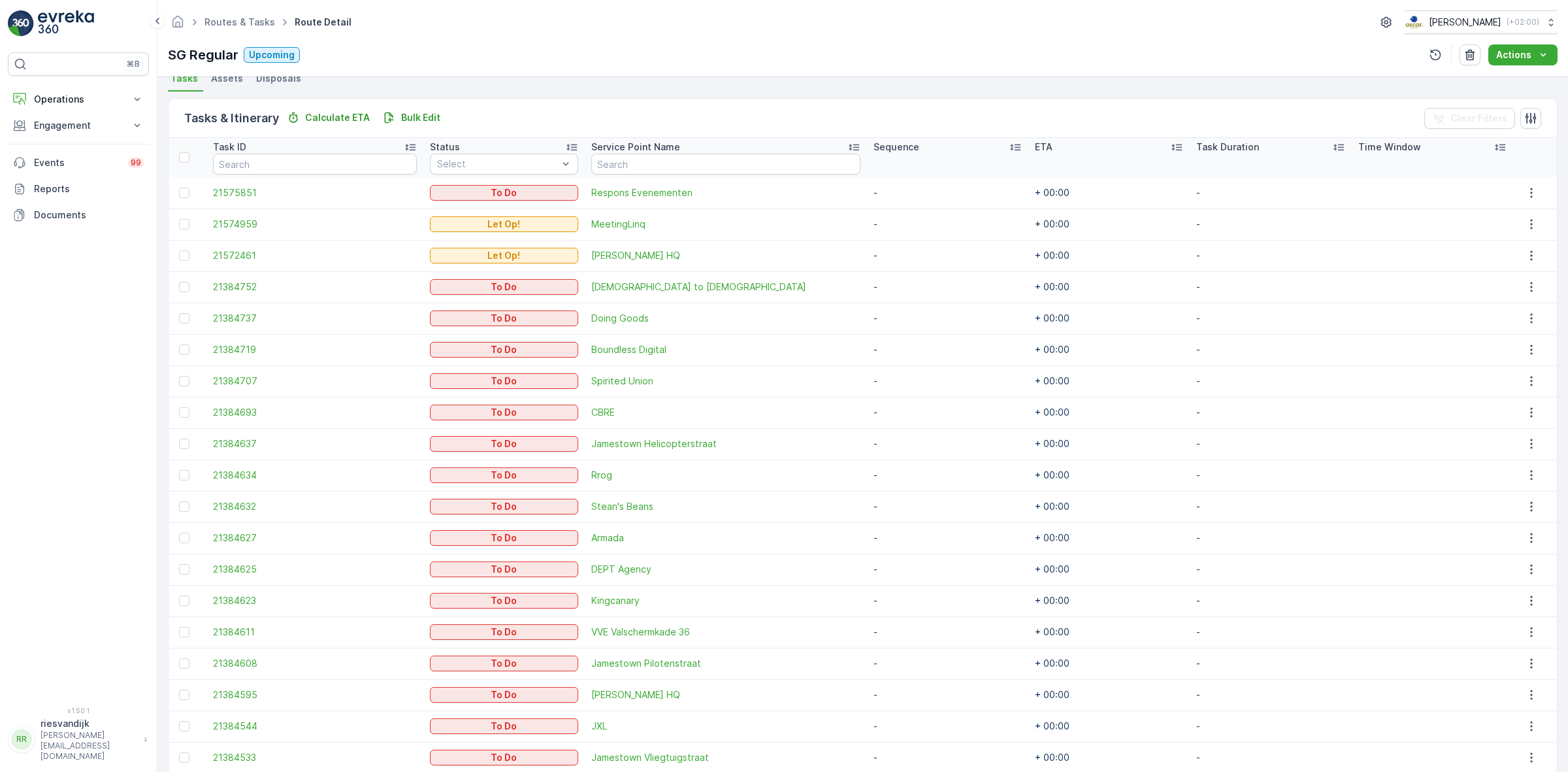
scroll to position [351, 0]
